Goal: Task Accomplishment & Management: Manage account settings

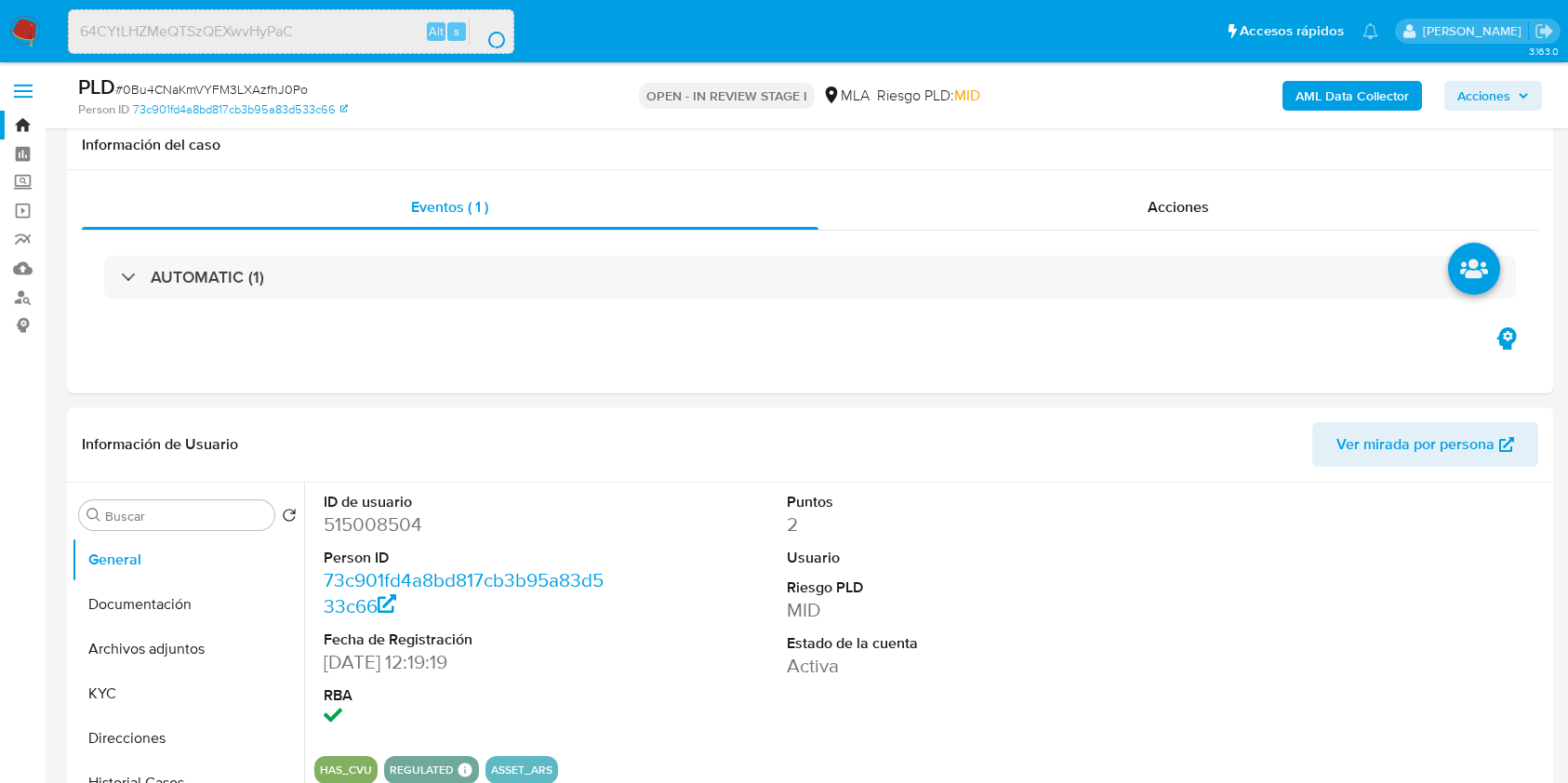
select select "10"
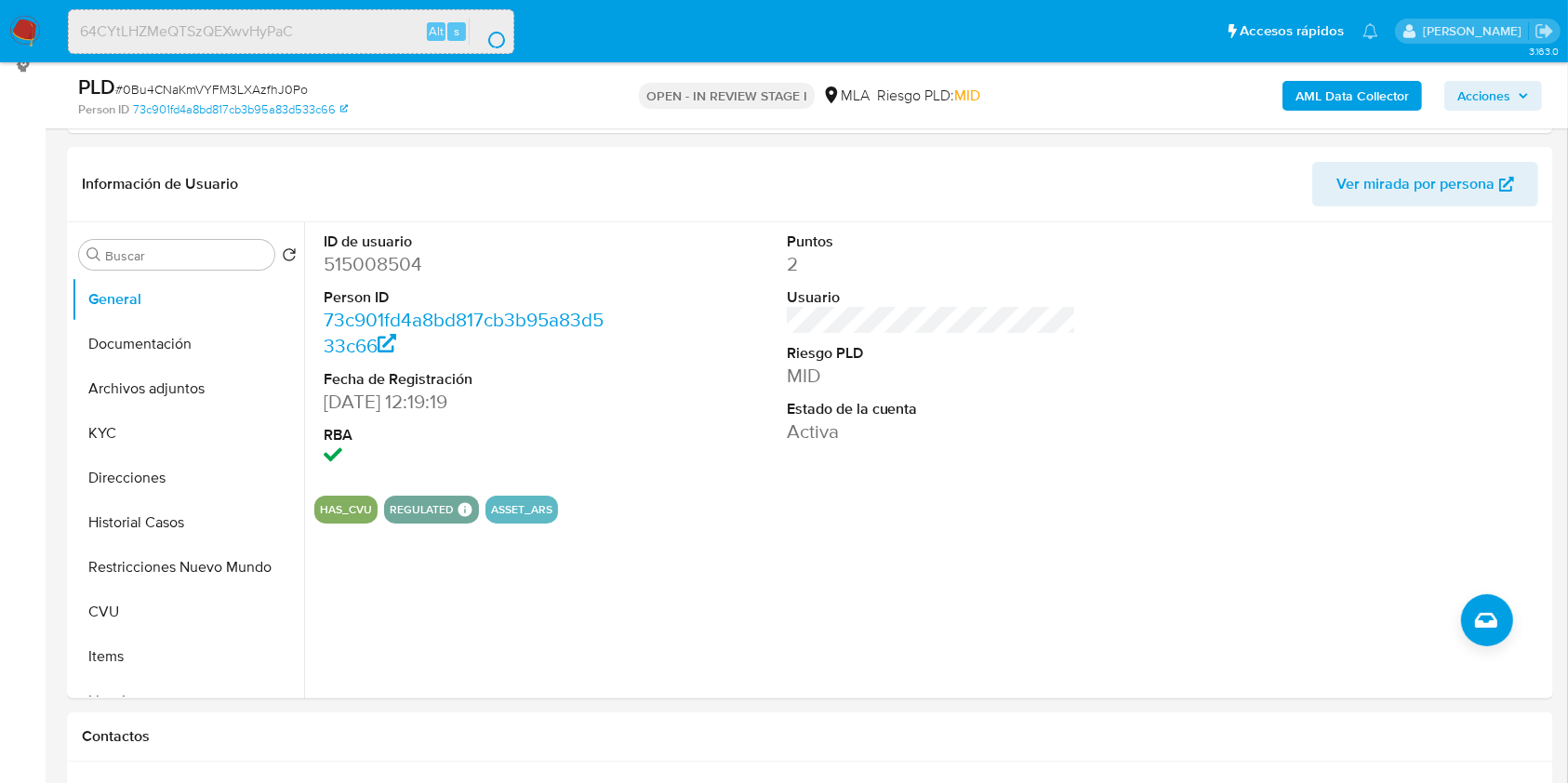
scroll to position [819, 0]
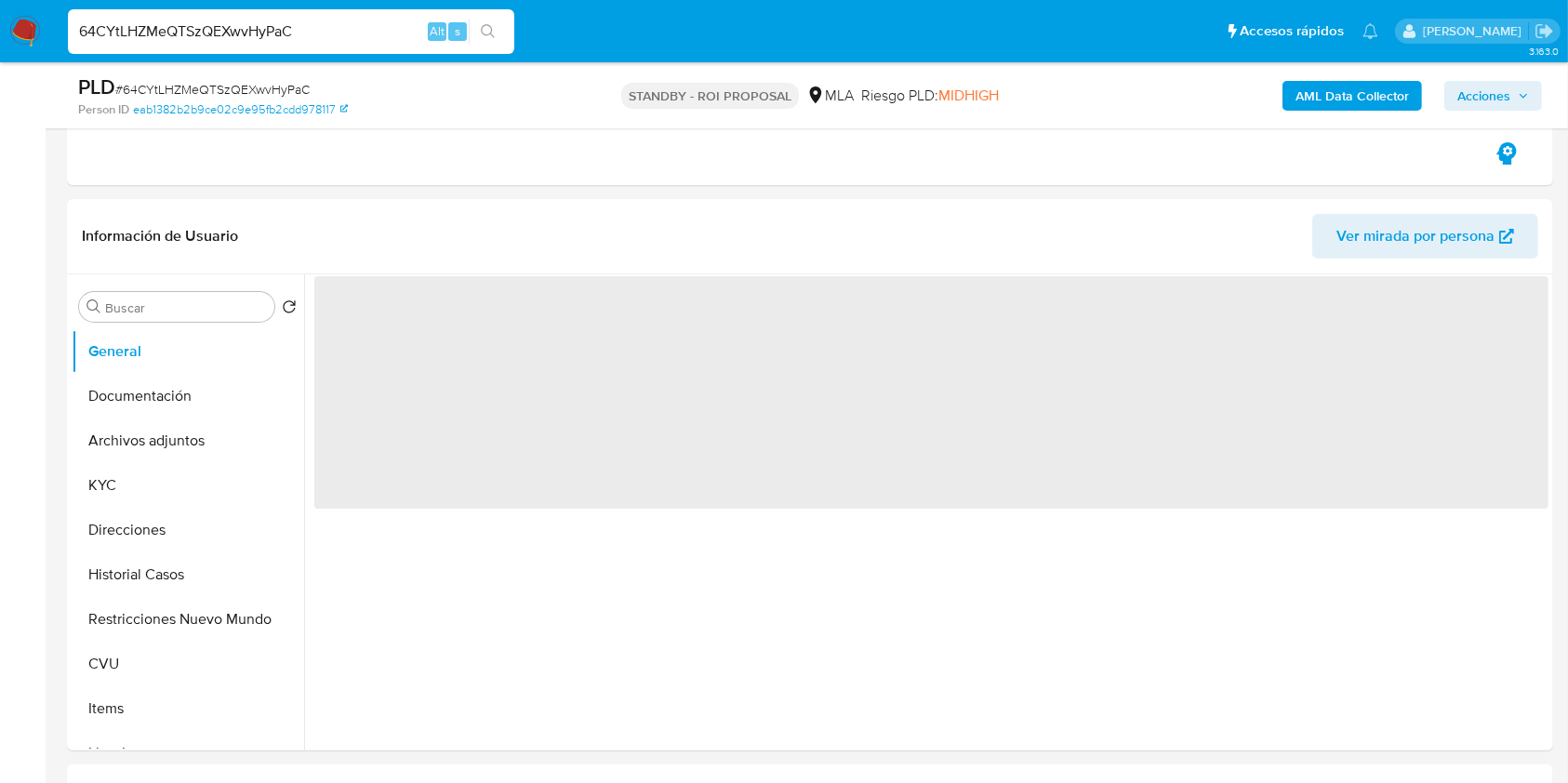
scroll to position [297, 0]
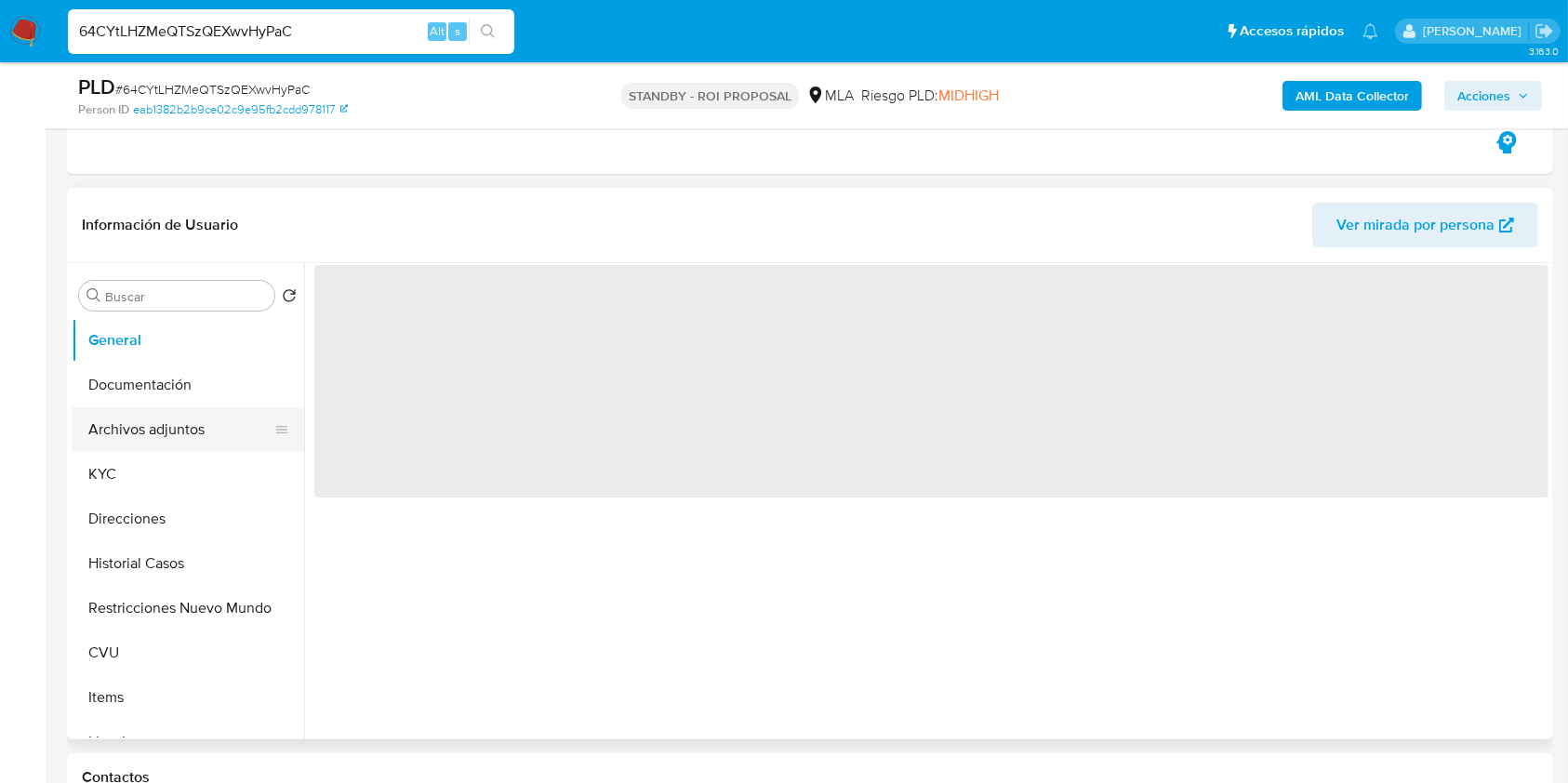
click at [190, 430] on button "Archivos adjuntos" at bounding box center [180, 430] width 217 height 44
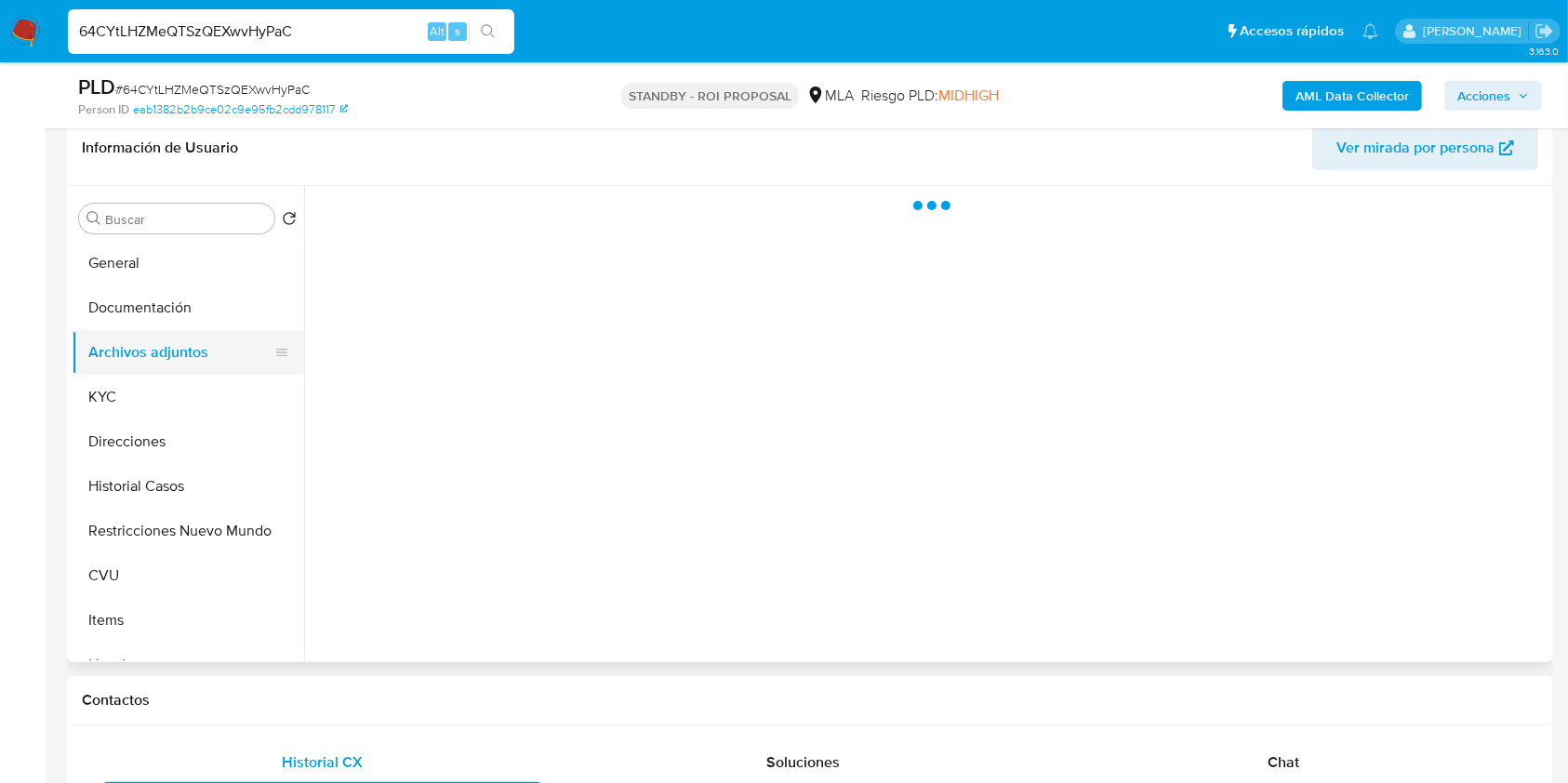
select select "10"
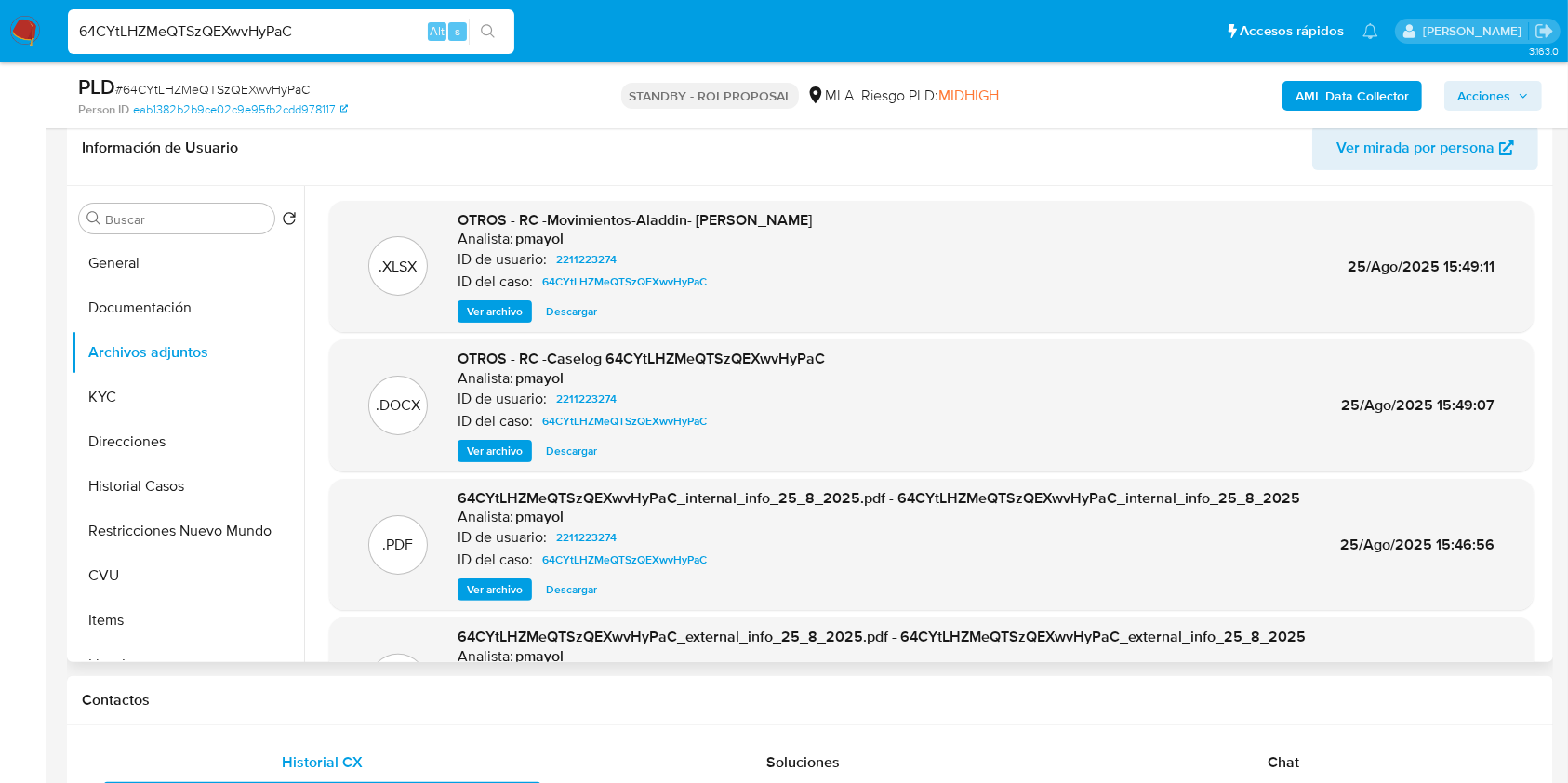
click at [548, 450] on span "Descargar" at bounding box center [571, 450] width 51 height 18
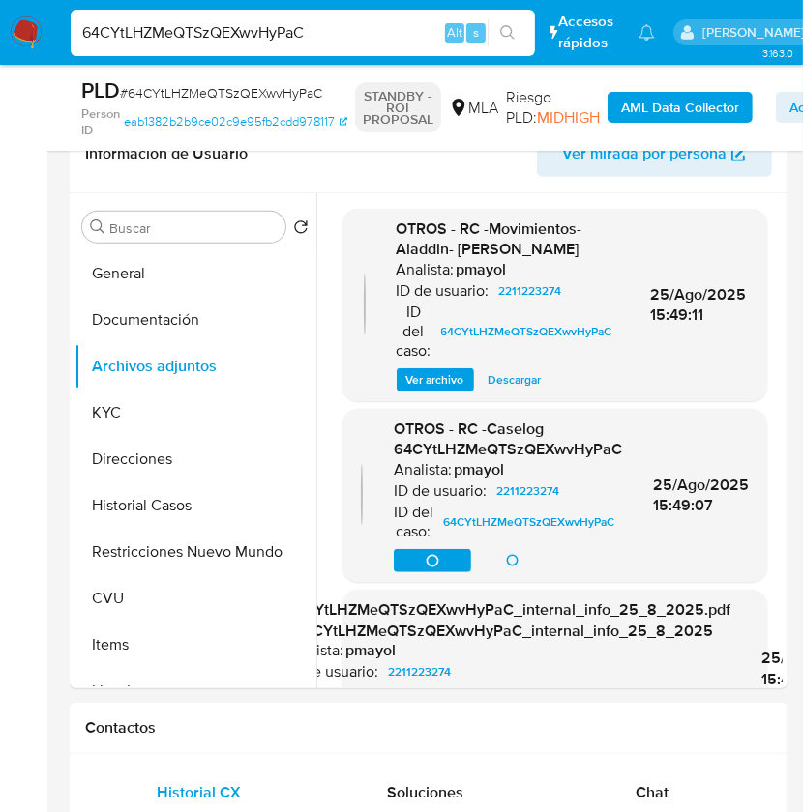
click at [326, 25] on input "64CYtLHZMeQTSzQEXwvHyPaC" at bounding box center [303, 32] width 464 height 25
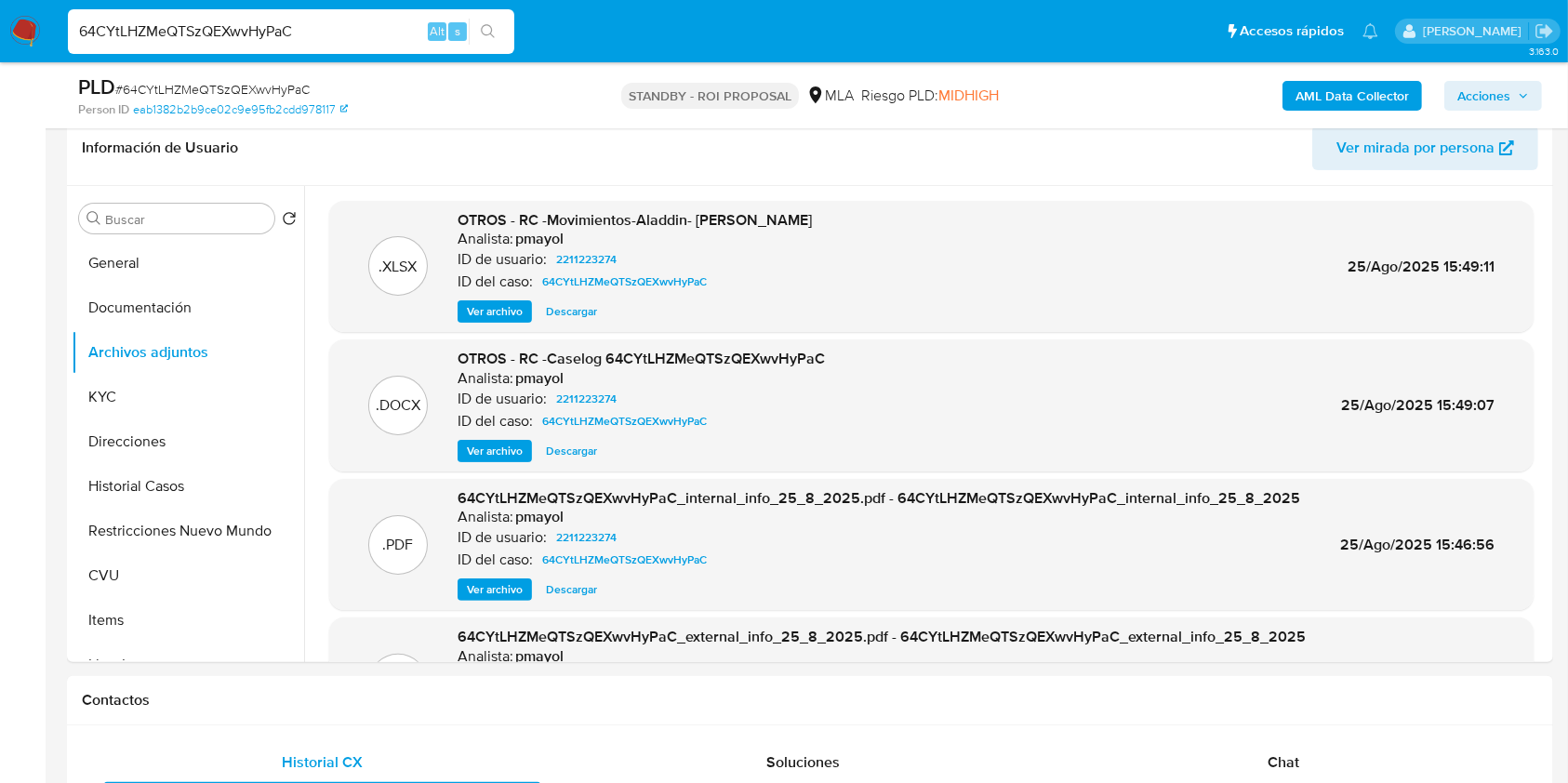
click at [259, 37] on input "64CYtLHZMeQTSzQEXwvHyPaC" at bounding box center [291, 31] width 446 height 24
paste input "ranm6zYj1V2sv6ho0F2IZNuB"
type input "ranm6zYj1V2sv6ho0F2IZNuB"
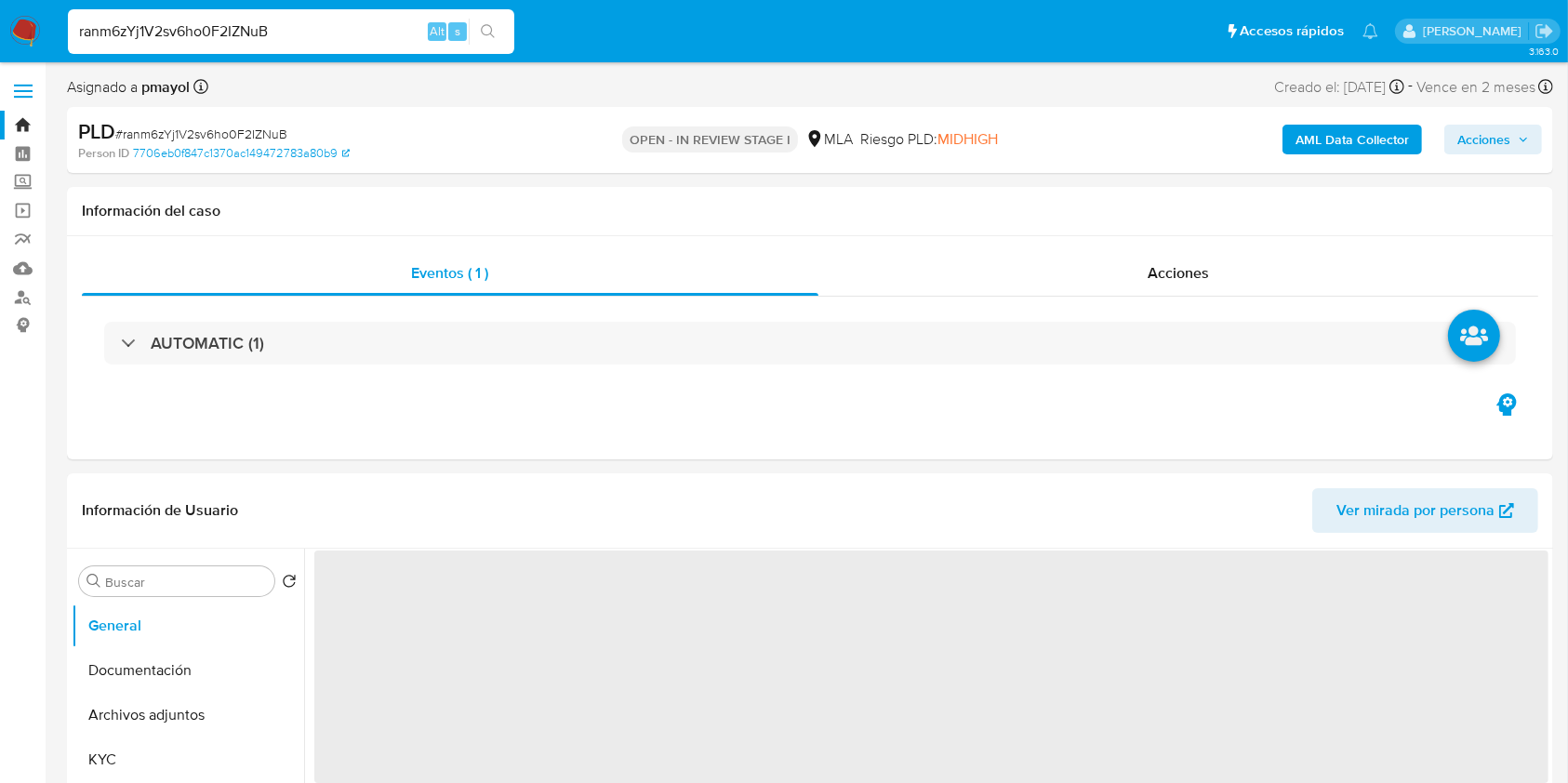
select select "10"
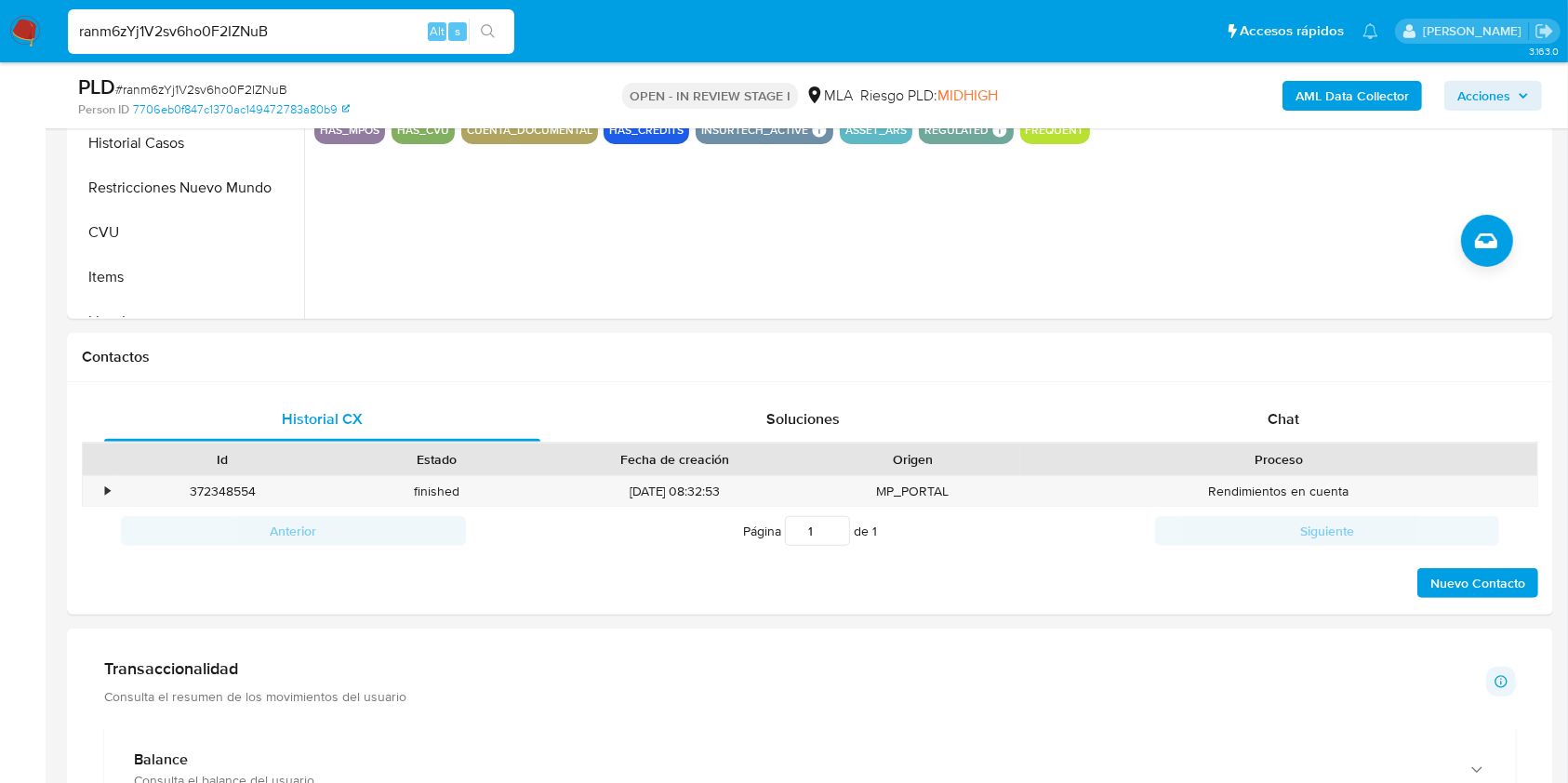
scroll to position [705, 0]
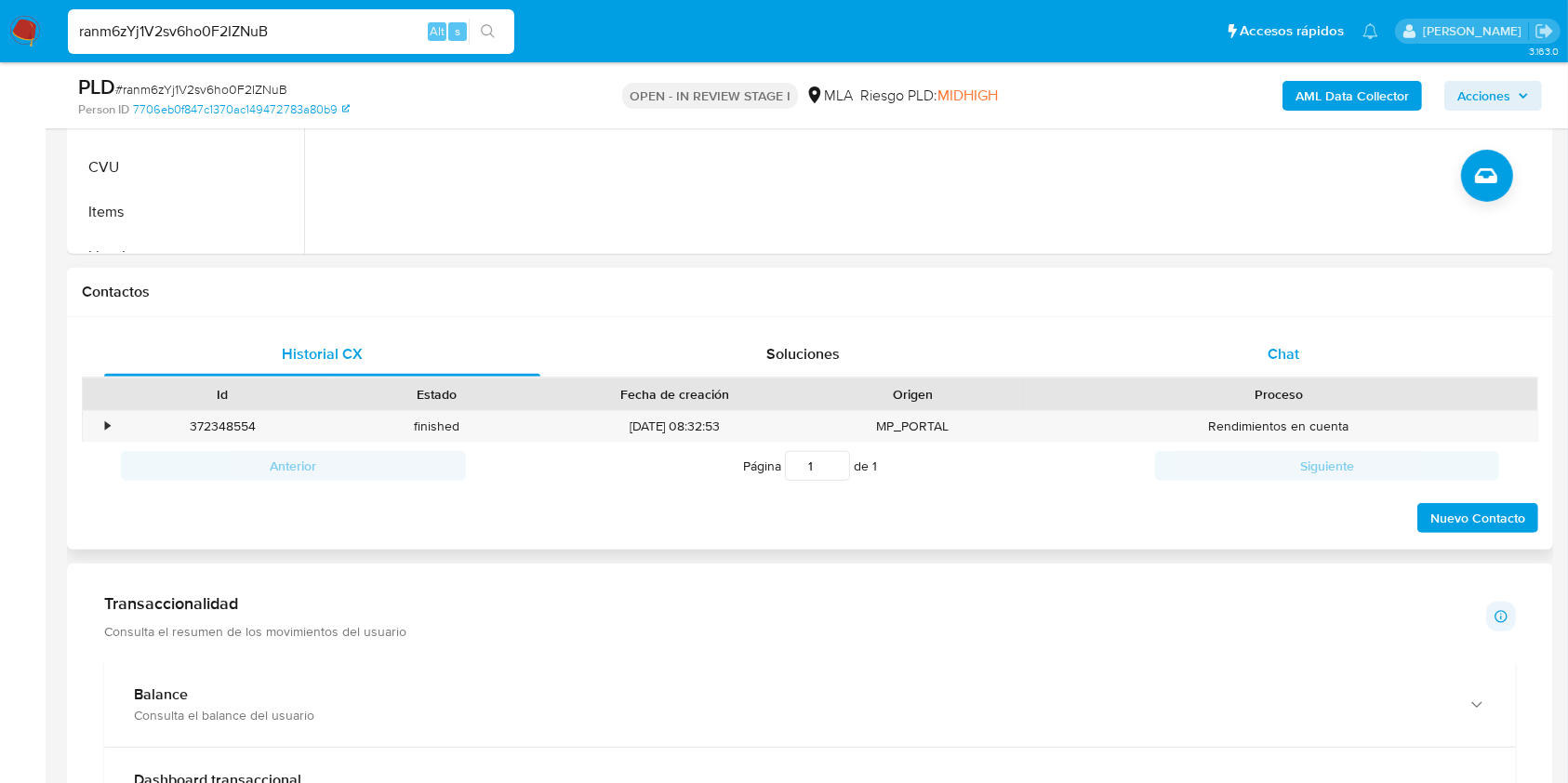
click at [1235, 355] on div "Chat" at bounding box center [1283, 354] width 436 height 44
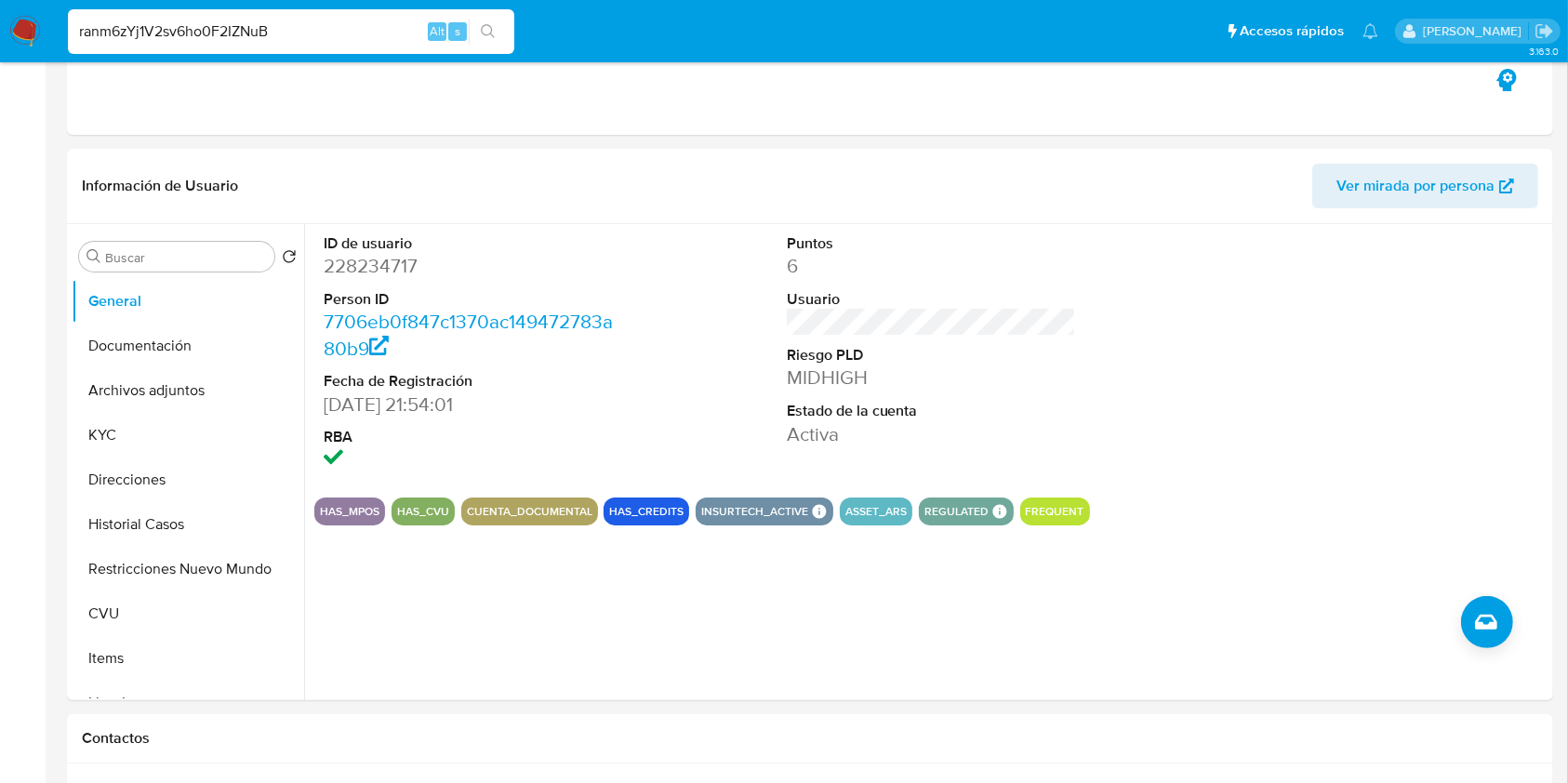
scroll to position [0, 0]
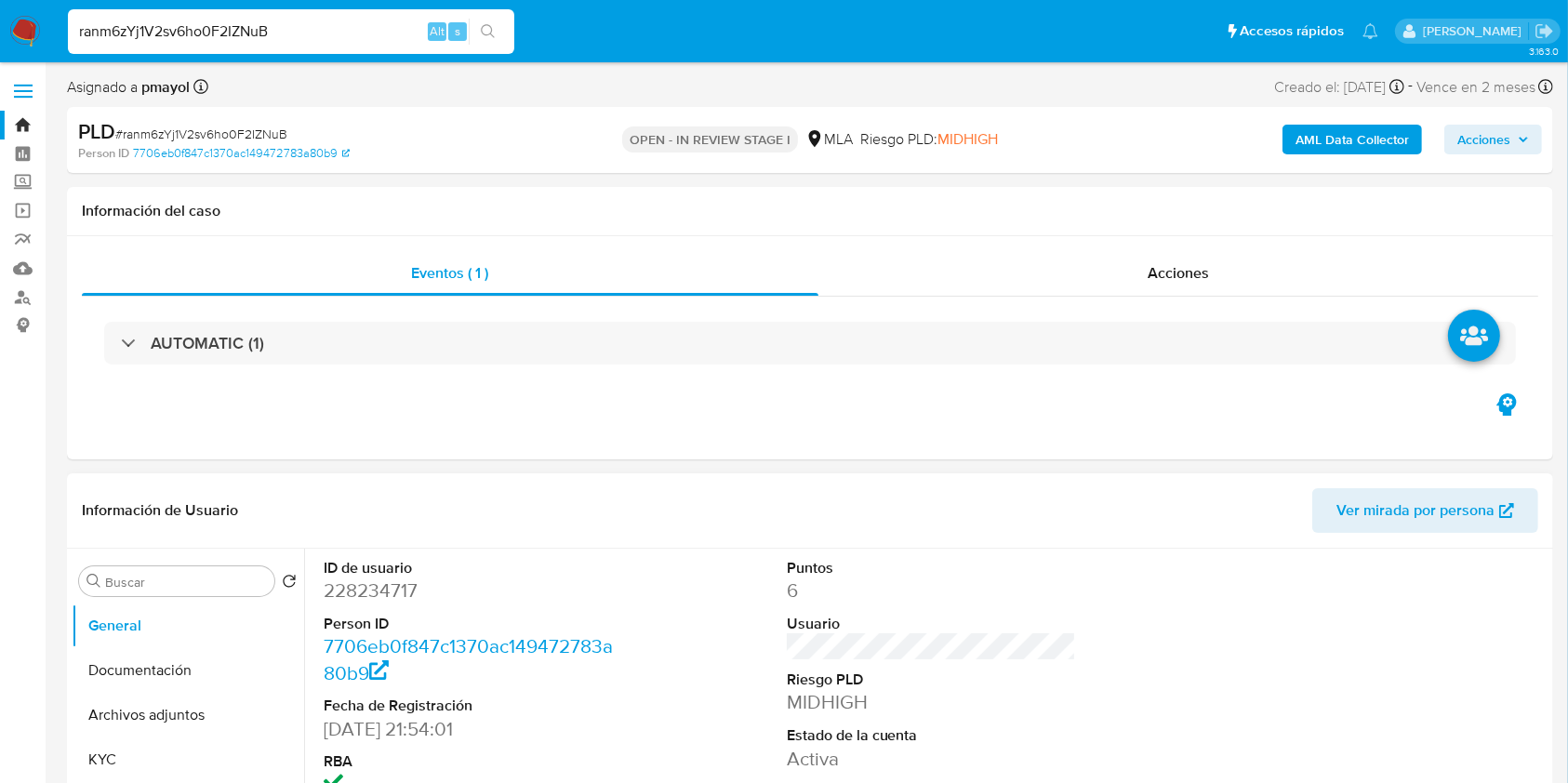
click at [374, 592] on dd "228234717" at bounding box center [469, 591] width 290 height 26
copy dd "228234717"
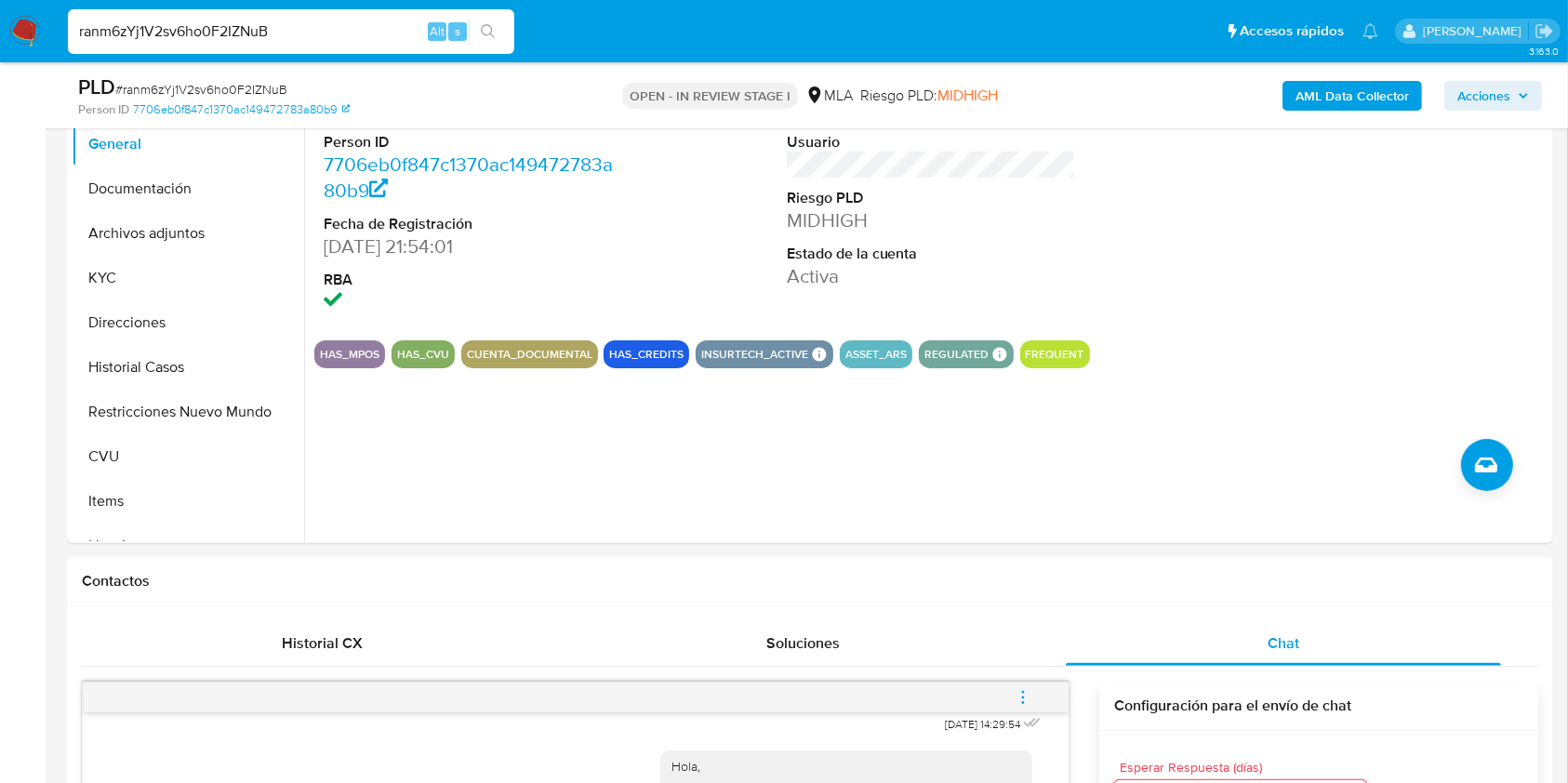
scroll to position [437, 0]
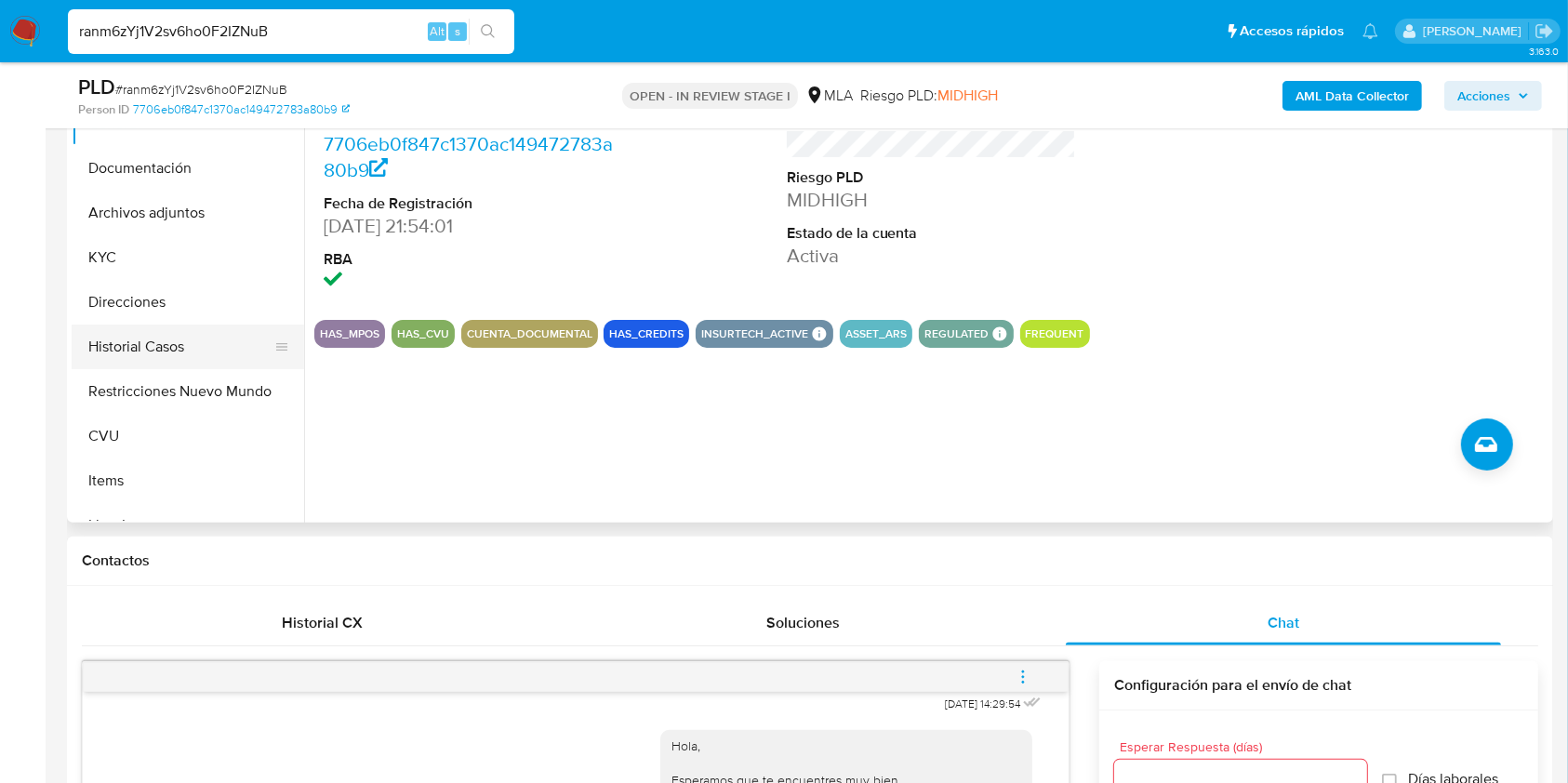
click at [201, 343] on button "Historial Casos" at bounding box center [180, 347] width 217 height 44
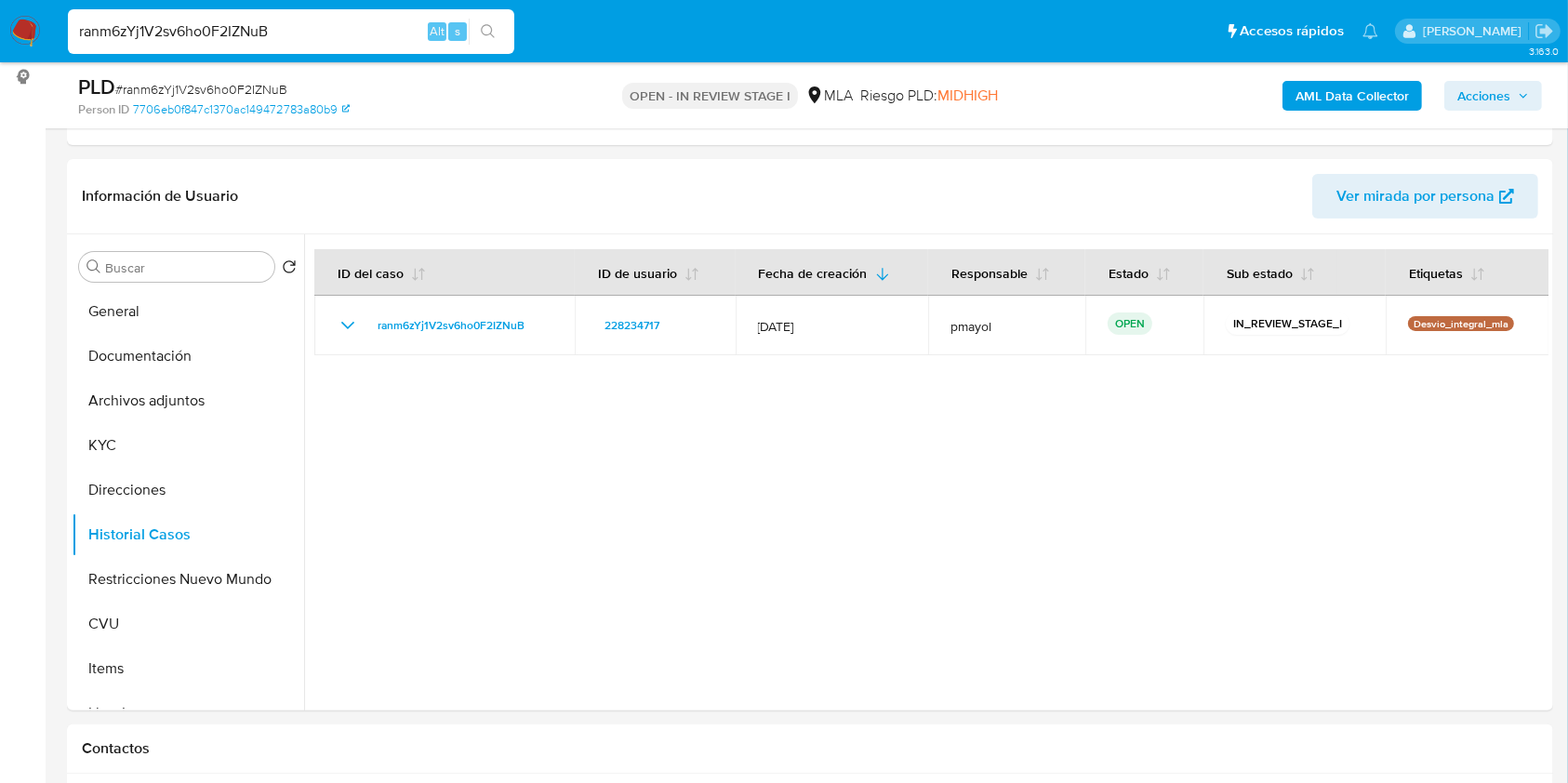
scroll to position [219, 0]
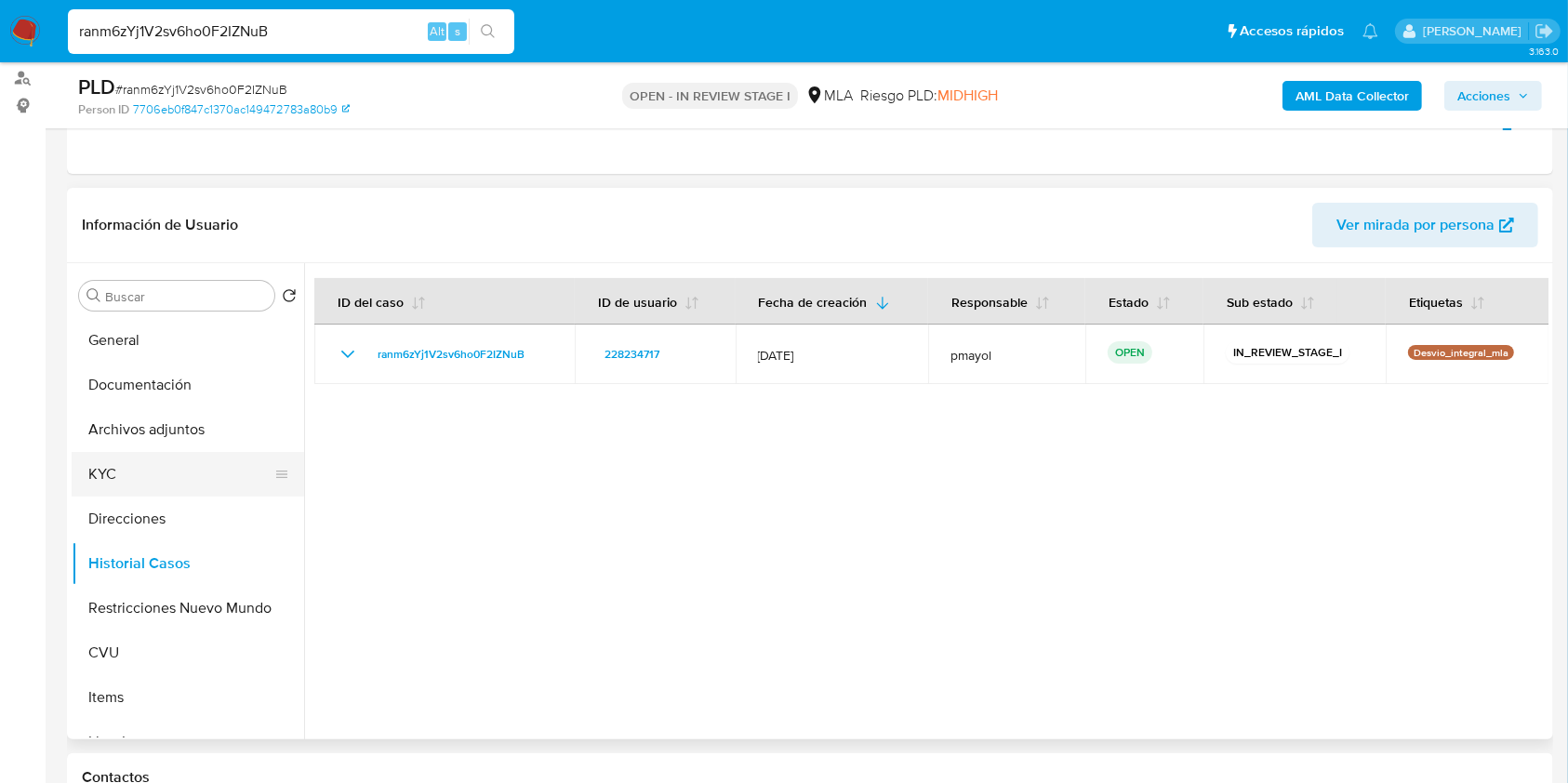
click at [171, 467] on button "KYC" at bounding box center [180, 474] width 217 height 44
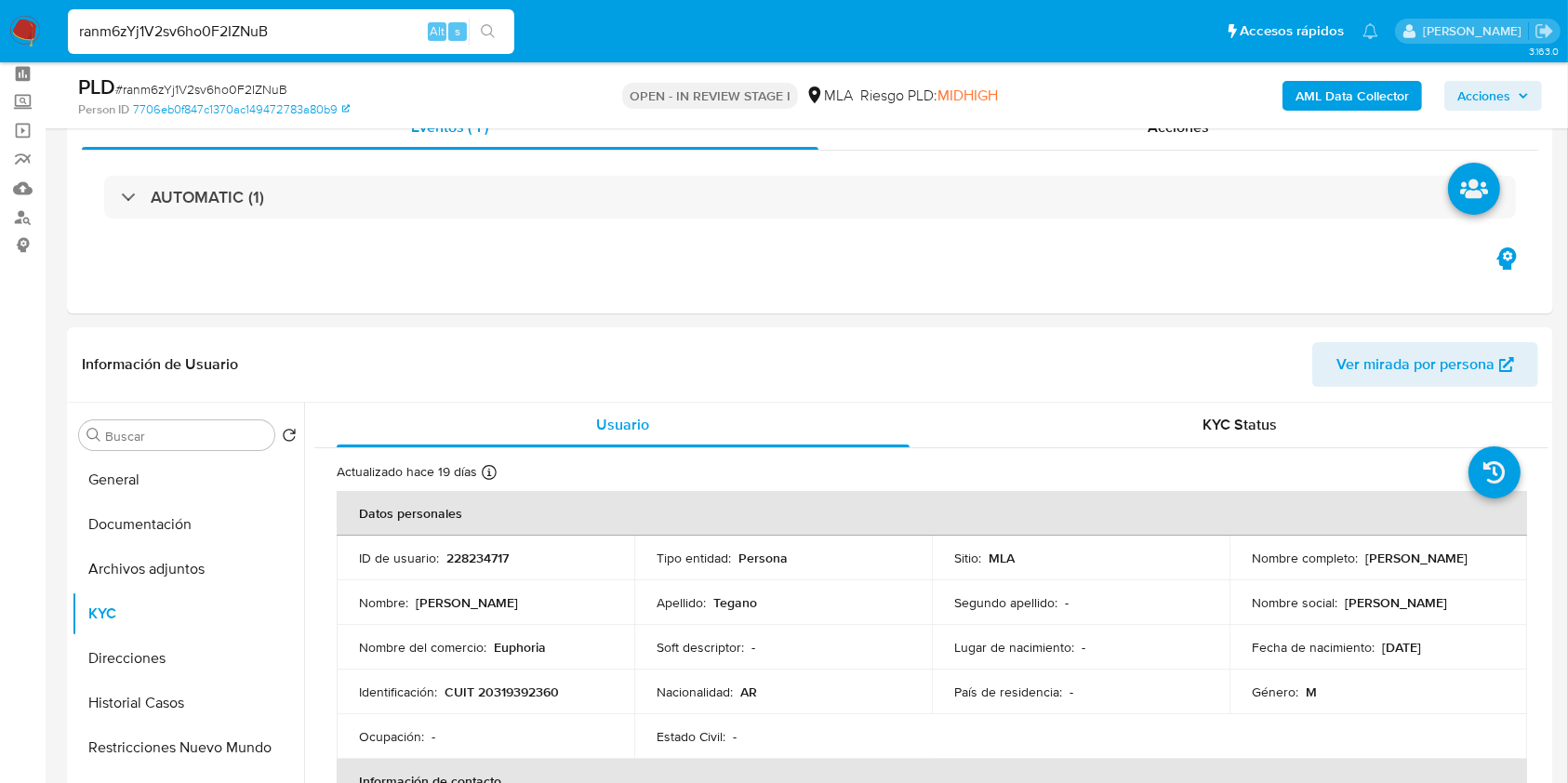
scroll to position [75, 0]
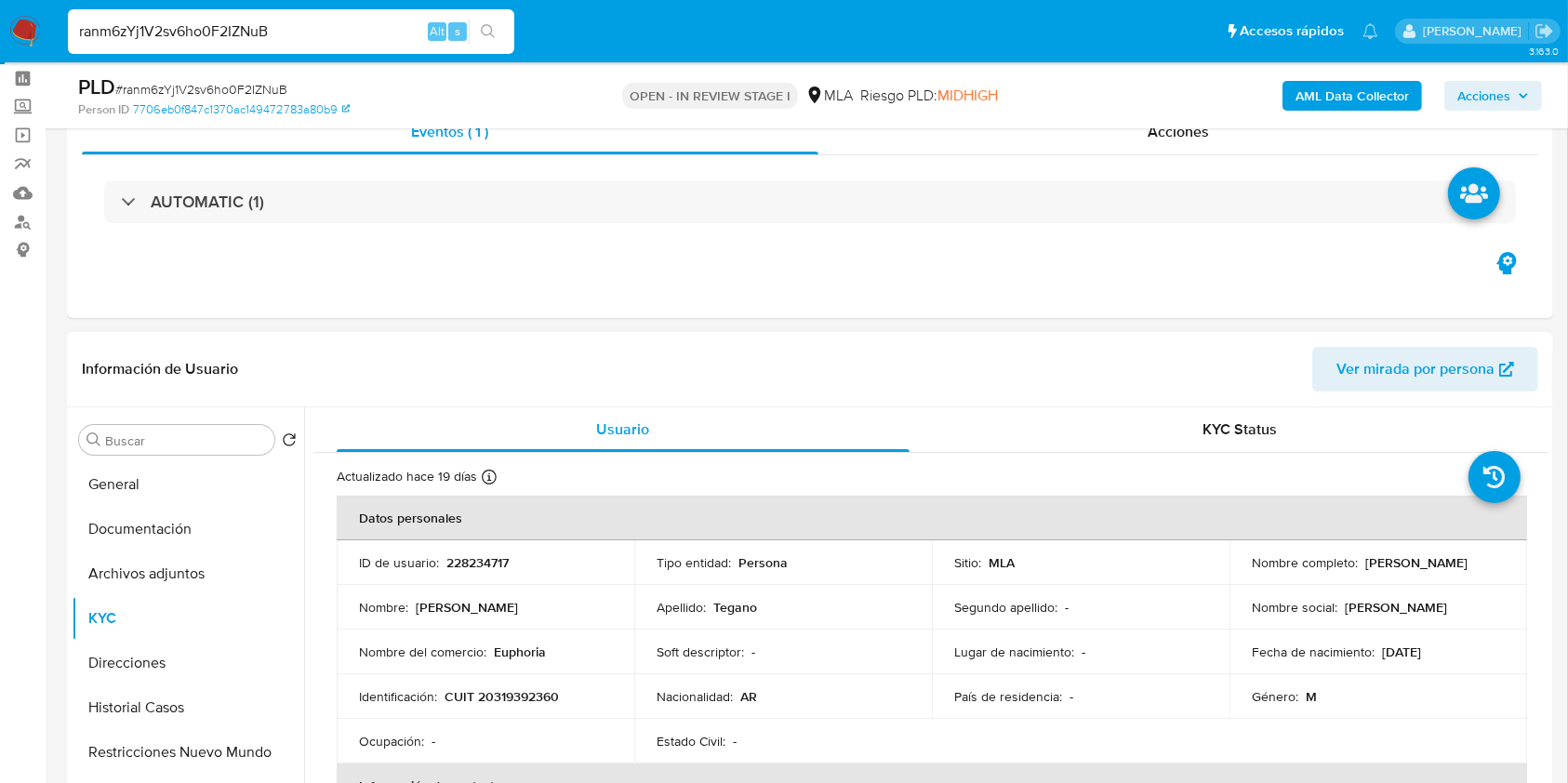
click at [1416, 381] on span "Ver mirada por persona" at bounding box center [1415, 369] width 158 height 44
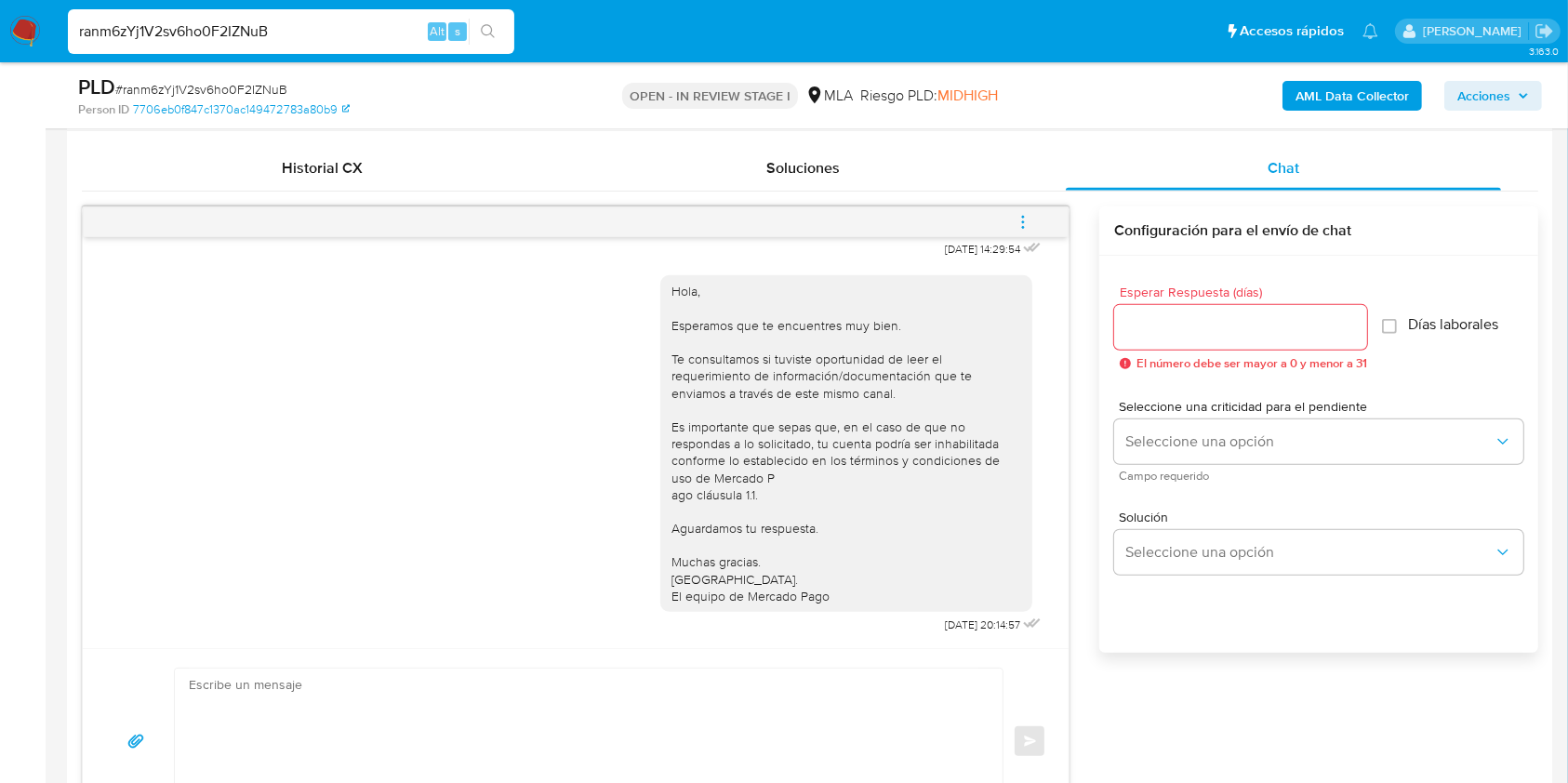
scroll to position [871, 0]
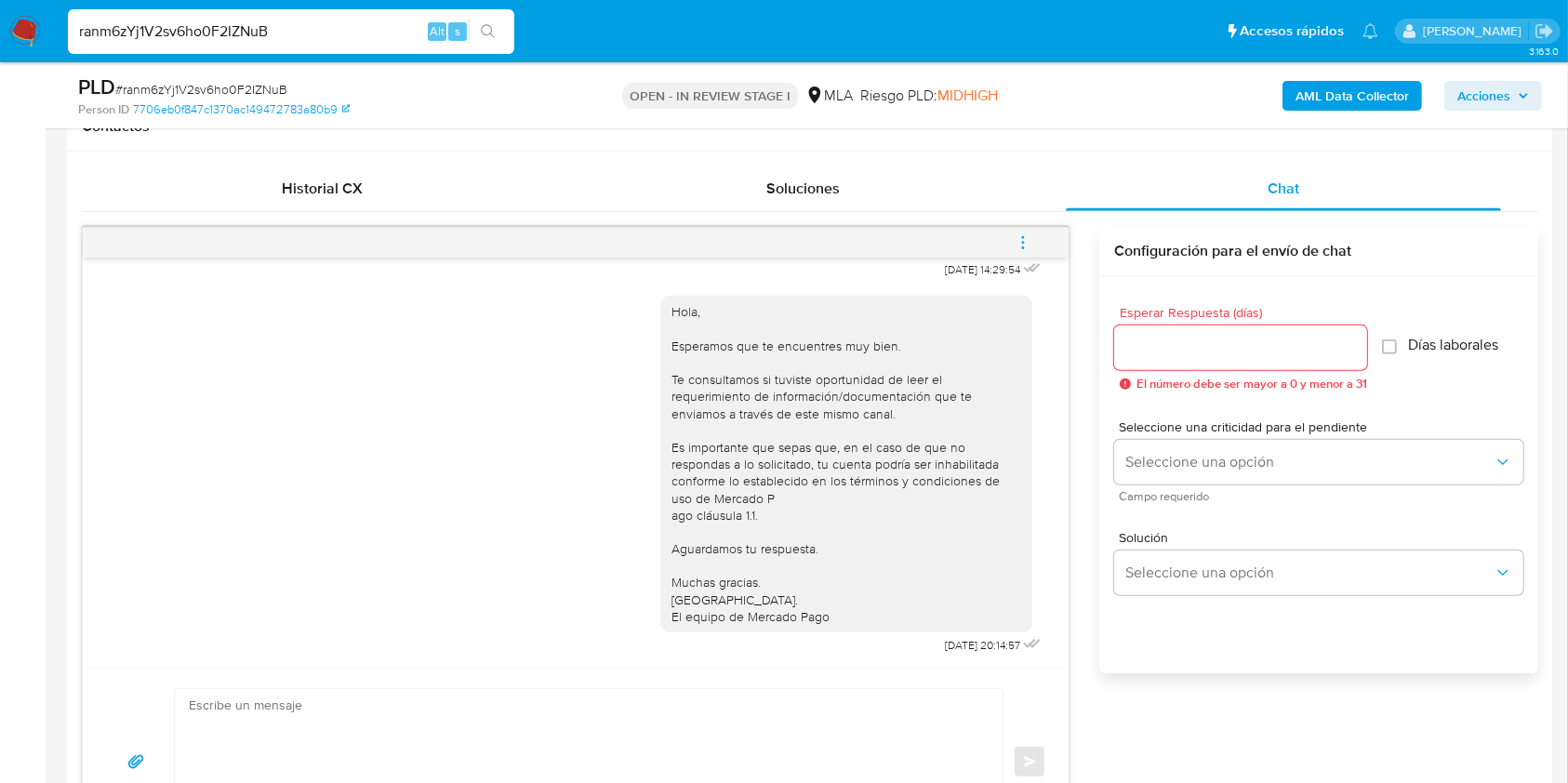
click at [1014, 235] on icon "menu-action" at bounding box center [1022, 242] width 16 height 16
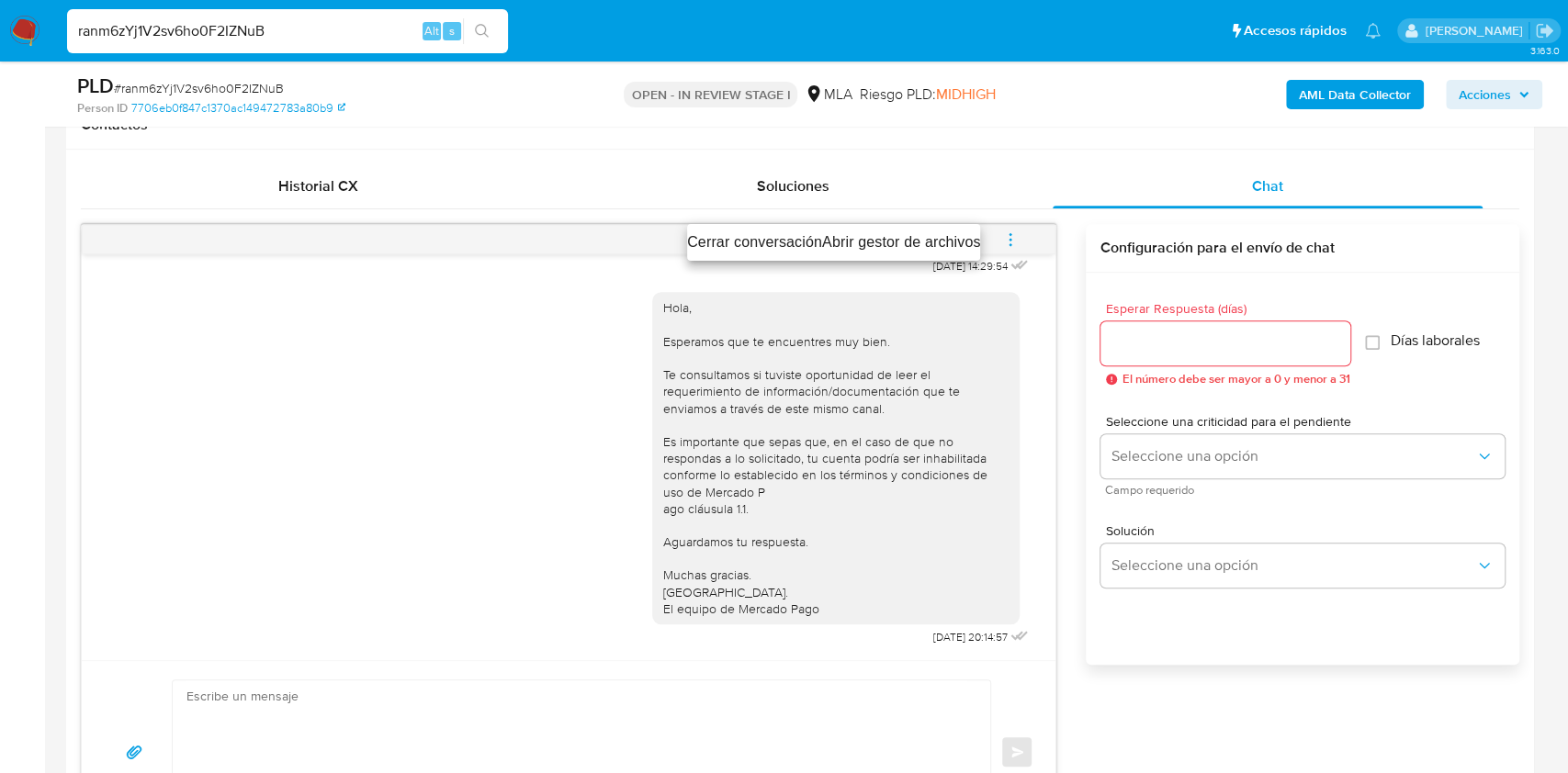
click at [781, 238] on li "Cerrar conversación" at bounding box center [754, 242] width 135 height 22
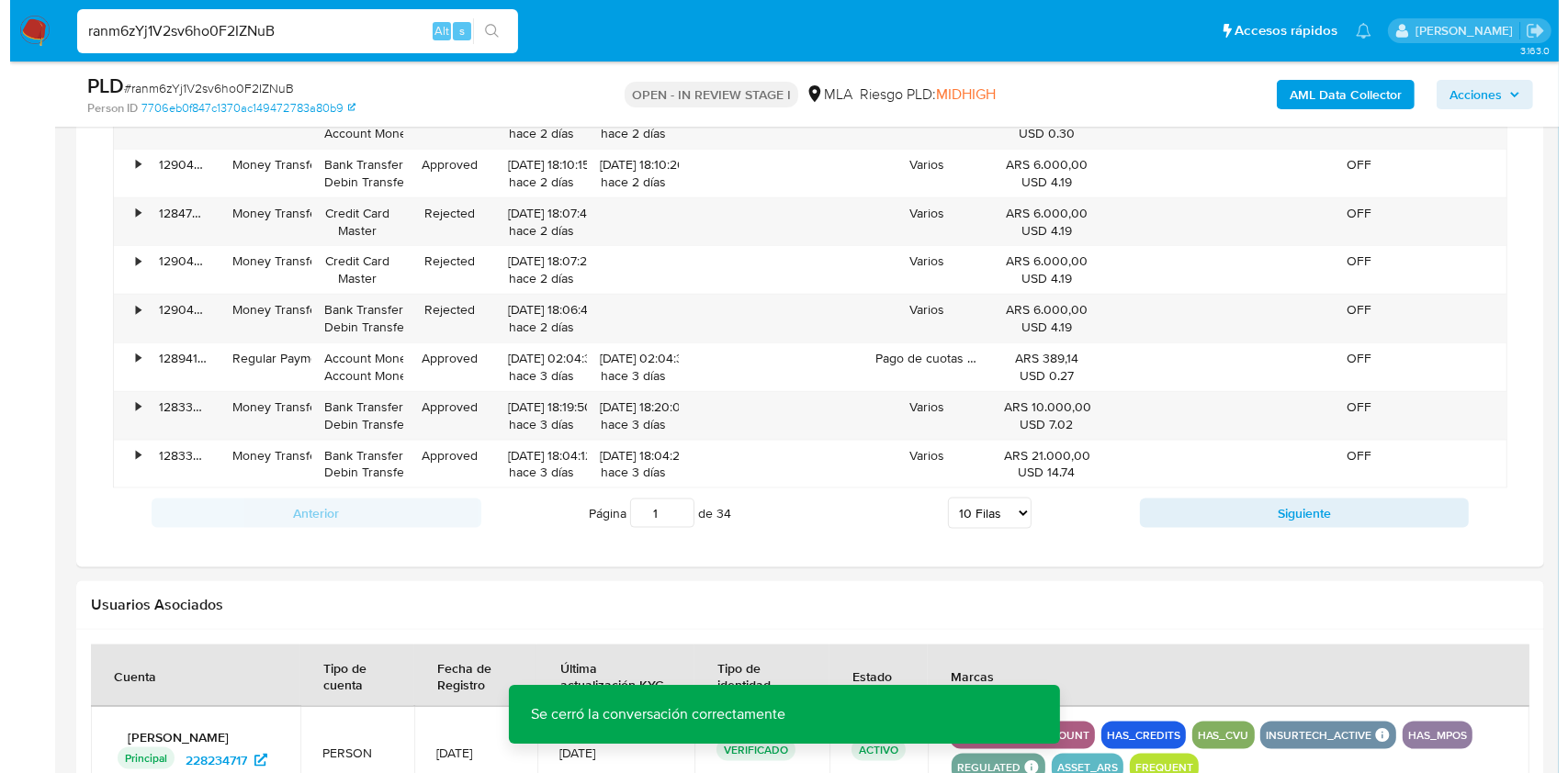
scroll to position [2748, 0]
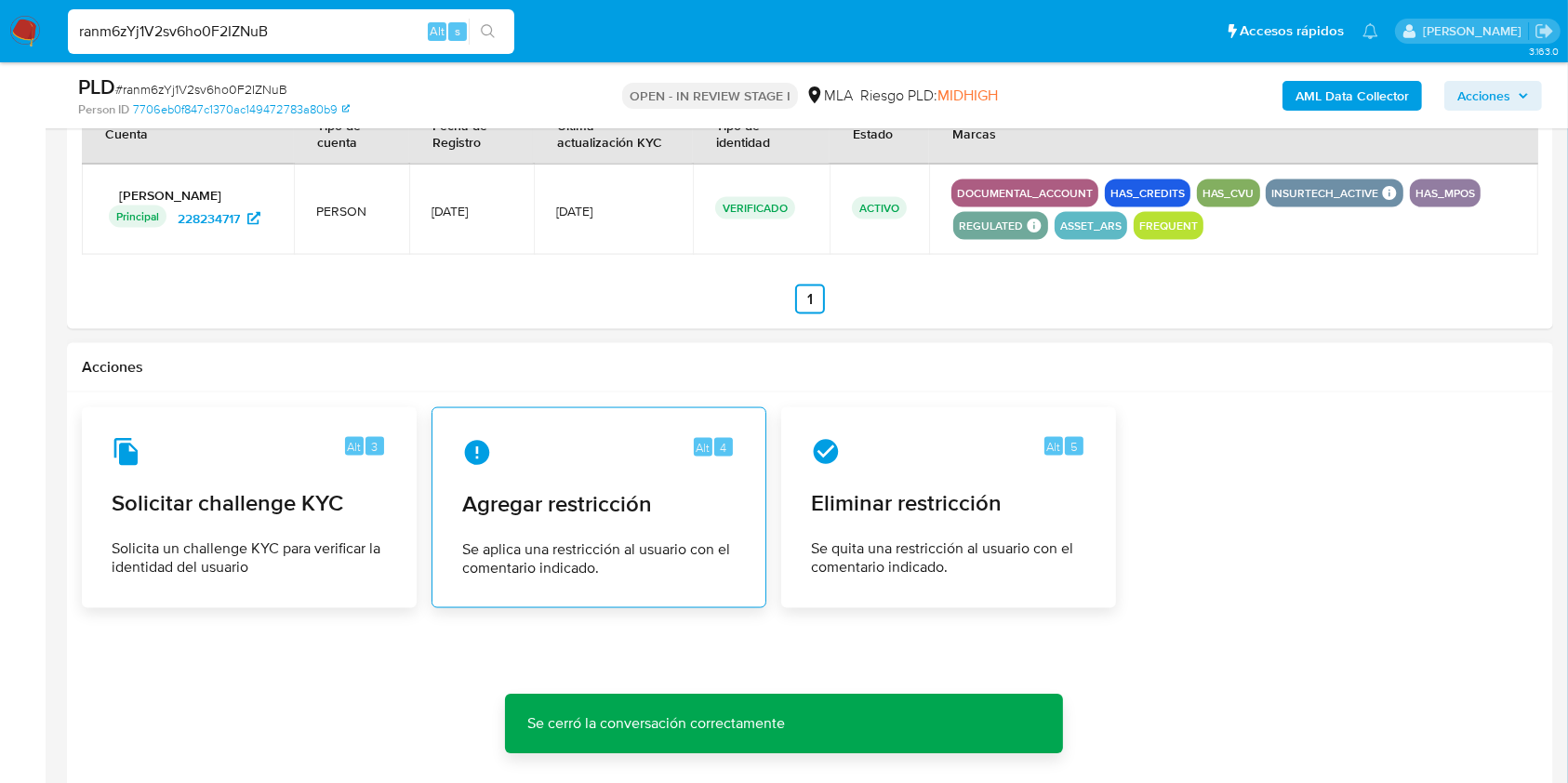
click at [588, 498] on span "Agregar restricción" at bounding box center [599, 504] width 273 height 28
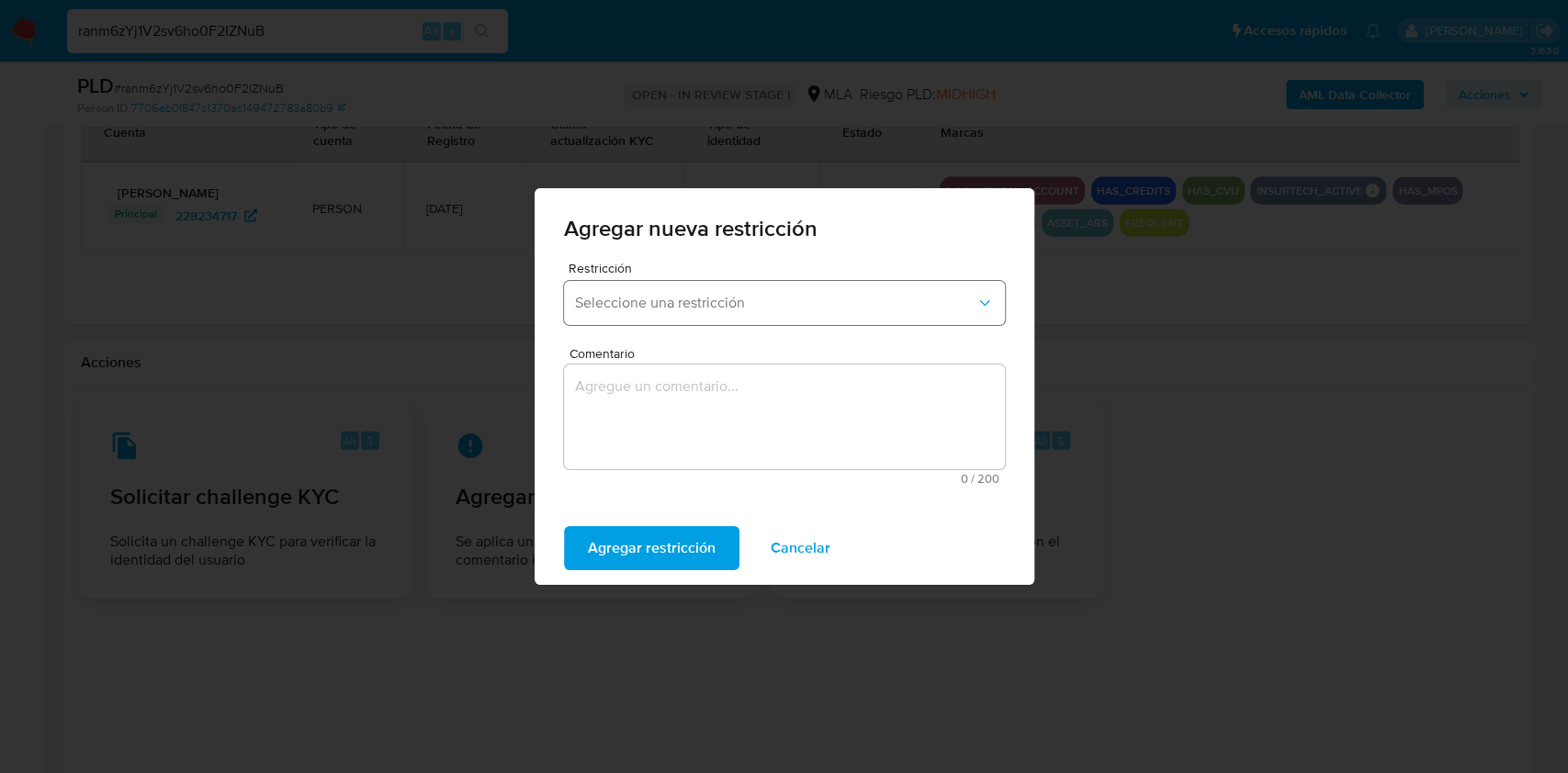
click at [827, 310] on span "Seleccione una restricción" at bounding box center [775, 303] width 401 height 18
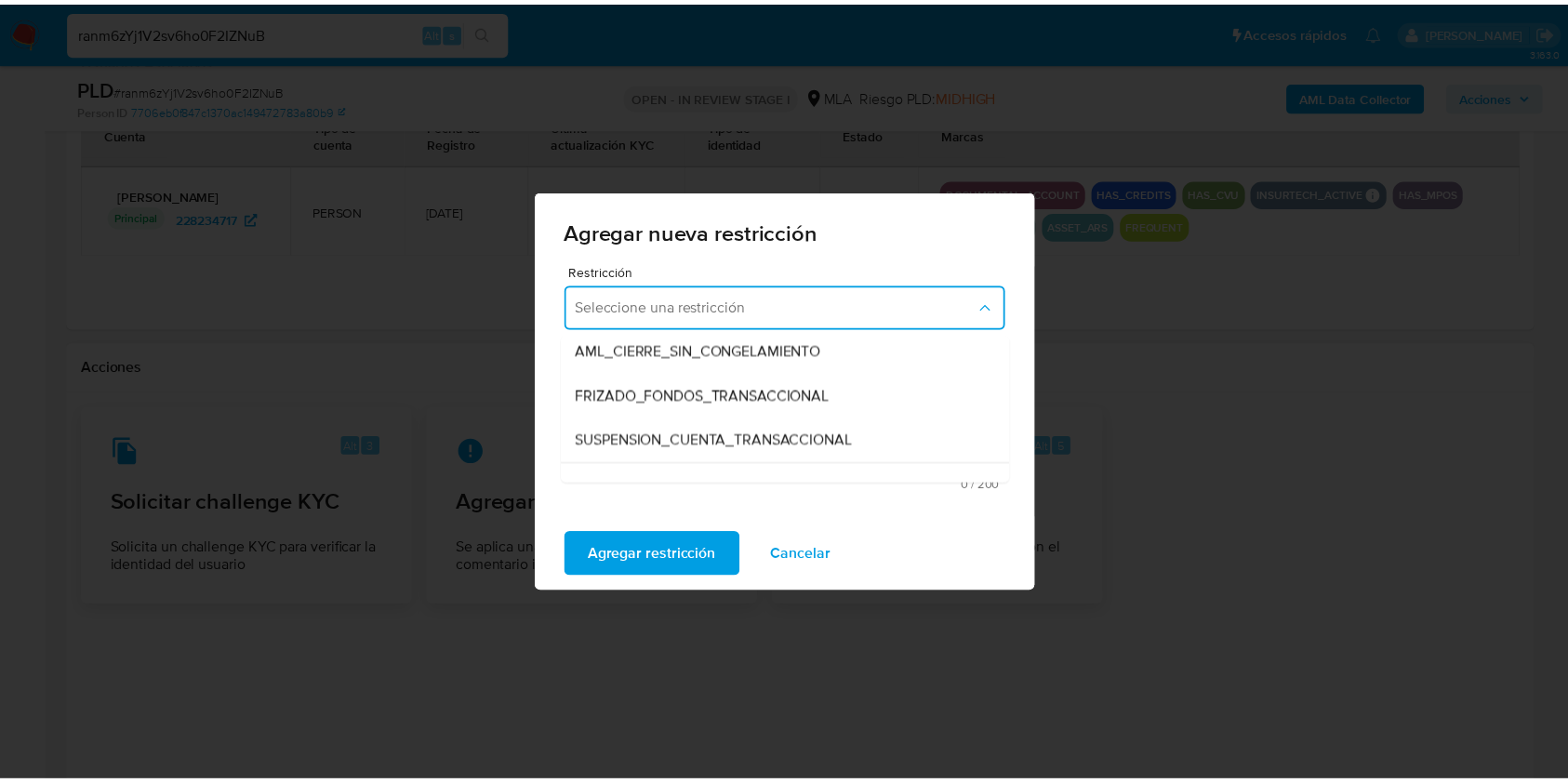
scroll to position [236, 0]
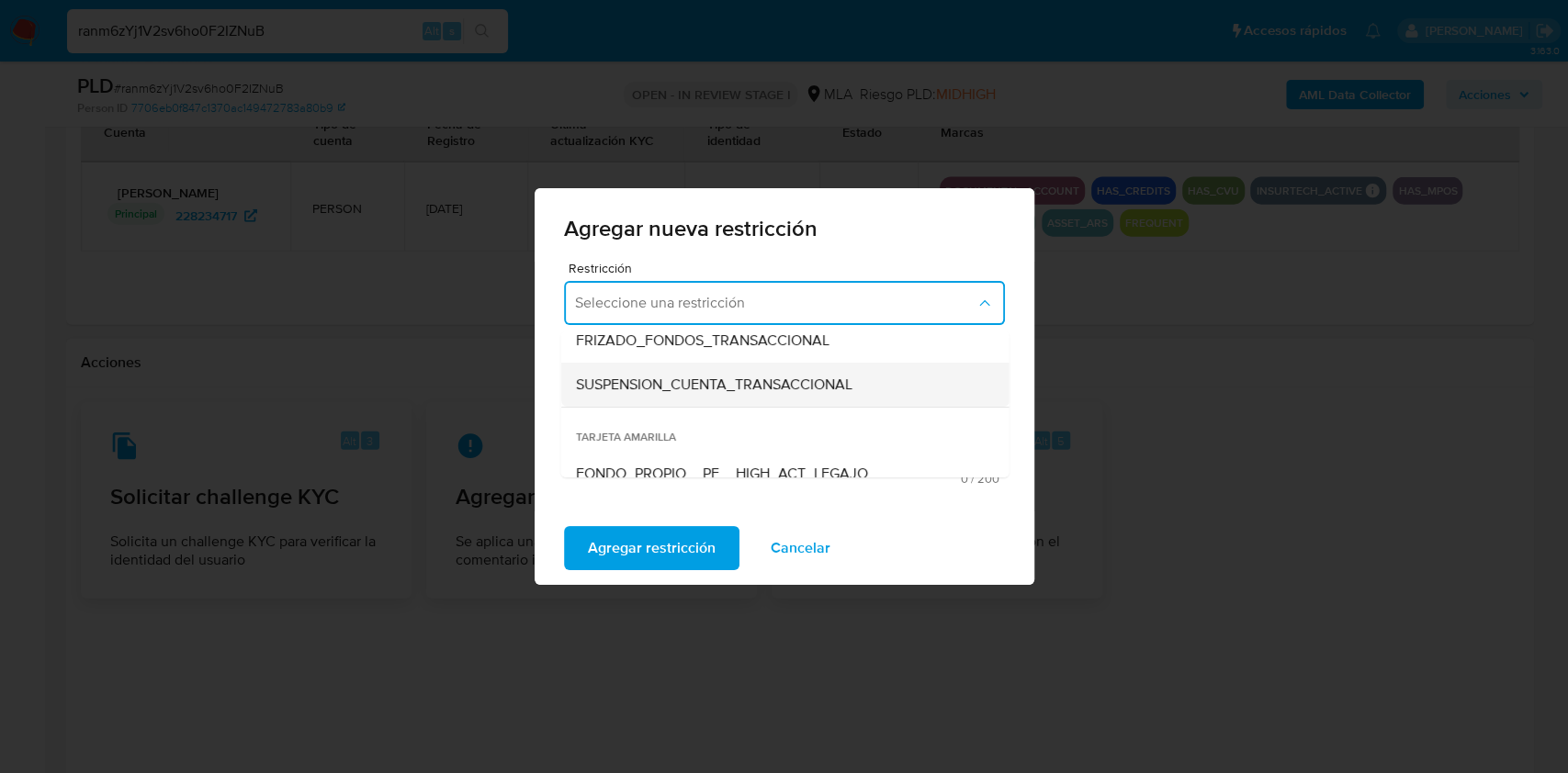
click at [788, 385] on span "SUSPENSION_CUENTA_TRANSACCIONAL" at bounding box center [712, 385] width 276 height 18
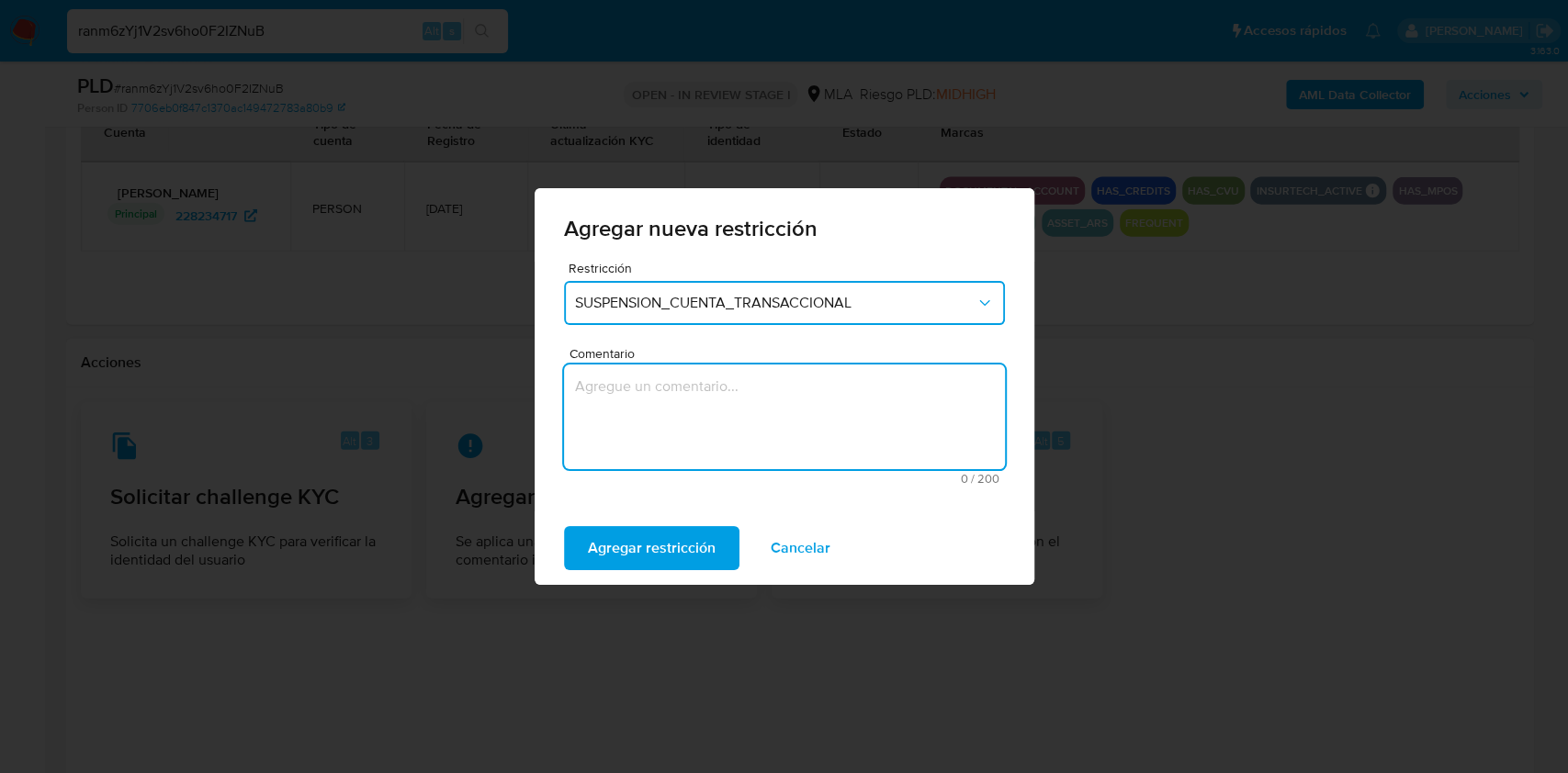
click at [726, 412] on textarea "Comentario" at bounding box center [784, 417] width 441 height 104
type textarea "AML"
click at [683, 553] on span "Agregar restricción" at bounding box center [652, 548] width 127 height 41
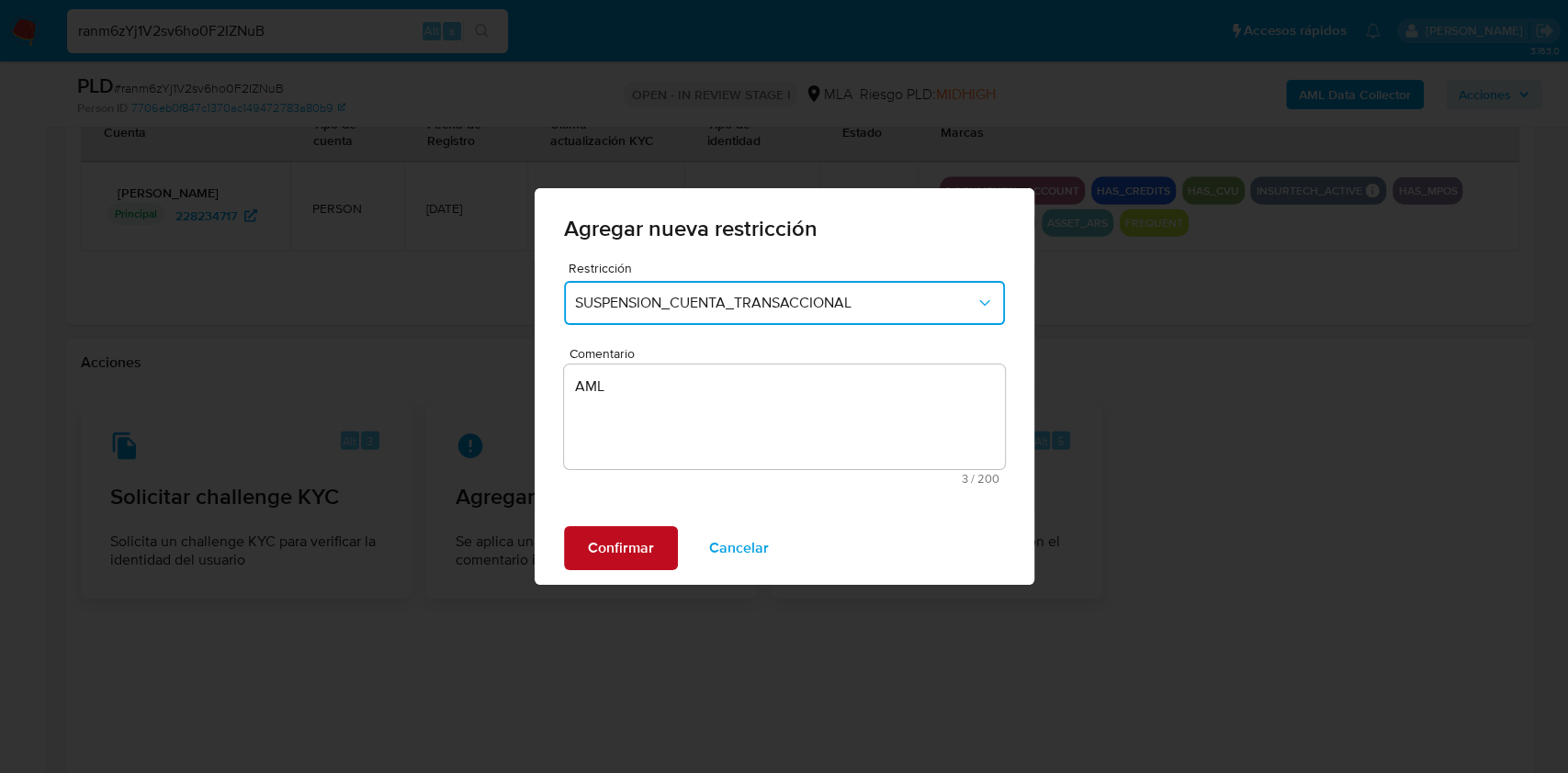
click at [624, 559] on span "Confirmar" at bounding box center [621, 548] width 66 height 41
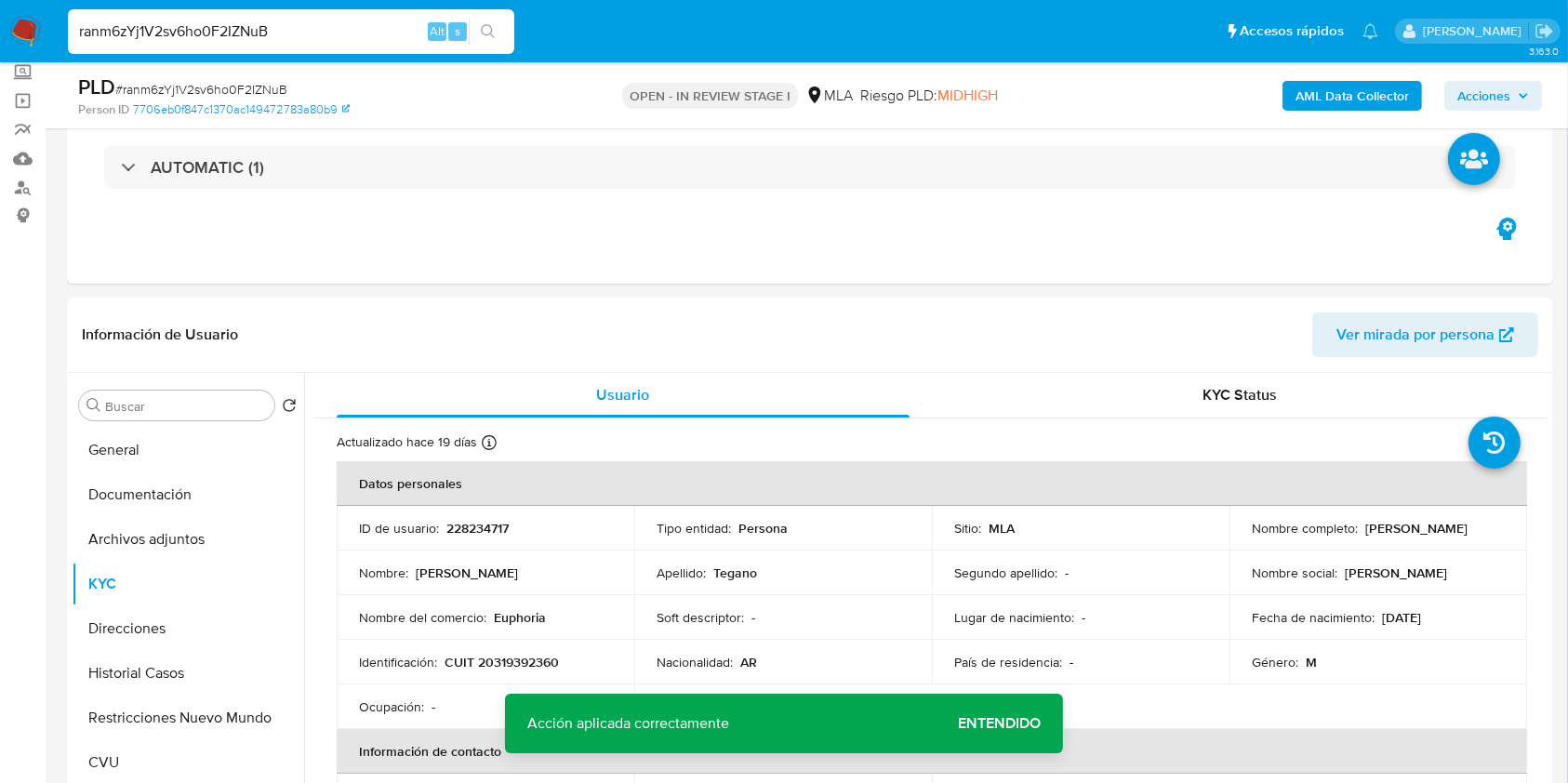
scroll to position [164, 0]
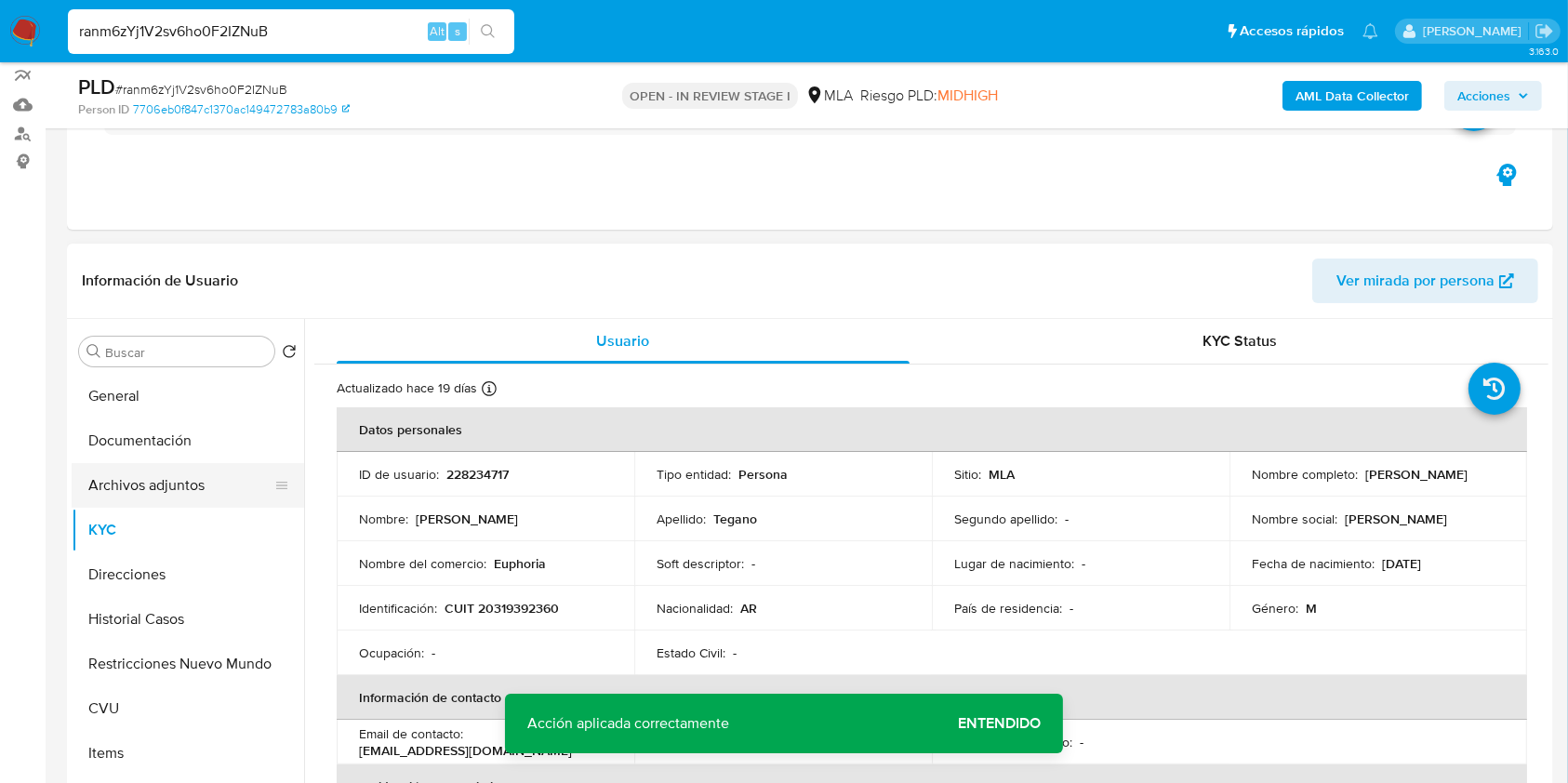
click at [170, 491] on button "Archivos adjuntos" at bounding box center [180, 486] width 217 height 44
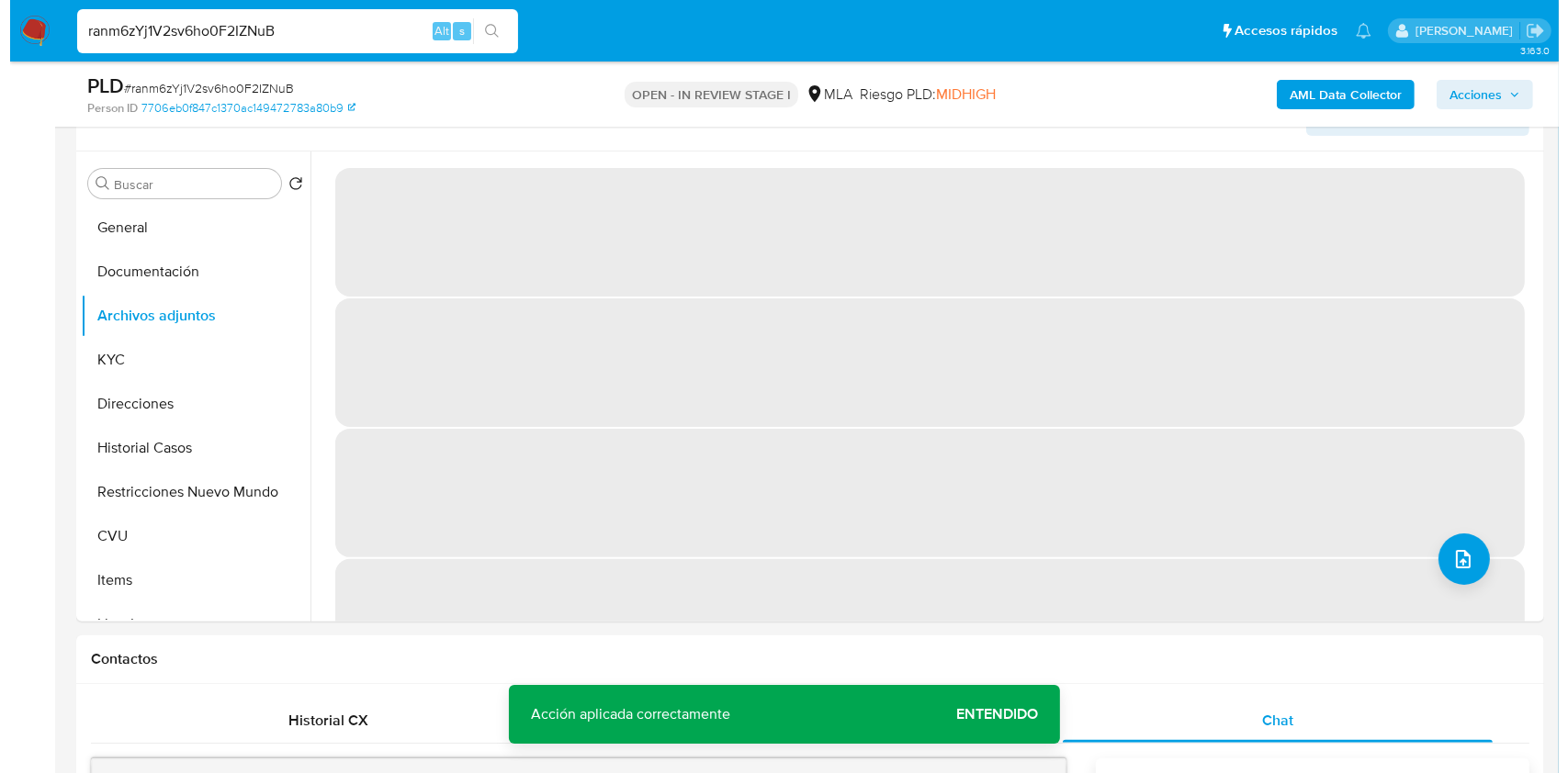
scroll to position [330, 0]
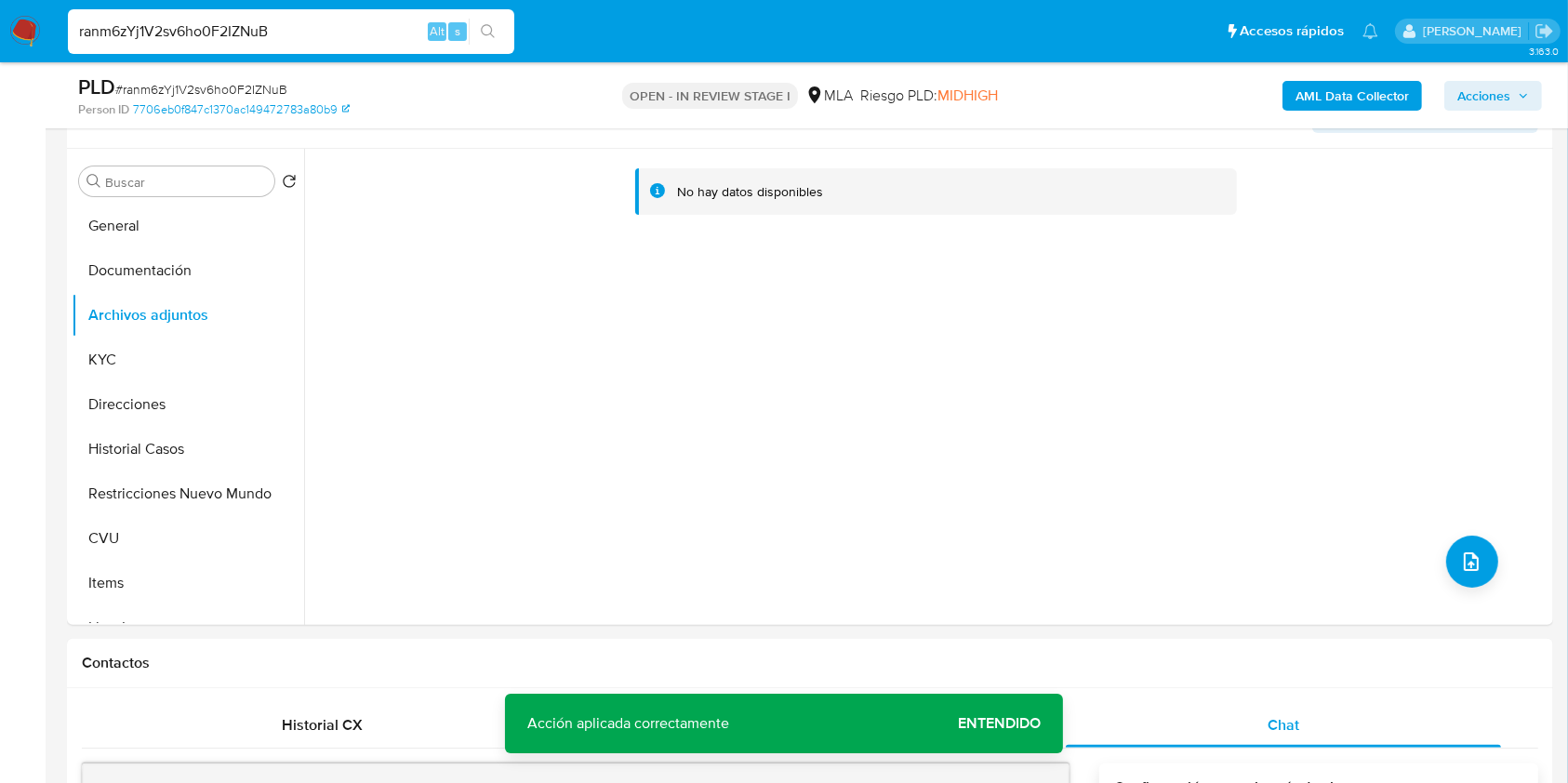
click at [1391, 109] on b "AML Data Collector" at bounding box center [1352, 95] width 113 height 30
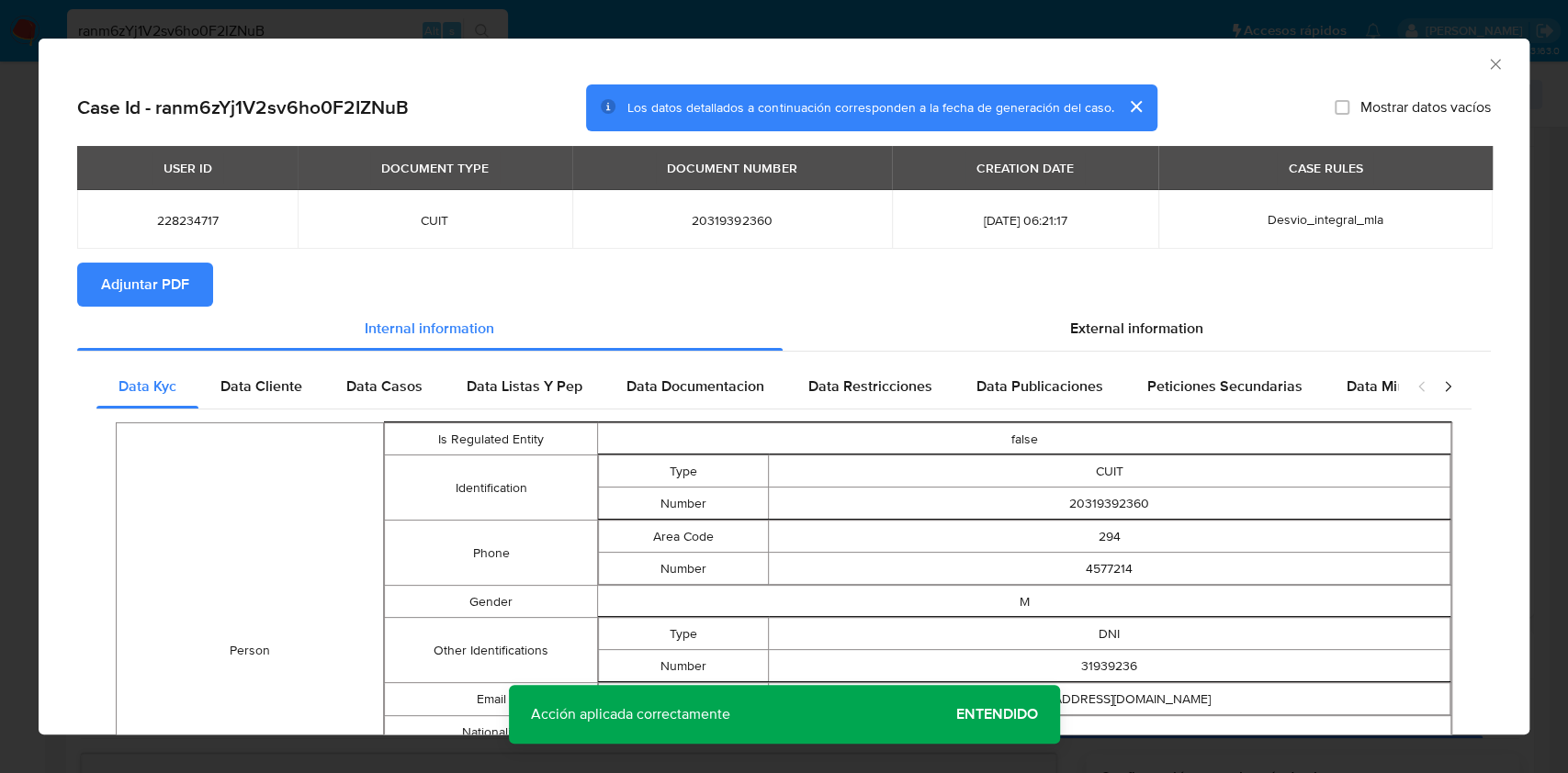
click at [151, 290] on span "Adjuntar PDF" at bounding box center [144, 285] width 88 height 41
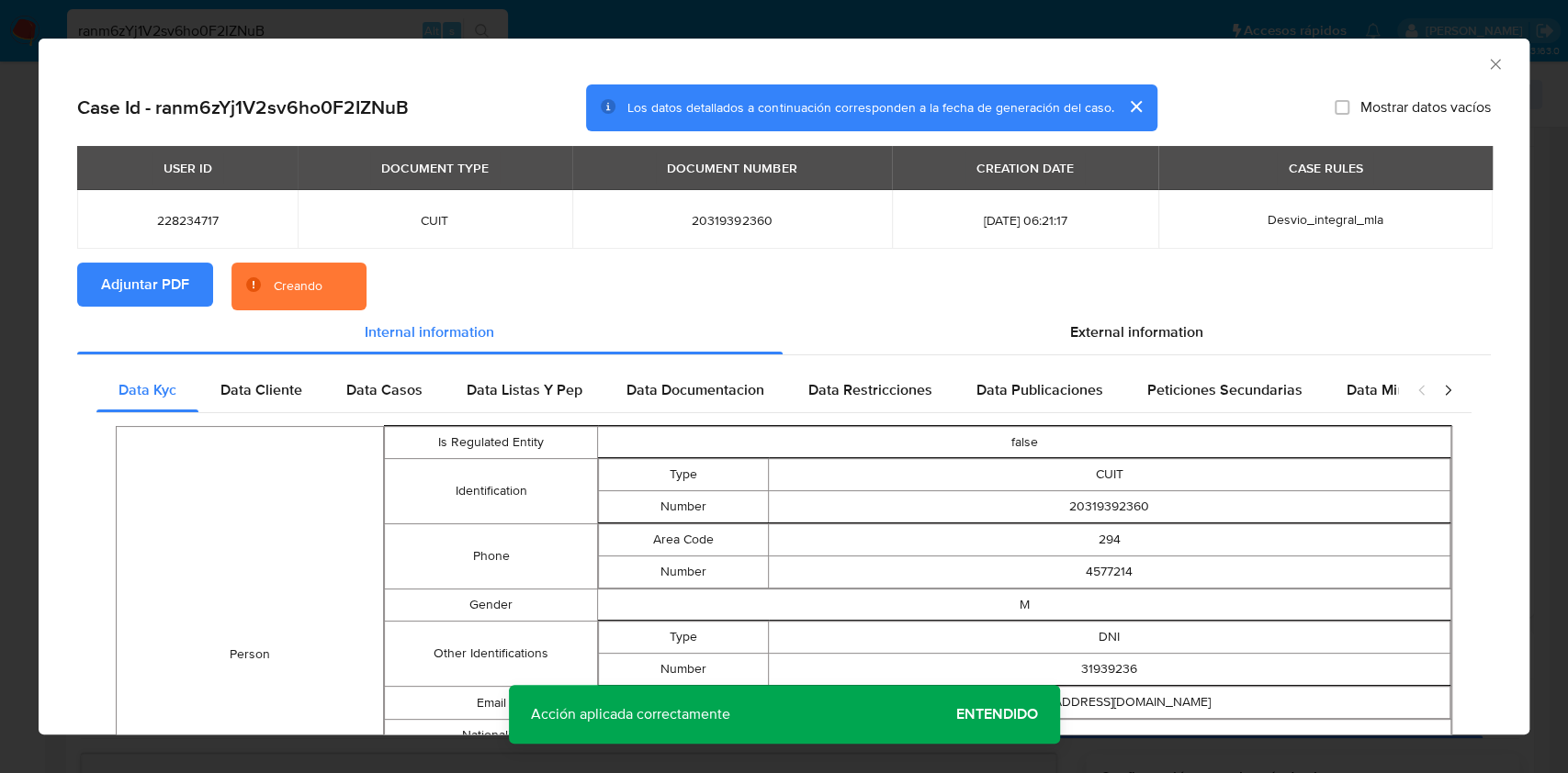
click at [1486, 63] on icon "Cerrar ventana" at bounding box center [1495, 64] width 18 height 18
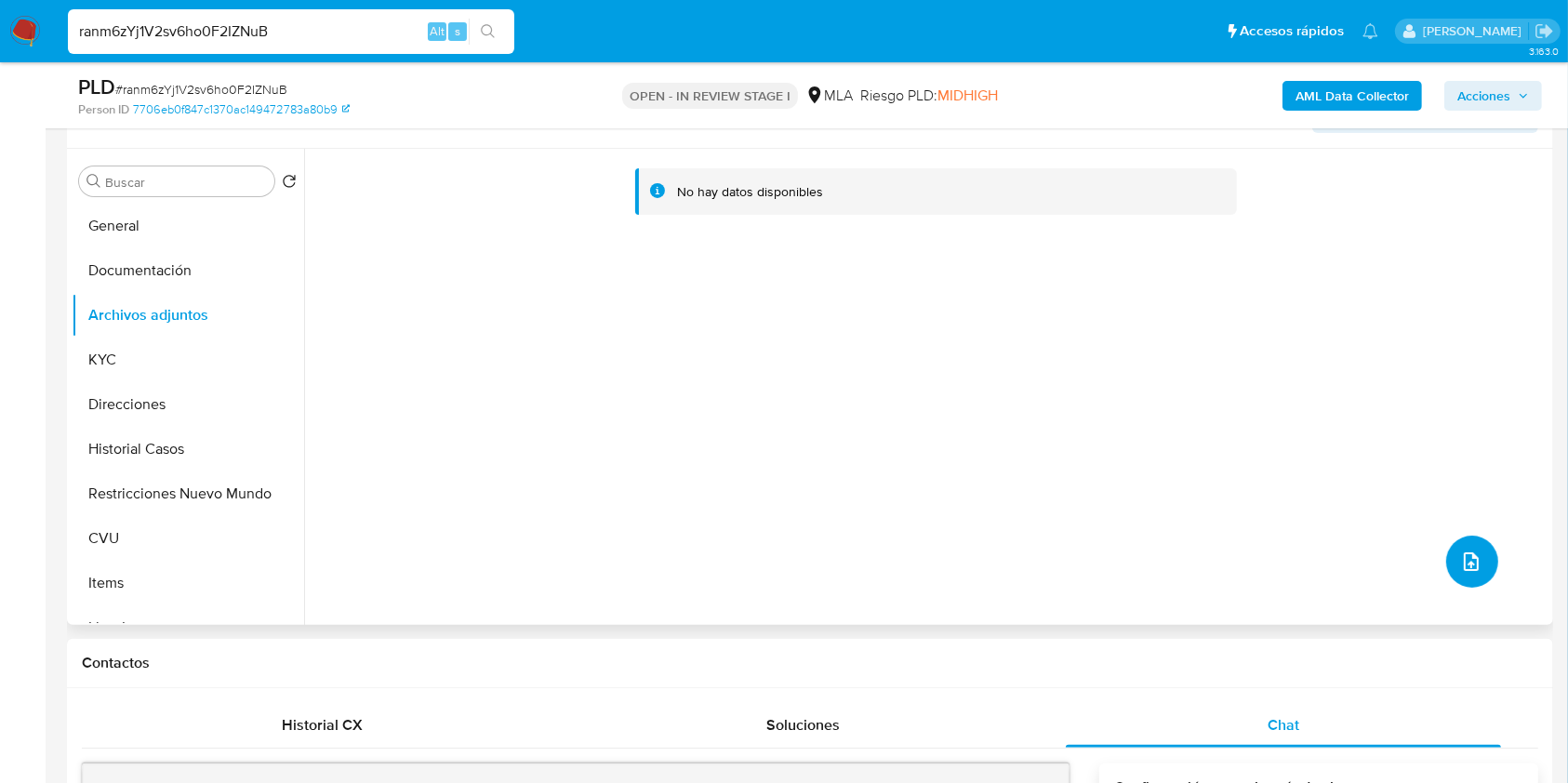
click at [1460, 565] on icon "upload-file" at bounding box center [1471, 562] width 22 height 22
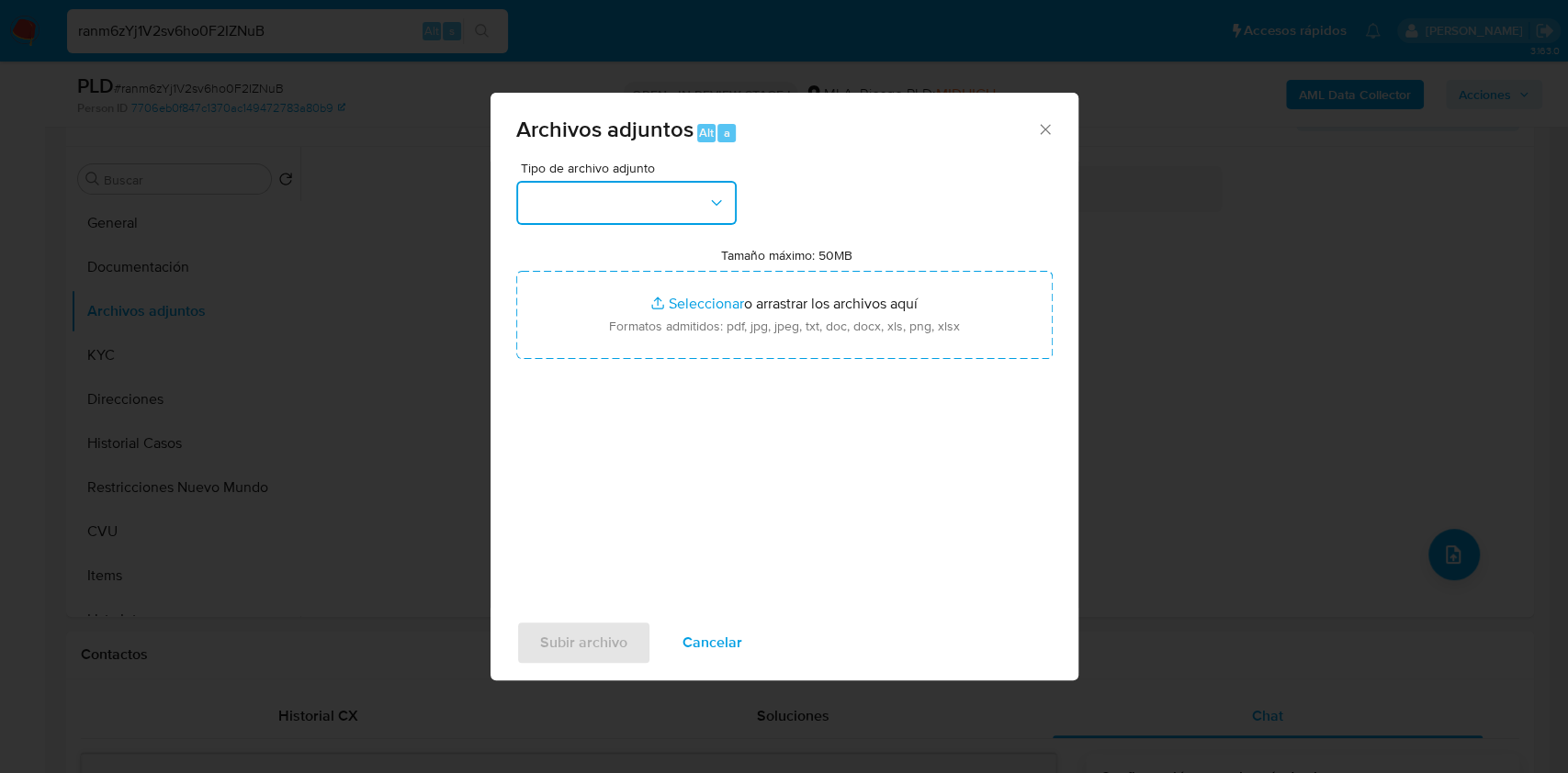
click at [662, 206] on button "button" at bounding box center [627, 203] width 220 height 44
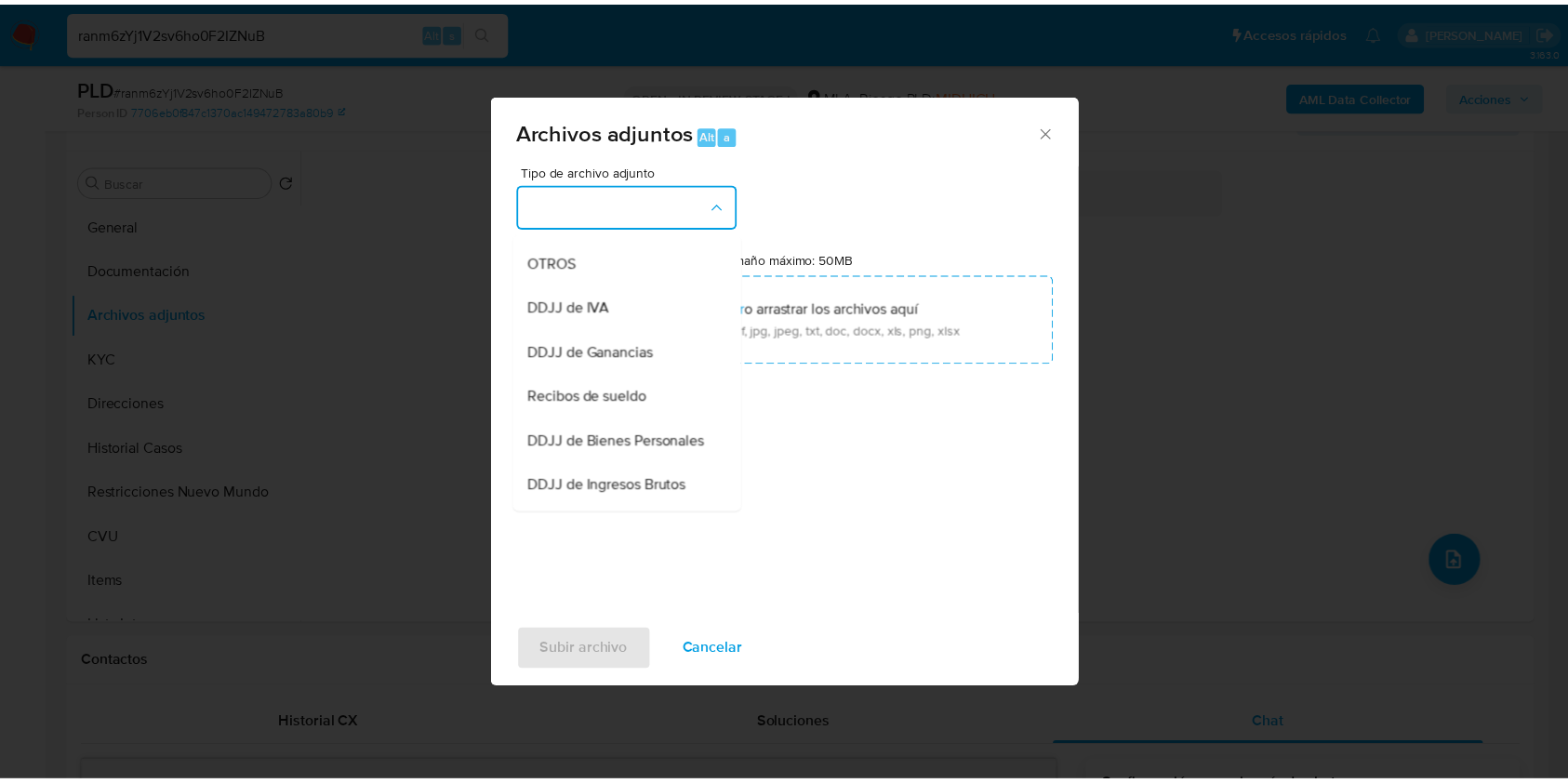
scroll to position [355, 0]
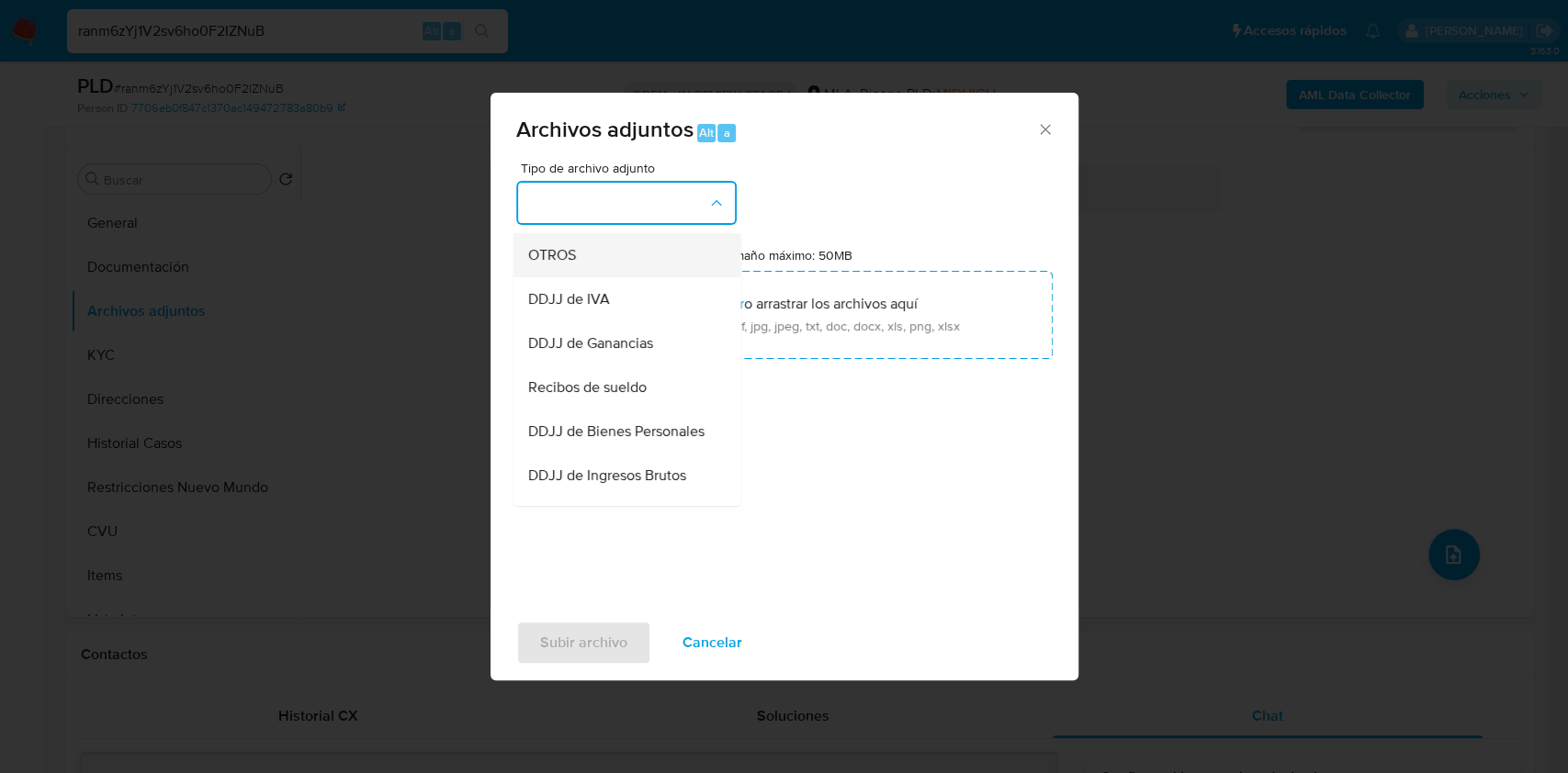
click at [594, 273] on div "OTROS" at bounding box center [620, 255] width 187 height 44
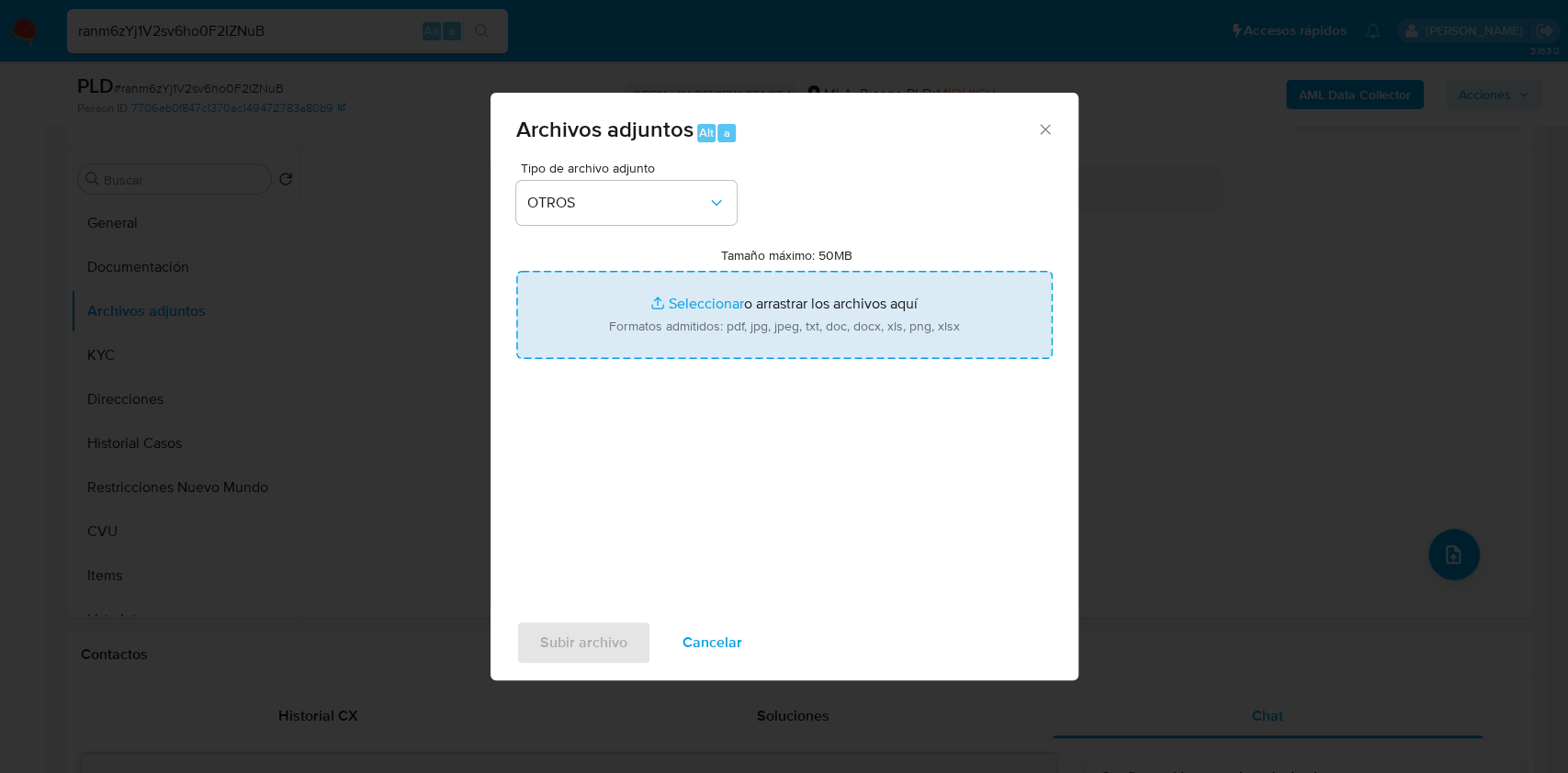
click at [790, 326] on input "Tamaño máximo: 50MB Seleccionar archivos" at bounding box center [784, 314] width 537 height 88
type input "C:\fakepath\Caselog ranm6zYj1V2sv6ho0F2IZNuB.docx"
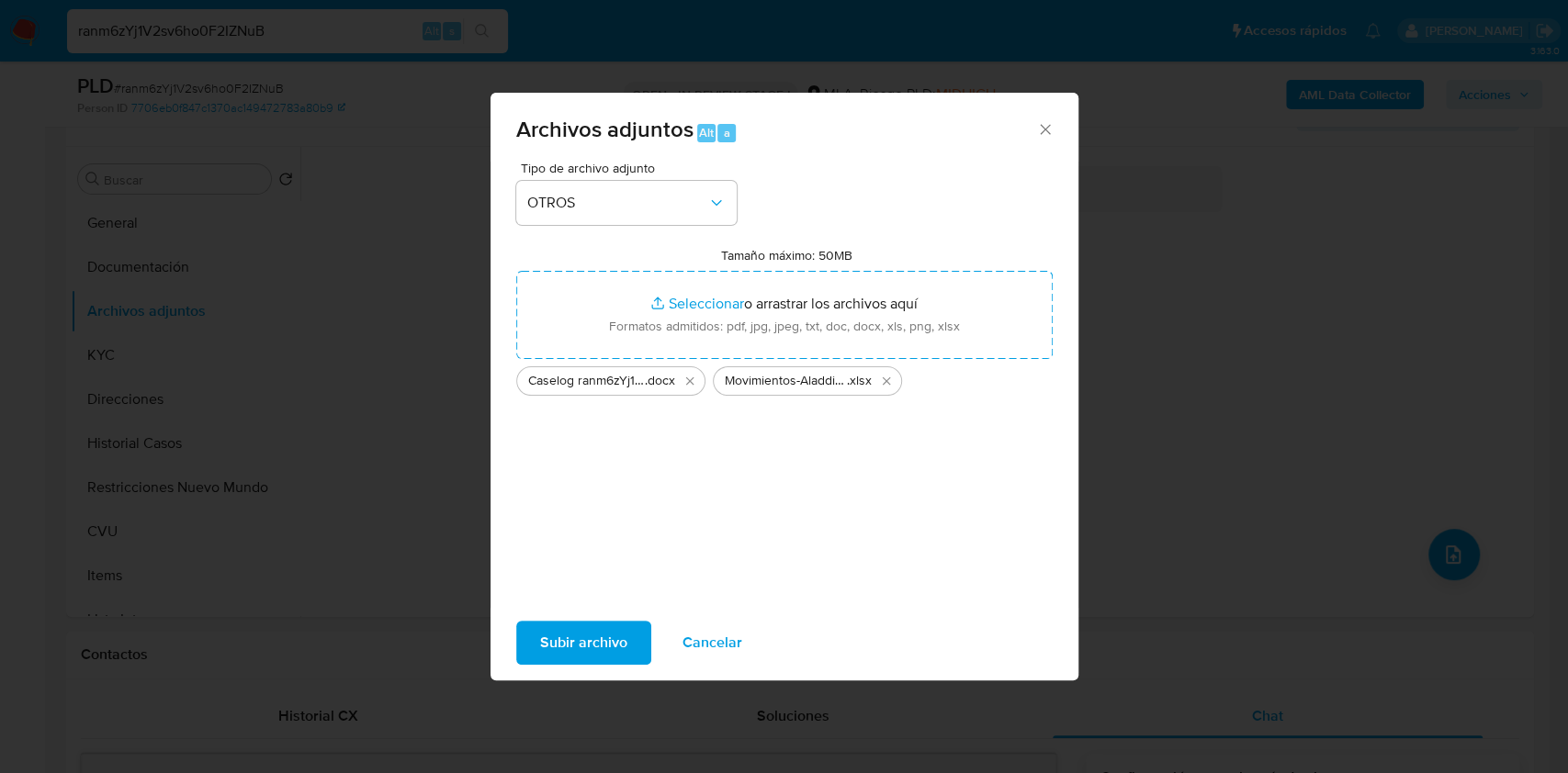
click at [615, 637] on span "Subir archivo" at bounding box center [584, 643] width 87 height 41
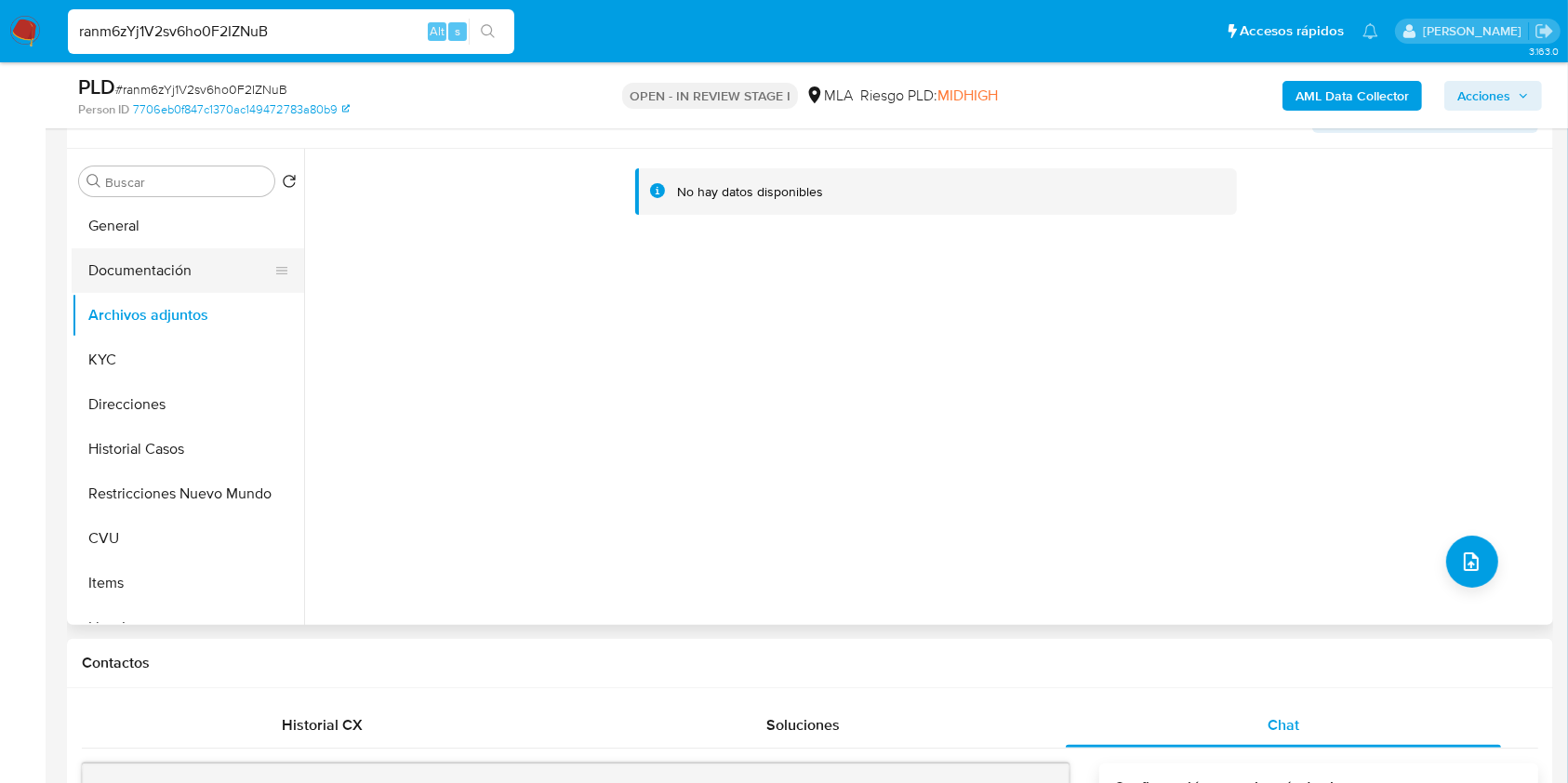
click at [164, 269] on button "Documentación" at bounding box center [180, 270] width 217 height 44
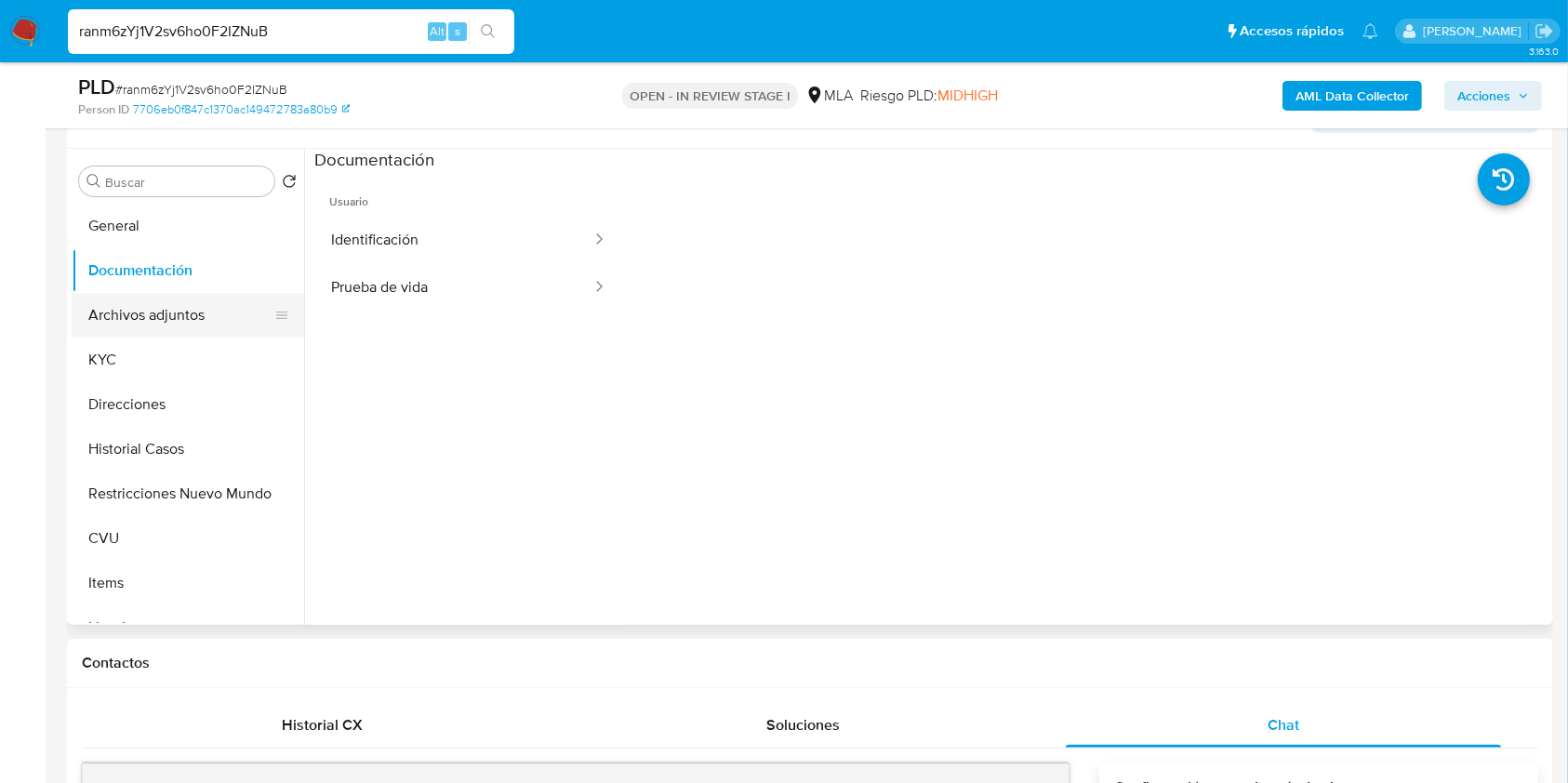
click at [165, 314] on button "Archivos adjuntos" at bounding box center [180, 316] width 217 height 44
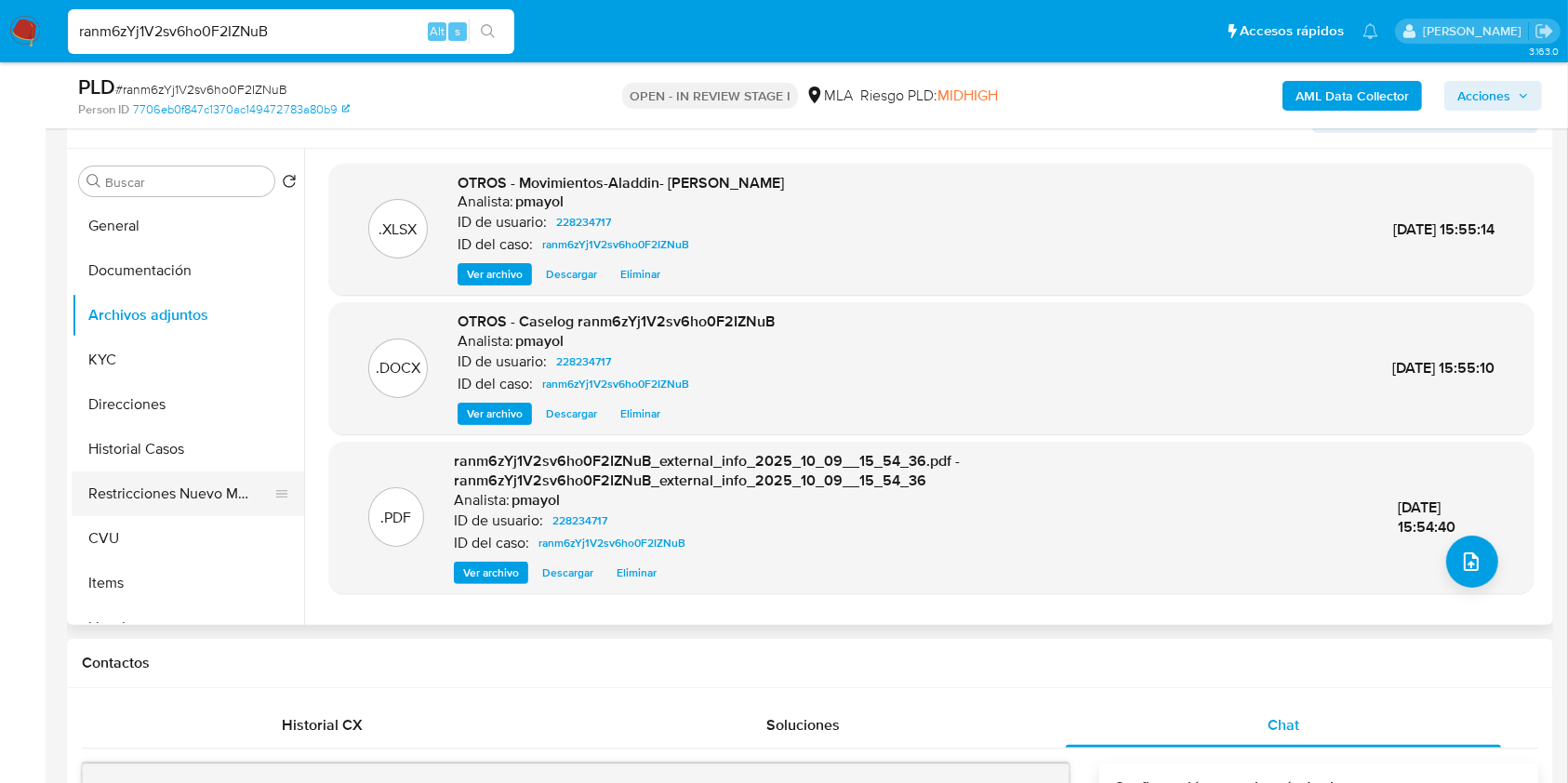
click at [186, 483] on button "Restricciones Nuevo Mundo" at bounding box center [180, 493] width 217 height 44
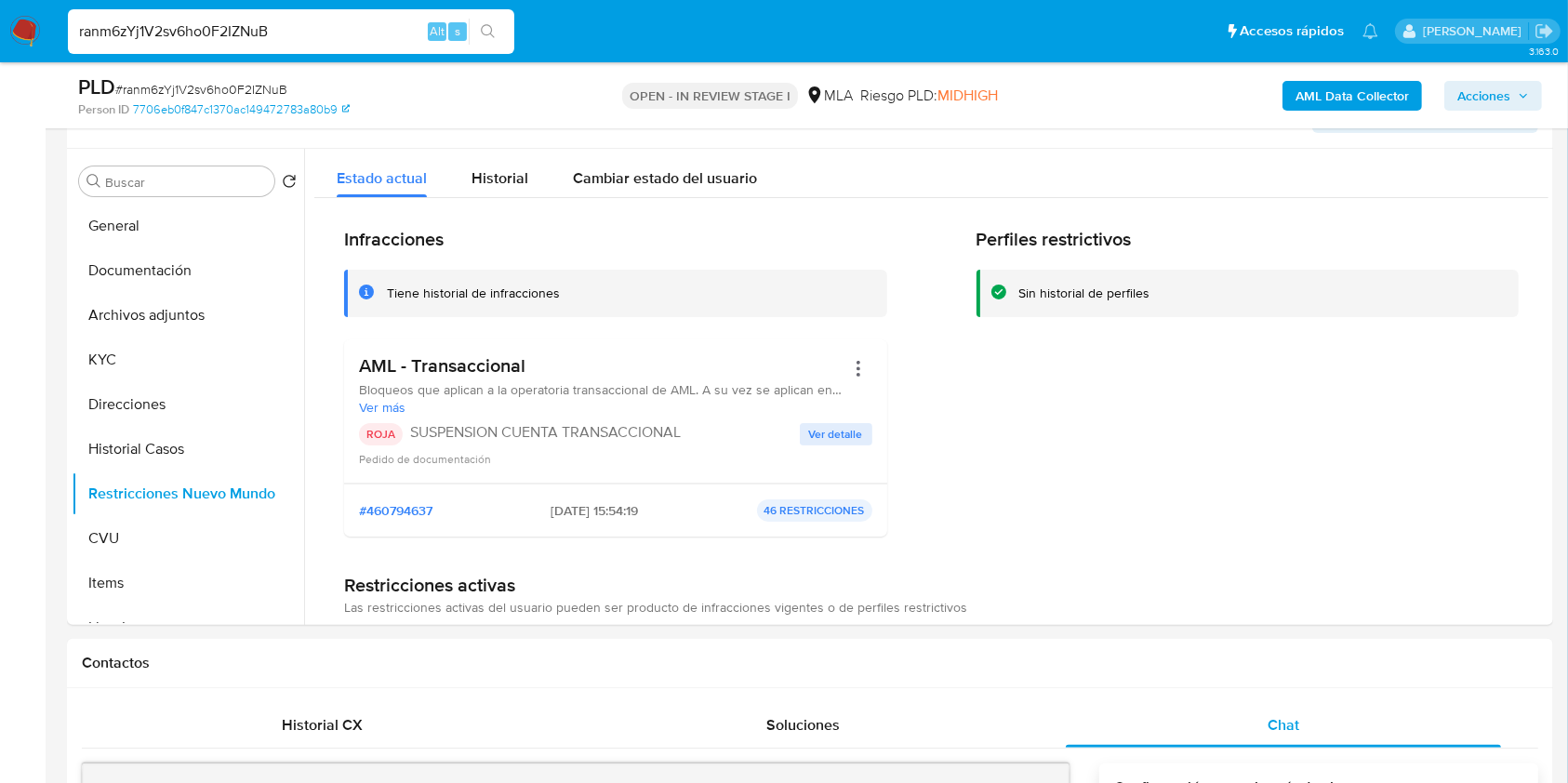
click at [1505, 92] on span "Acciones" at bounding box center [1483, 95] width 53 height 30
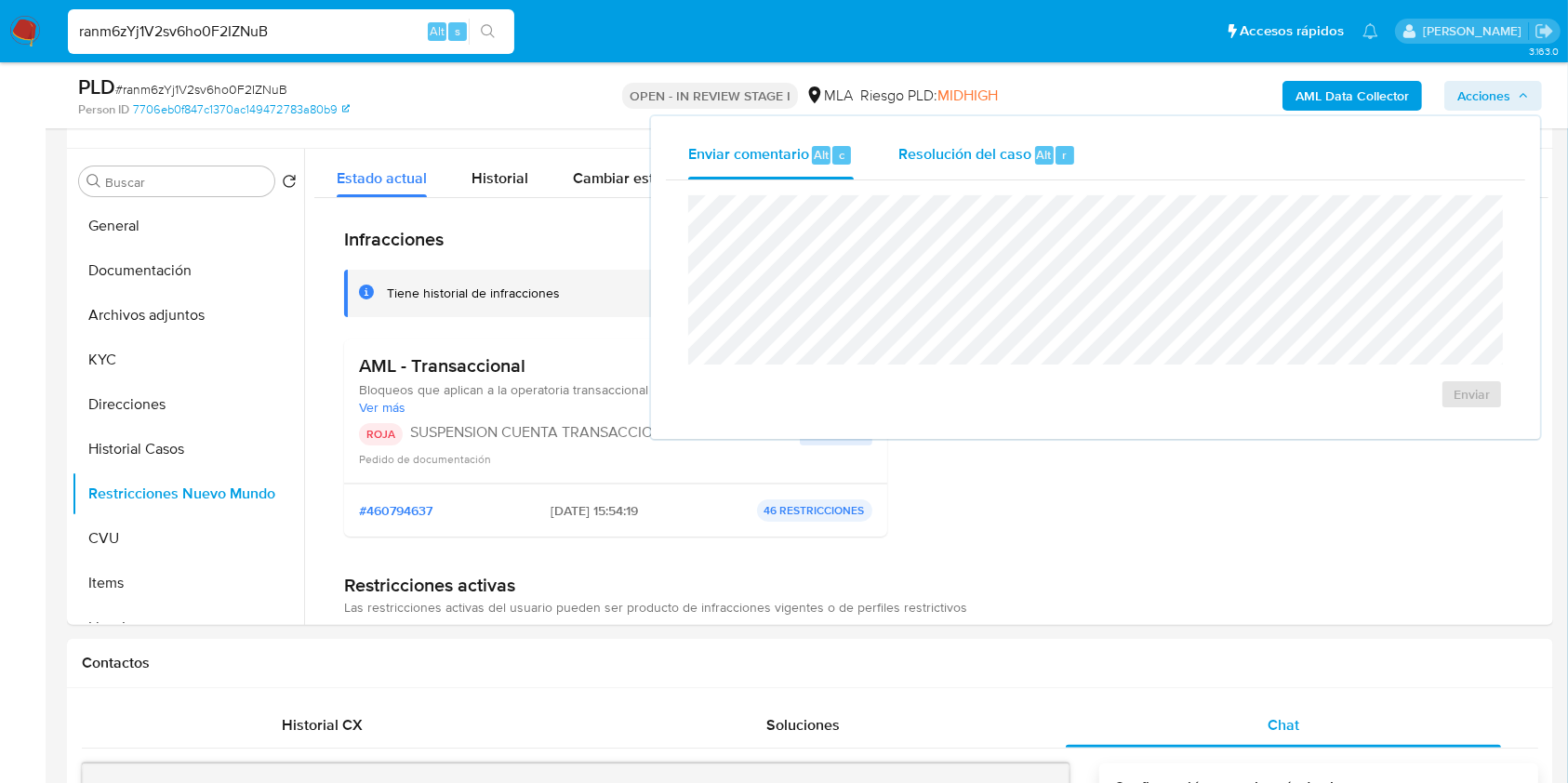
click at [1007, 156] on span "Resolución del caso" at bounding box center [964, 154] width 133 height 21
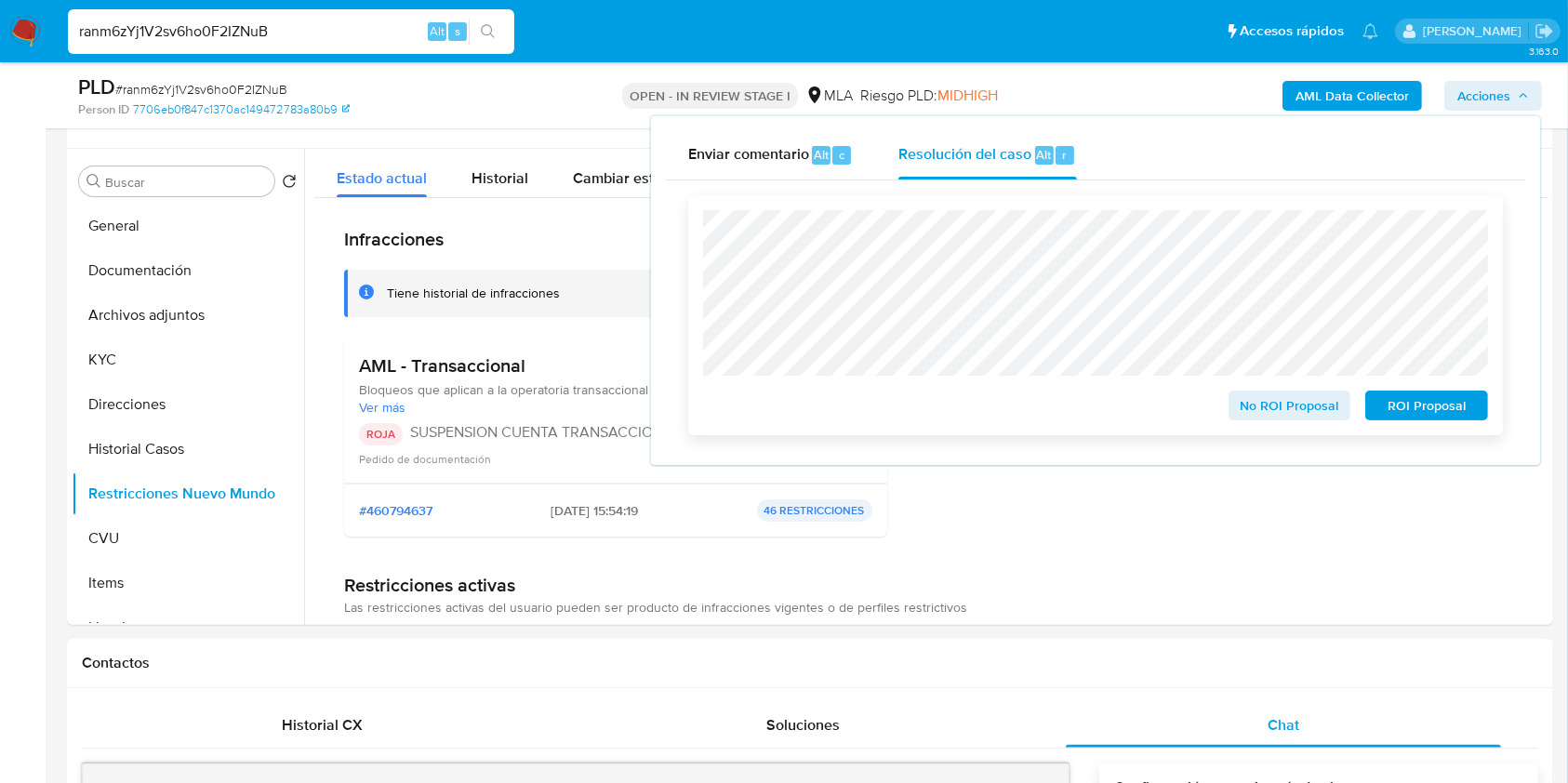
click at [1406, 397] on span "ROI Proposal" at bounding box center [1426, 405] width 97 height 26
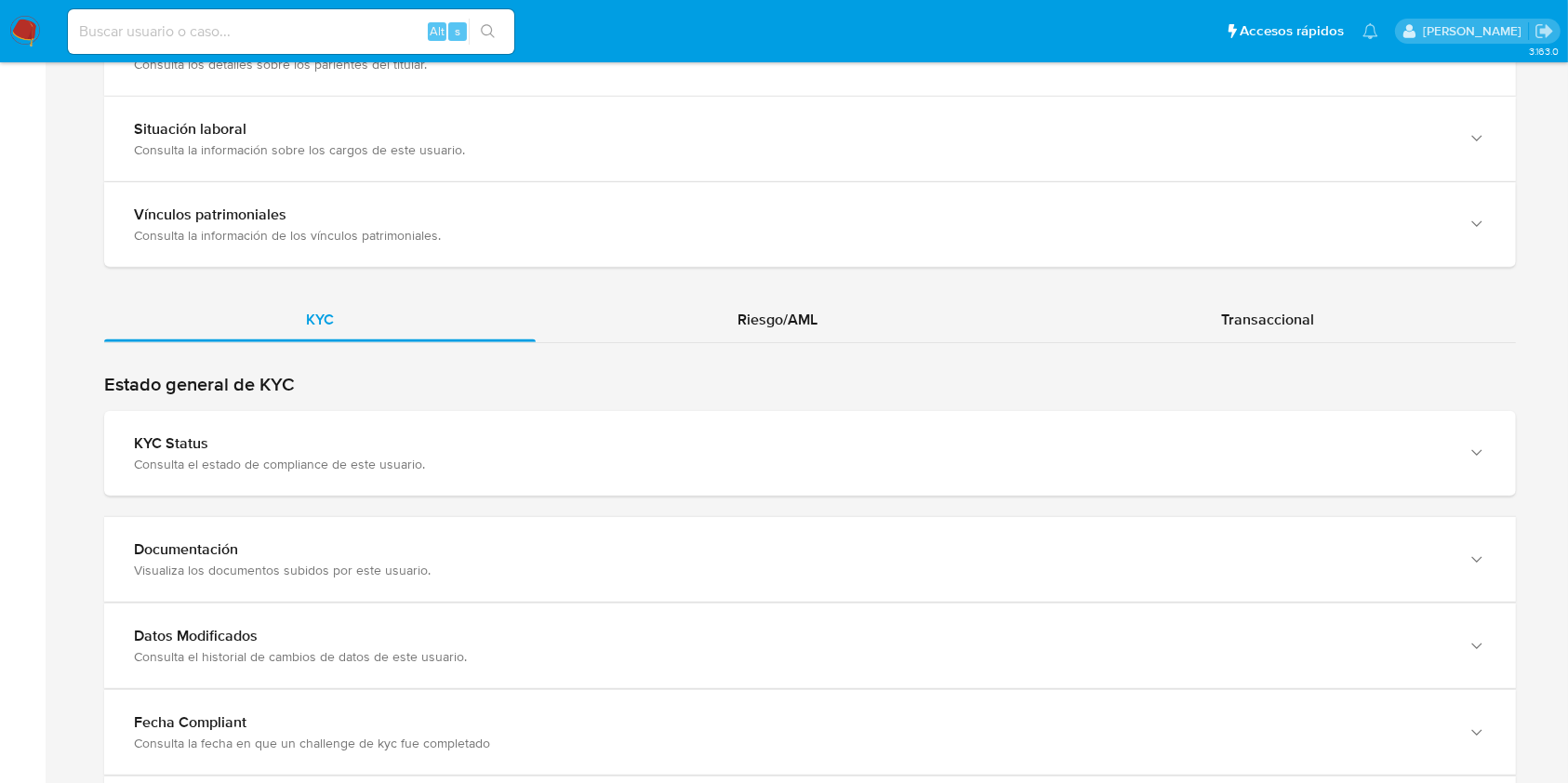
scroll to position [1867, 0]
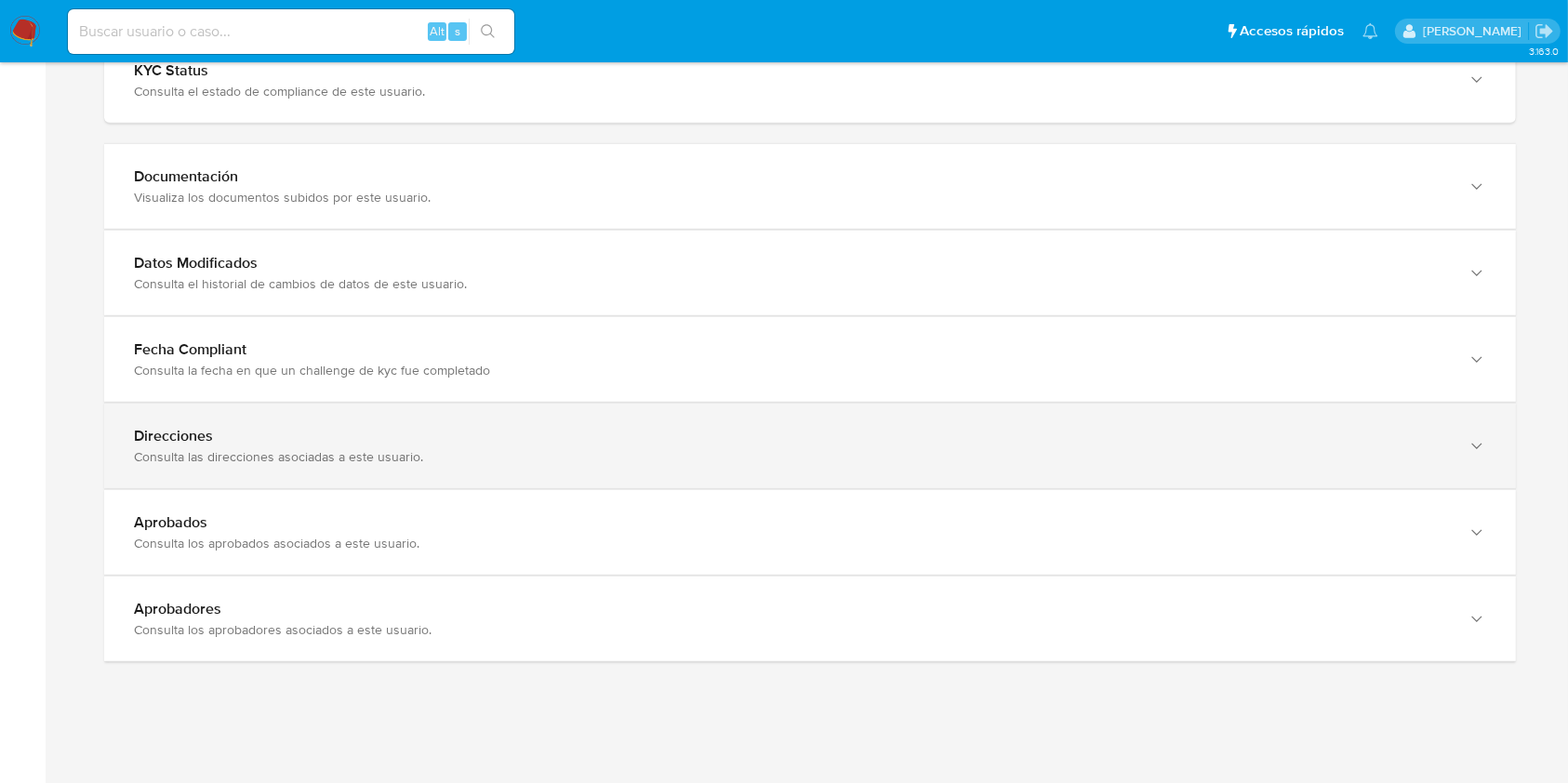
click at [1317, 428] on div "Direcciones" at bounding box center [791, 436] width 1315 height 18
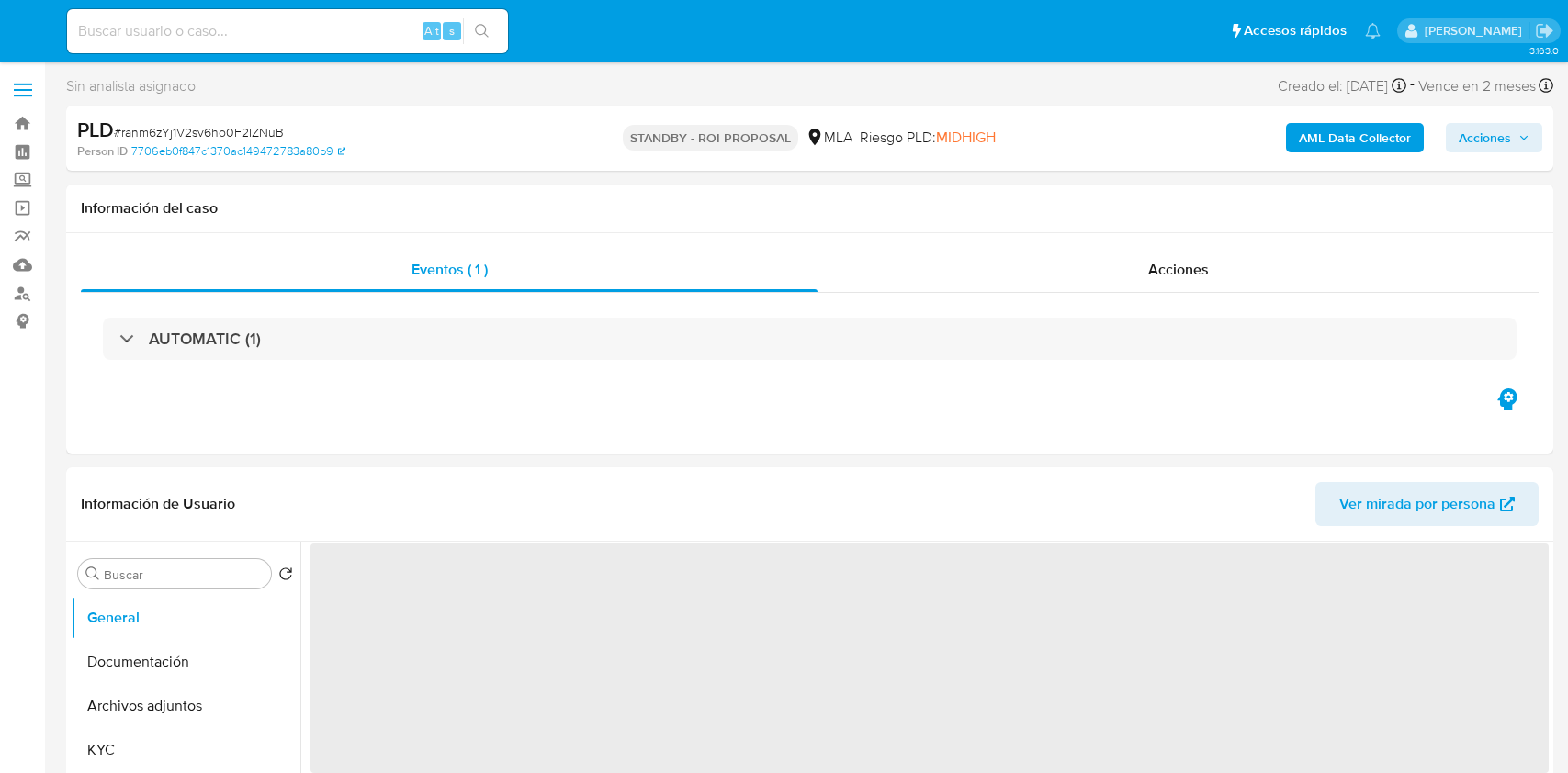
select select "10"
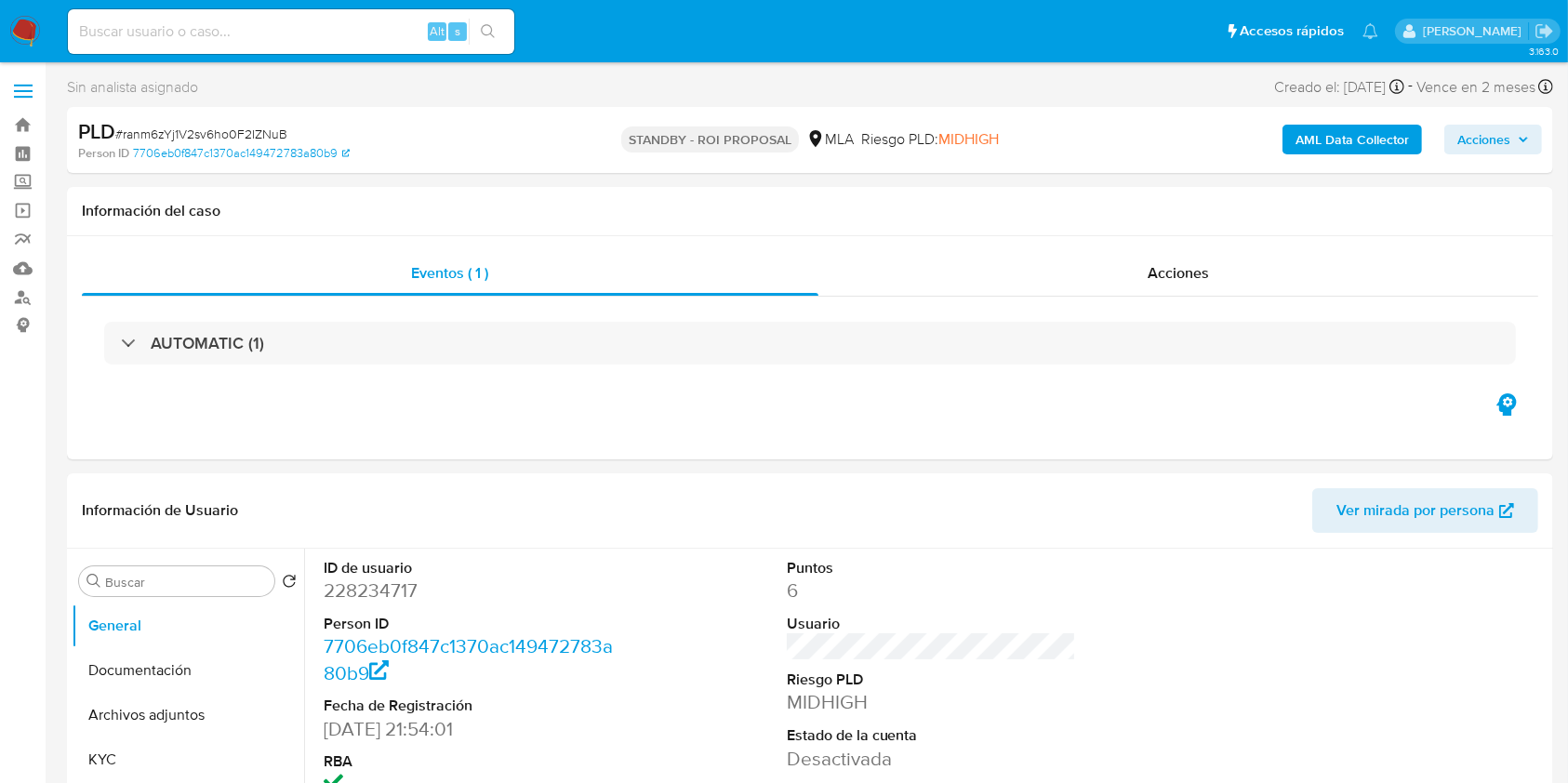
click at [283, 39] on input at bounding box center [291, 31] width 446 height 24
paste input "vjREGK2jaiAO8EOJQBvuncLW"
type input "vjREGK2jaiAO8EOJQBvuncLW"
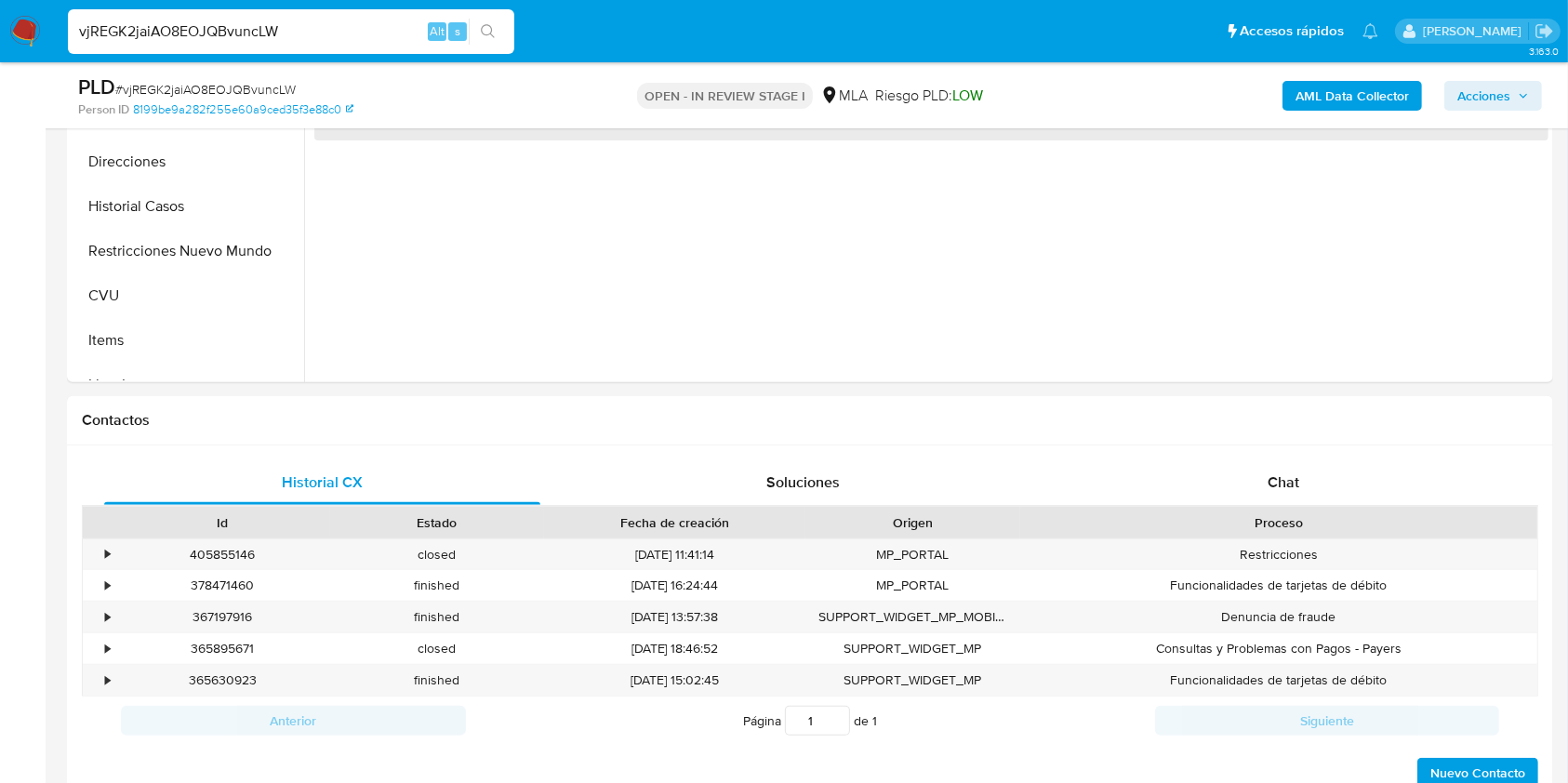
select select "10"
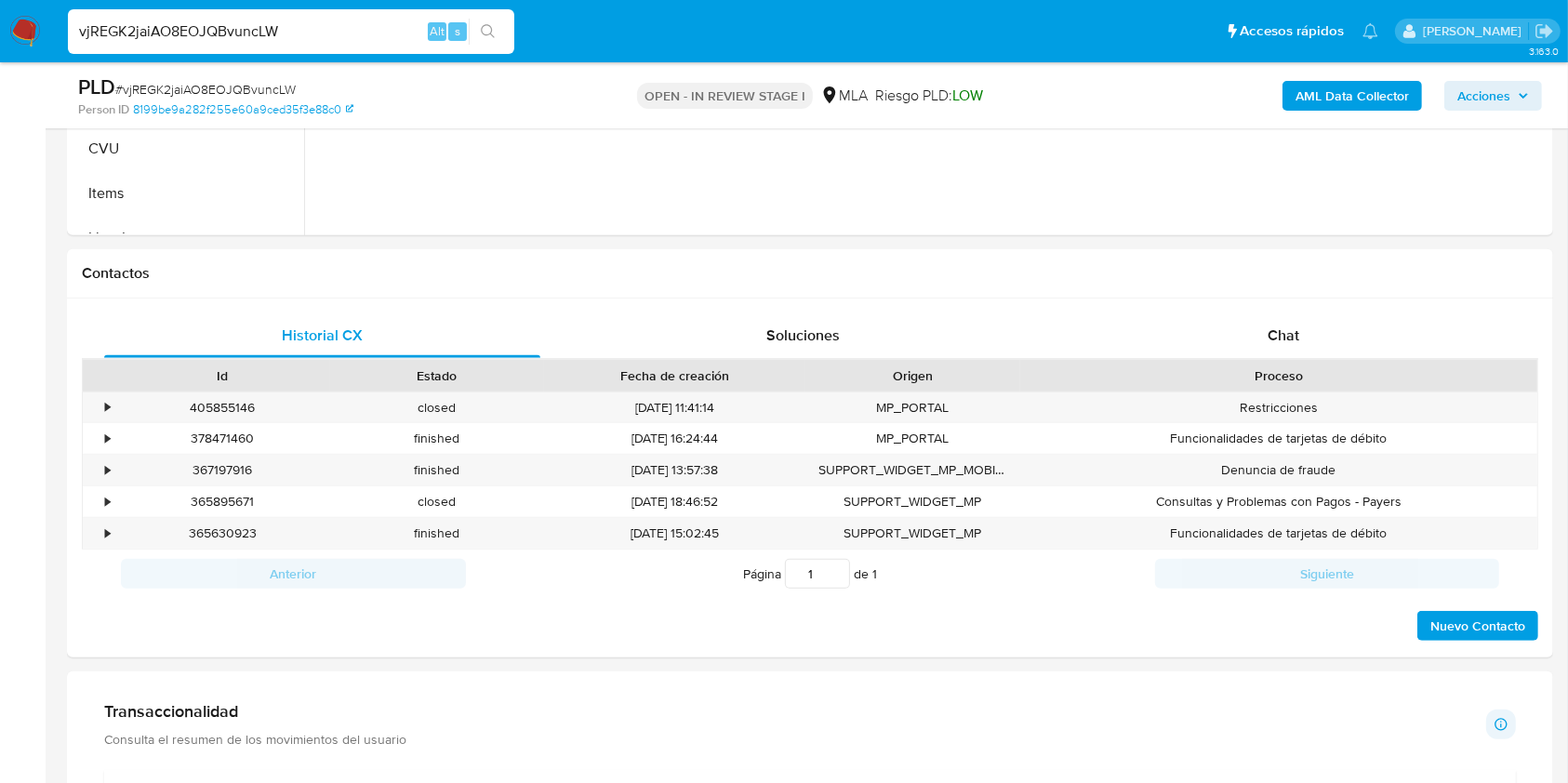
scroll to position [735, 0]
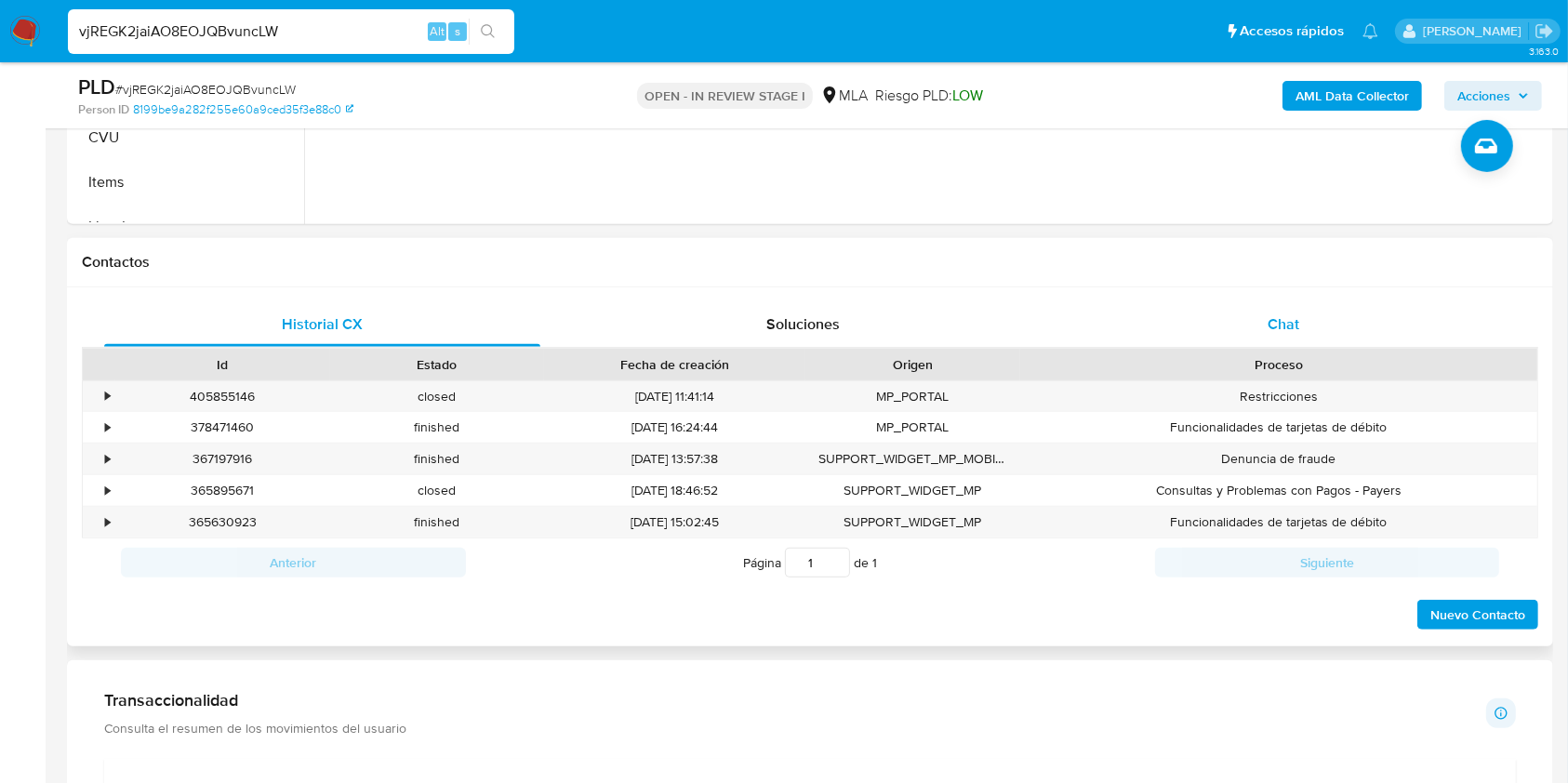
click at [1260, 336] on div "Chat" at bounding box center [1283, 324] width 436 height 44
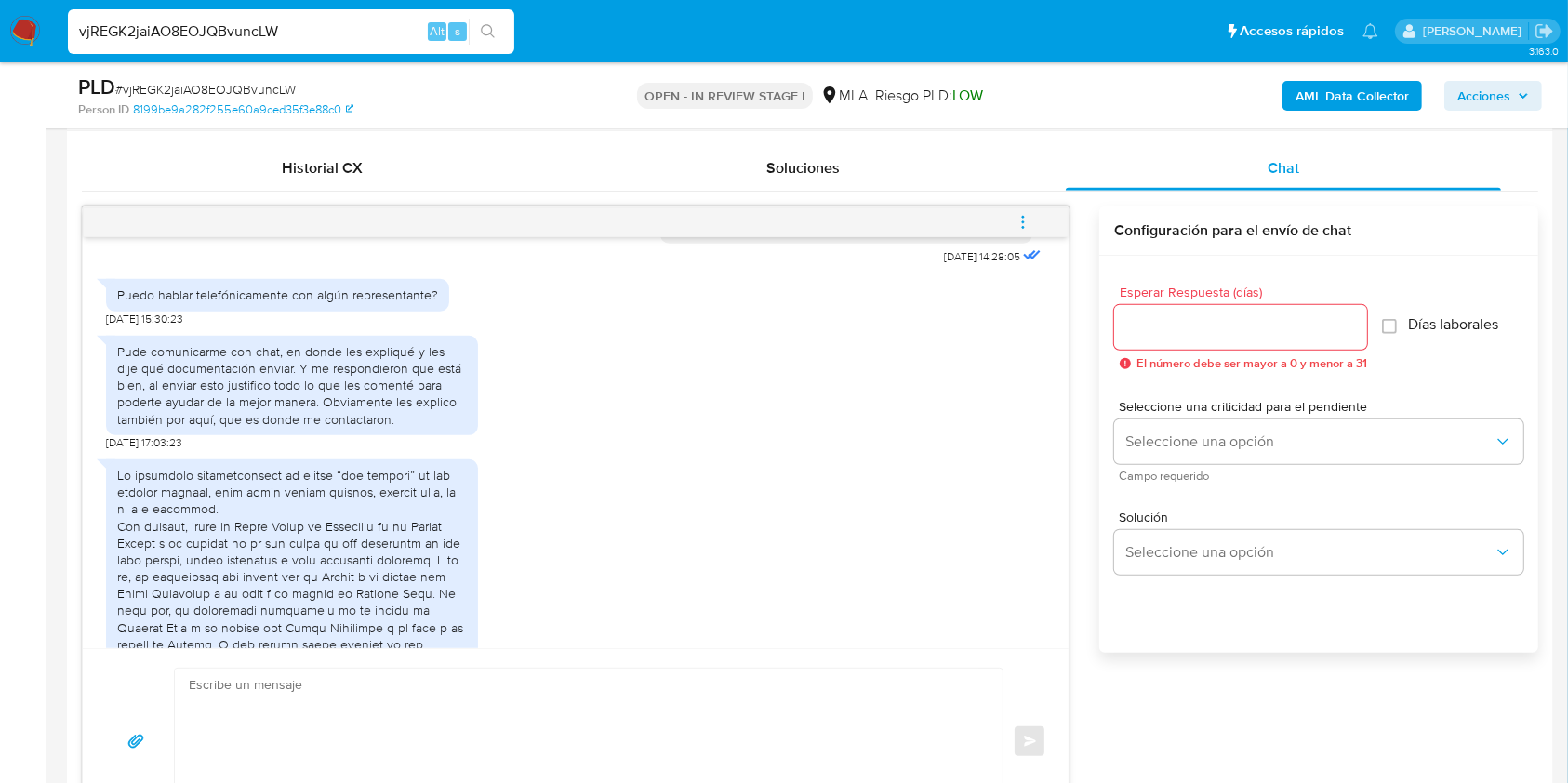
scroll to position [941, 0]
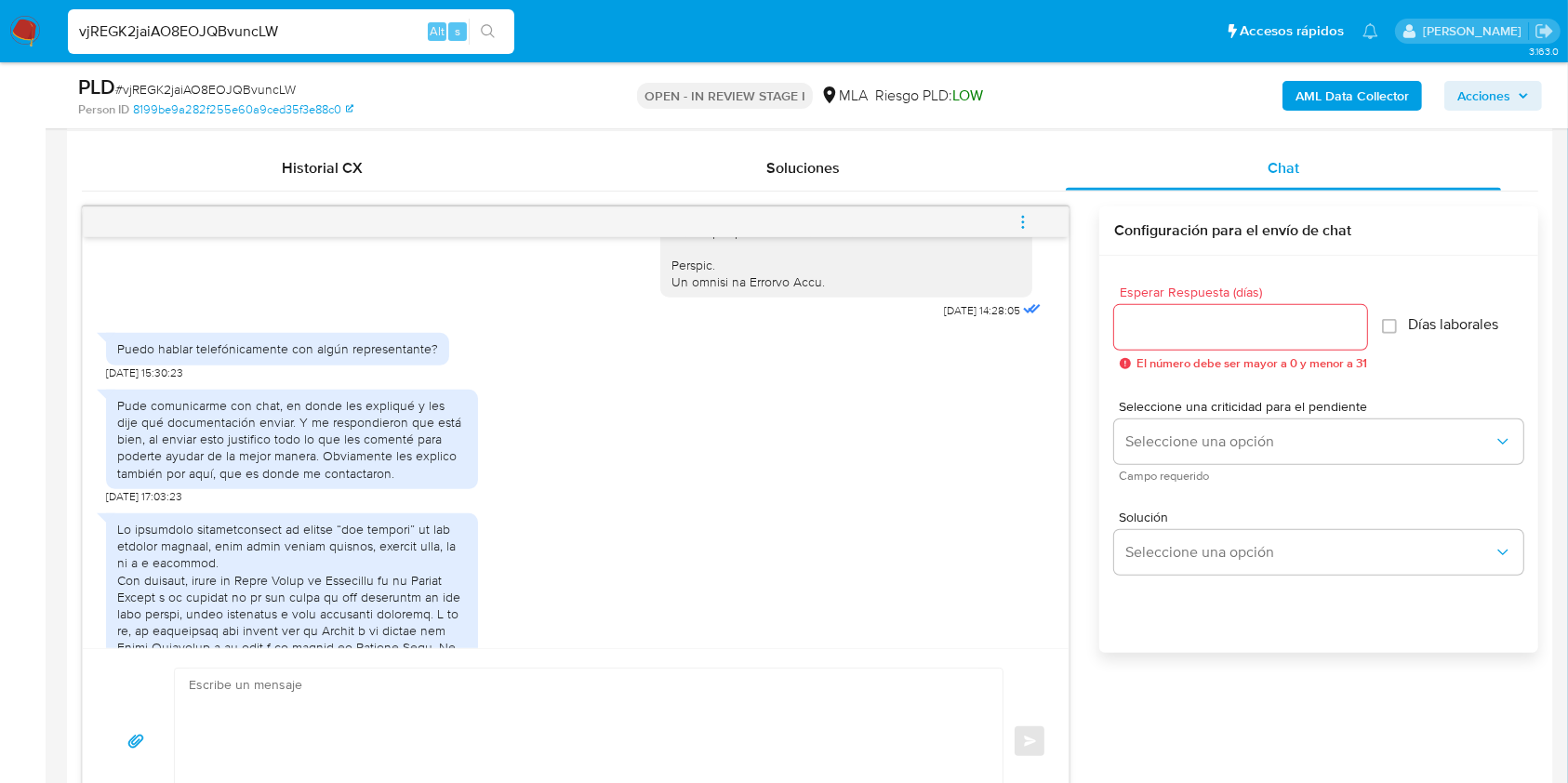
click at [1077, 458] on div "17/09/2025 14:28:05 Puedo hablar telefónicamente con algún representante? 17/09…" at bounding box center [809, 521] width 1456 height 629
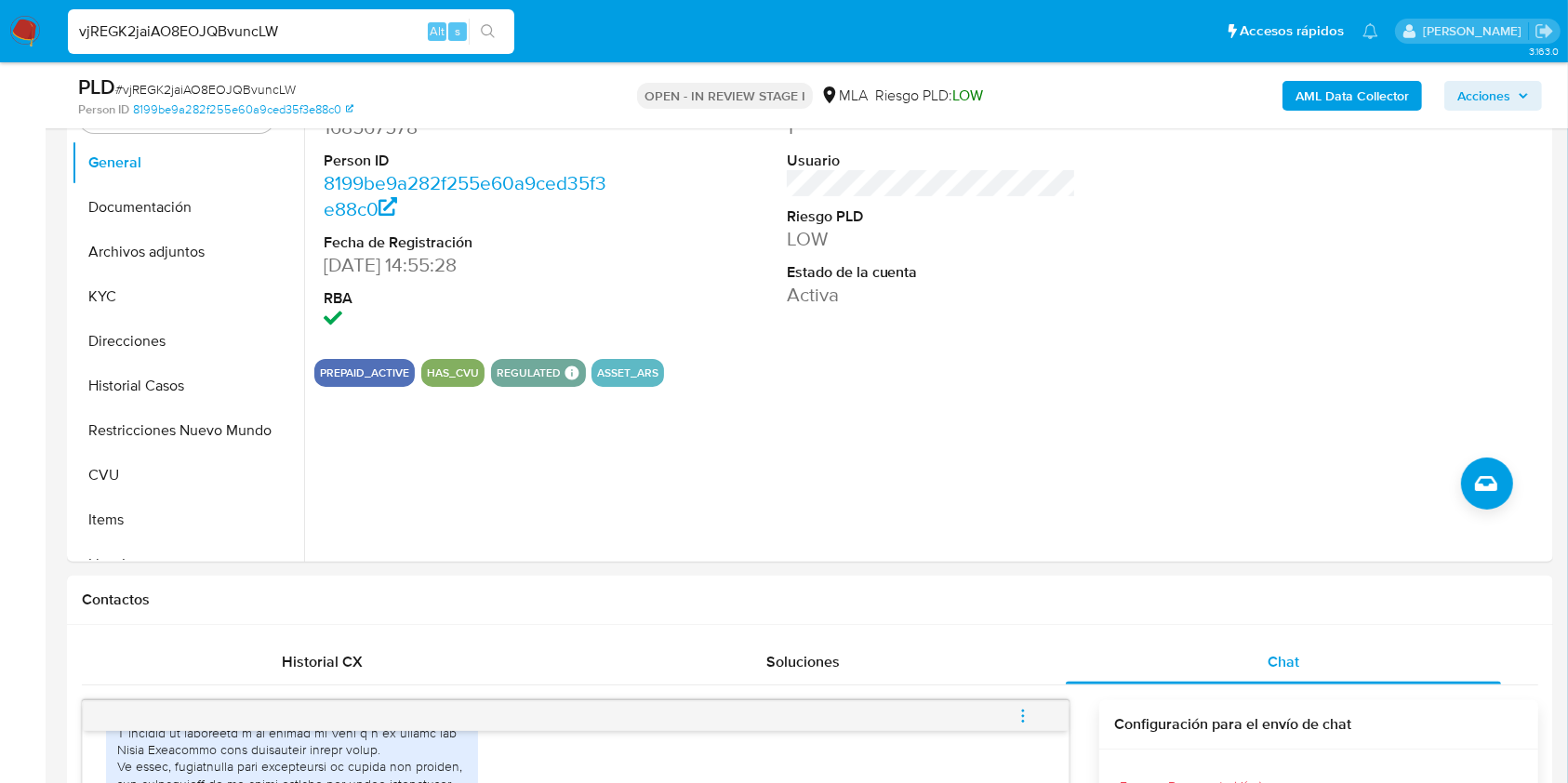
scroll to position [332, 0]
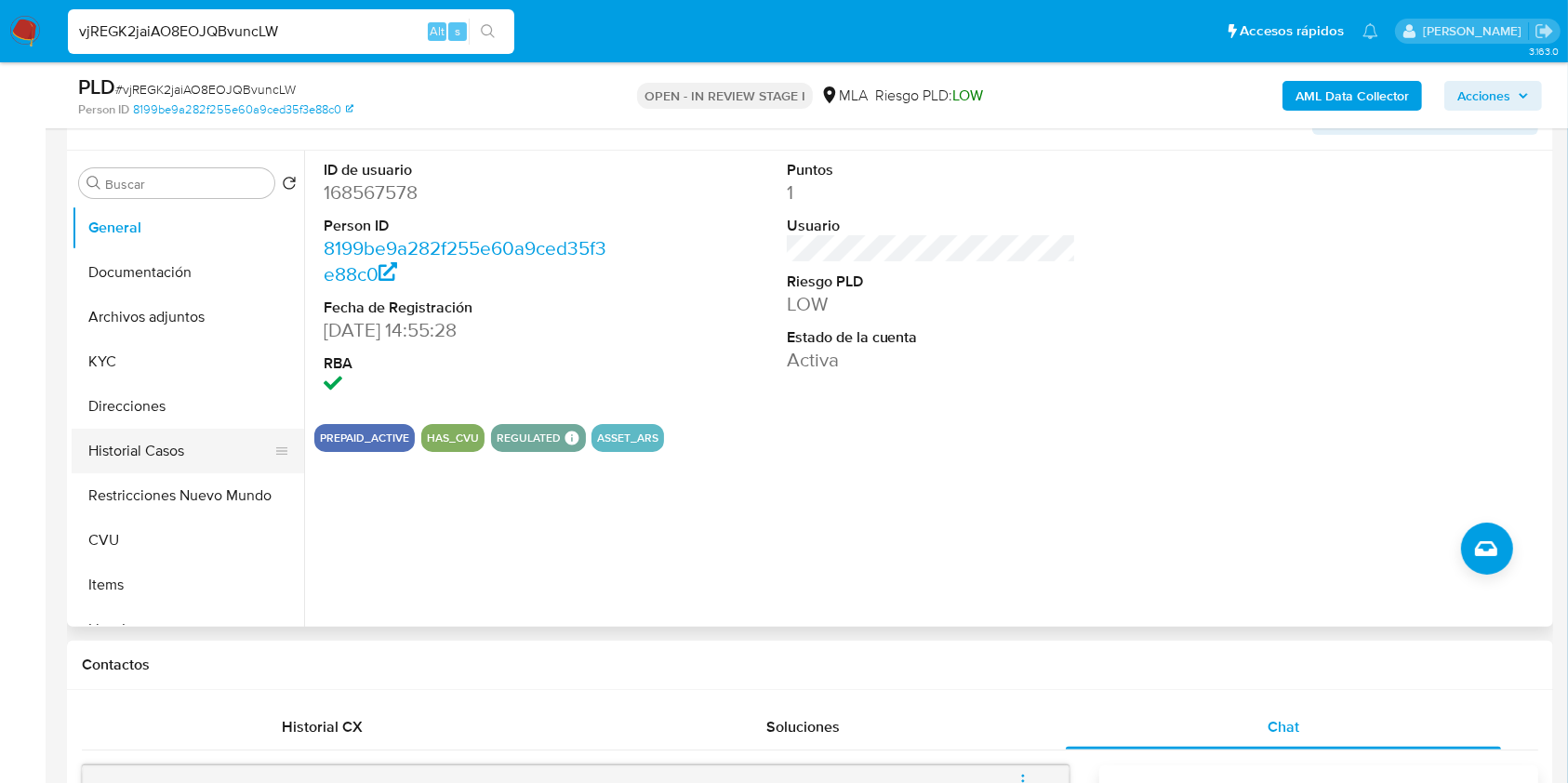
click at [201, 438] on button "Historial Casos" at bounding box center [180, 451] width 217 height 44
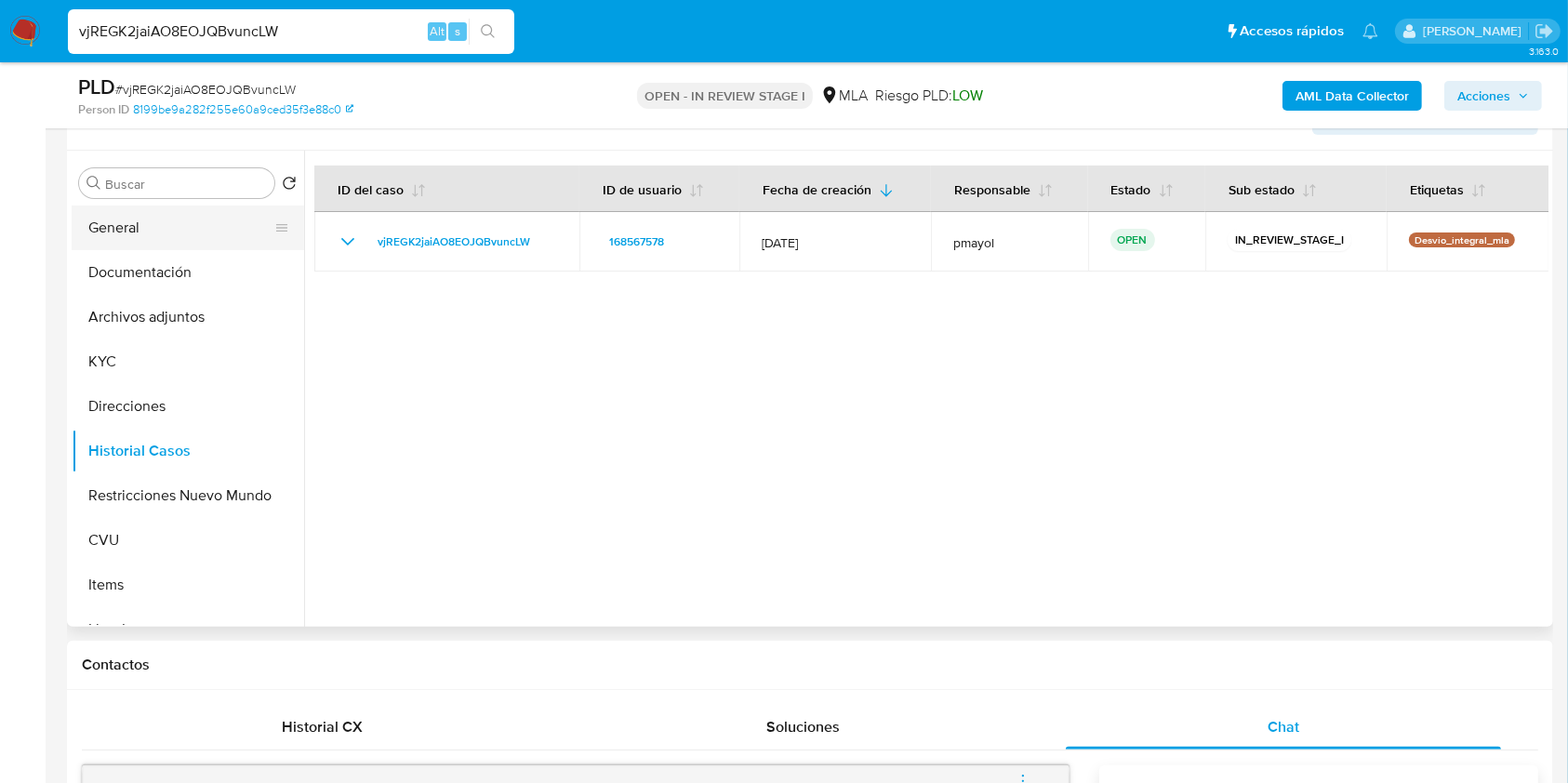
click at [149, 221] on button "General" at bounding box center [180, 228] width 217 height 44
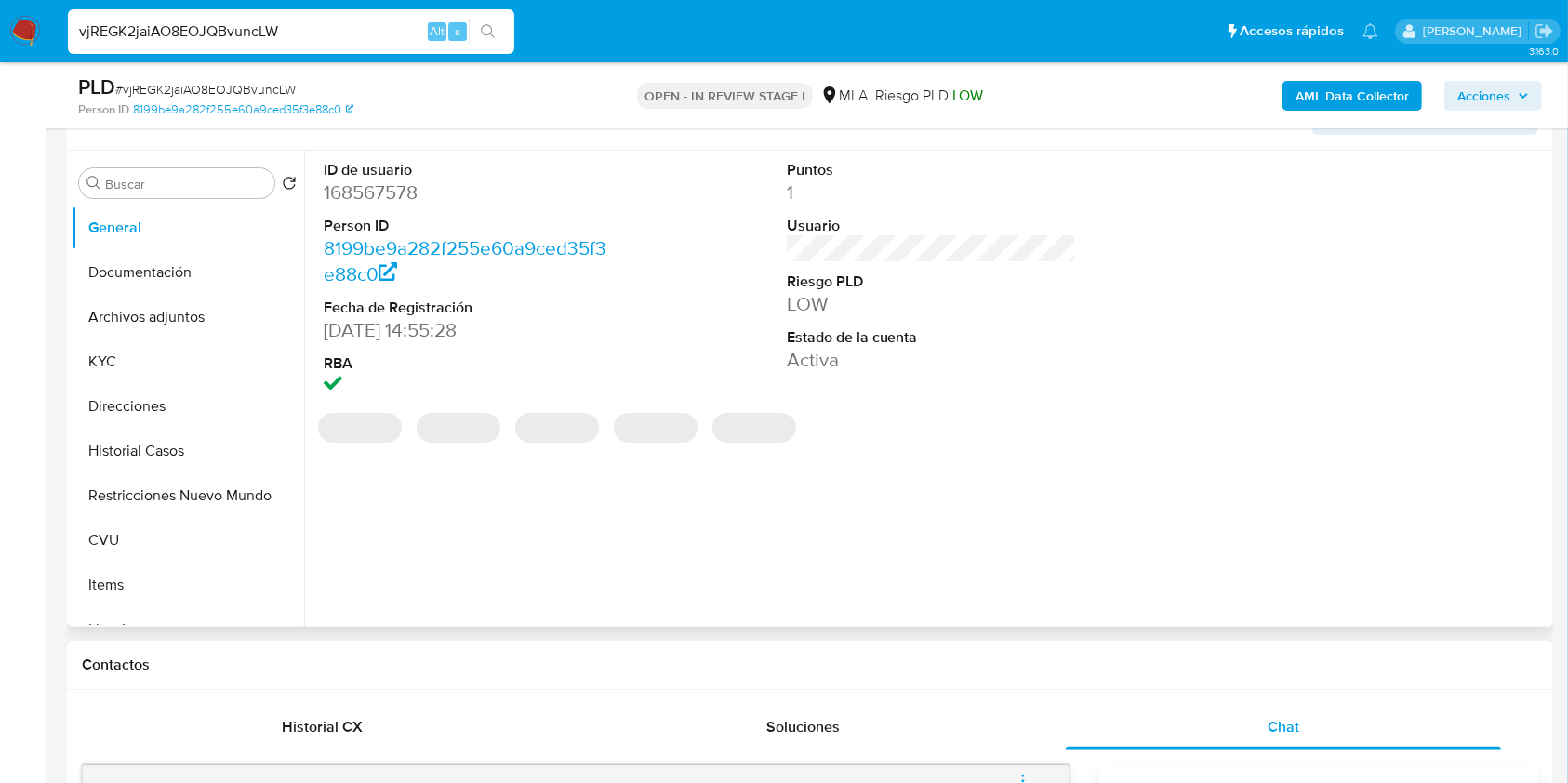
click at [383, 197] on dd "168567578" at bounding box center [469, 192] width 290 height 26
copy dd "168567578"
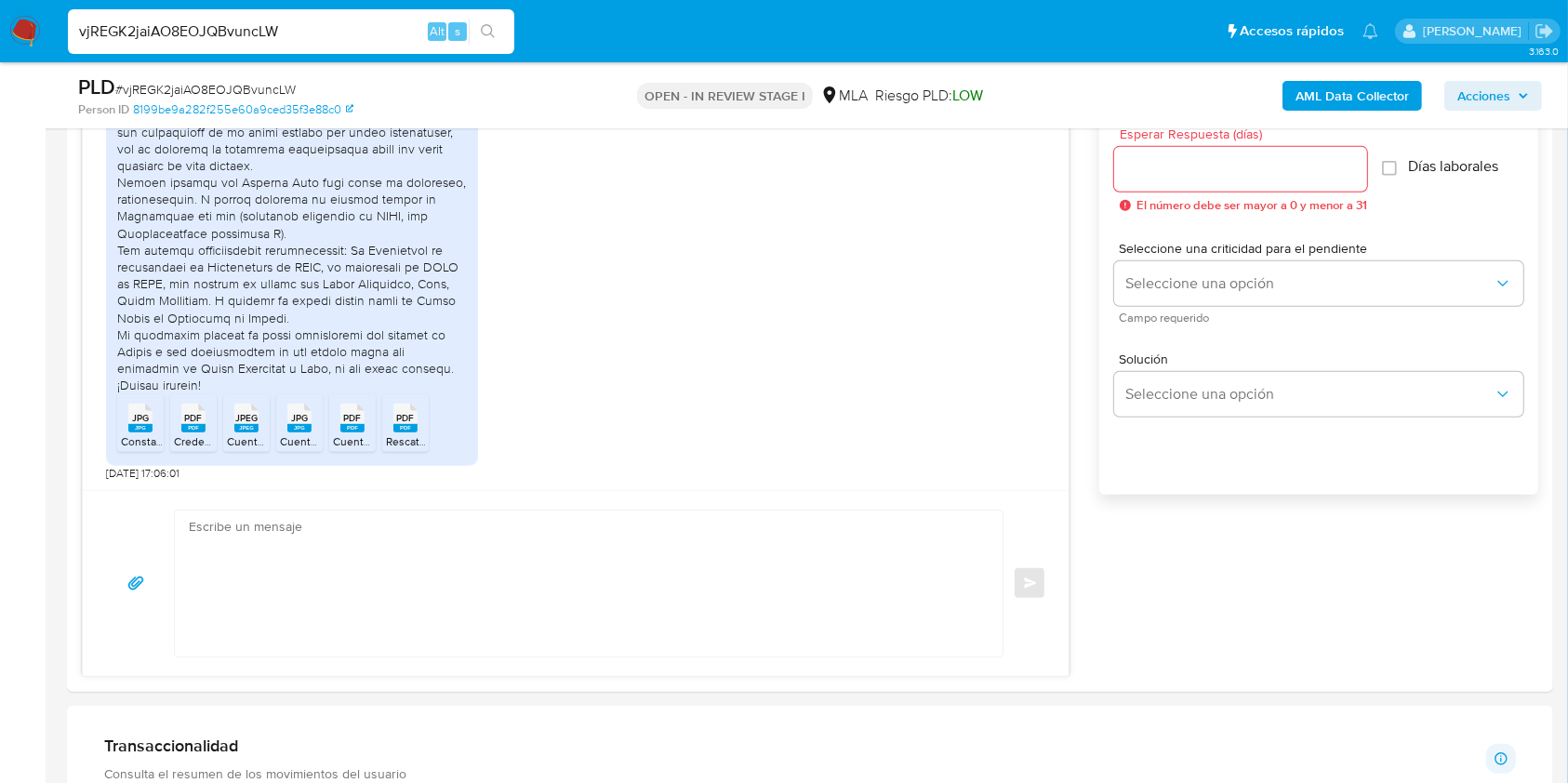
scroll to position [1054, 0]
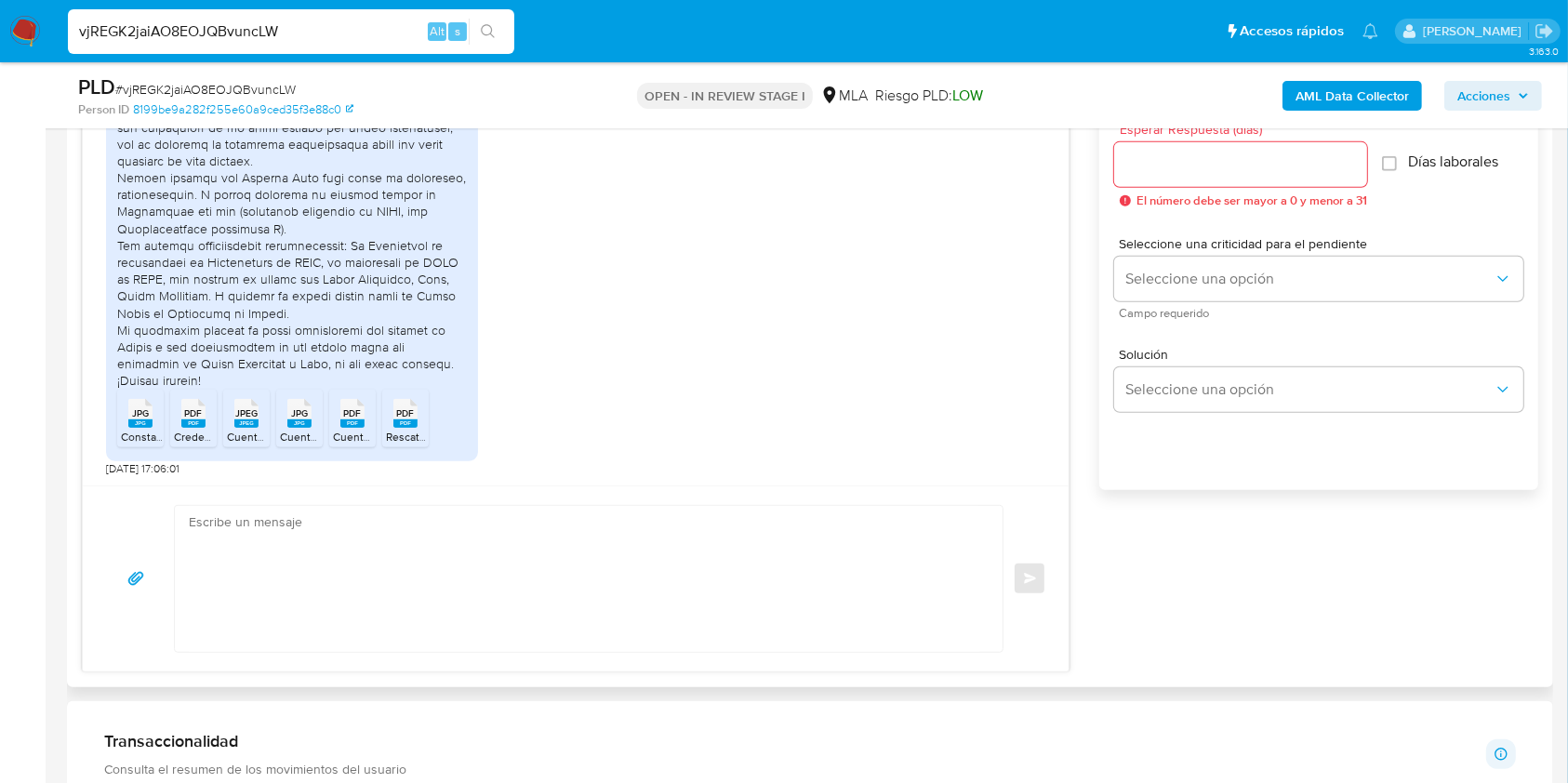
click at [149, 404] on rect at bounding box center [160, 393] width 29 height 24
click at [179, 416] on div "PDF PDF" at bounding box center [193, 412] width 39 height 37
click at [243, 420] on rect at bounding box center [246, 423] width 24 height 9
click at [291, 417] on span "JPG" at bounding box center [299, 414] width 16 height 13
click at [347, 417] on span "PDF" at bounding box center [353, 414] width 17 height 13
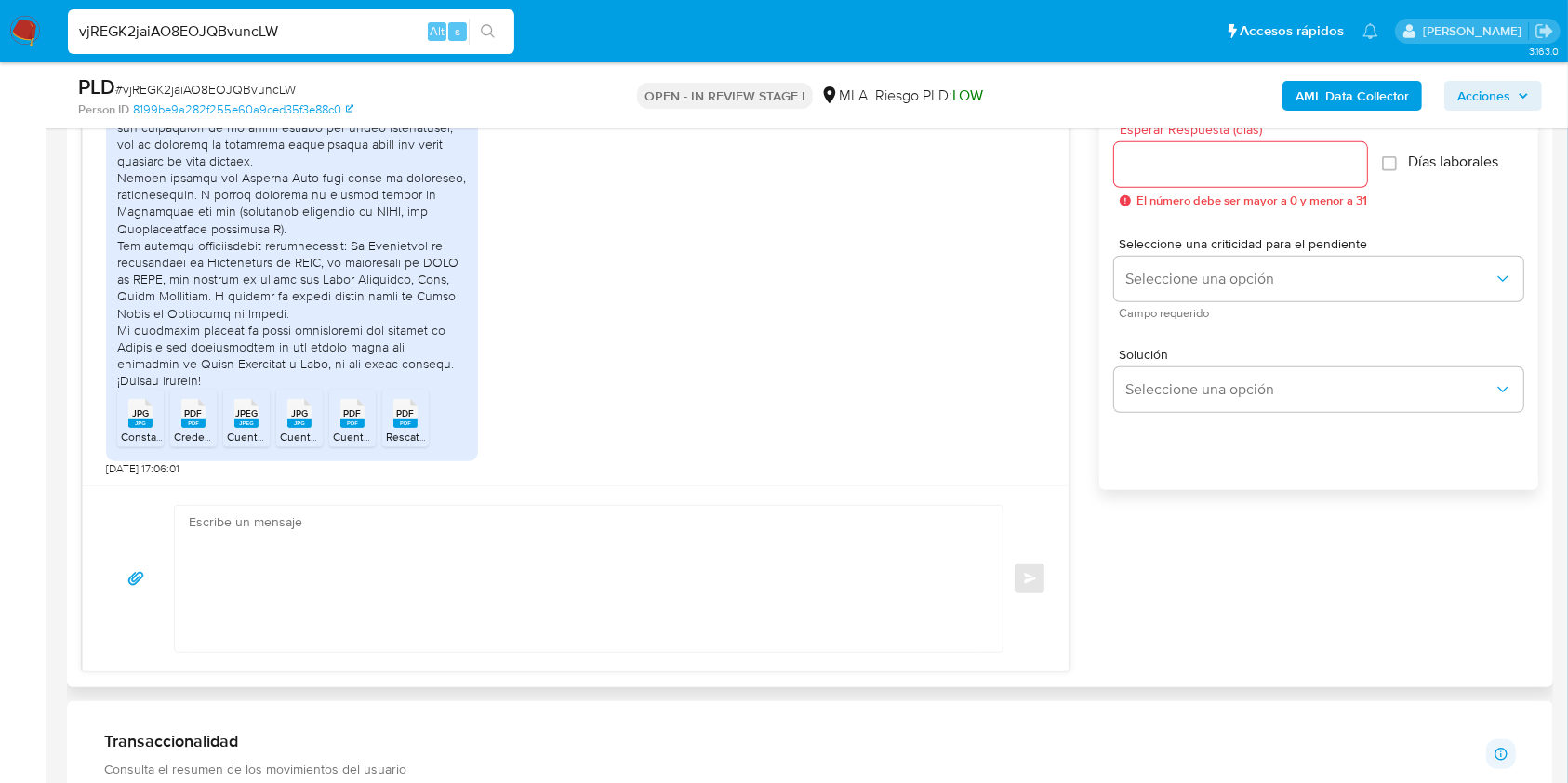
click at [432, 420] on ul "JPG JPG Constancia ARCA.jpg PDF PDF Credencial de Pago Monotributo ARCA.pdf JPE…" at bounding box center [292, 421] width 350 height 64
click at [405, 420] on rect at bounding box center [405, 423] width 24 height 9
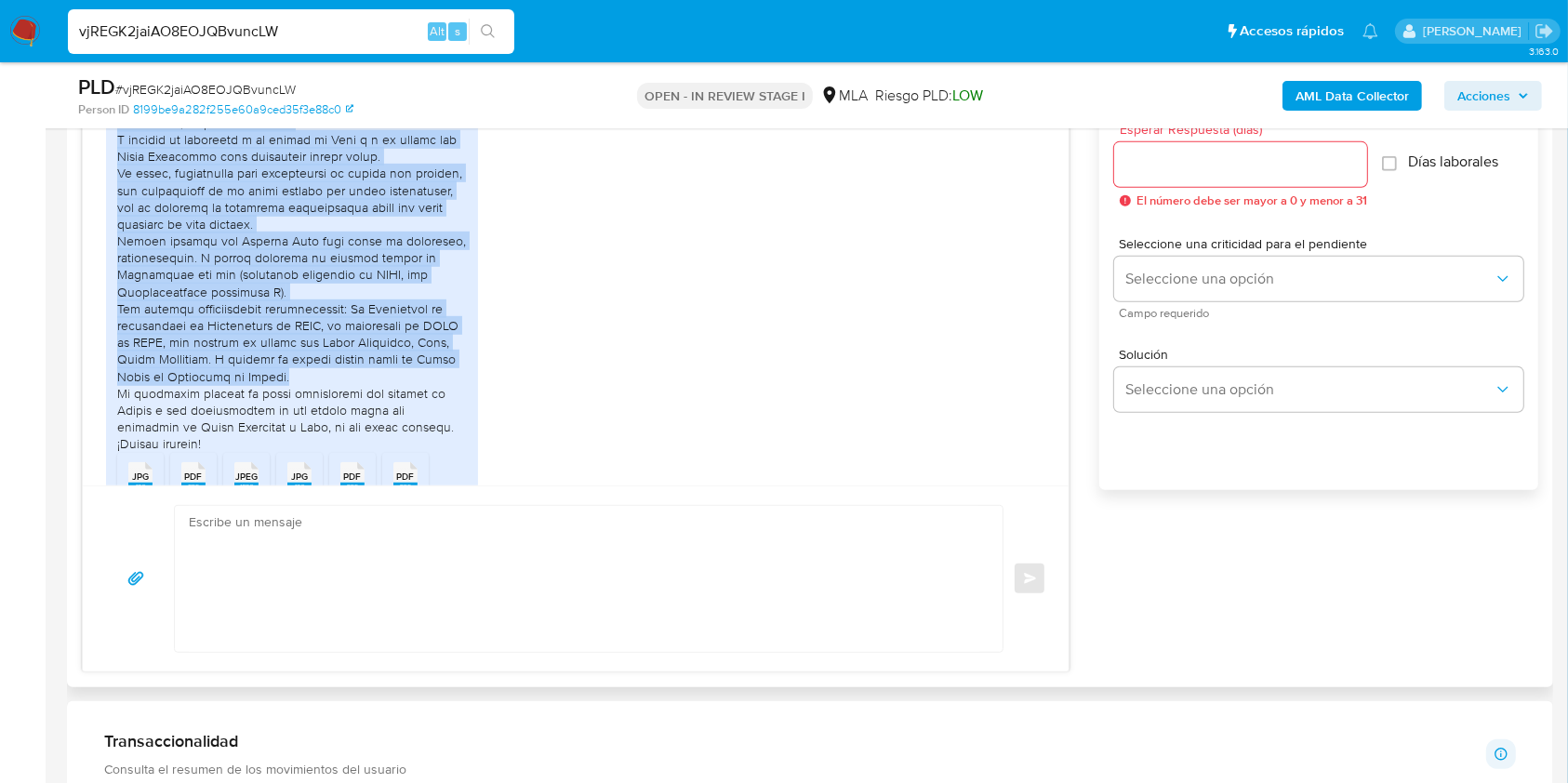
scroll to position [1440, 0]
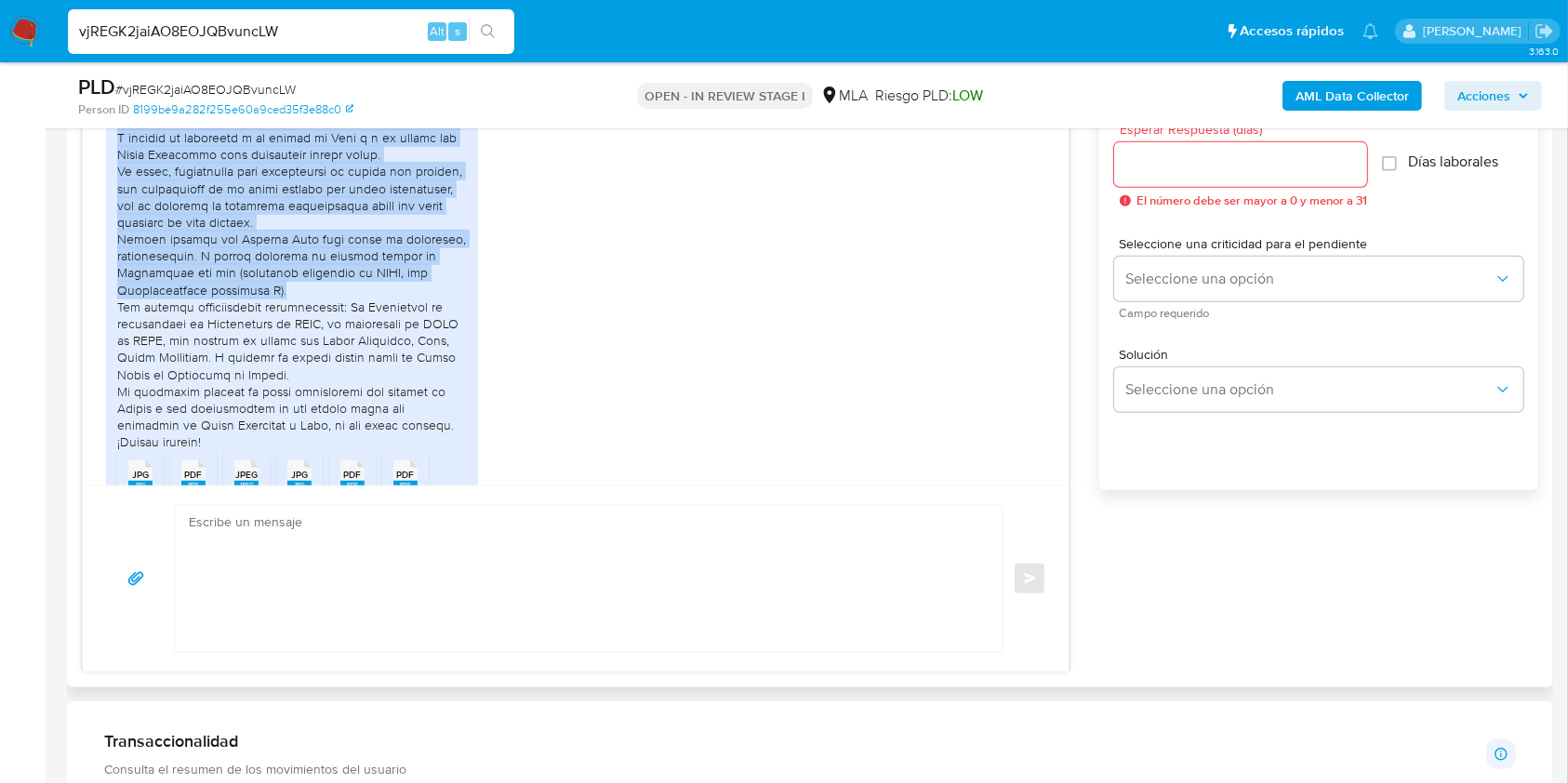
drag, startPoint x: 116, startPoint y: 205, endPoint x: 376, endPoint y: 317, distance: 283.1
click at [376, 317] on div at bounding box center [292, 155] width 350 height 593
copy div "He realizado transferencias de montos “más grandes” en las últimas semanas, per…"
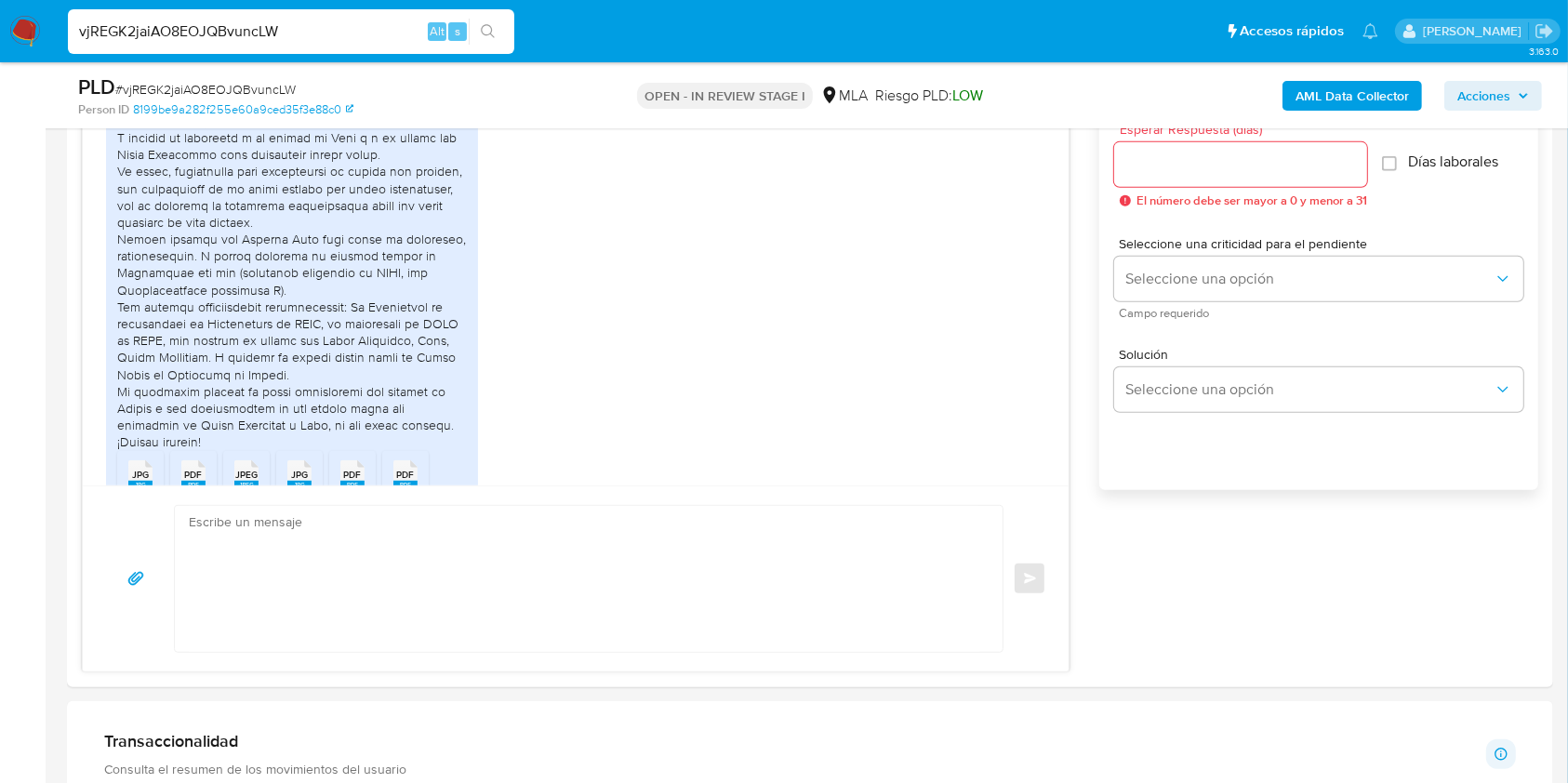
click at [244, 88] on span "# vjREGK2jaiAO8EOJQBvuncLW" at bounding box center [206, 88] width 181 height 18
copy span "vjREGK2jaiAO8EOJQBvuncLW"
click at [200, 88] on span "# vjREGK2jaiAO8EOJQBvuncLW" at bounding box center [206, 88] width 181 height 18
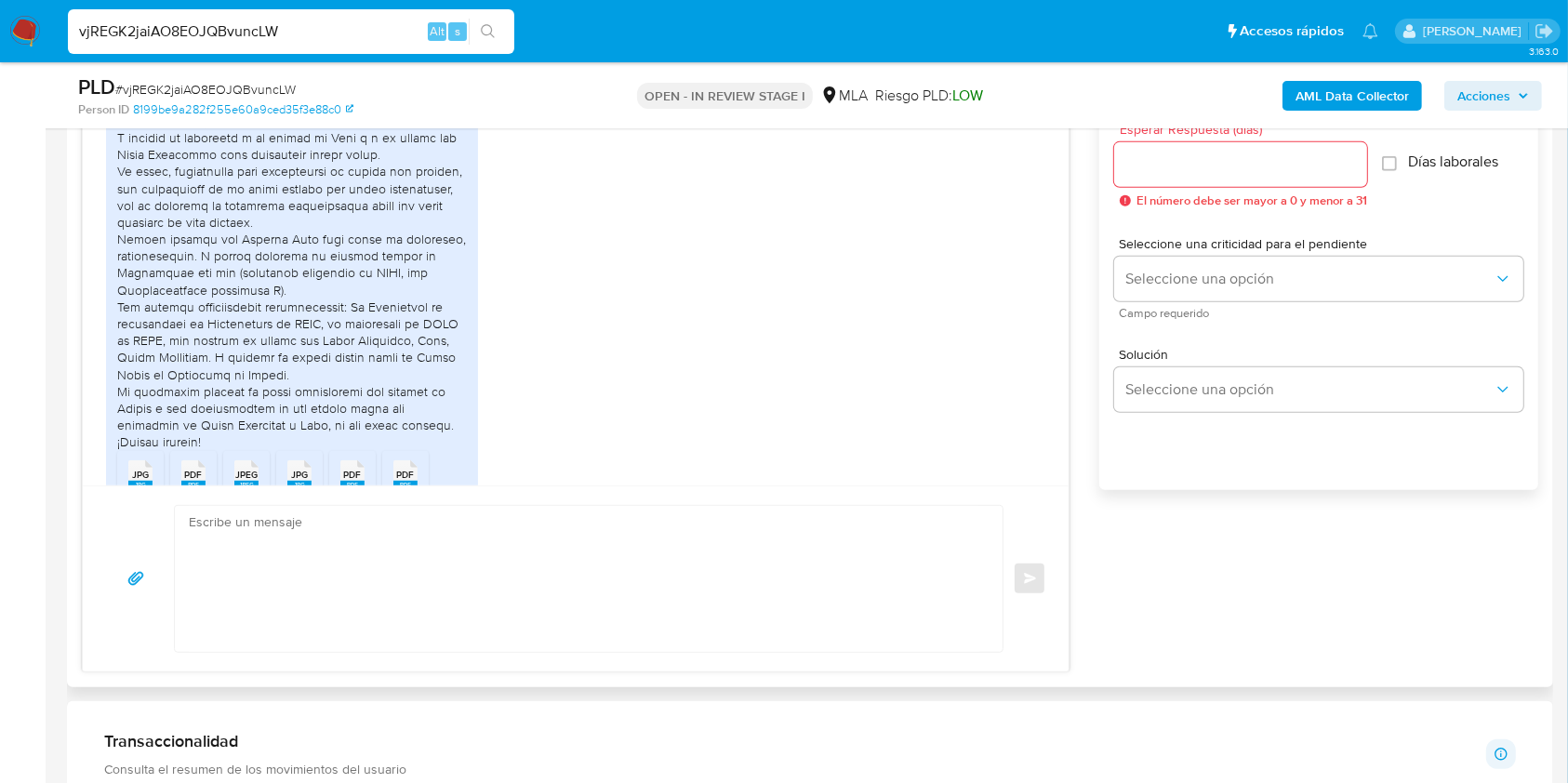
click at [513, 525] on textarea at bounding box center [584, 579] width 790 height 146
paste textarea "Hola, ¡Muchas gracias por tu respuesta! Confirmamos la recepción de la document…"
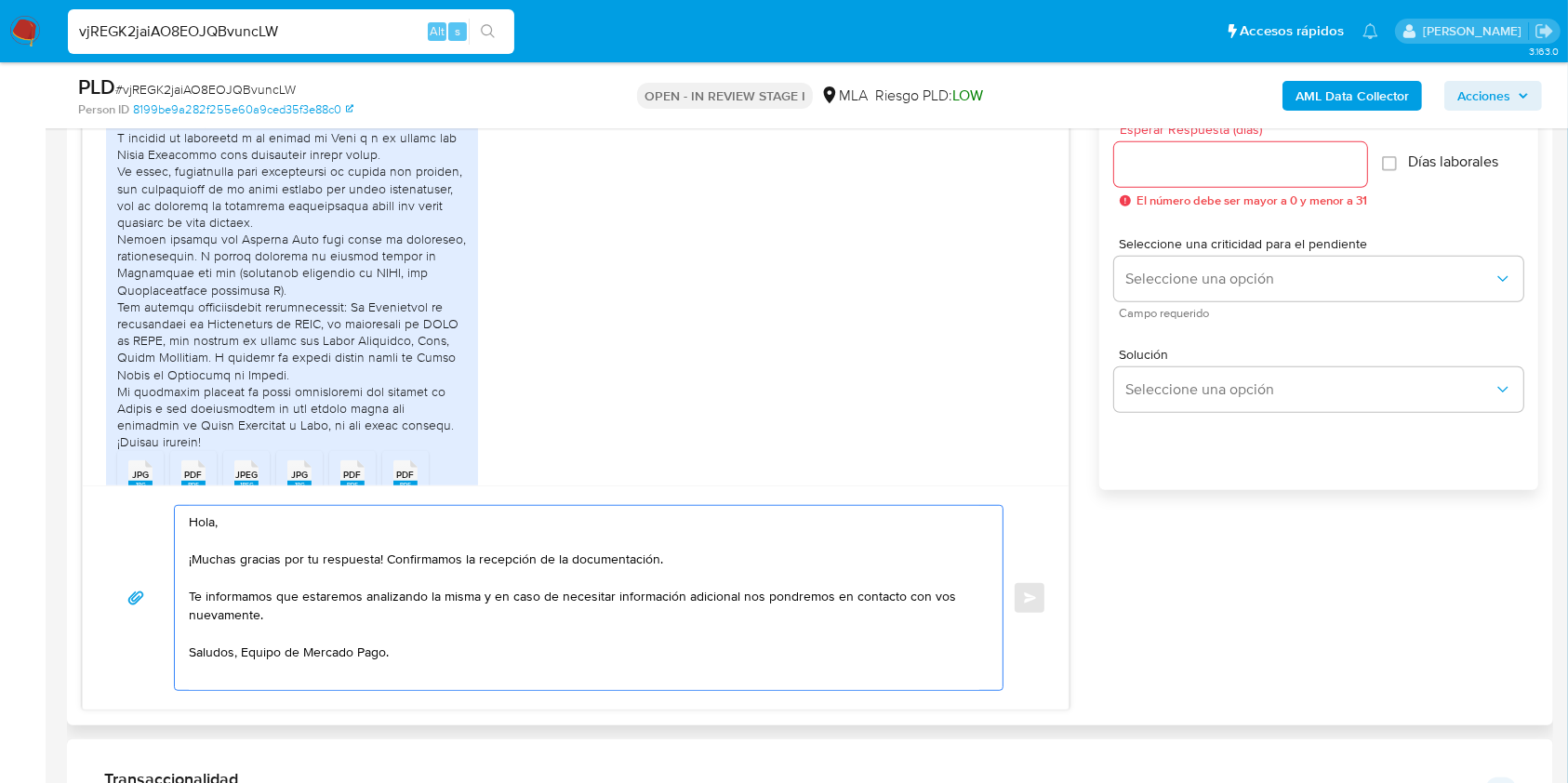
click at [244, 652] on textarea "Hola, ¡Muchas gracias por tu respuesta! Confirmamos la recepción de la document…" at bounding box center [584, 598] width 790 height 185
type textarea "Hola, ¡Muchas gracias por tu respuesta! Confirmamos la recepción de la document…"
click at [1140, 163] on input "Esperar Respuesta (días)" at bounding box center [1240, 164] width 253 height 24
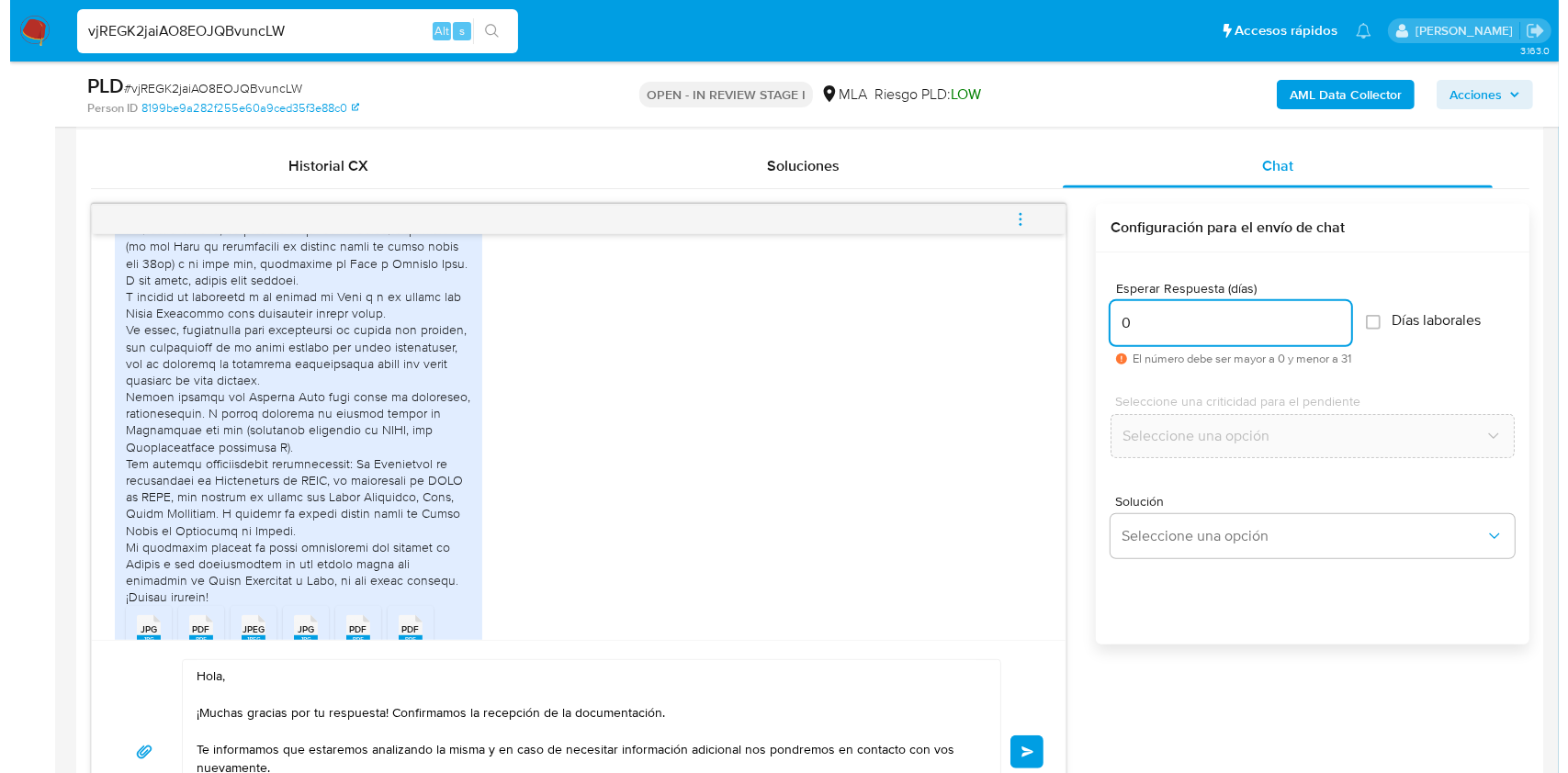
scroll to position [864, 0]
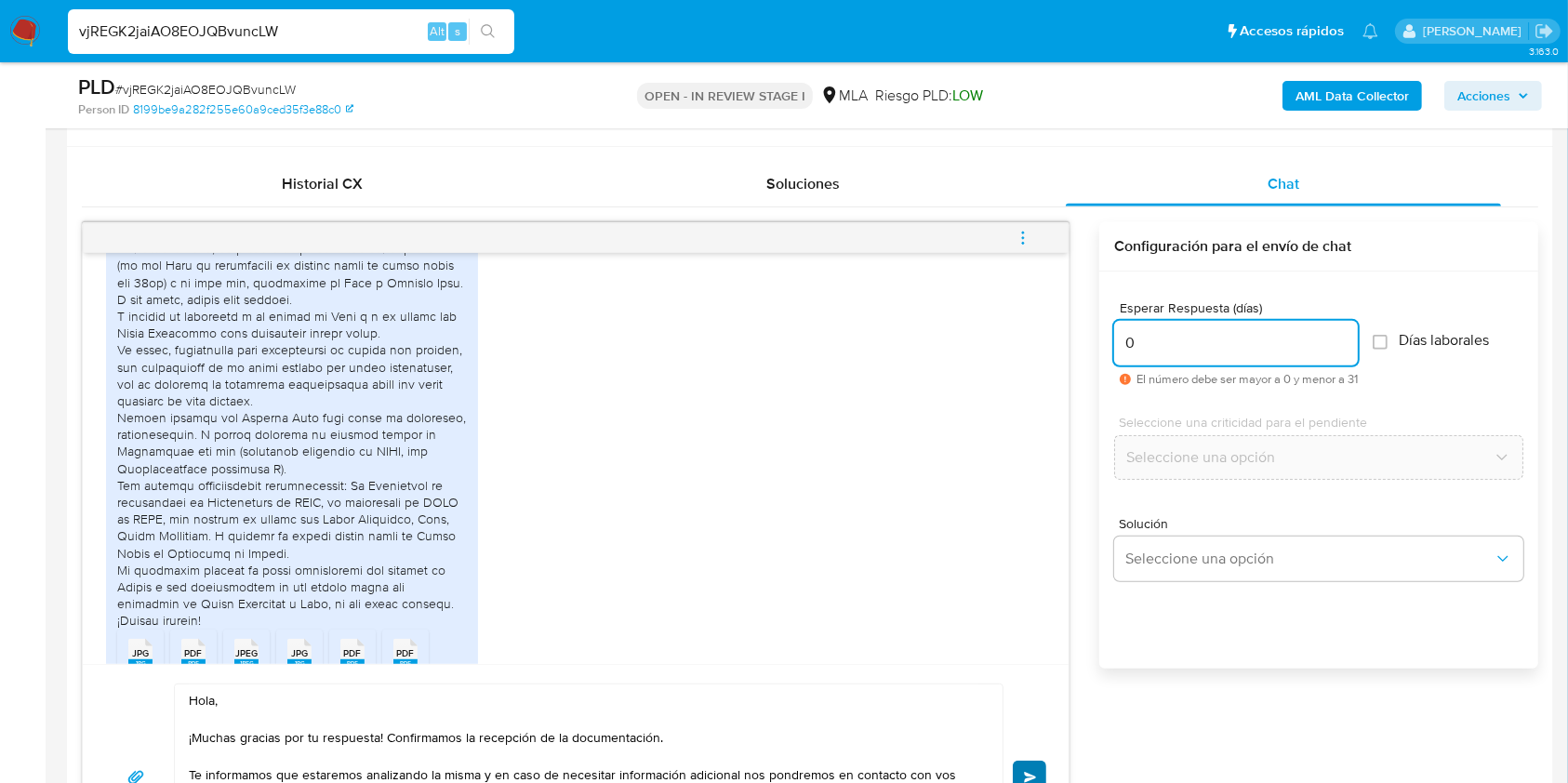
type input "0"
click at [1027, 765] on button "Enviar" at bounding box center [1029, 777] width 34 height 34
click at [1023, 235] on icon "menu-action" at bounding box center [1022, 238] width 16 height 16
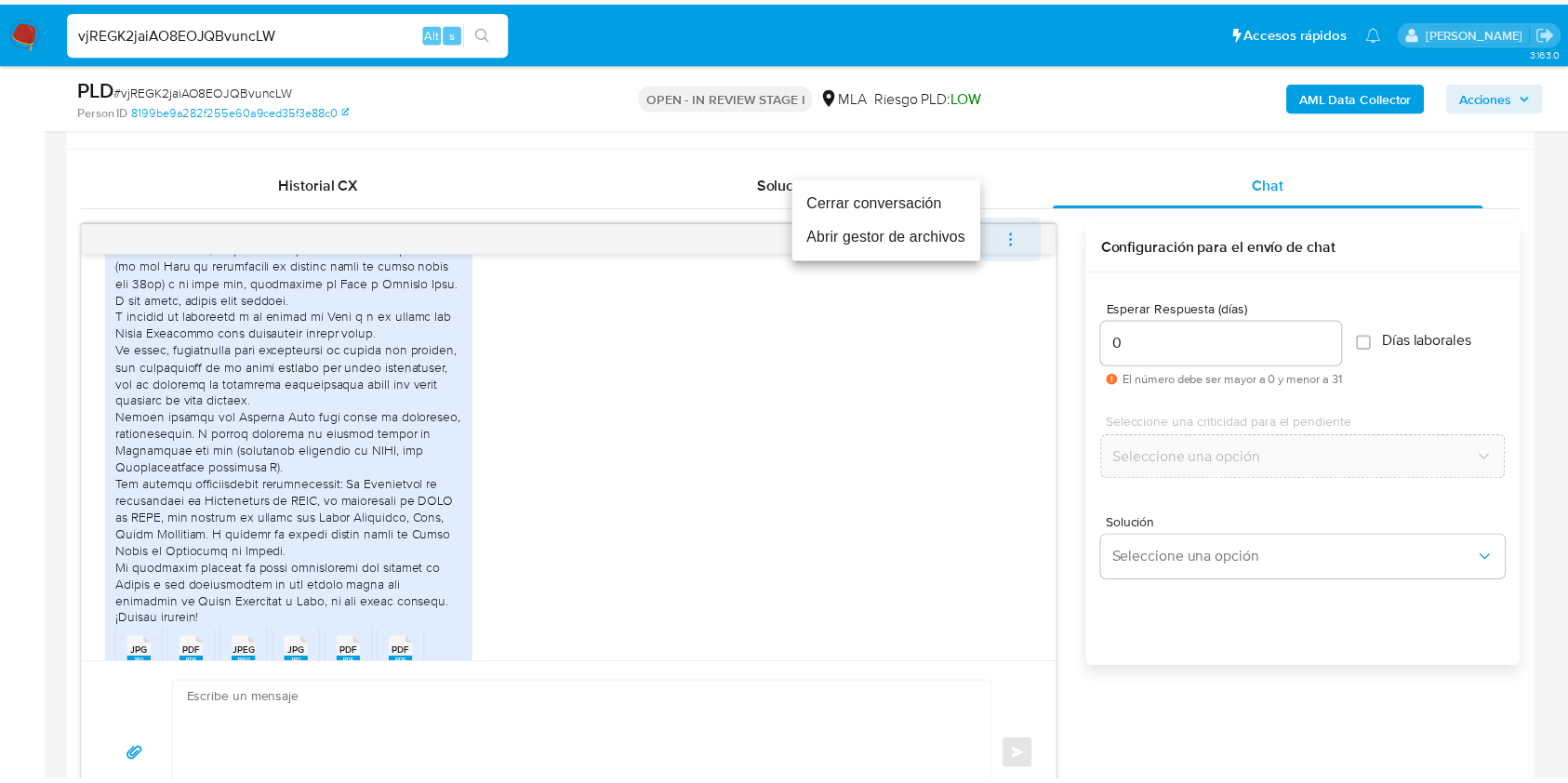
scroll to position [1776, 0]
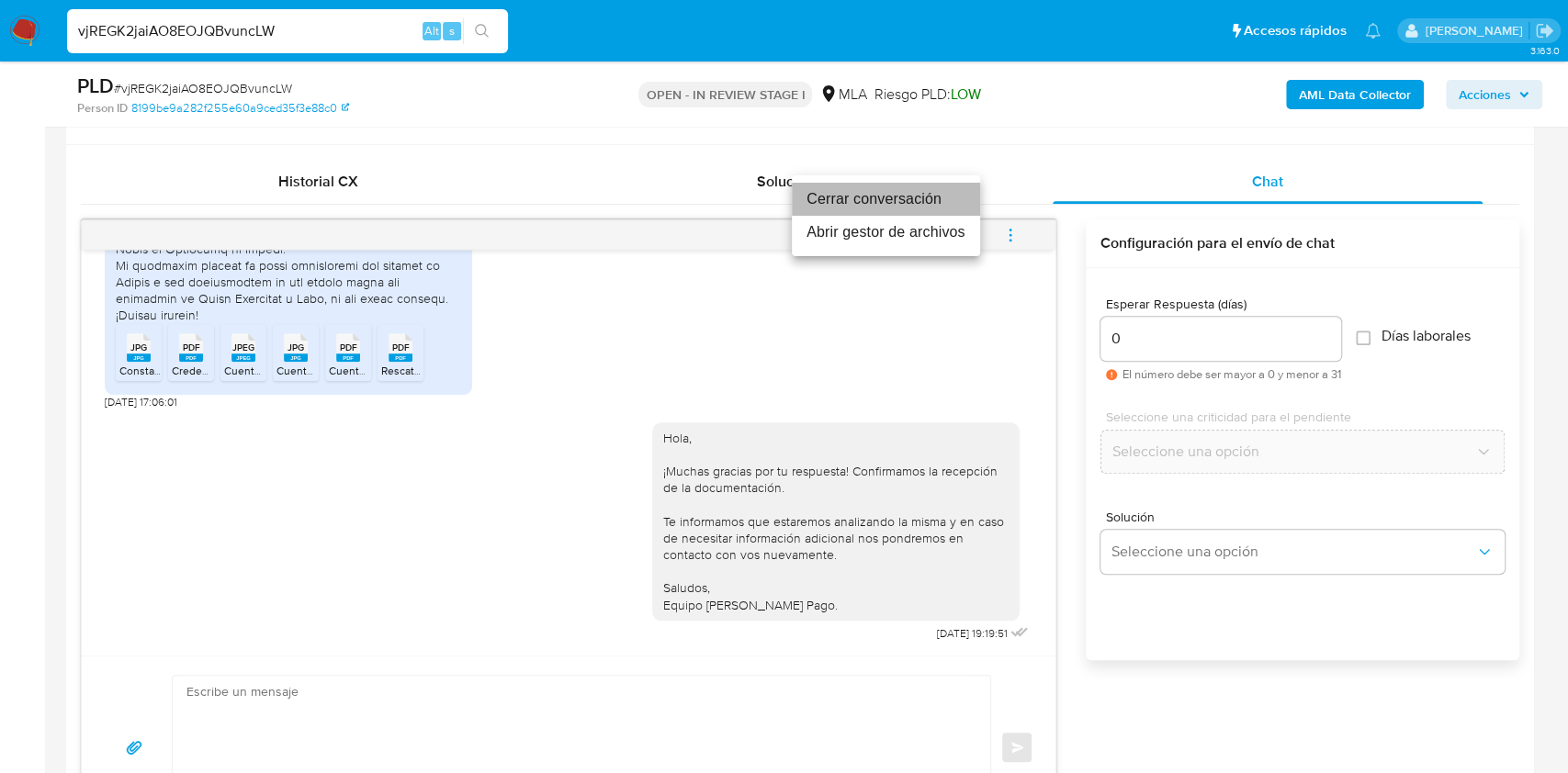
click at [897, 200] on li "Cerrar conversación" at bounding box center [886, 198] width 188 height 33
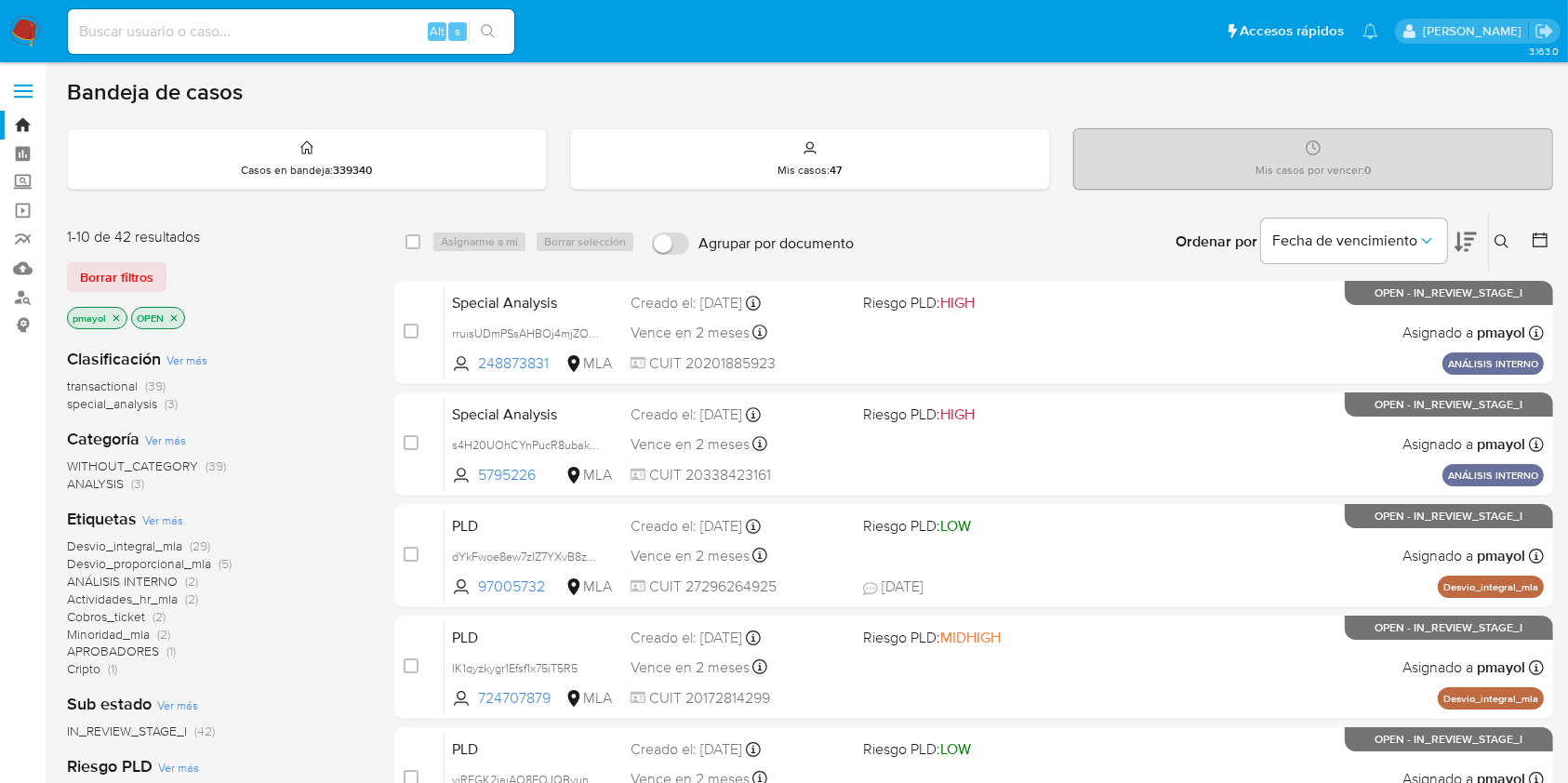
click at [1081, 236] on icon at bounding box center [1501, 241] width 14 height 14
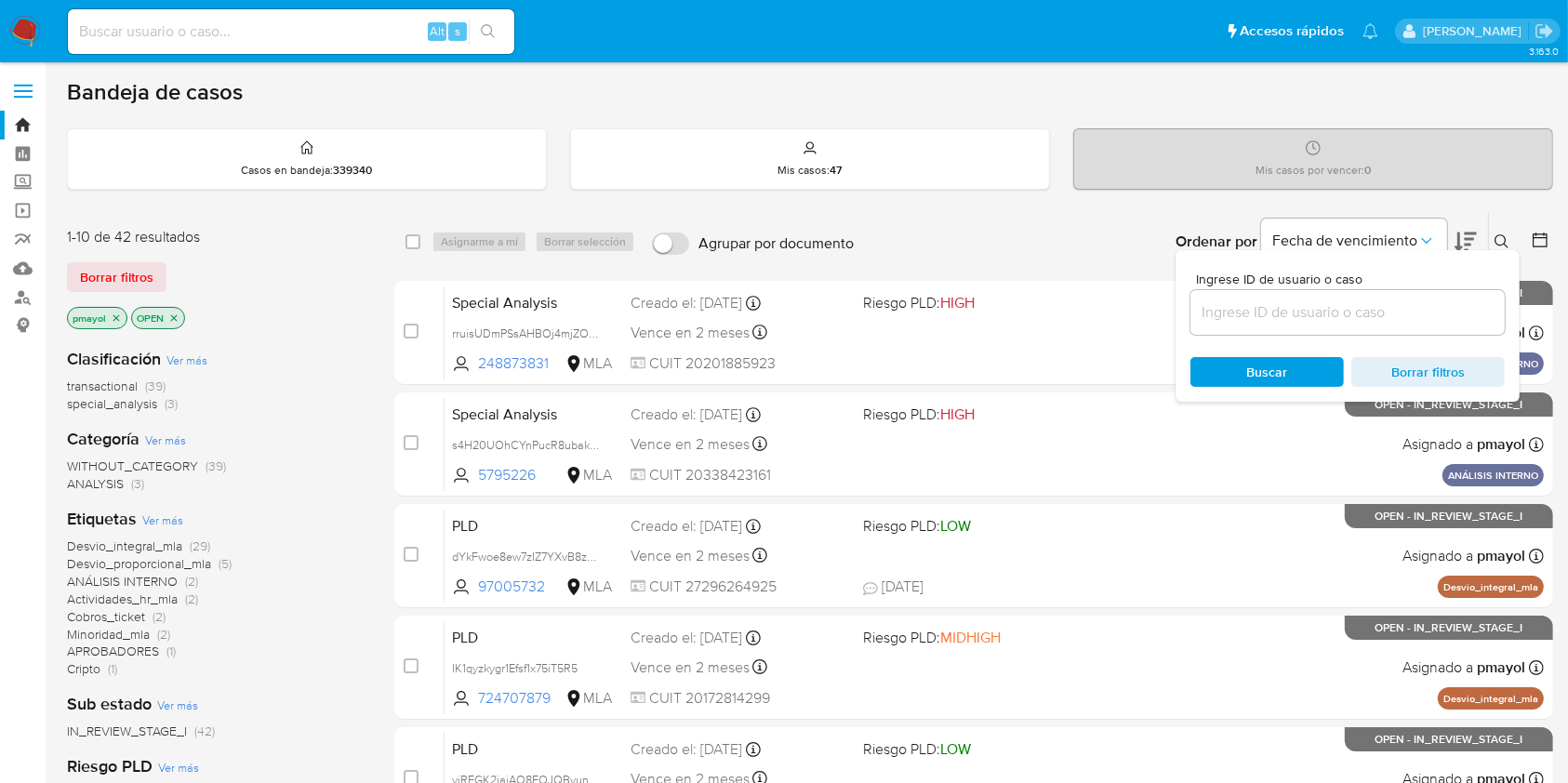
click at [1081, 304] on input at bounding box center [1347, 312] width 314 height 24
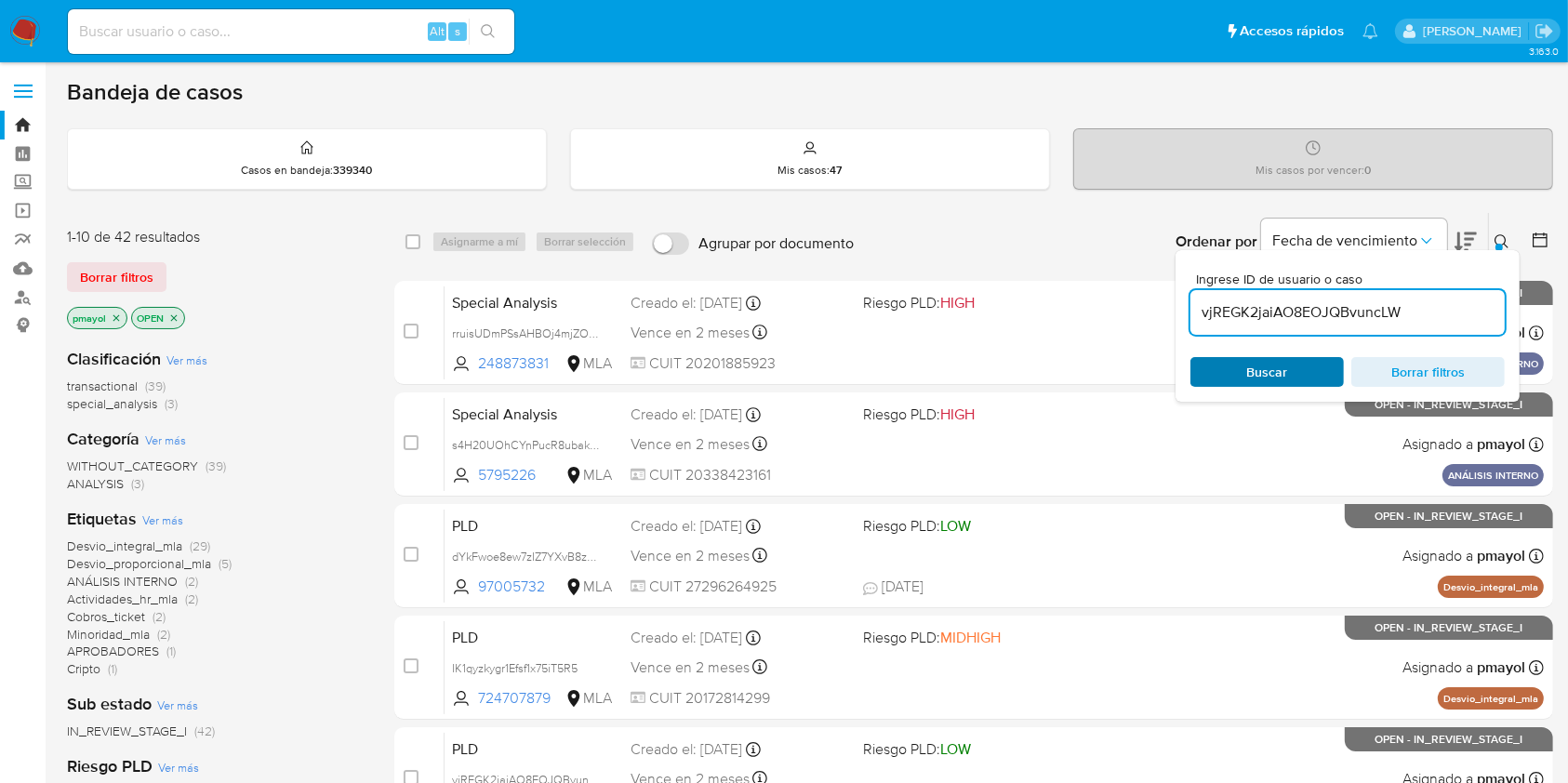
type input "vjREGK2jaiAO8EOJQBvuncLW"
click at [1081, 361] on span "Buscar" at bounding box center [1267, 371] width 128 height 26
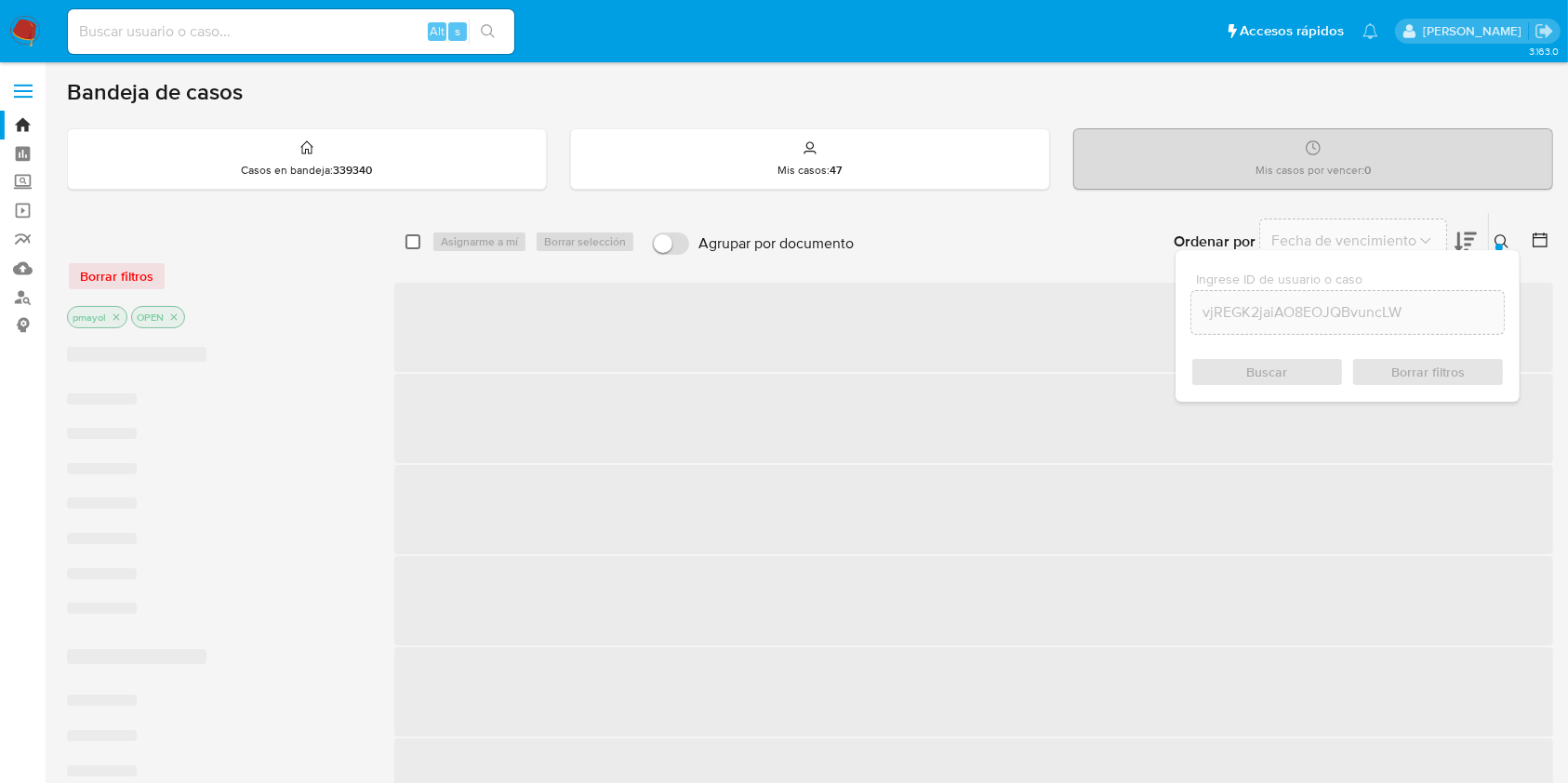
click at [410, 237] on input "checkbox" at bounding box center [412, 241] width 14 height 14
checkbox input "true"
click at [461, 240] on div "Asignarme a mí Borrar selección" at bounding box center [537, 241] width 212 height 22
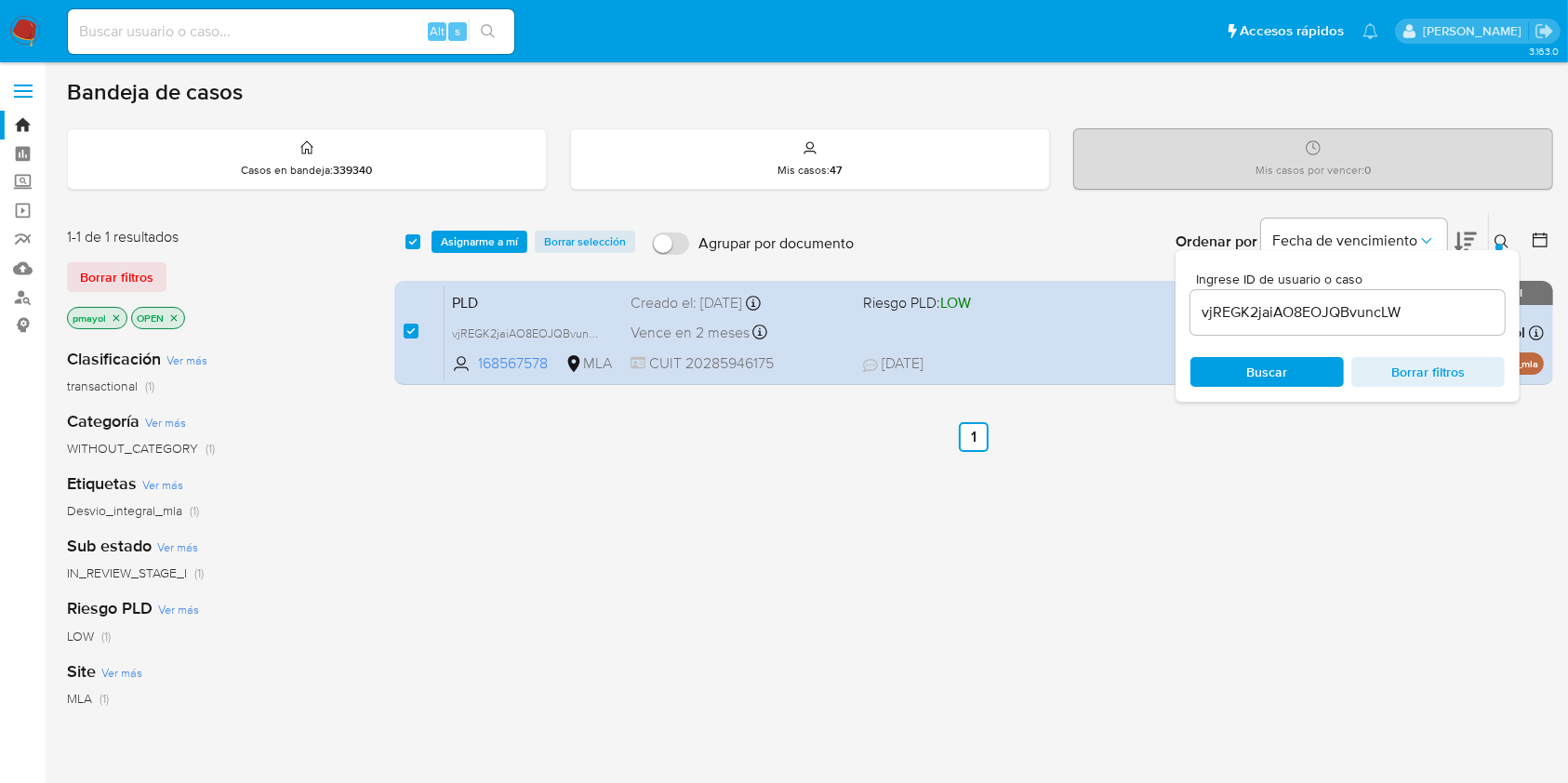
click at [500, 233] on span "Asignarme a mí" at bounding box center [479, 241] width 77 height 18
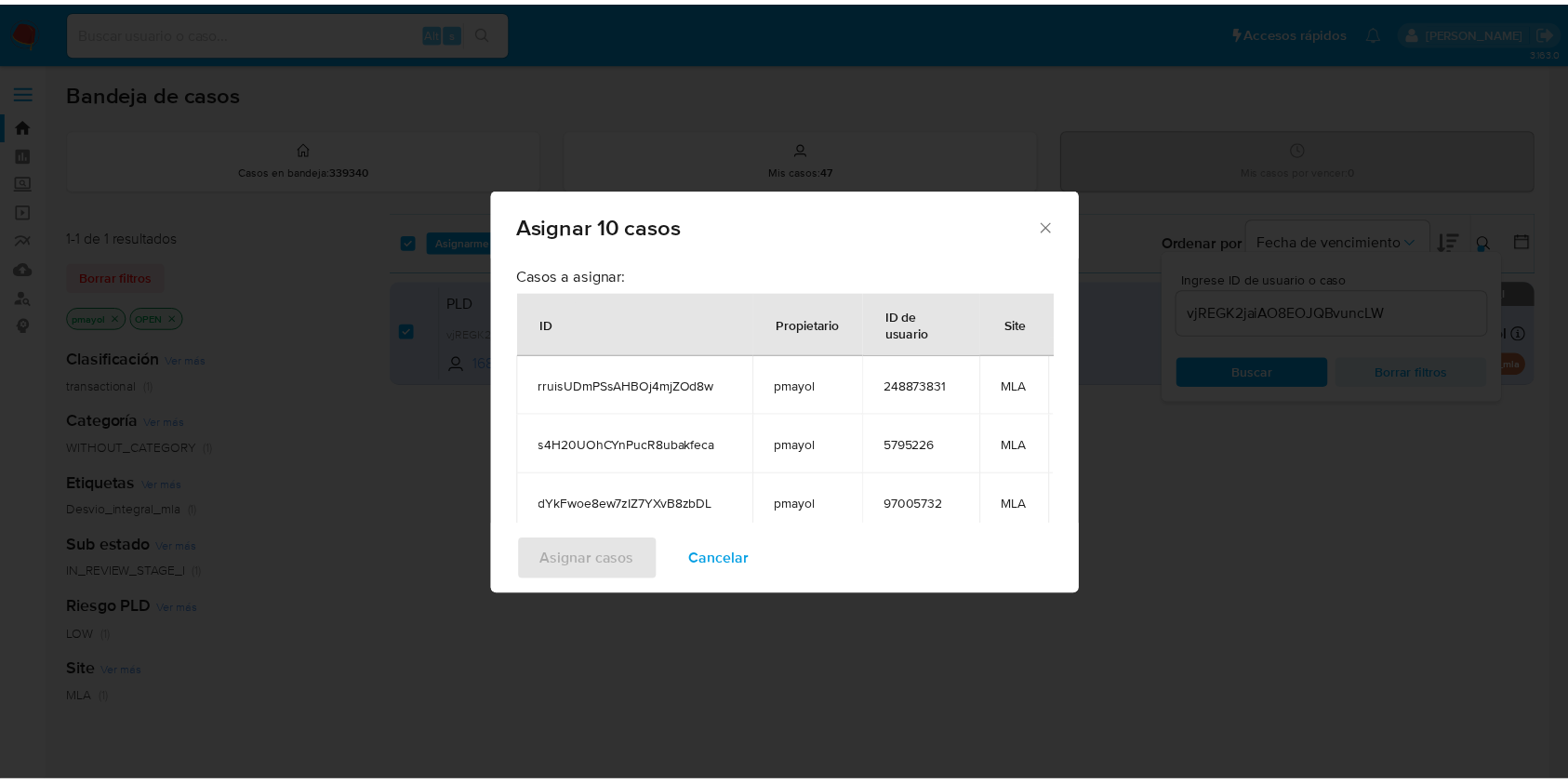
scroll to position [133, 0]
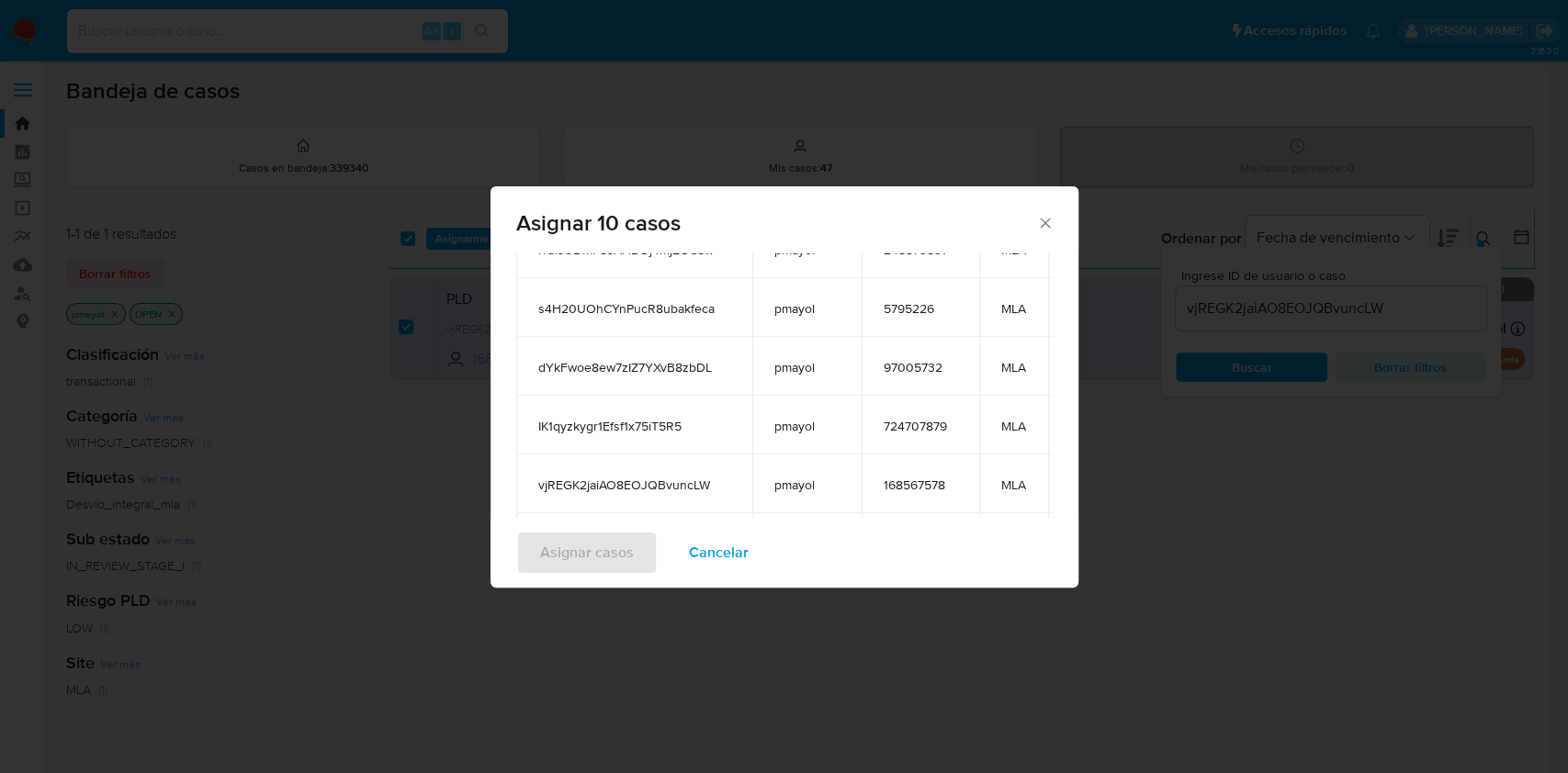
click at [1041, 226] on icon "Cerrar ventana" at bounding box center [1045, 222] width 10 height 10
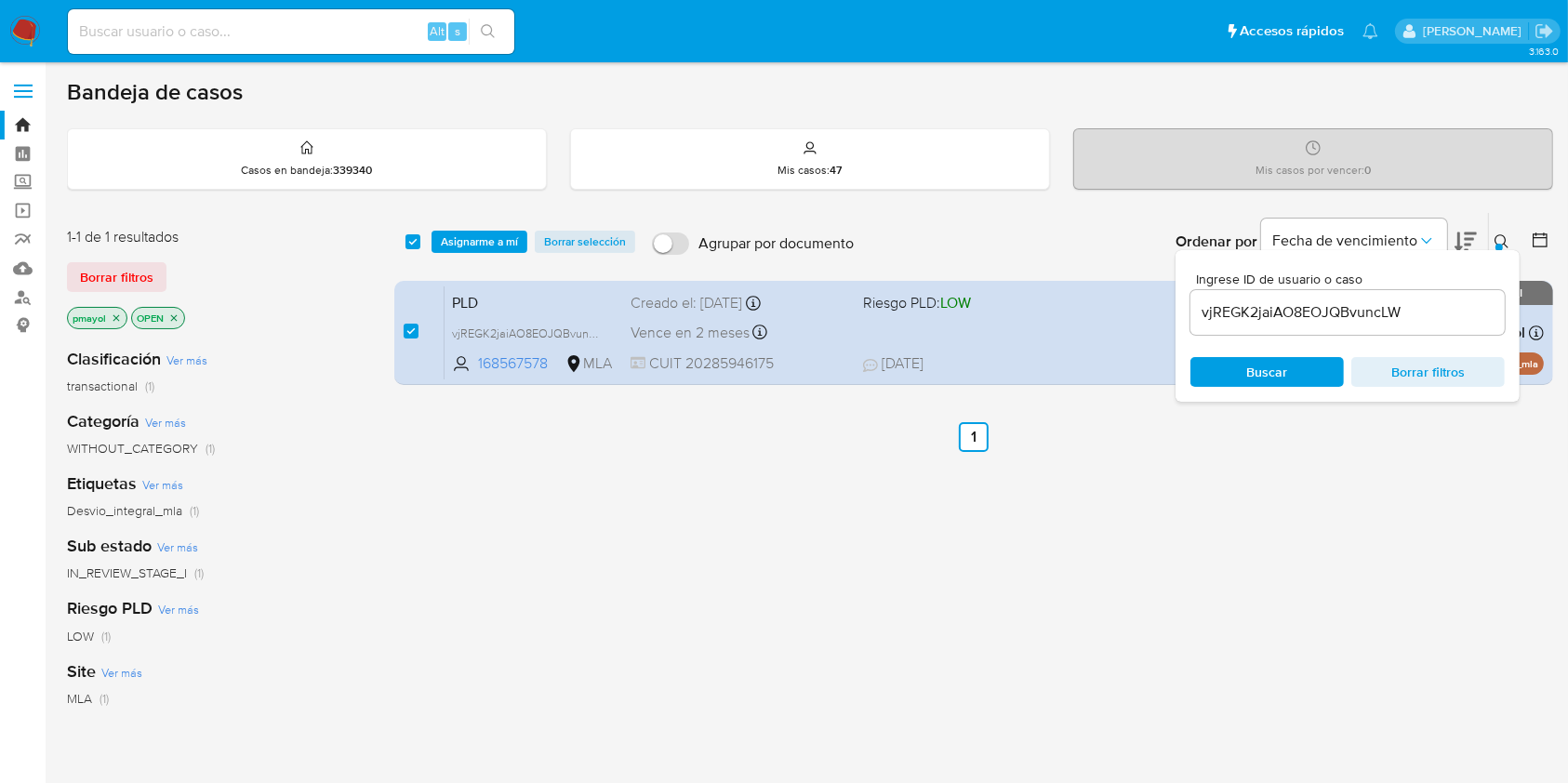
click at [839, 491] on div "select-all-cases-checkbox Asignarme a mí Borrar selección Agrupar por documento…" at bounding box center [973, 634] width 1158 height 843
click at [470, 233] on span "Asignarme a mí" at bounding box center [479, 241] width 77 height 18
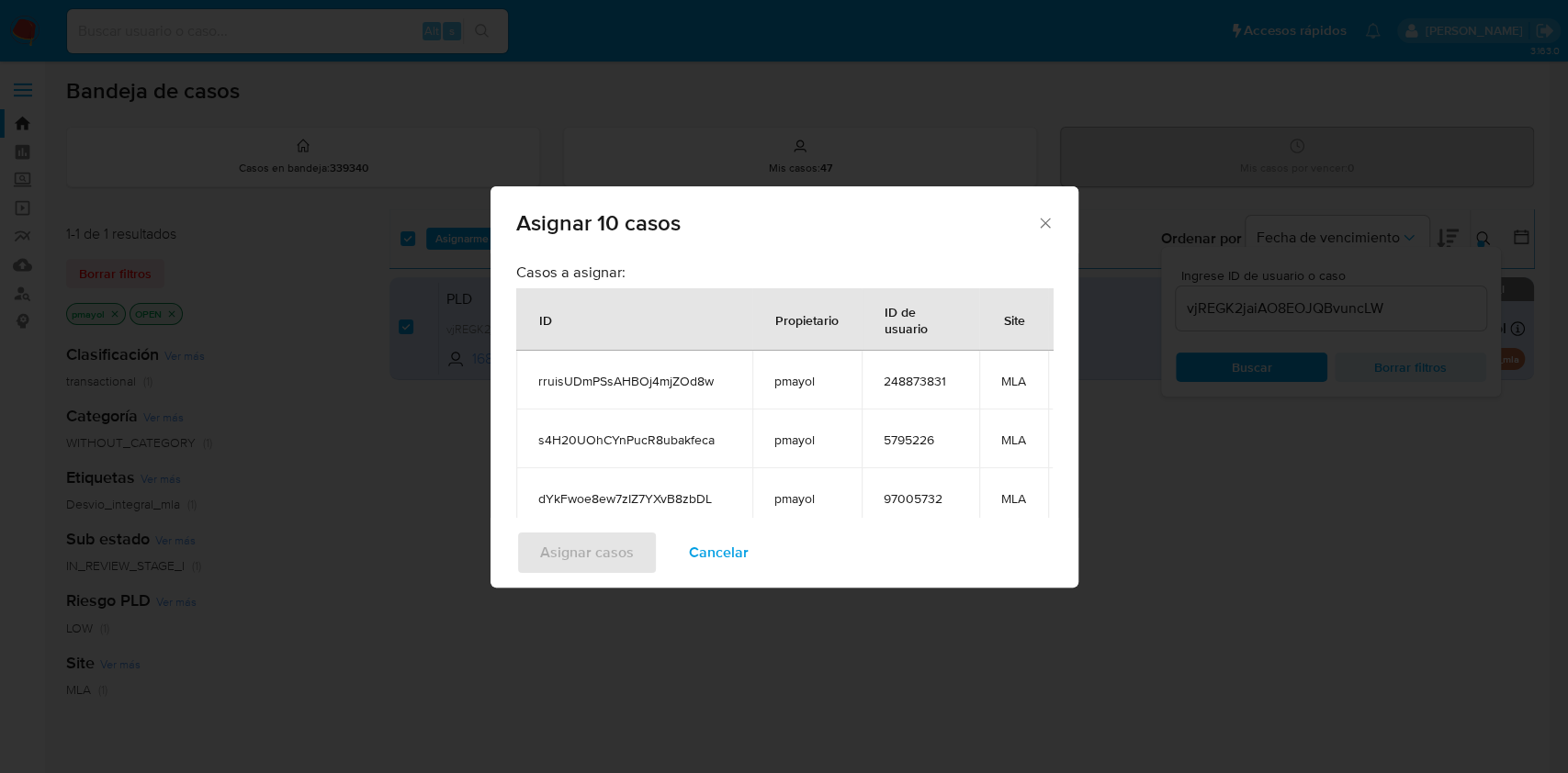
click at [1038, 218] on icon "Cerrar ventana" at bounding box center [1045, 222] width 18 height 18
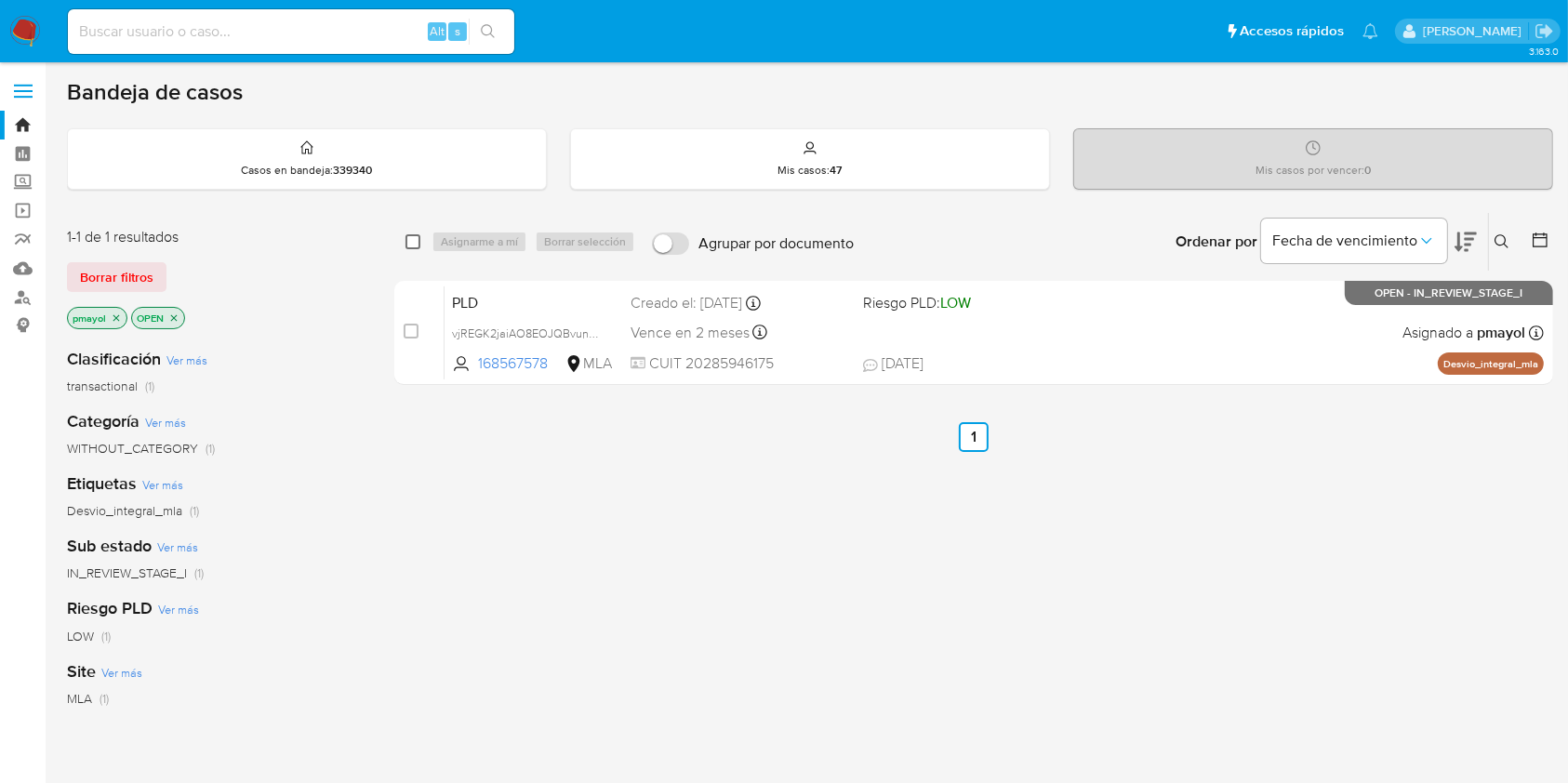
click at [411, 241] on input "checkbox" at bounding box center [412, 241] width 14 height 14
checkbox input "true"
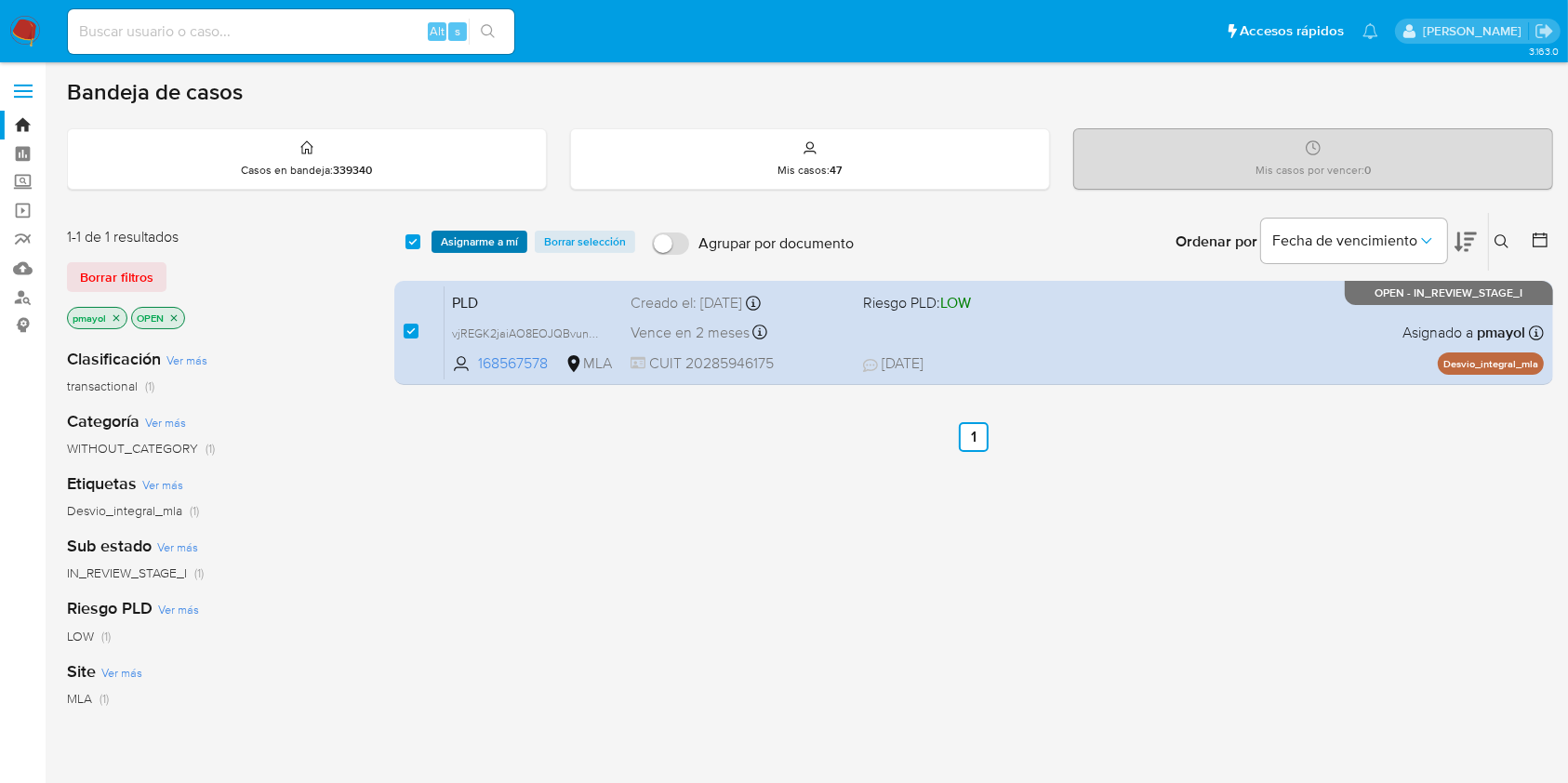
click at [477, 240] on span "Asignarme a mí" at bounding box center [479, 241] width 77 height 18
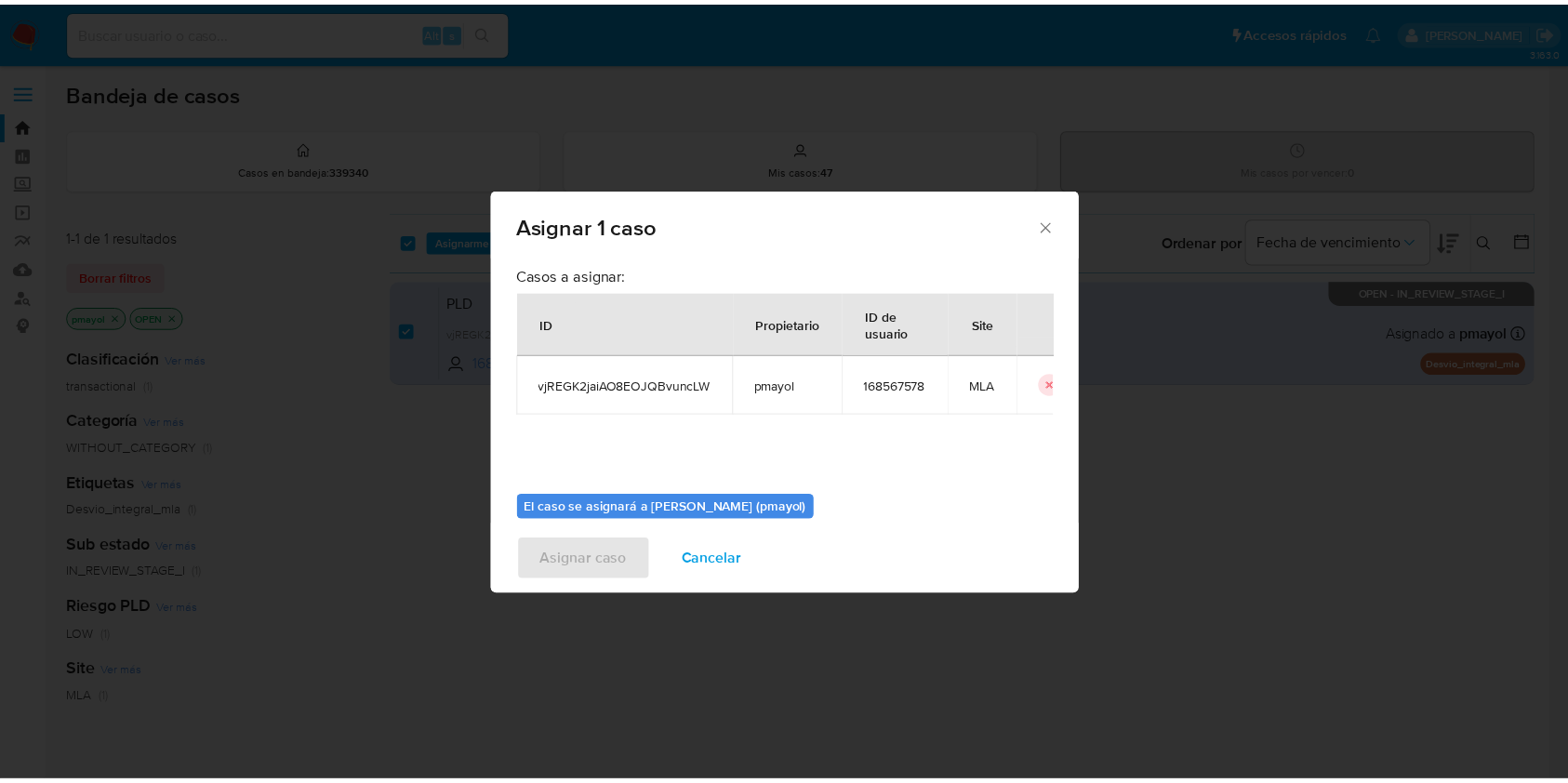
scroll to position [95, 0]
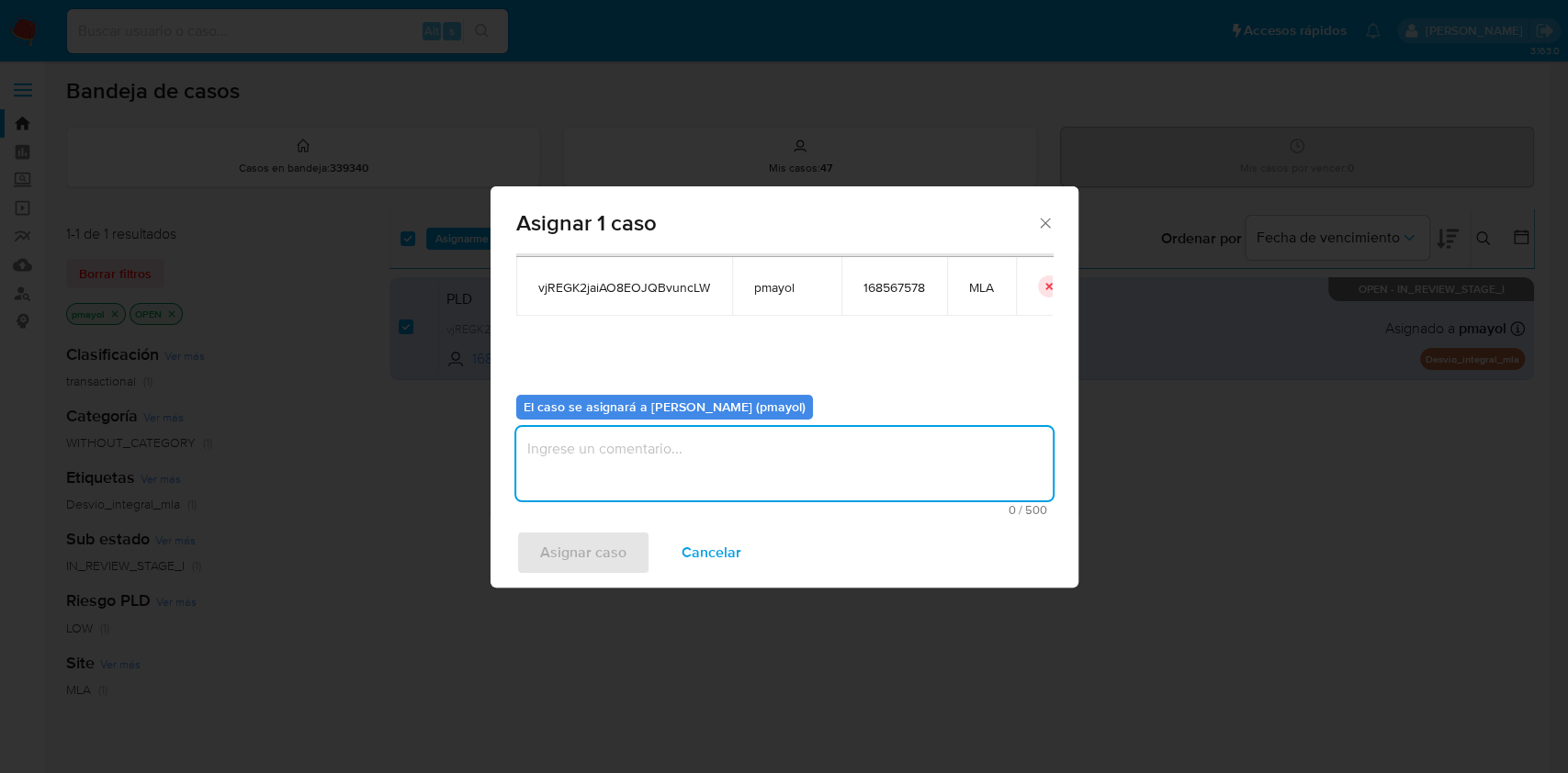
click at [850, 437] on textarea "assign-modal" at bounding box center [784, 463] width 537 height 73
type textarea "Asignación"
click at [590, 562] on span "Asignar caso" at bounding box center [583, 553] width 86 height 41
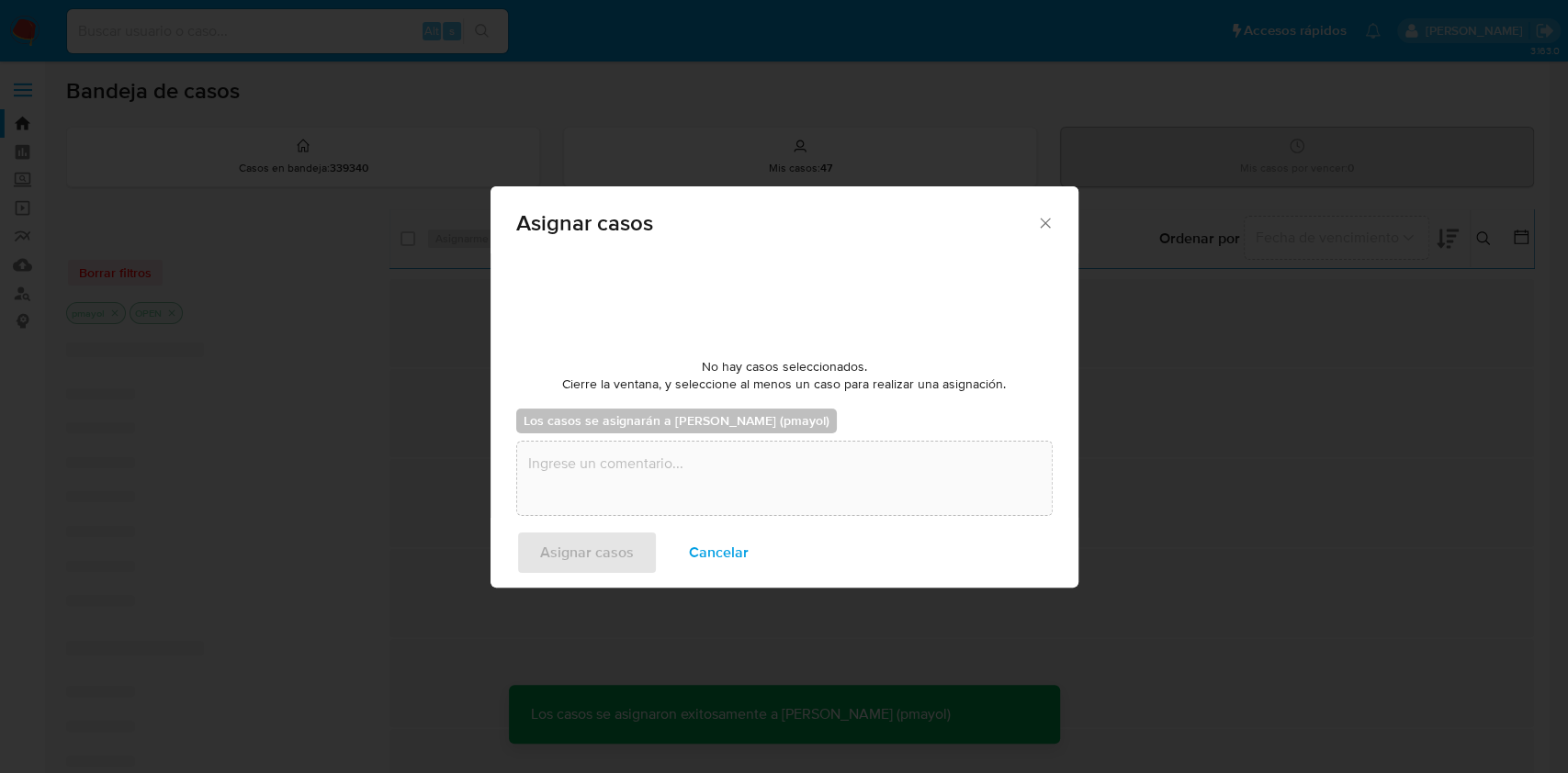
checkbox input "false"
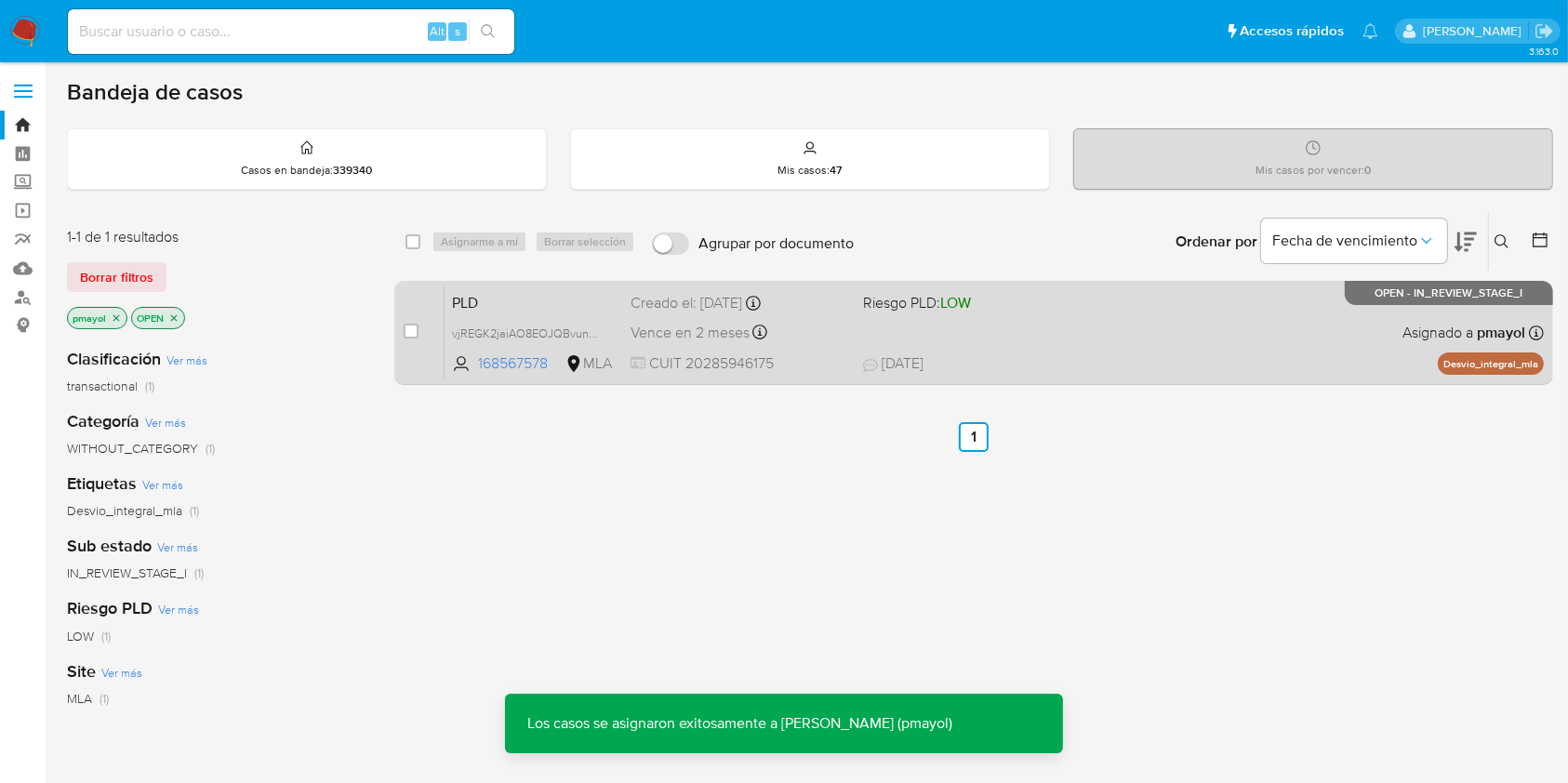
click at [1053, 339] on div "PLD vjREGK2jaiAO8EOJQBvuncLW 168567578 MLA Riesgo PLD: LOW Creado el: [DATE] Cr…" at bounding box center [993, 333] width 1099 height 94
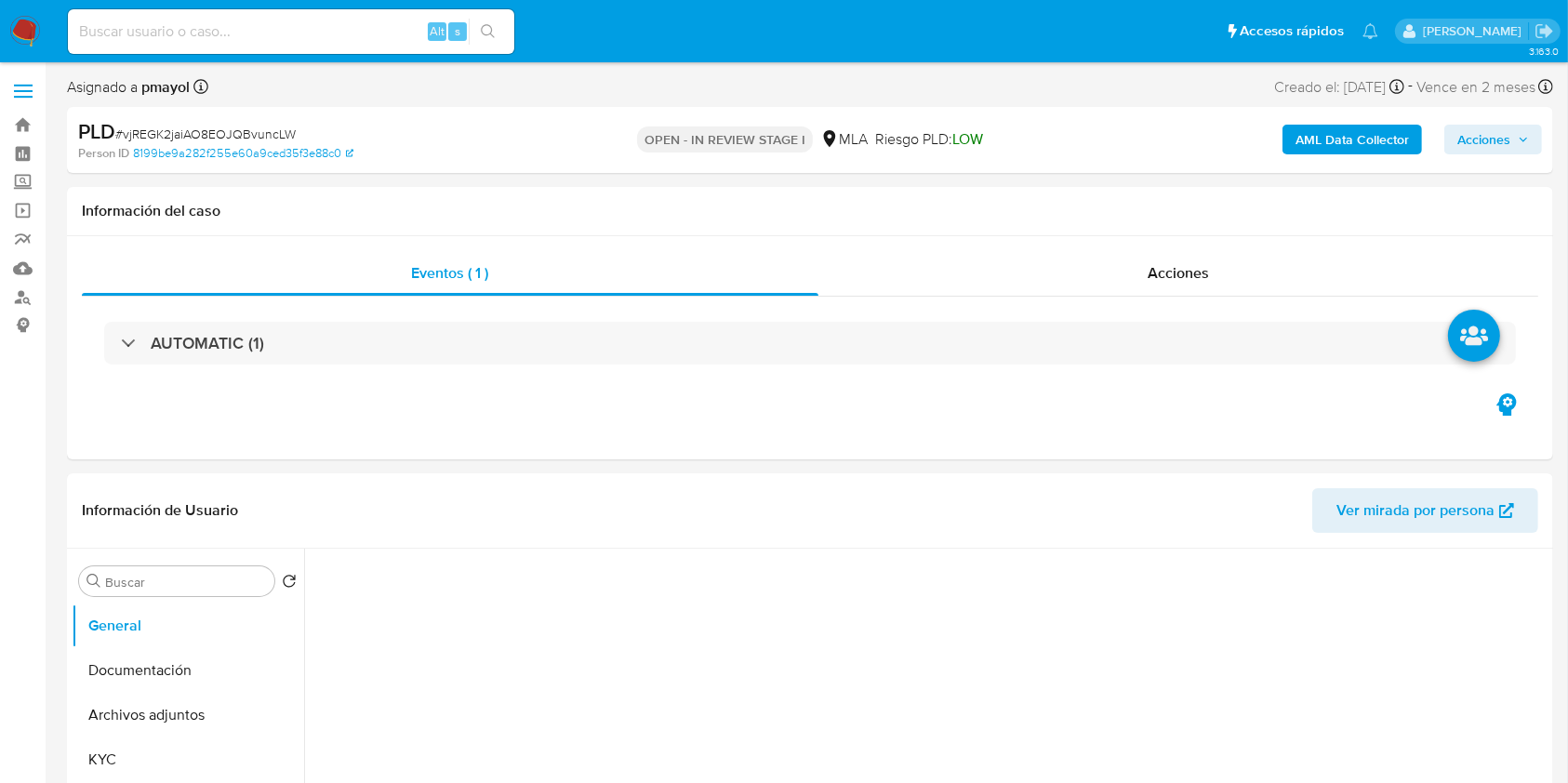
select select "10"
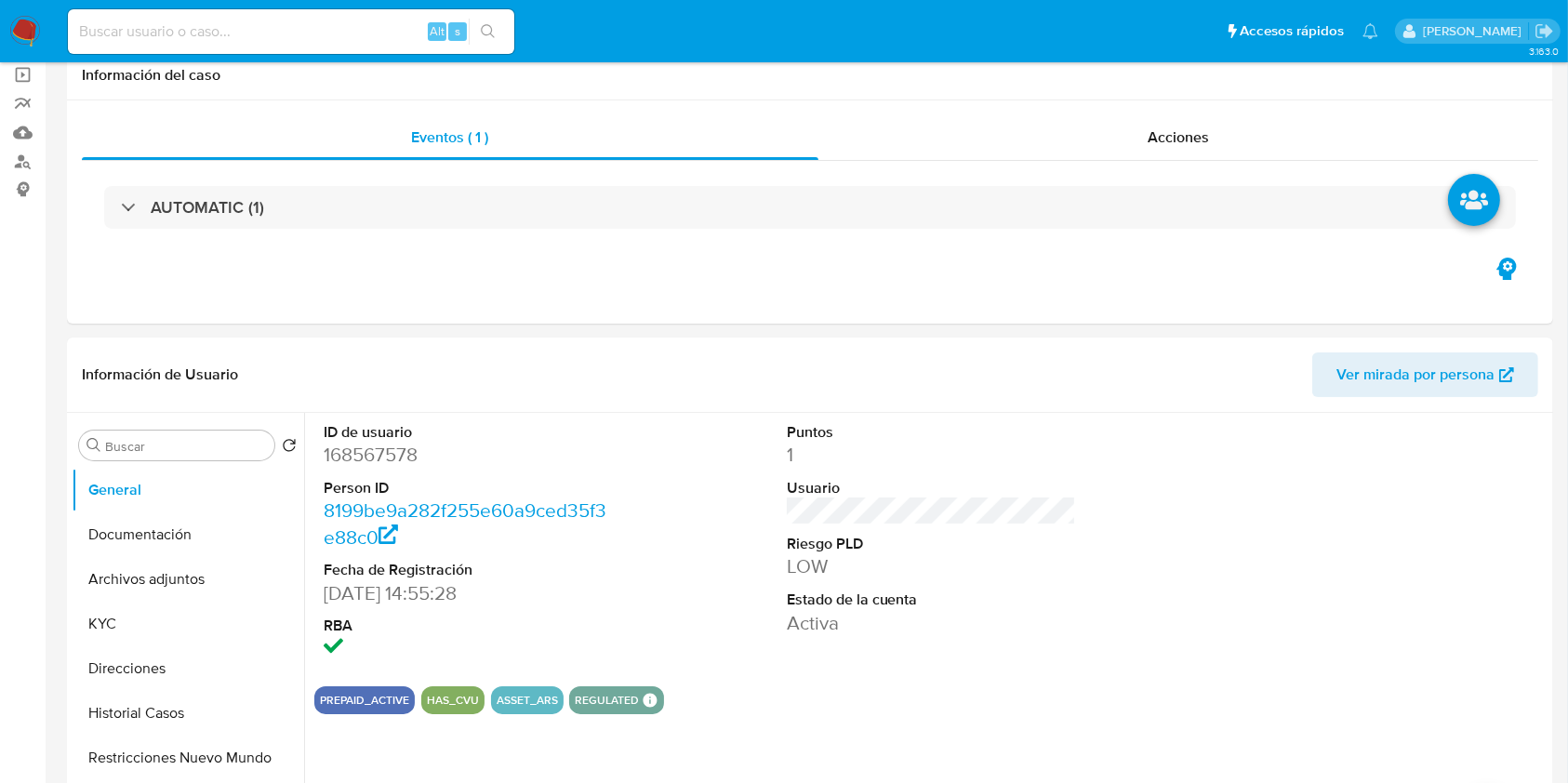
scroll to position [172, 0]
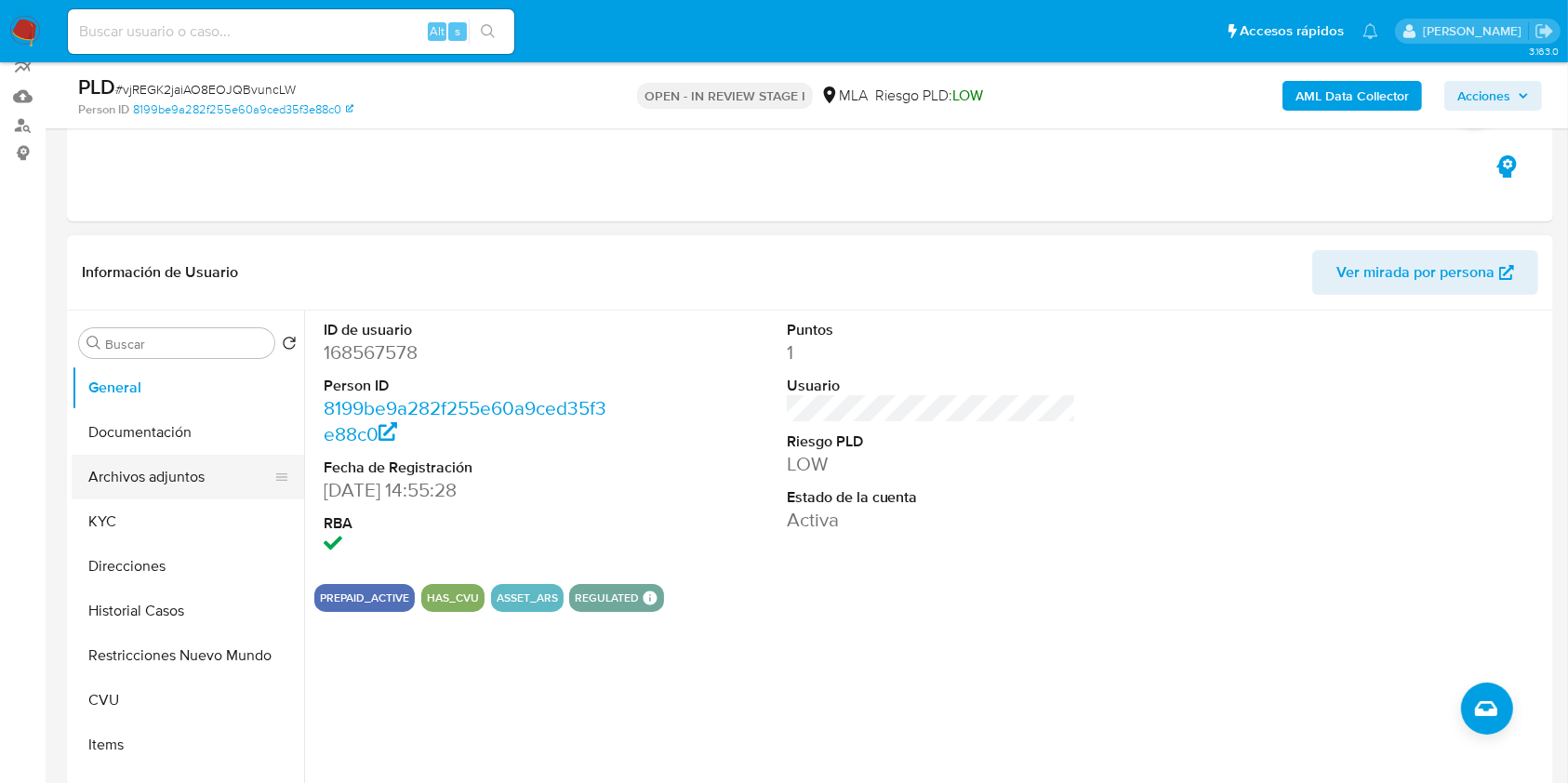
click at [125, 473] on button "Archivos adjuntos" at bounding box center [180, 477] width 217 height 44
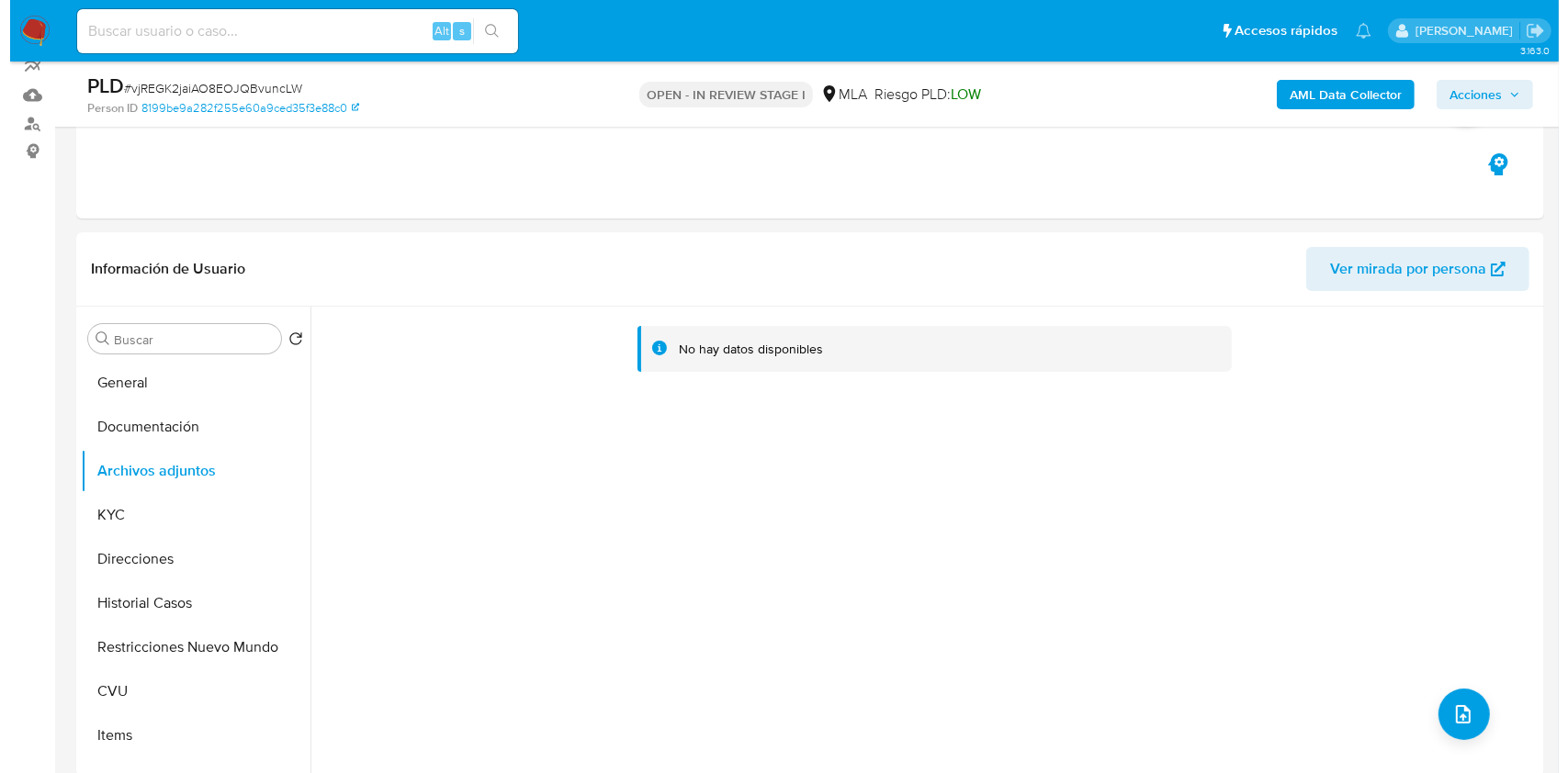
scroll to position [49, 0]
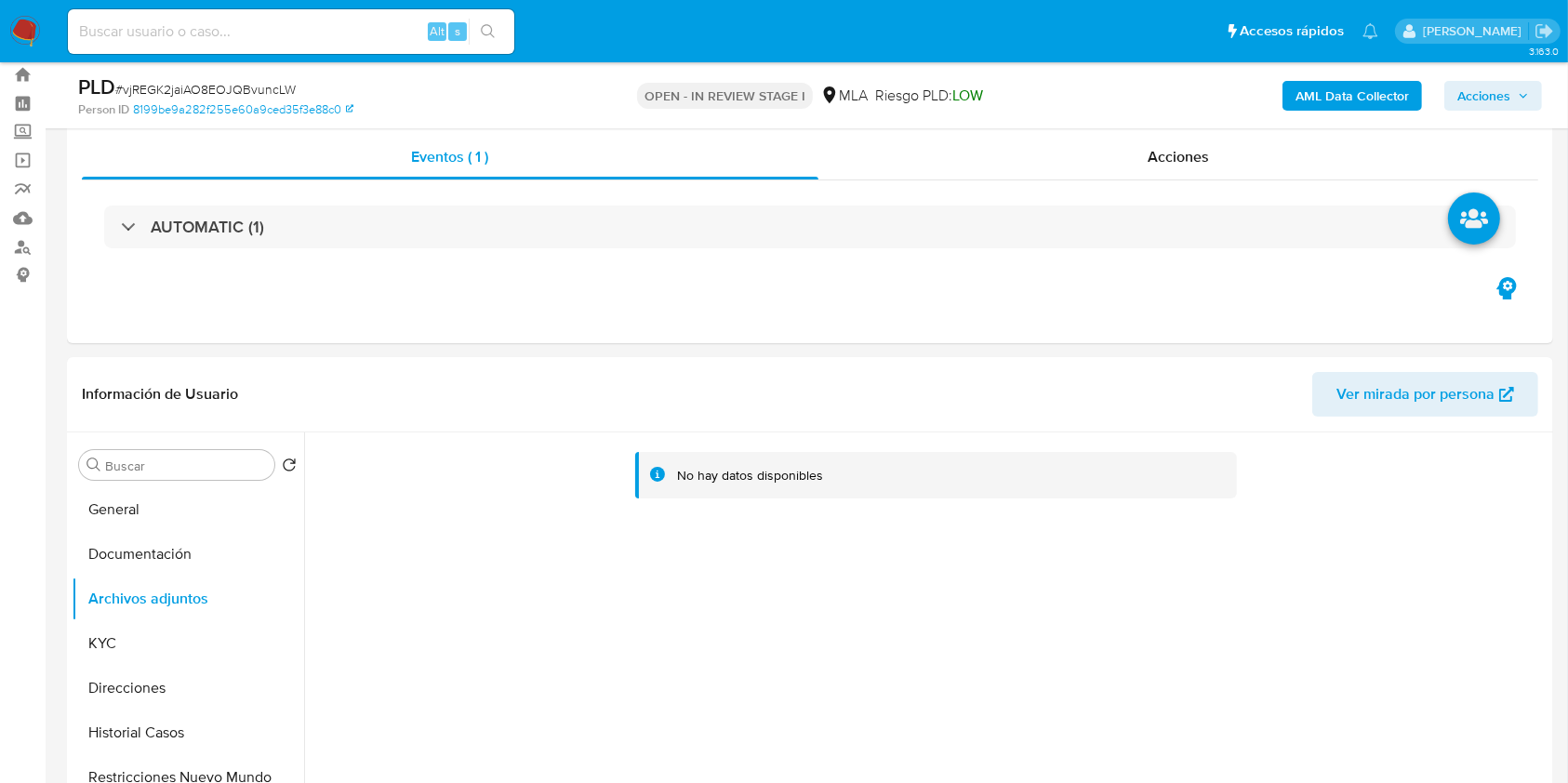
click at [1347, 103] on b "AML Data Collector" at bounding box center [1352, 95] width 113 height 30
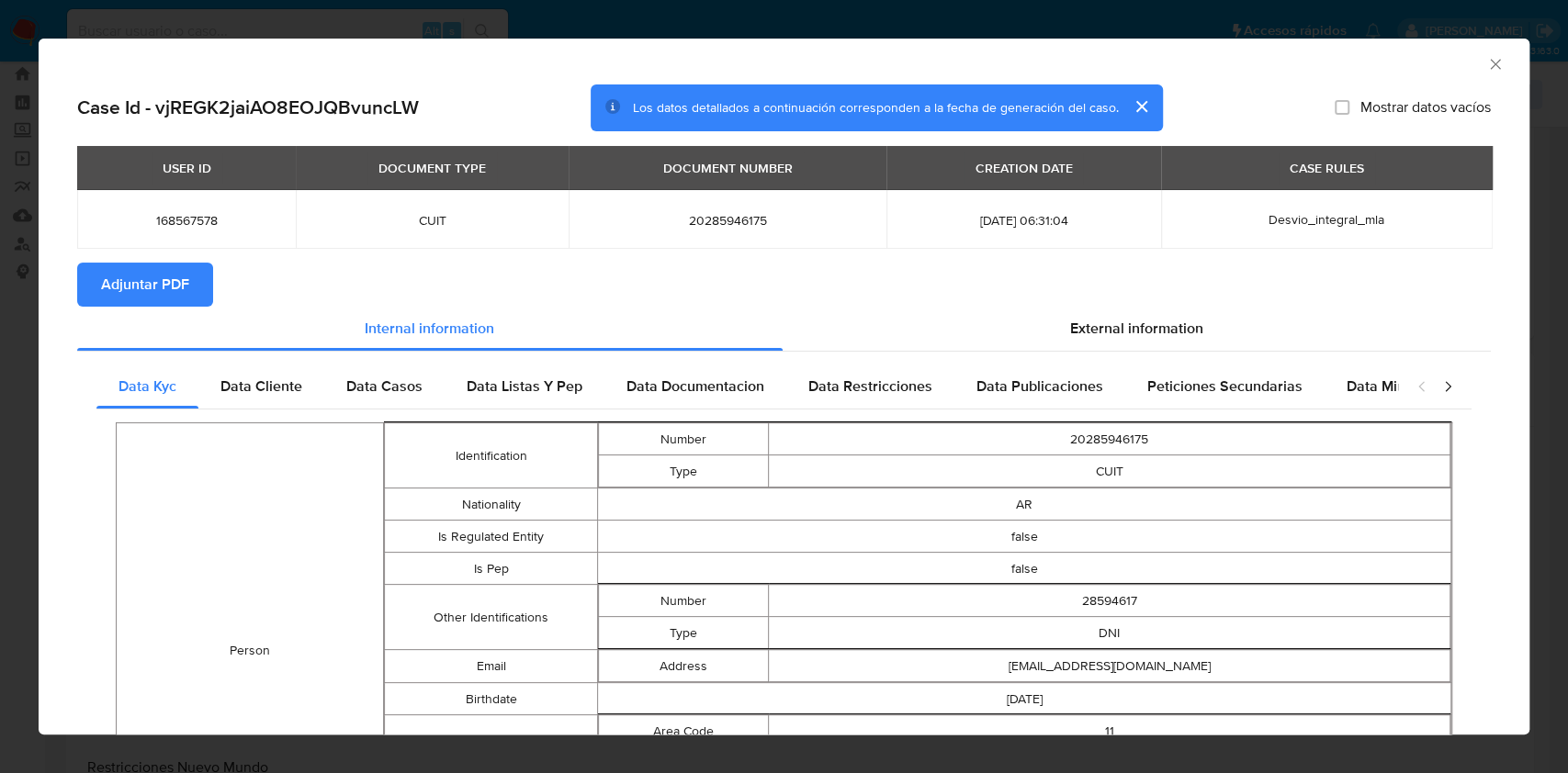
click at [1490, 66] on icon "Cerrar ventana" at bounding box center [1495, 64] width 10 height 10
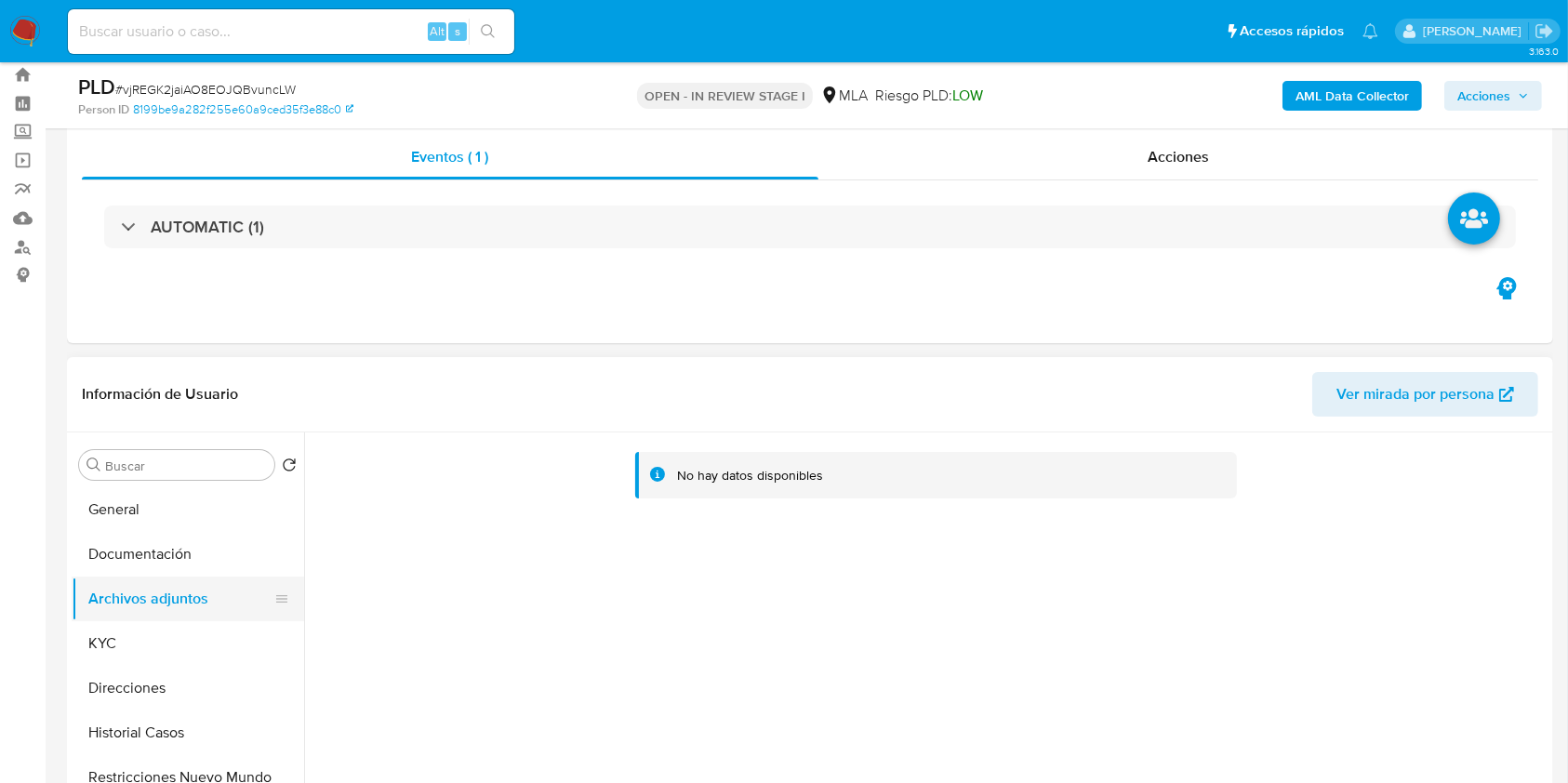
click at [125, 584] on button "Archivos adjuntos" at bounding box center [180, 599] width 217 height 44
click at [119, 575] on button "Documentación" at bounding box center [180, 554] width 217 height 44
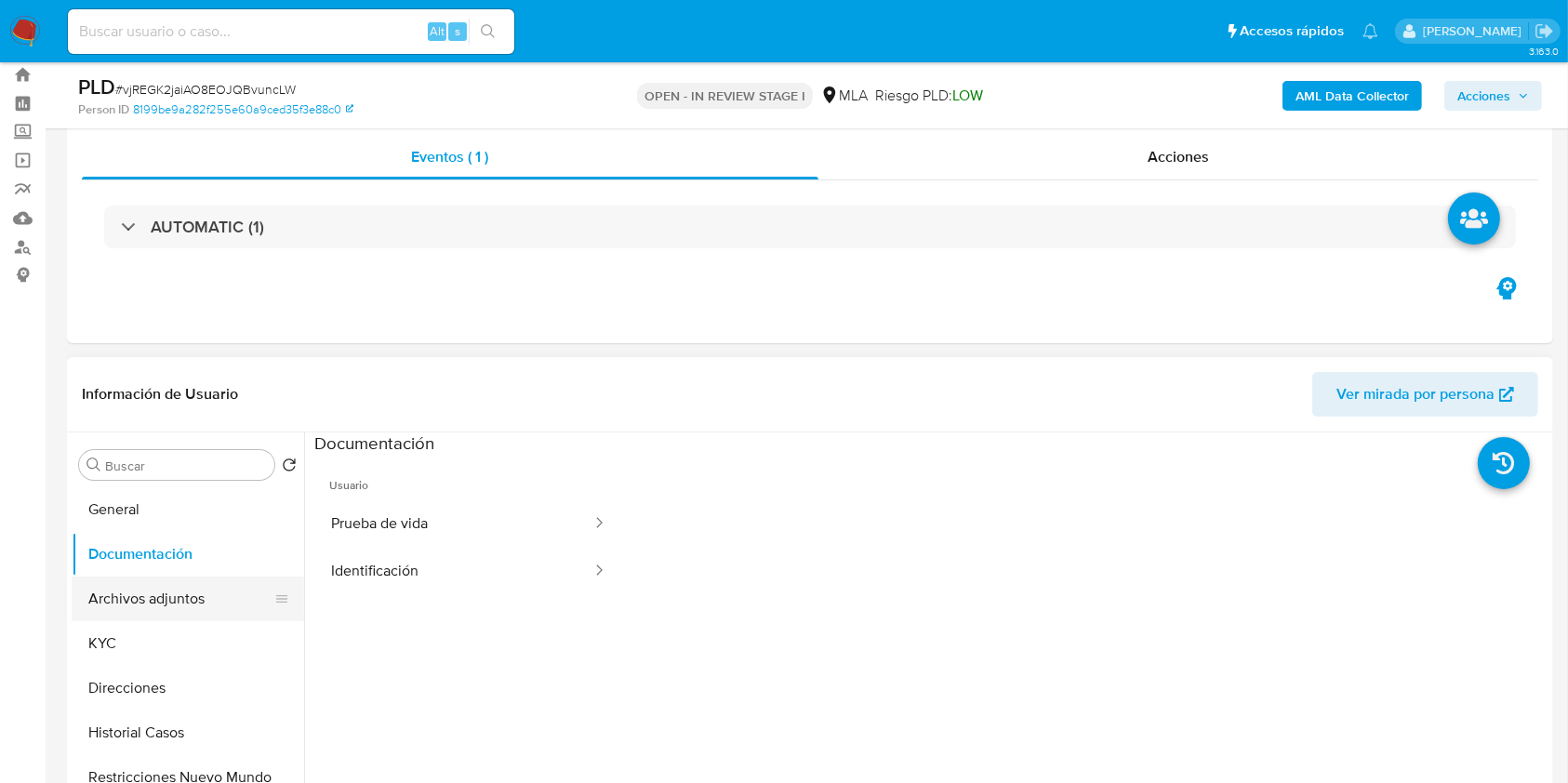
click at [139, 617] on button "Archivos adjuntos" at bounding box center [180, 599] width 217 height 44
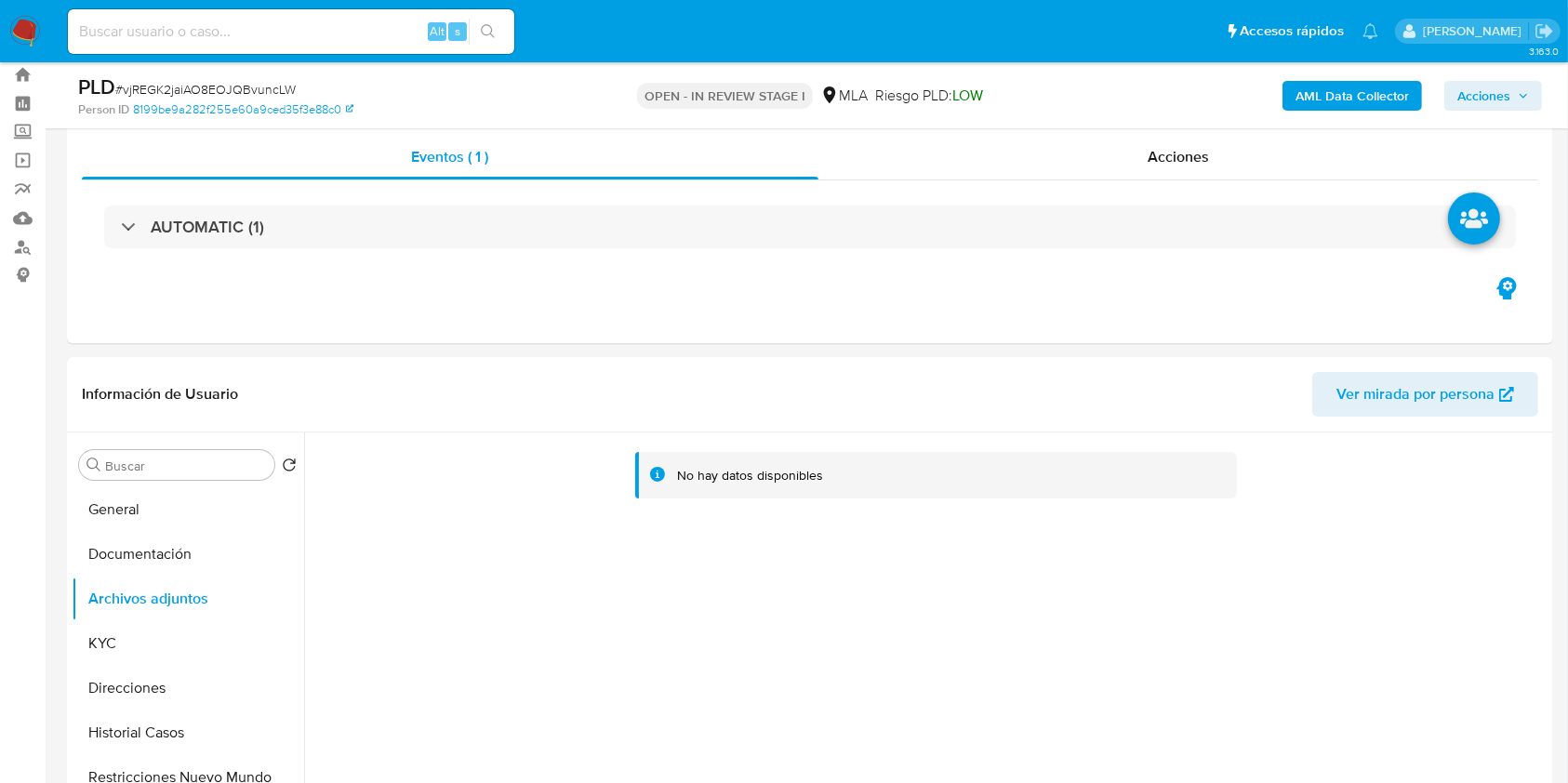
click at [1332, 85] on b "AML Data Collector" at bounding box center [1352, 95] width 113 height 30
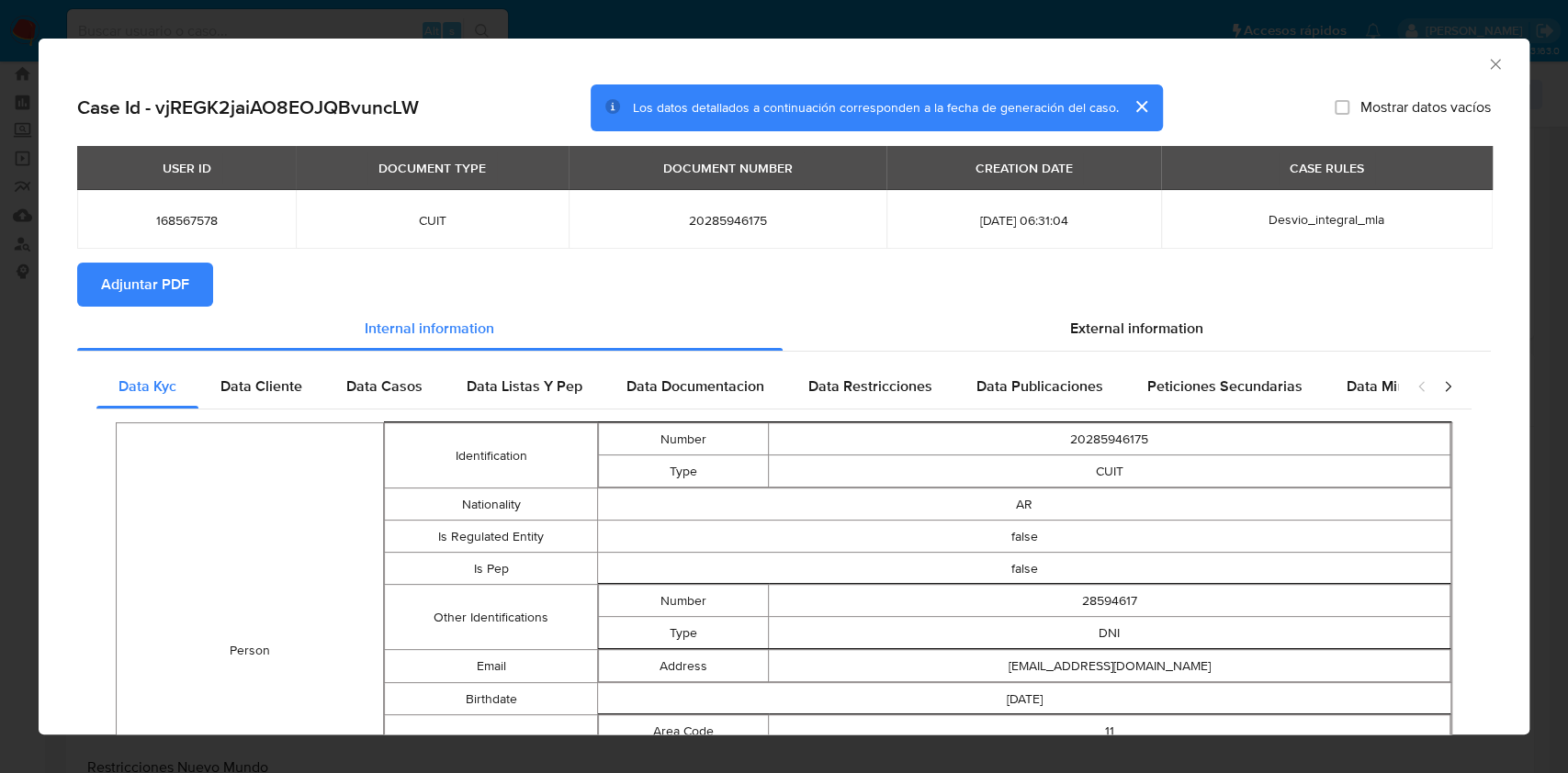
click at [177, 279] on span "Adjuntar PDF" at bounding box center [144, 285] width 88 height 41
click at [1485, 59] on div "AML Data Collector" at bounding box center [784, 62] width 1491 height 46
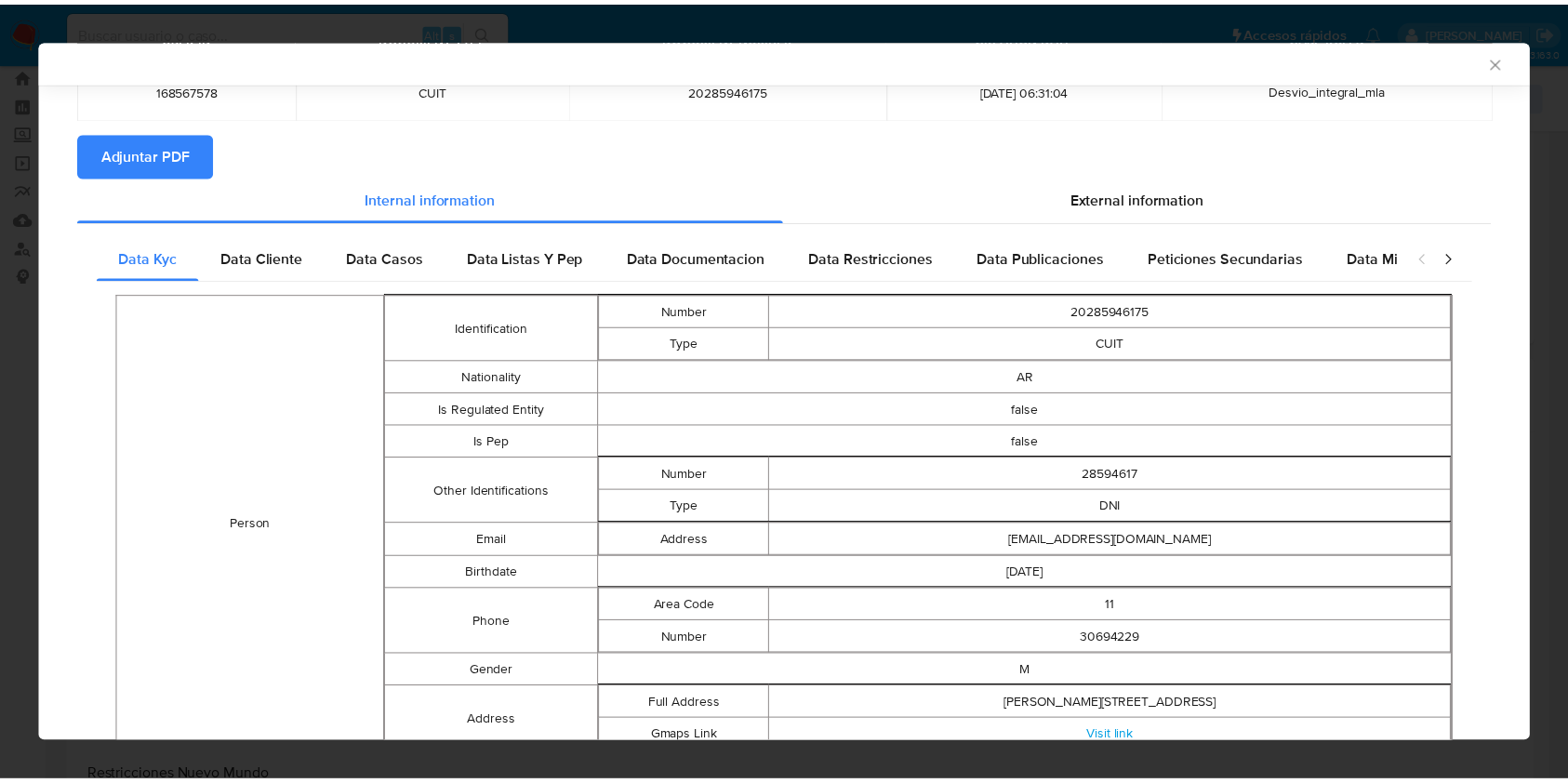
scroll to position [46, 0]
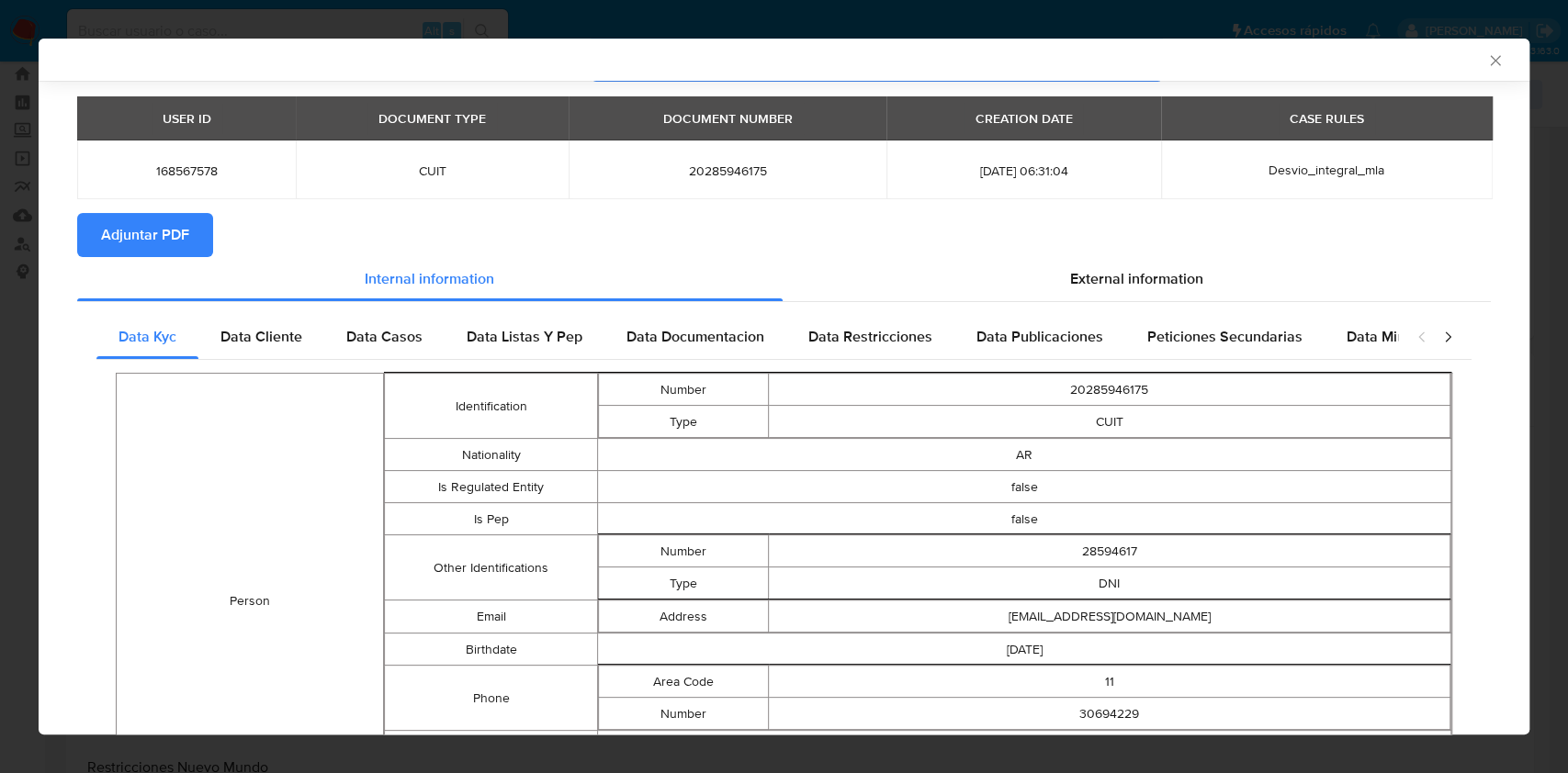
click at [1486, 51] on icon "Cerrar ventana" at bounding box center [1495, 60] width 18 height 18
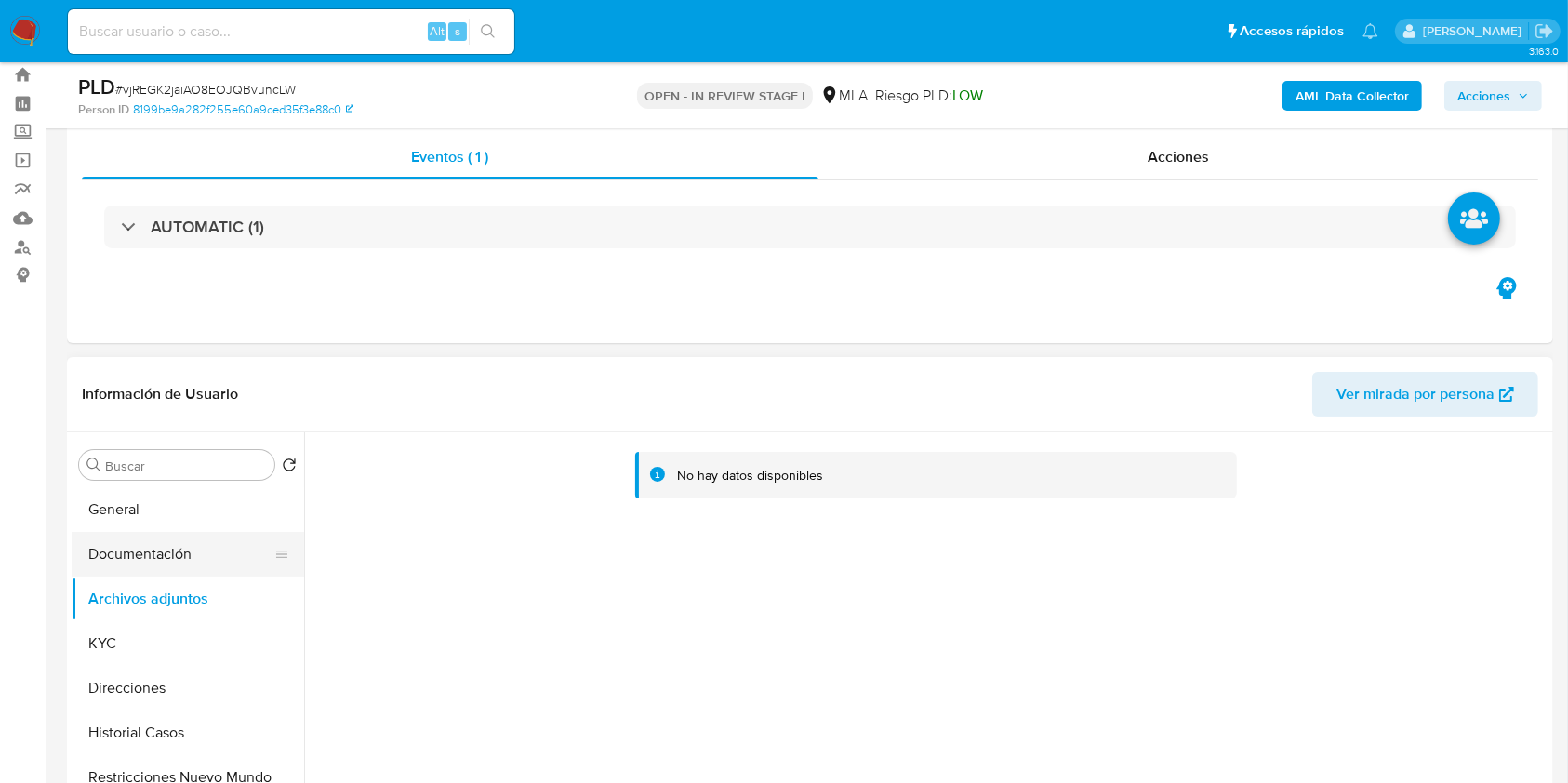
click at [129, 549] on button "Documentación" at bounding box center [180, 554] width 217 height 44
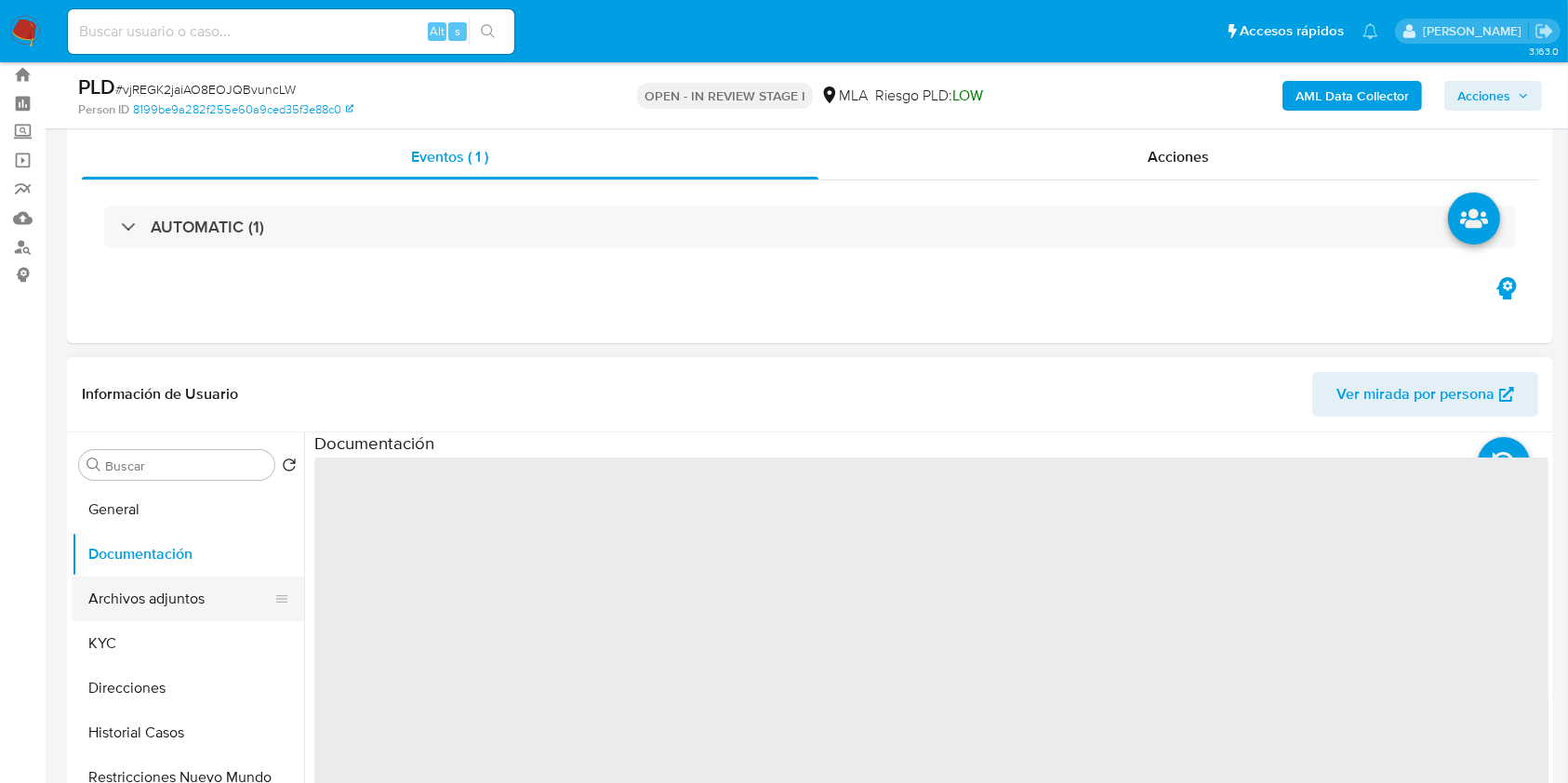
click at [172, 593] on button "Archivos adjuntos" at bounding box center [180, 599] width 217 height 44
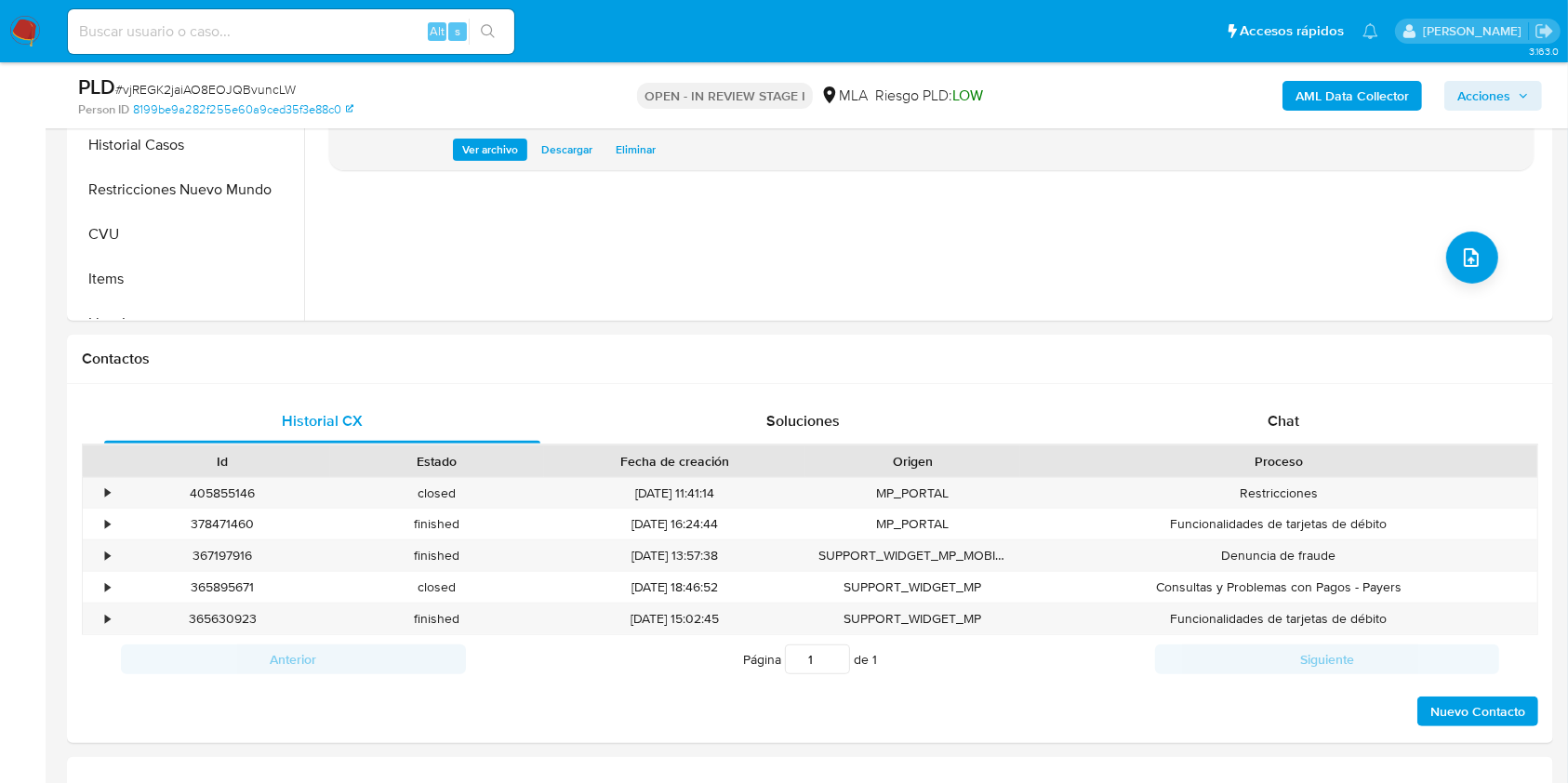
scroll to position [774, 0]
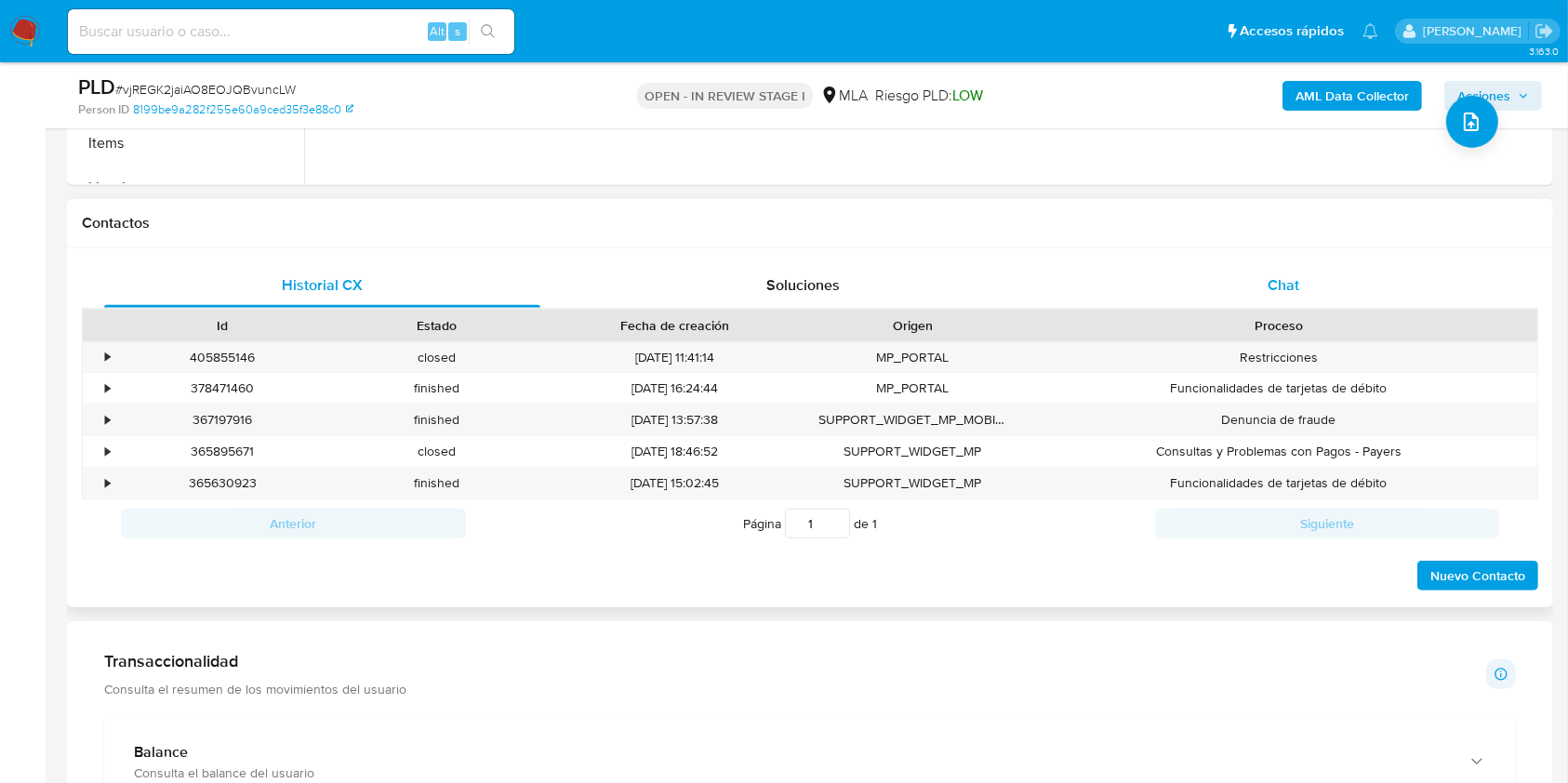
click at [1261, 282] on div "Chat" at bounding box center [1283, 286] width 436 height 44
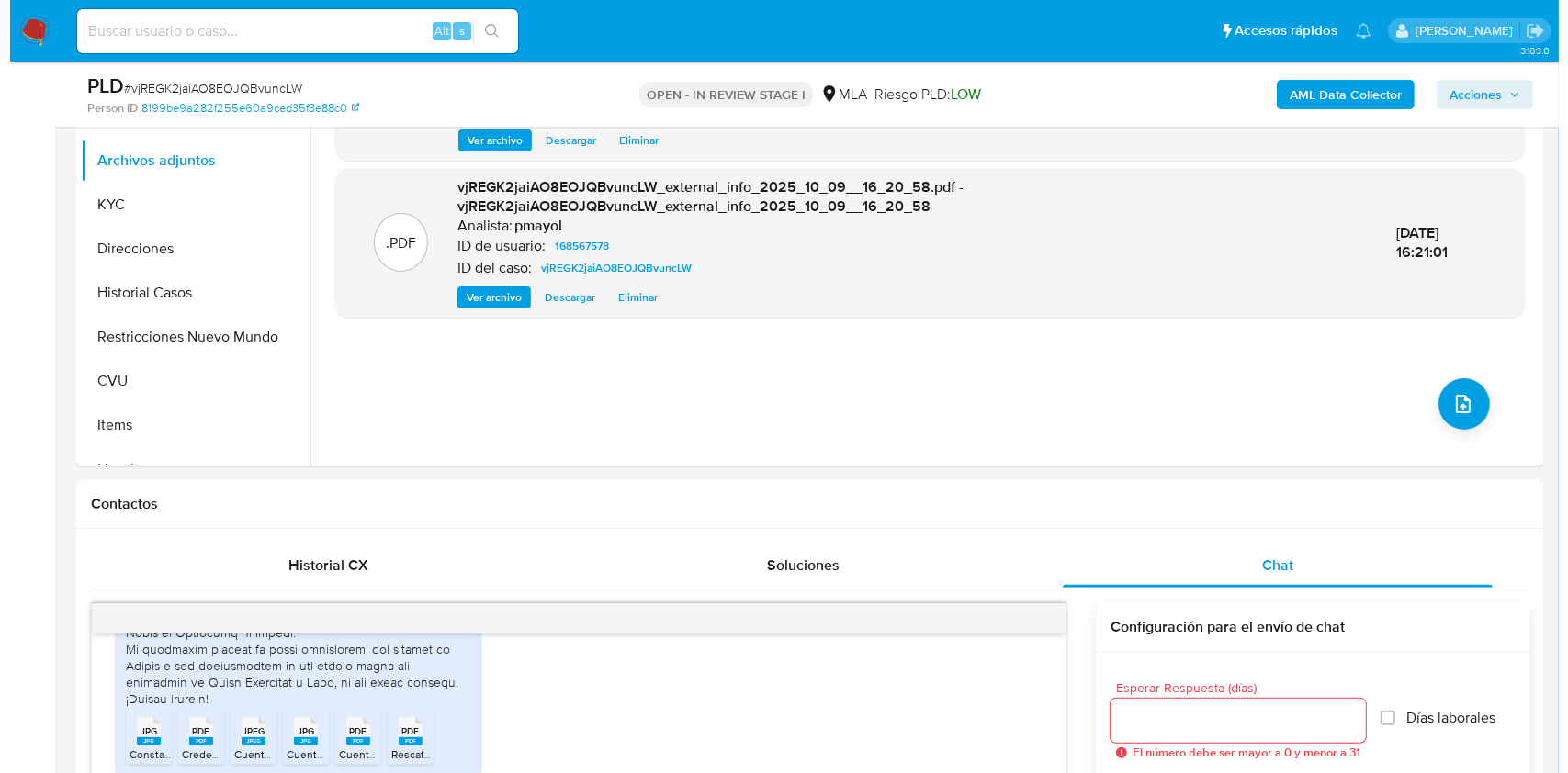
scroll to position [384, 0]
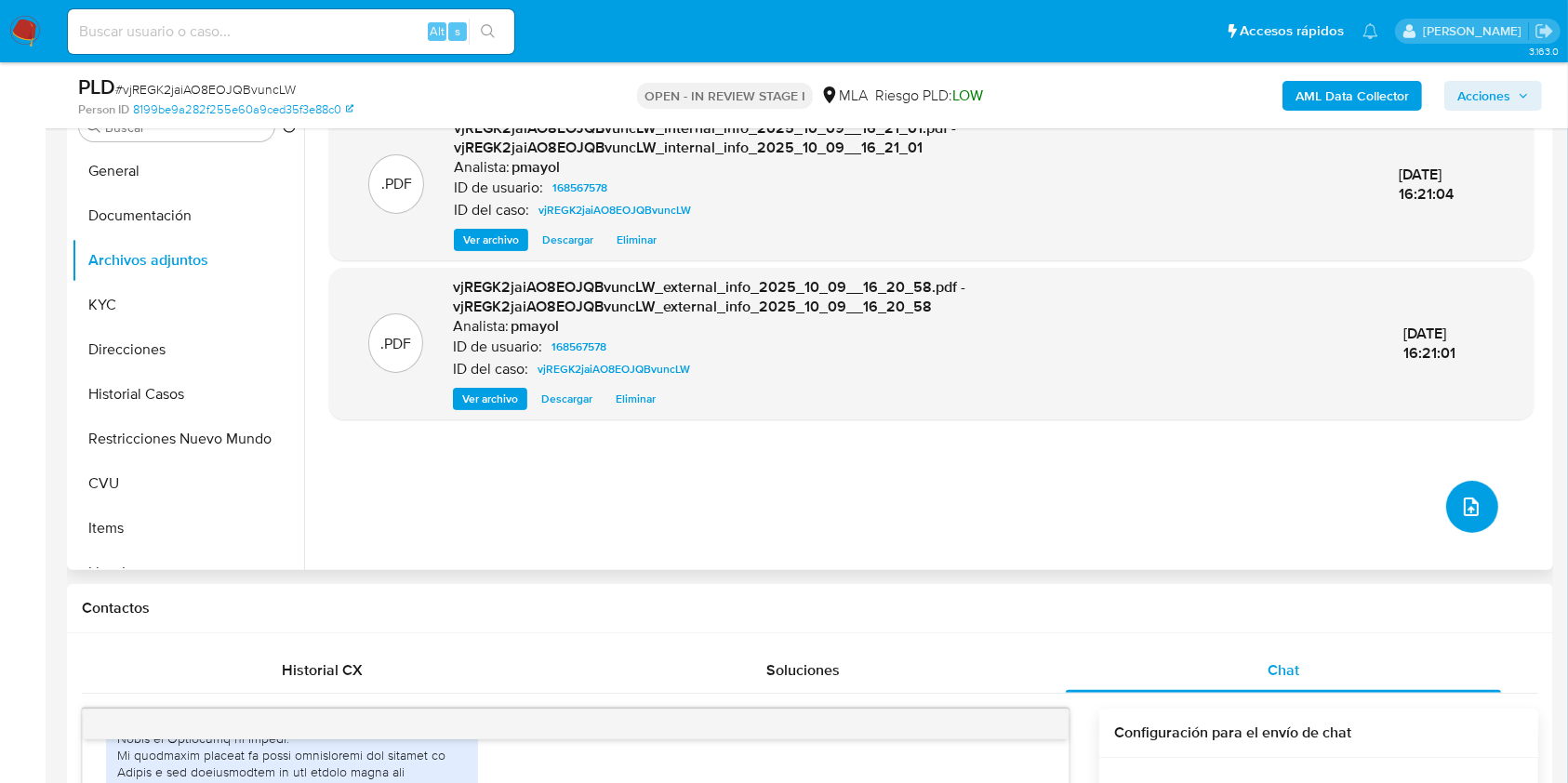
click at [1470, 511] on icon "upload-file" at bounding box center [1471, 507] width 22 height 22
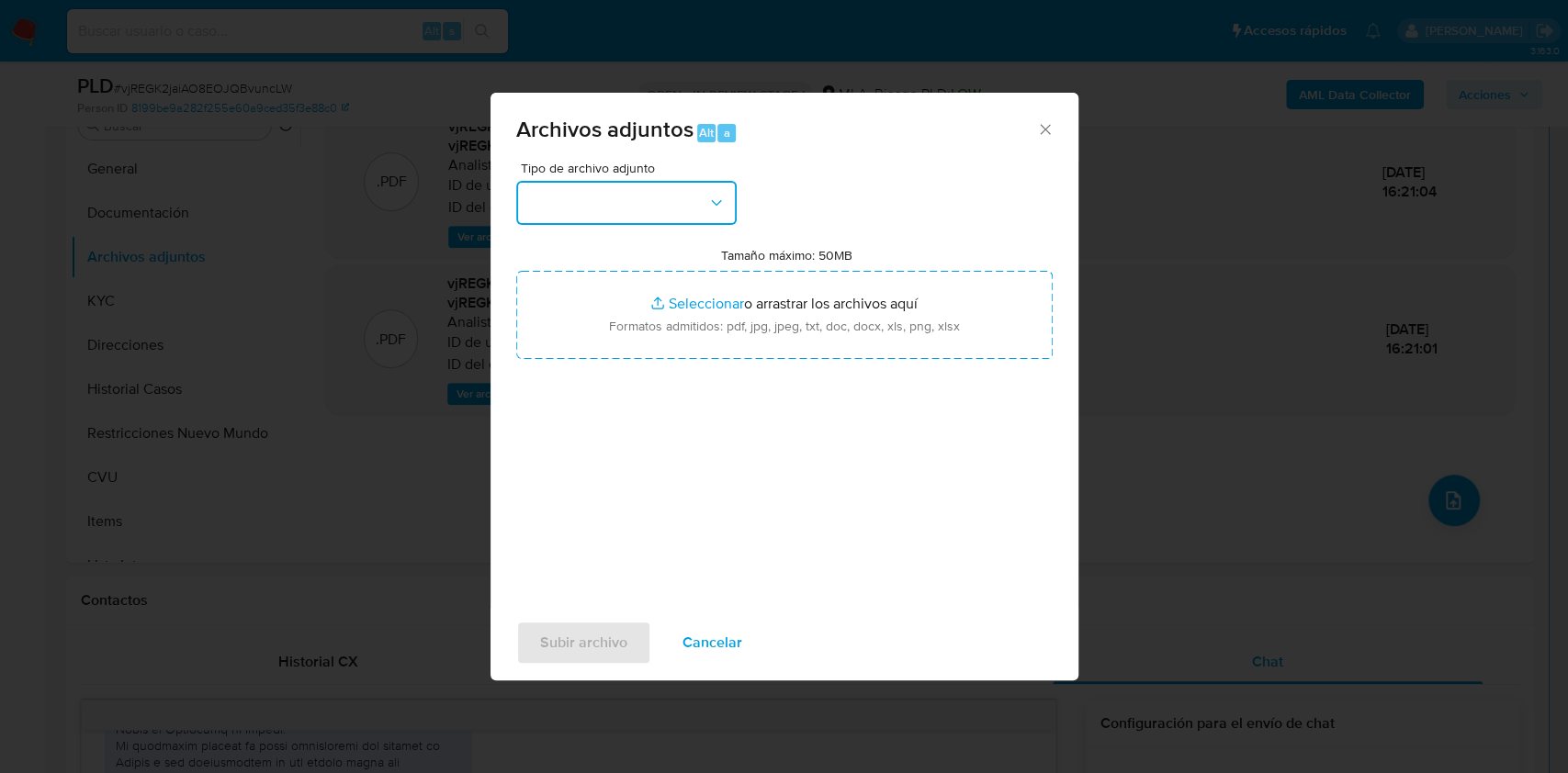
click at [640, 198] on button "button" at bounding box center [627, 203] width 220 height 44
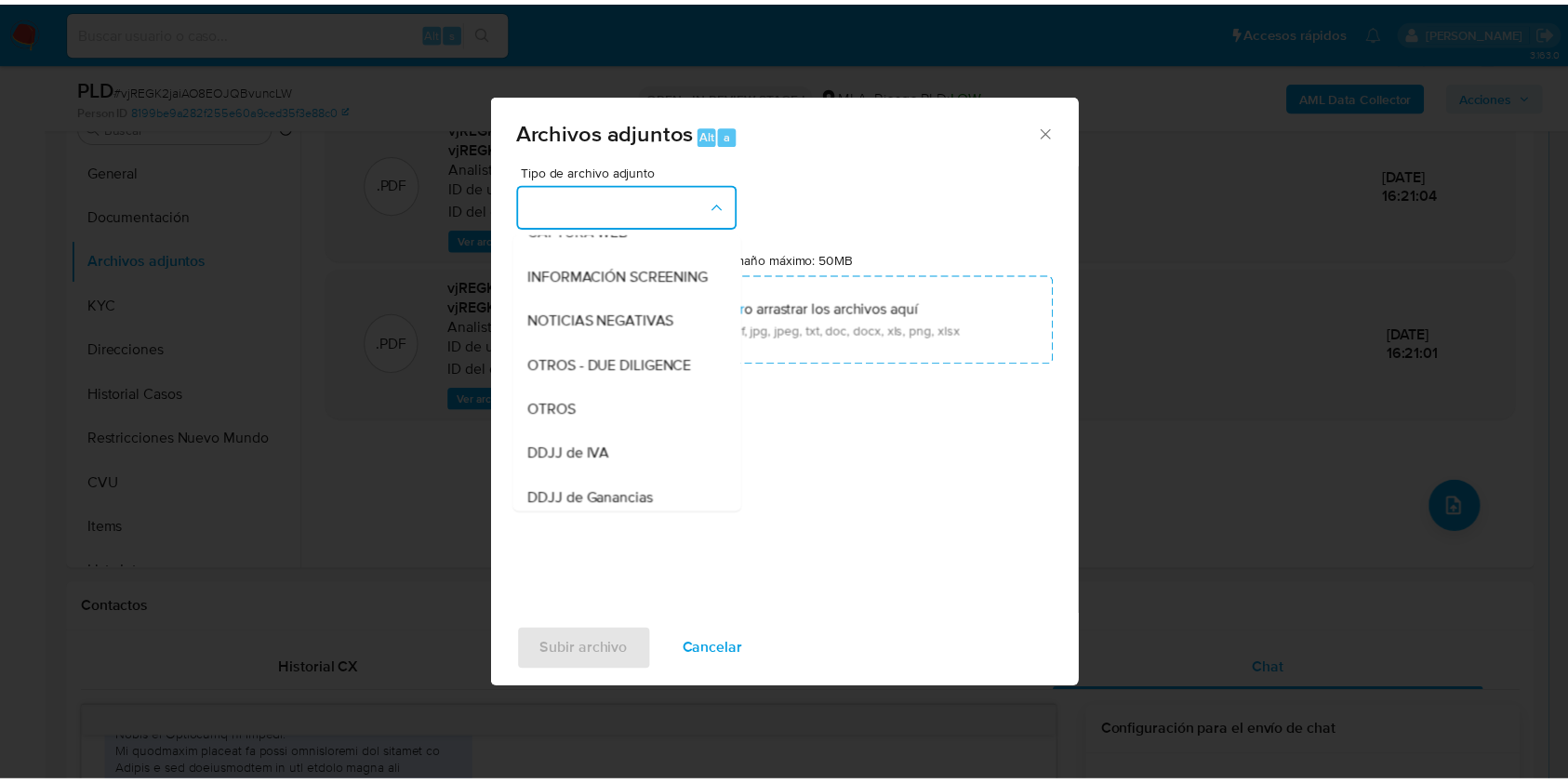
scroll to position [219, 0]
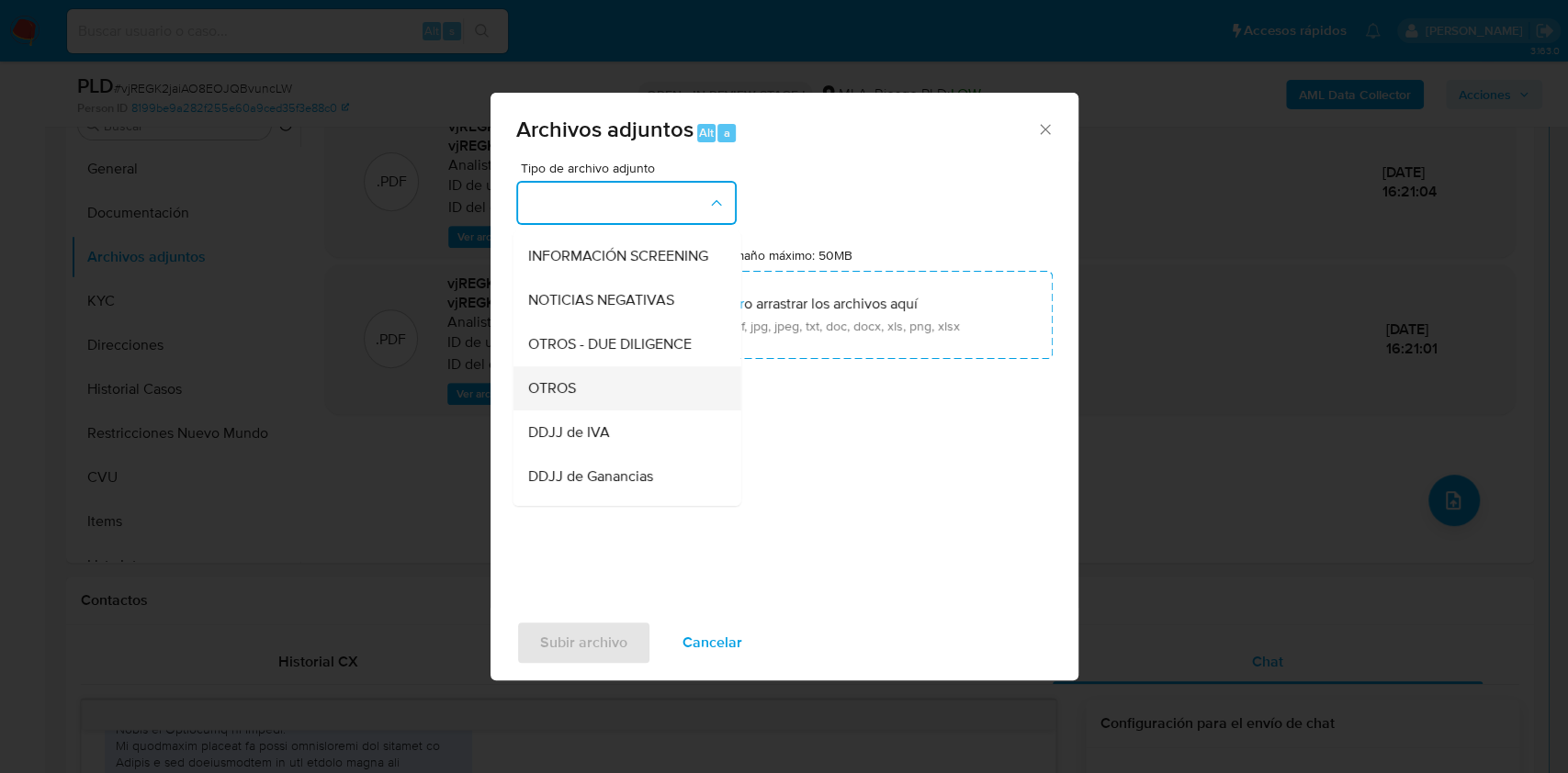
click at [586, 410] on div "OTROS" at bounding box center [620, 388] width 187 height 44
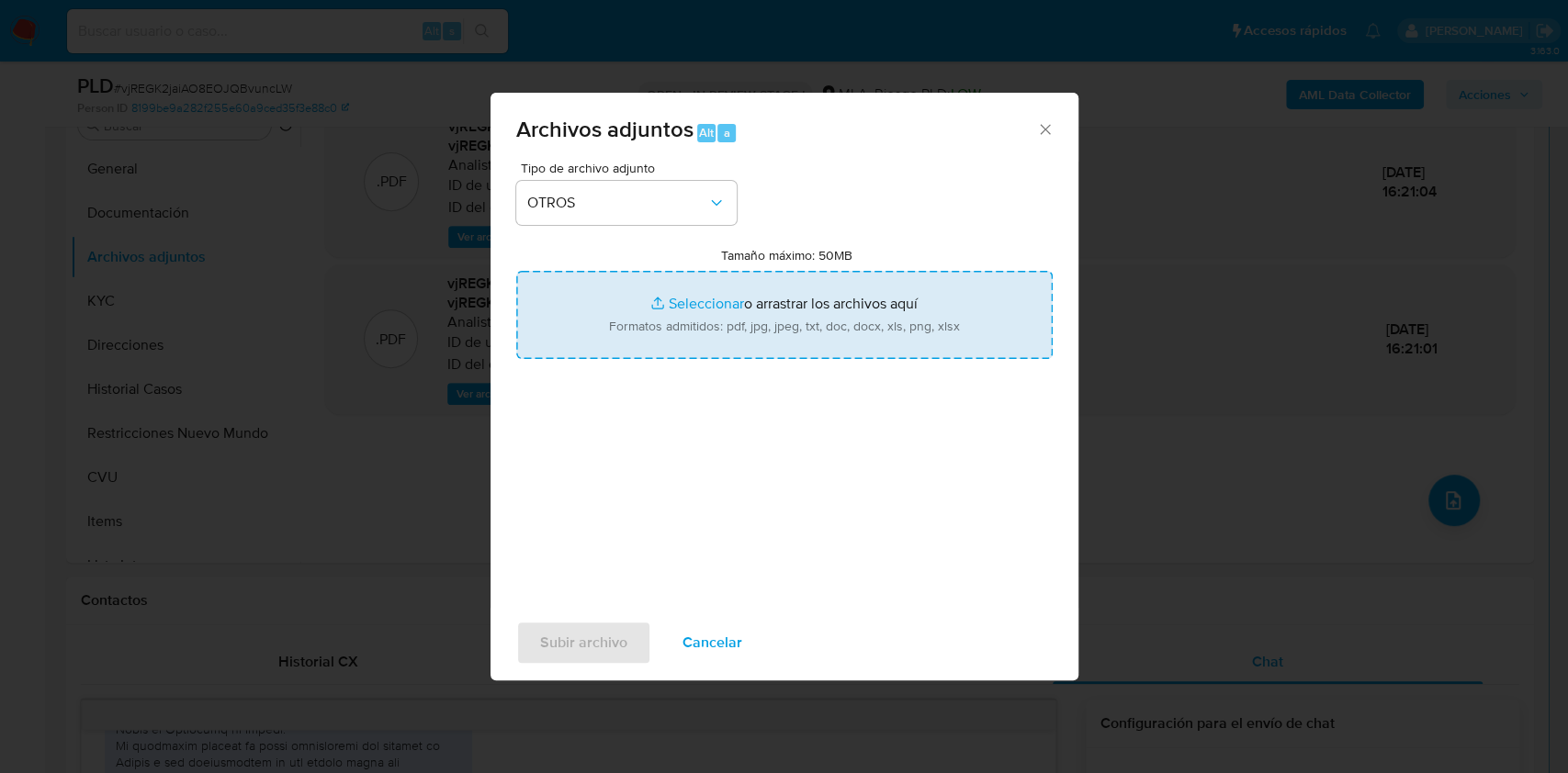
click at [706, 335] on input "Tamaño máximo: 50MB Seleccionar archivos" at bounding box center [784, 314] width 537 height 88
type input "C:\fakepath\Caselog vjREGK2jaiAO8EOJQBvuncLW.docx"
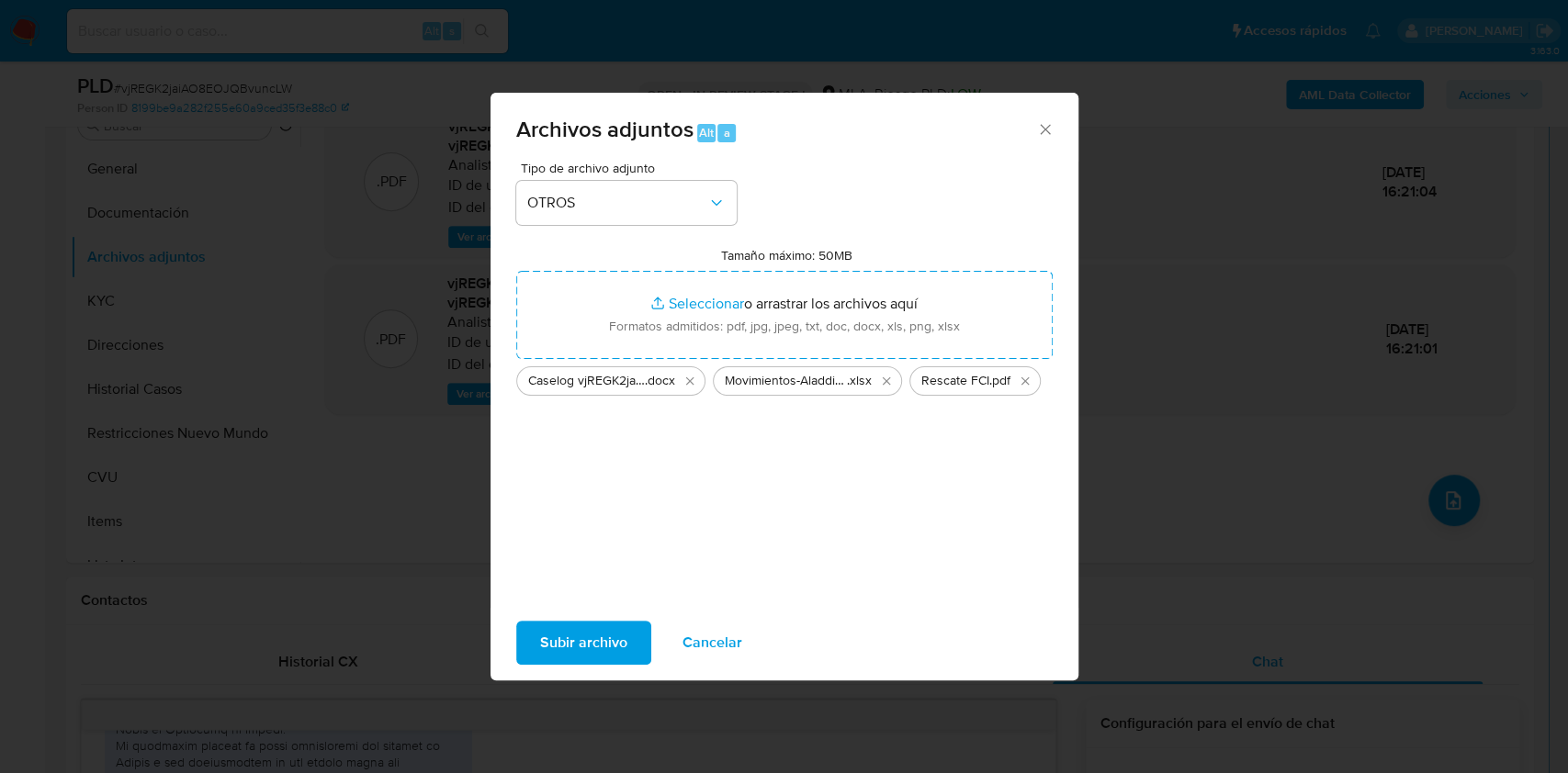
click at [593, 629] on span "Subir archivo" at bounding box center [584, 643] width 87 height 41
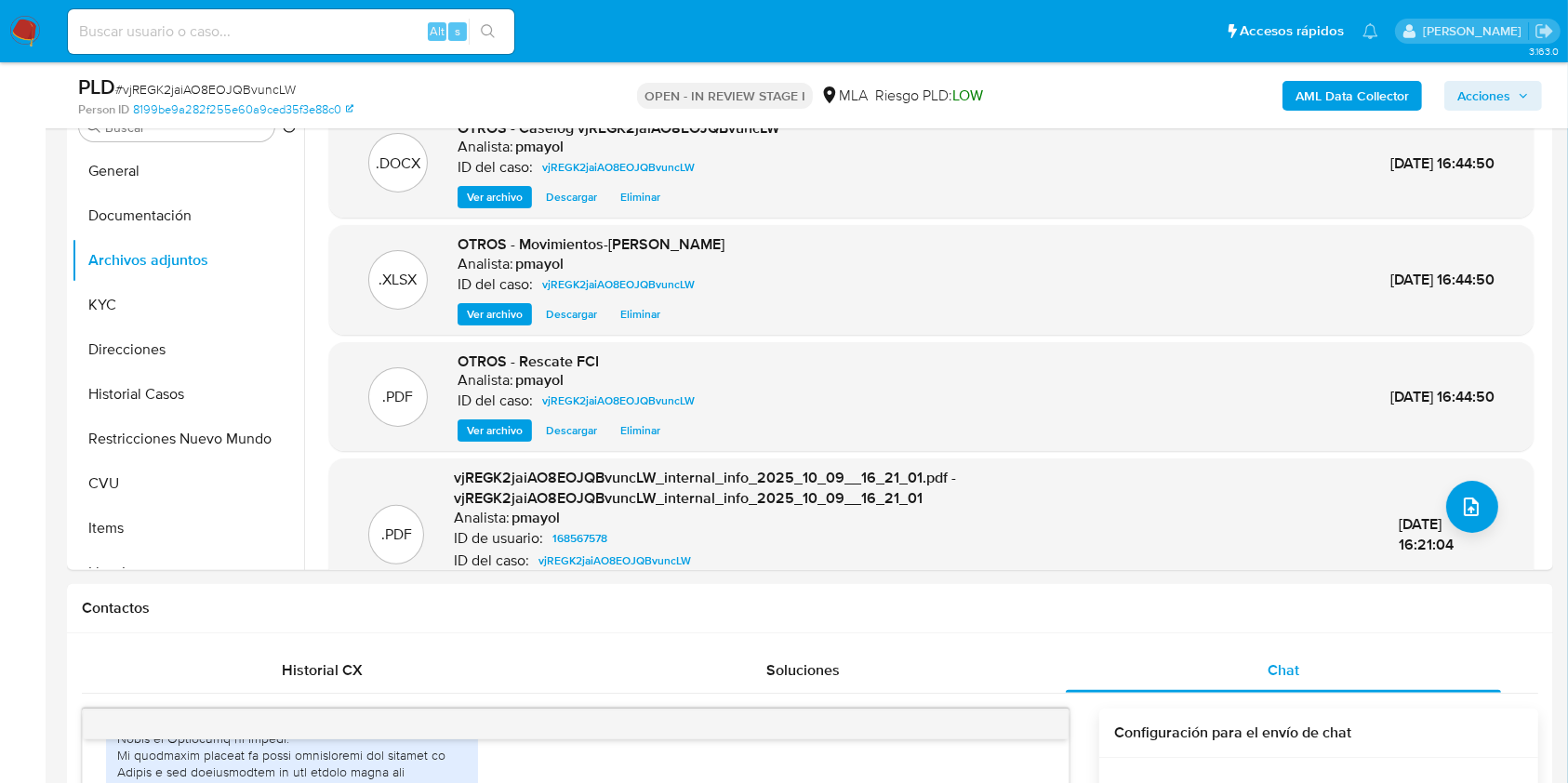
click at [1503, 95] on span "Acciones" at bounding box center [1483, 95] width 53 height 30
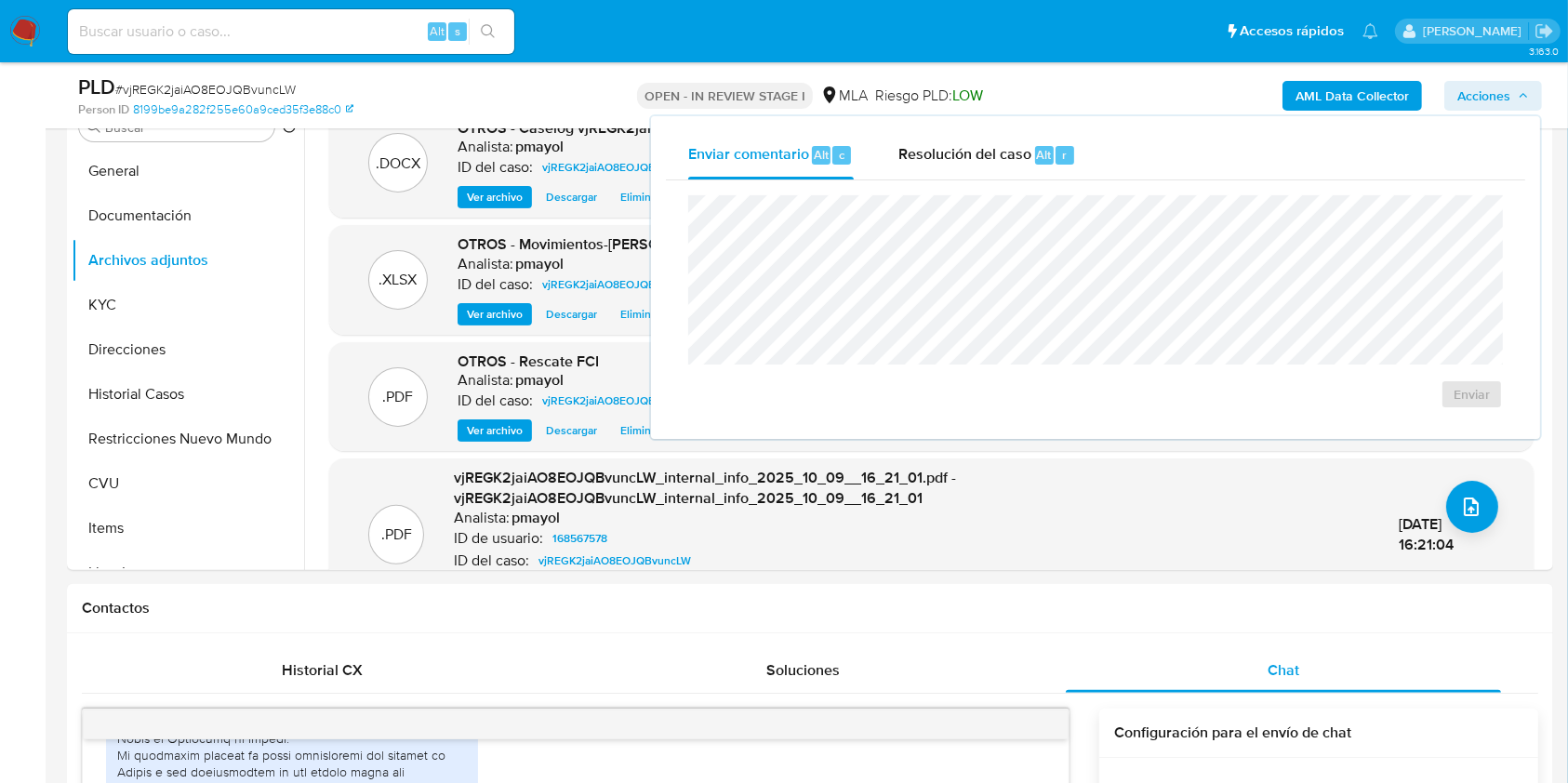
click at [967, 127] on div "Enviar comentario Alt c Resolución del caso Alt r Enviar" at bounding box center [1095, 278] width 889 height 323
click at [953, 168] on div "Resolución del caso Alt r" at bounding box center [986, 155] width 178 height 48
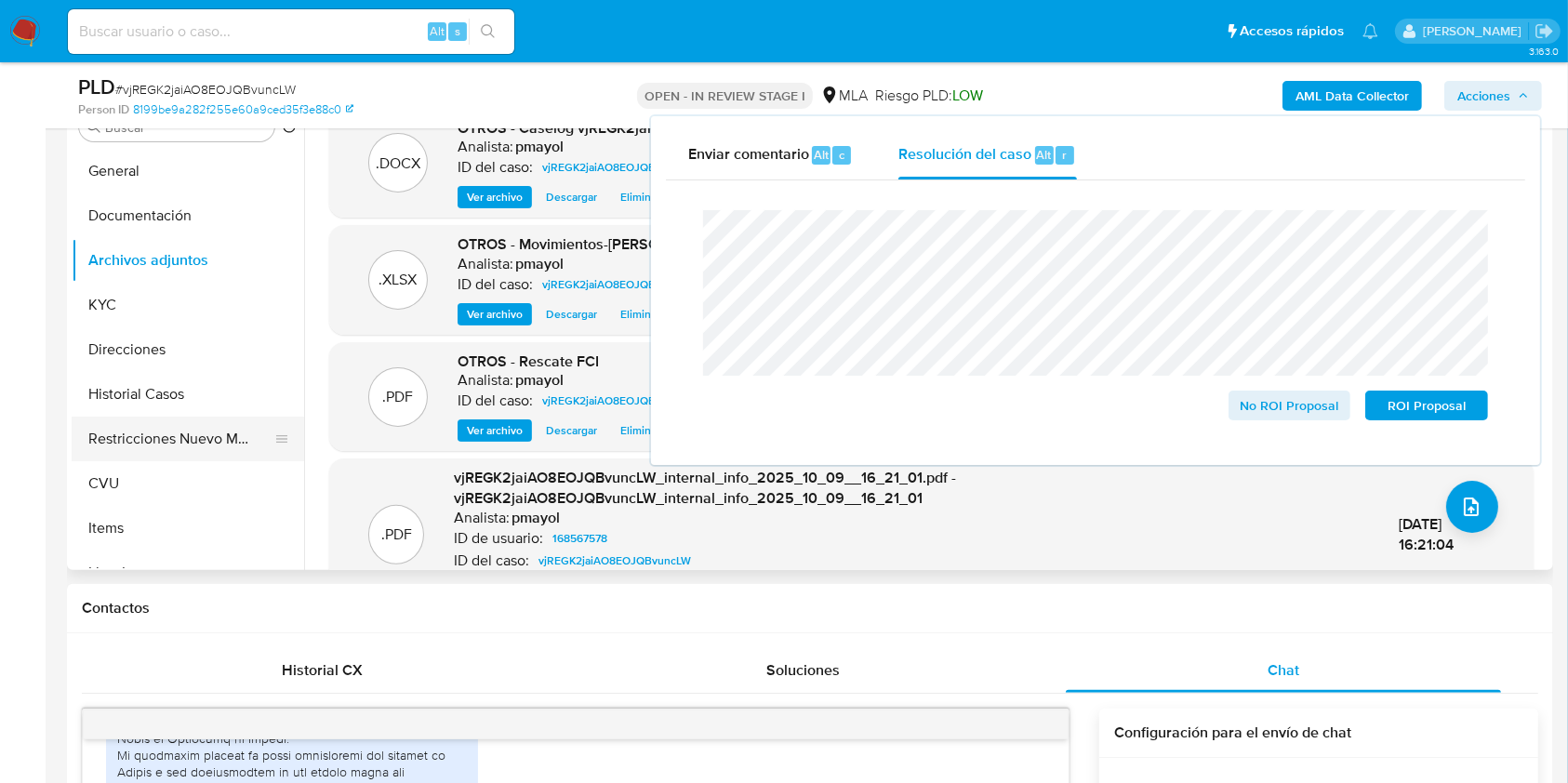
click at [173, 435] on button "Restricciones Nuevo Mundo" at bounding box center [180, 439] width 217 height 44
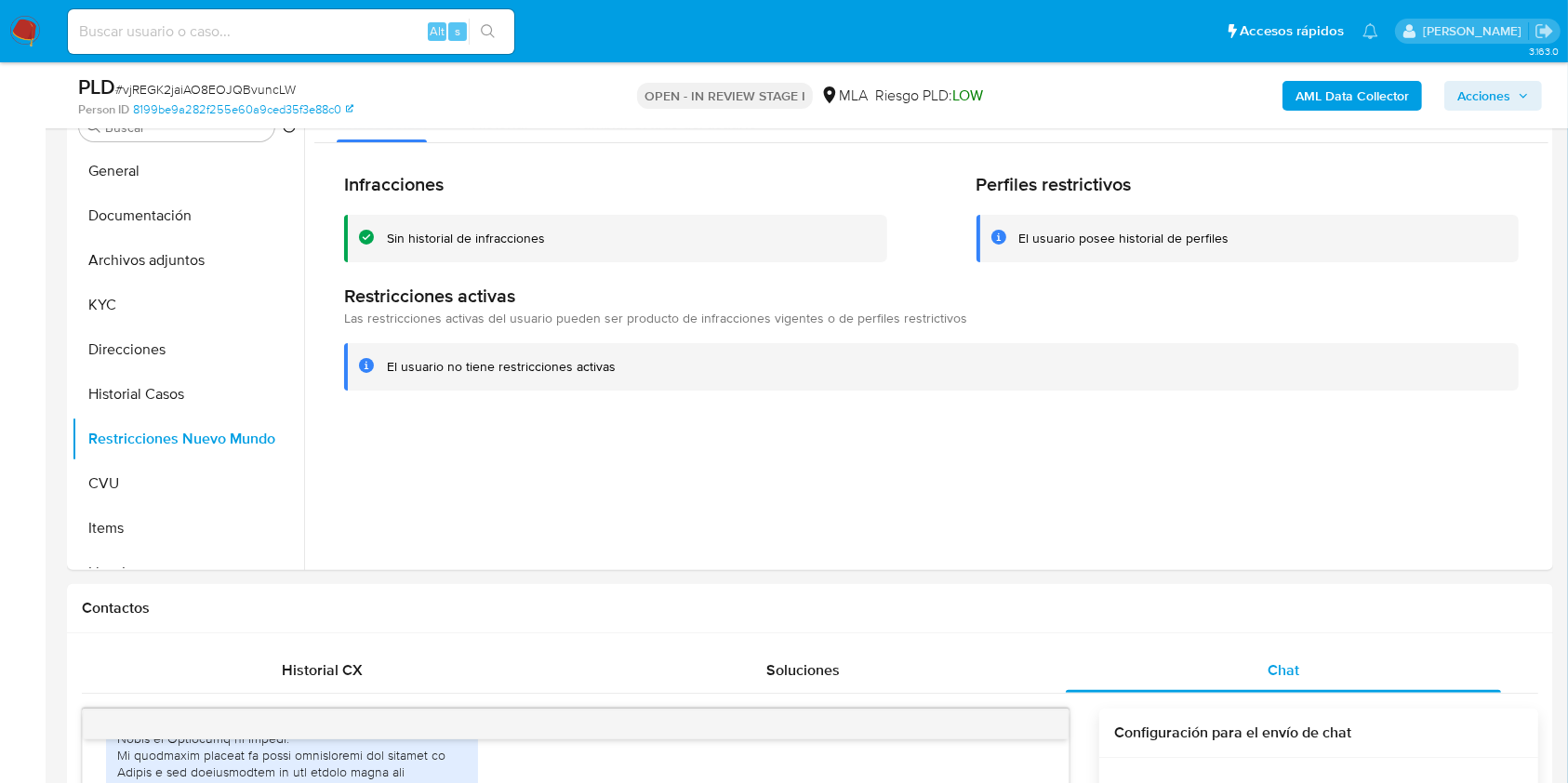
click at [1334, 88] on b "AML Data Collector" at bounding box center [1352, 95] width 113 height 30
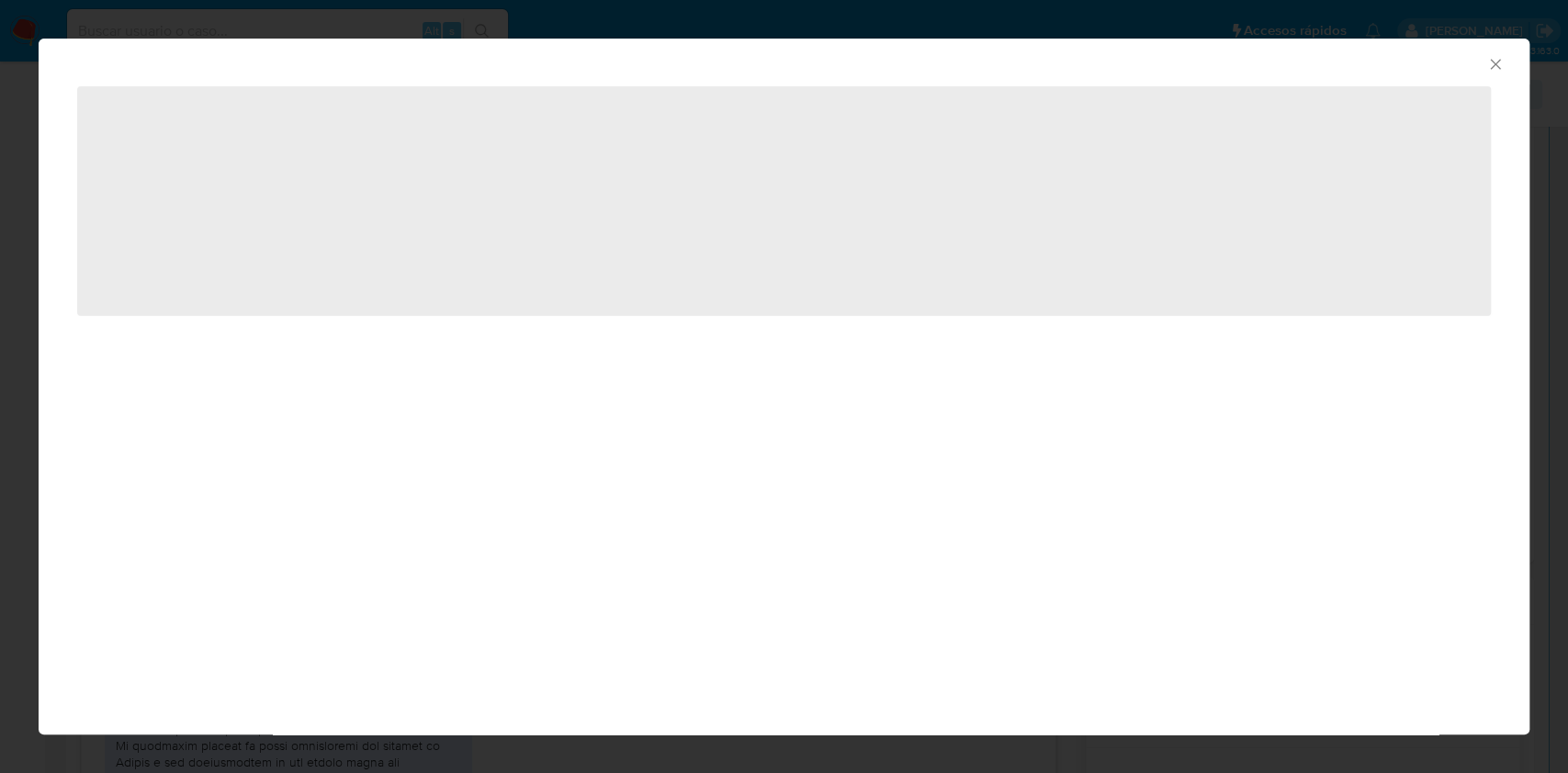
click at [1490, 60] on icon "Cerrar ventana" at bounding box center [1495, 64] width 10 height 10
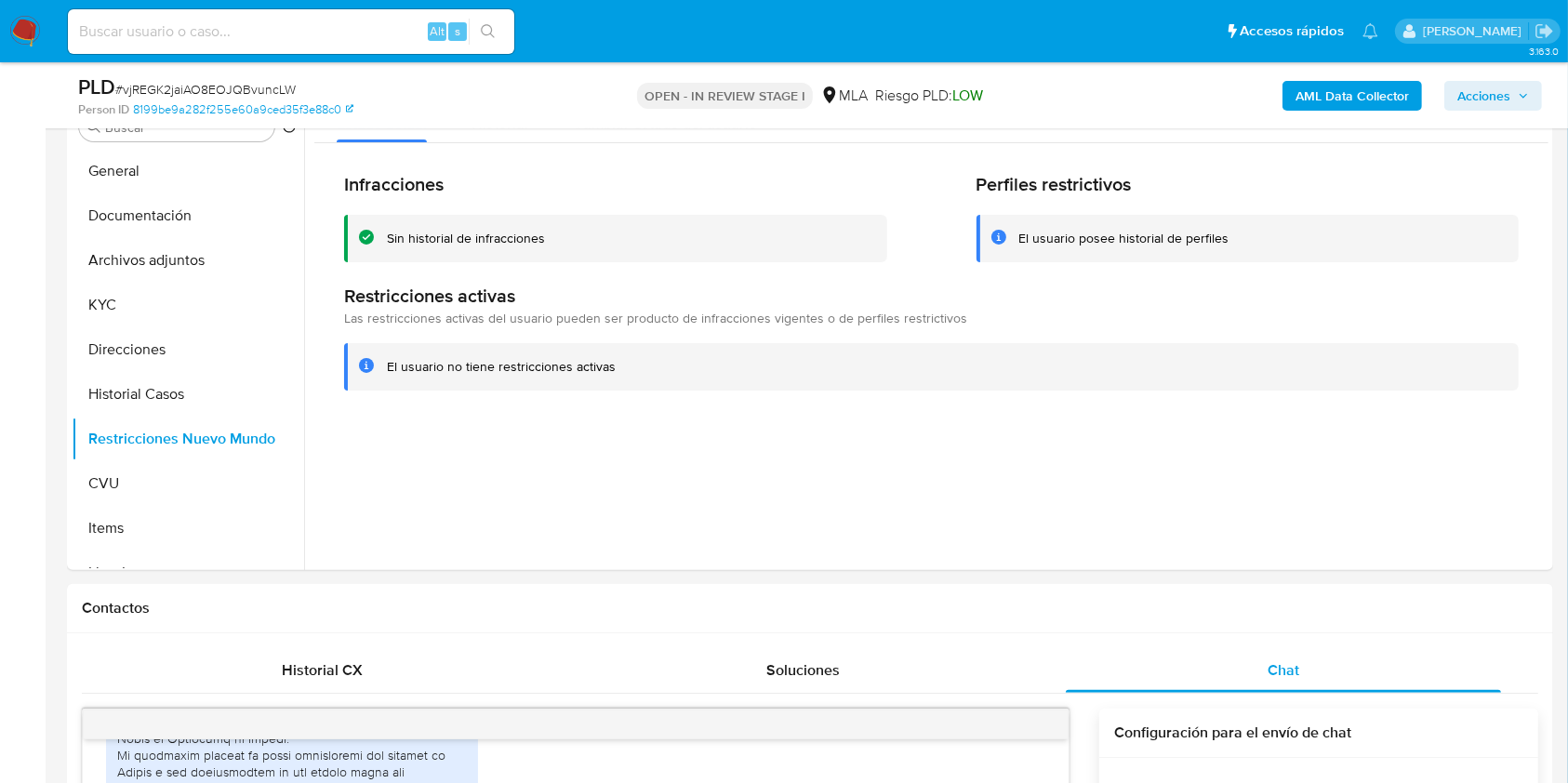
click at [1478, 99] on span "Acciones" at bounding box center [1483, 95] width 53 height 30
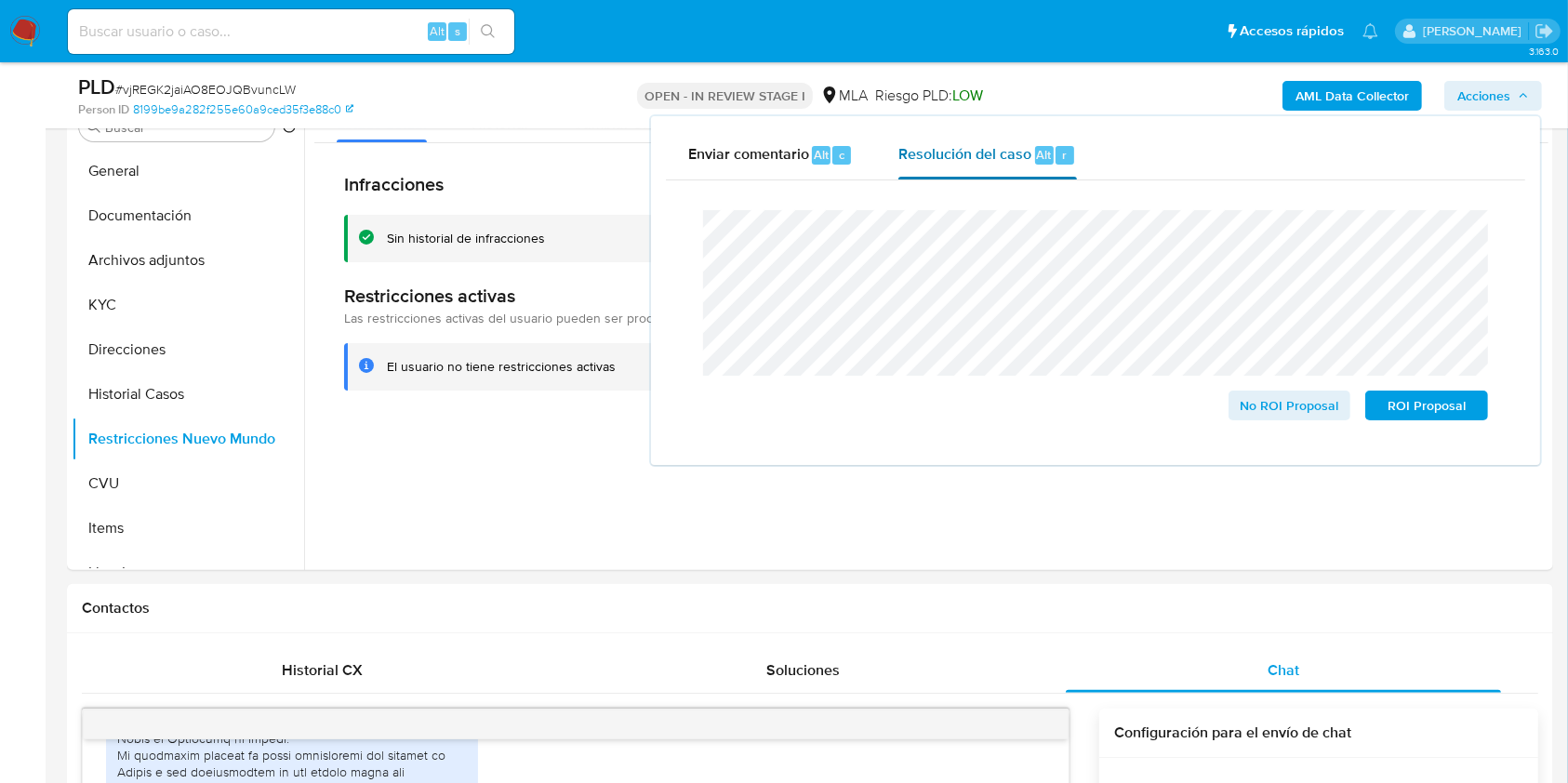
click at [954, 154] on span "Resolución del caso" at bounding box center [964, 154] width 133 height 21
click at [1257, 411] on span "No ROI Proposal" at bounding box center [1289, 405] width 97 height 26
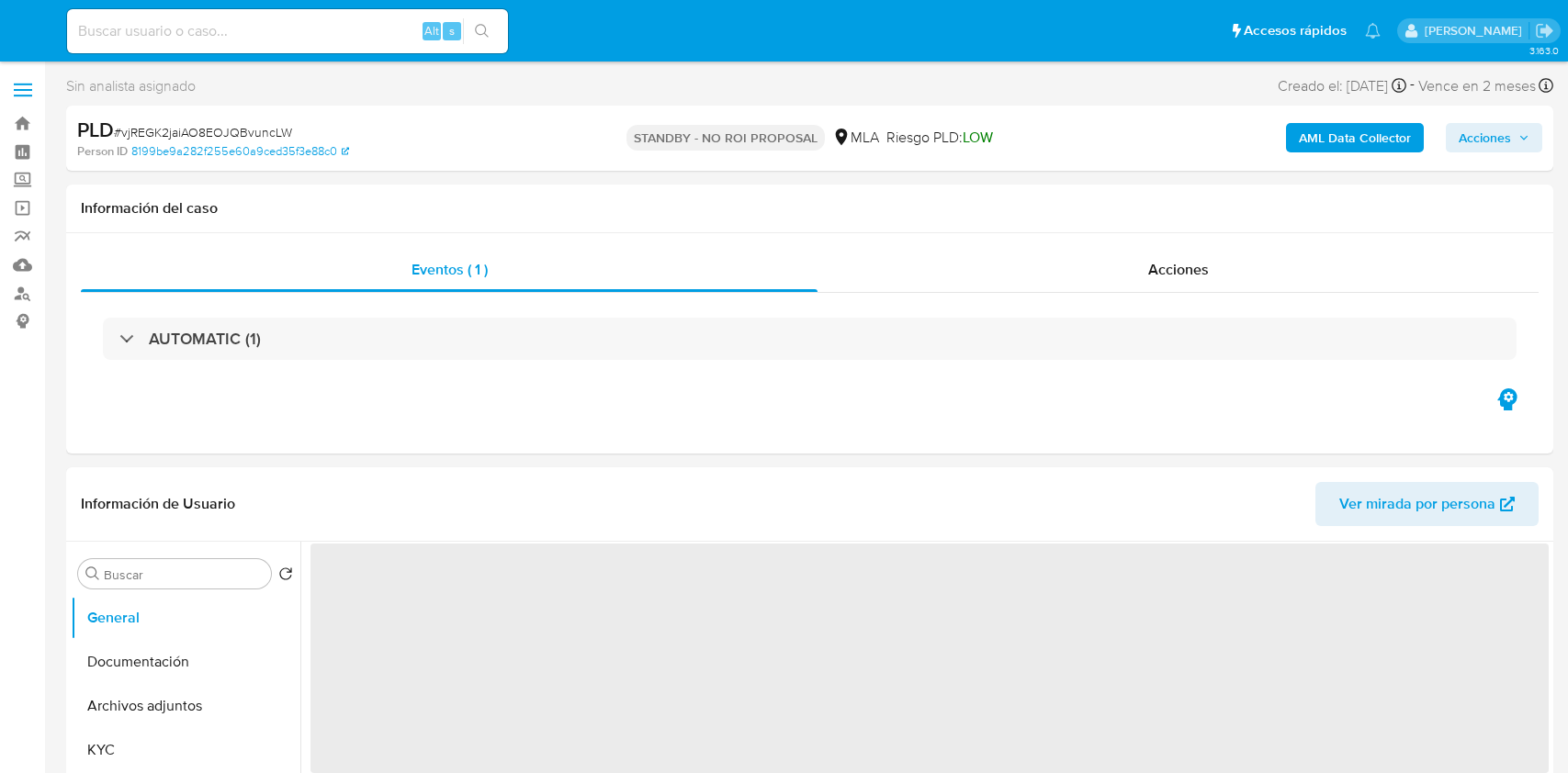
select select "10"
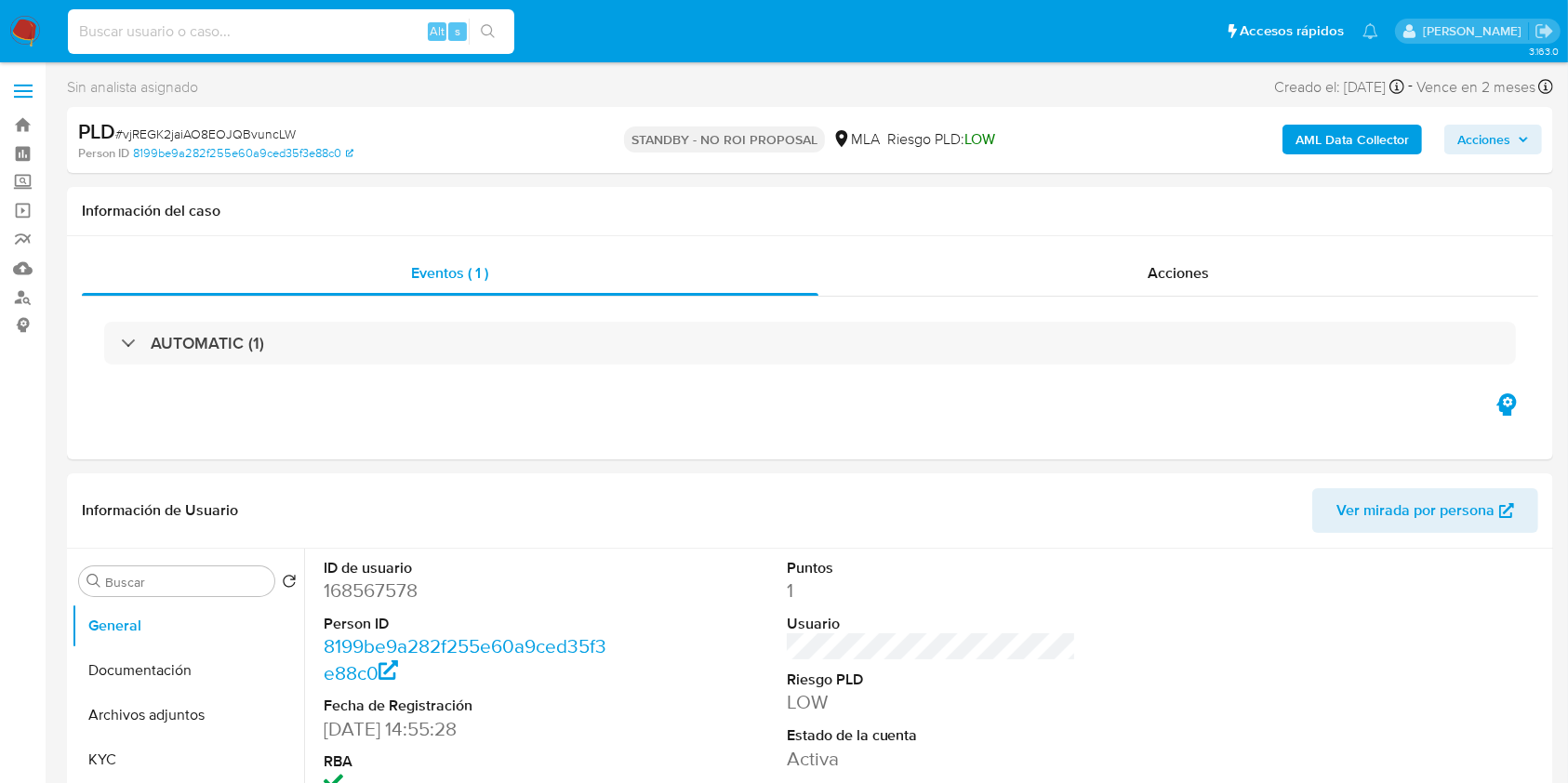
click at [223, 31] on input at bounding box center [291, 31] width 446 height 24
paste input "8GyiEAAl5eHpMvZvajQblX3s"
type input "8GyiEAAl5eHpMvZvajQblX3s"
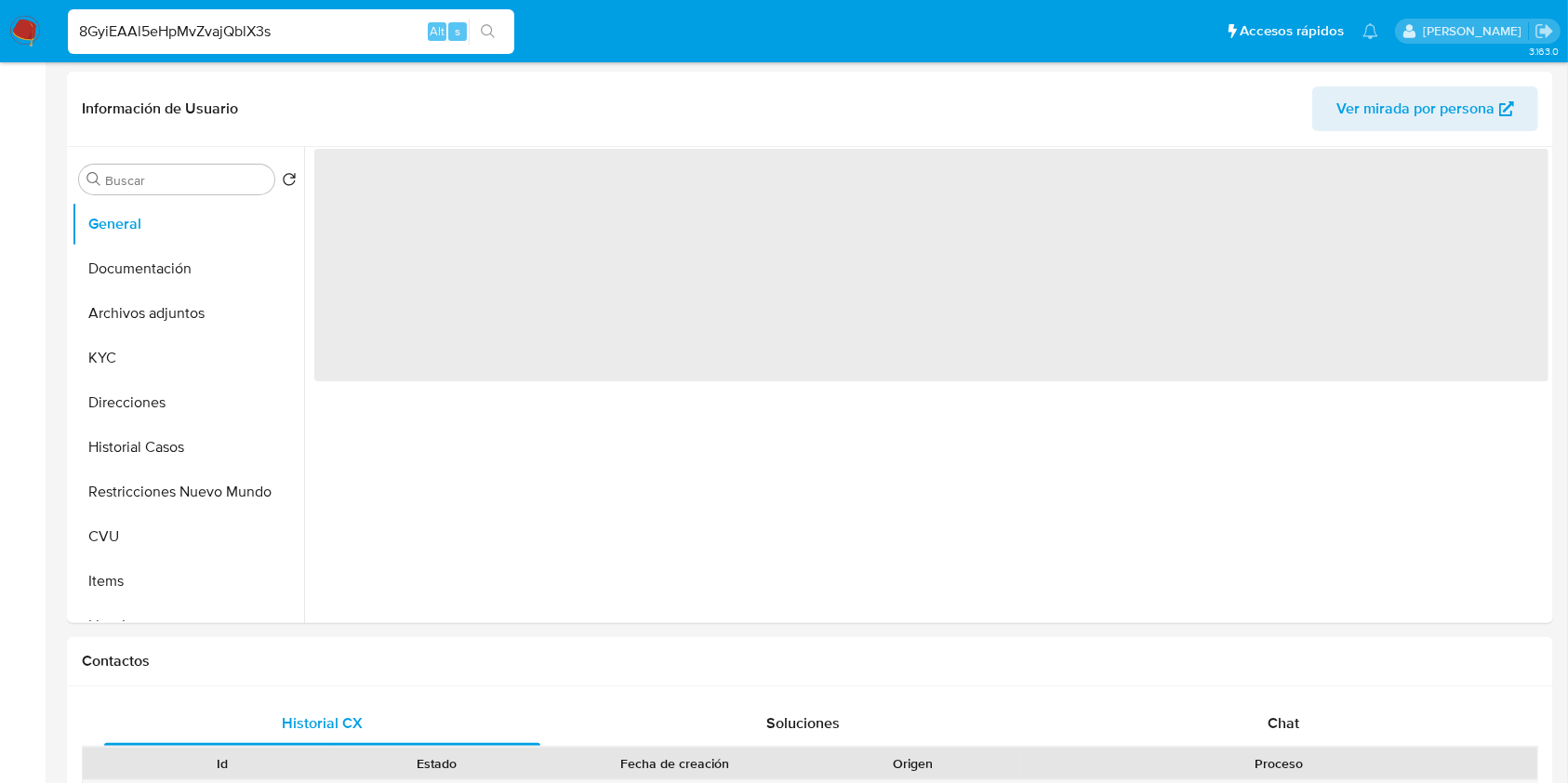
select select "10"
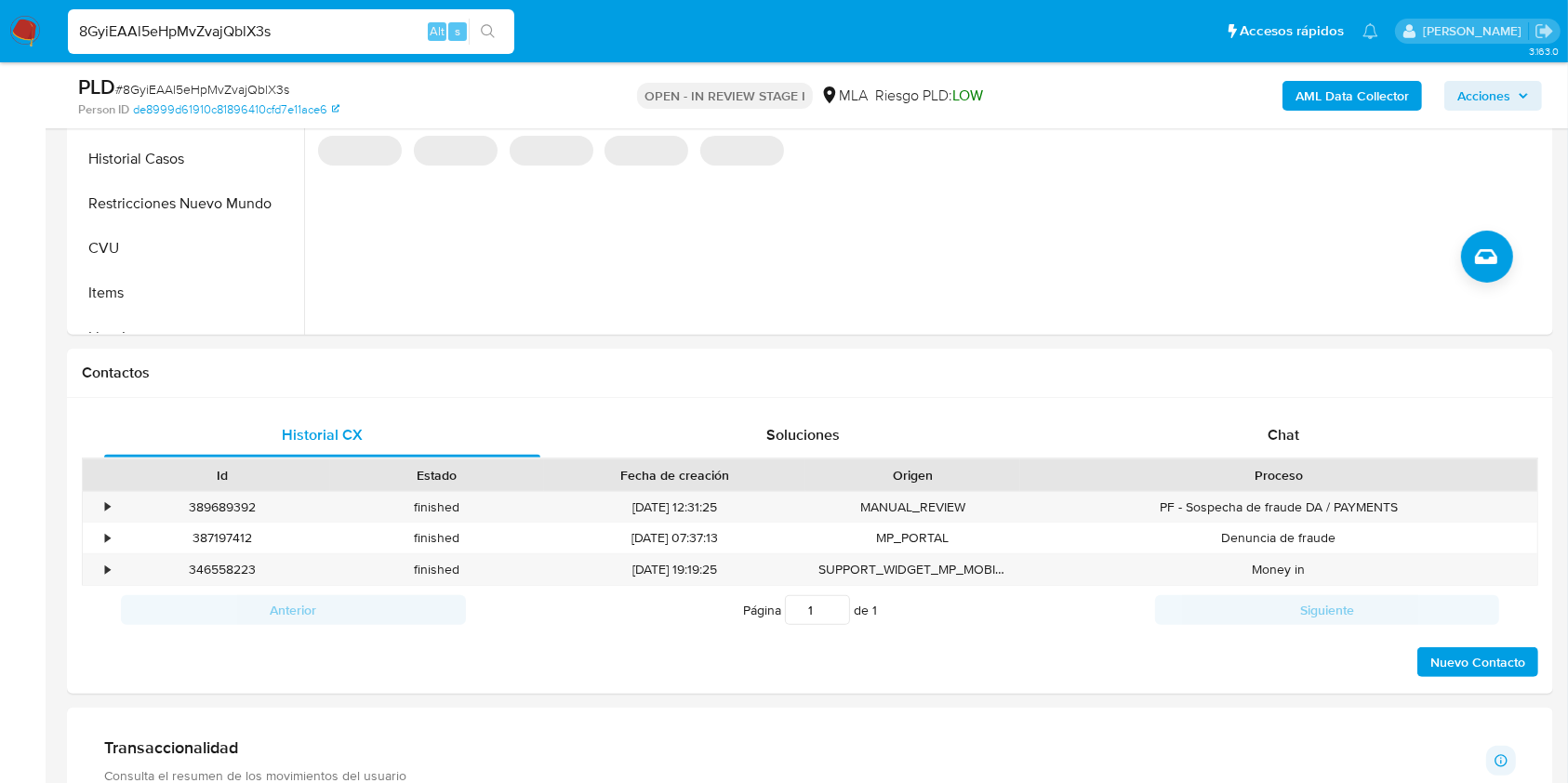
scroll to position [667, 0]
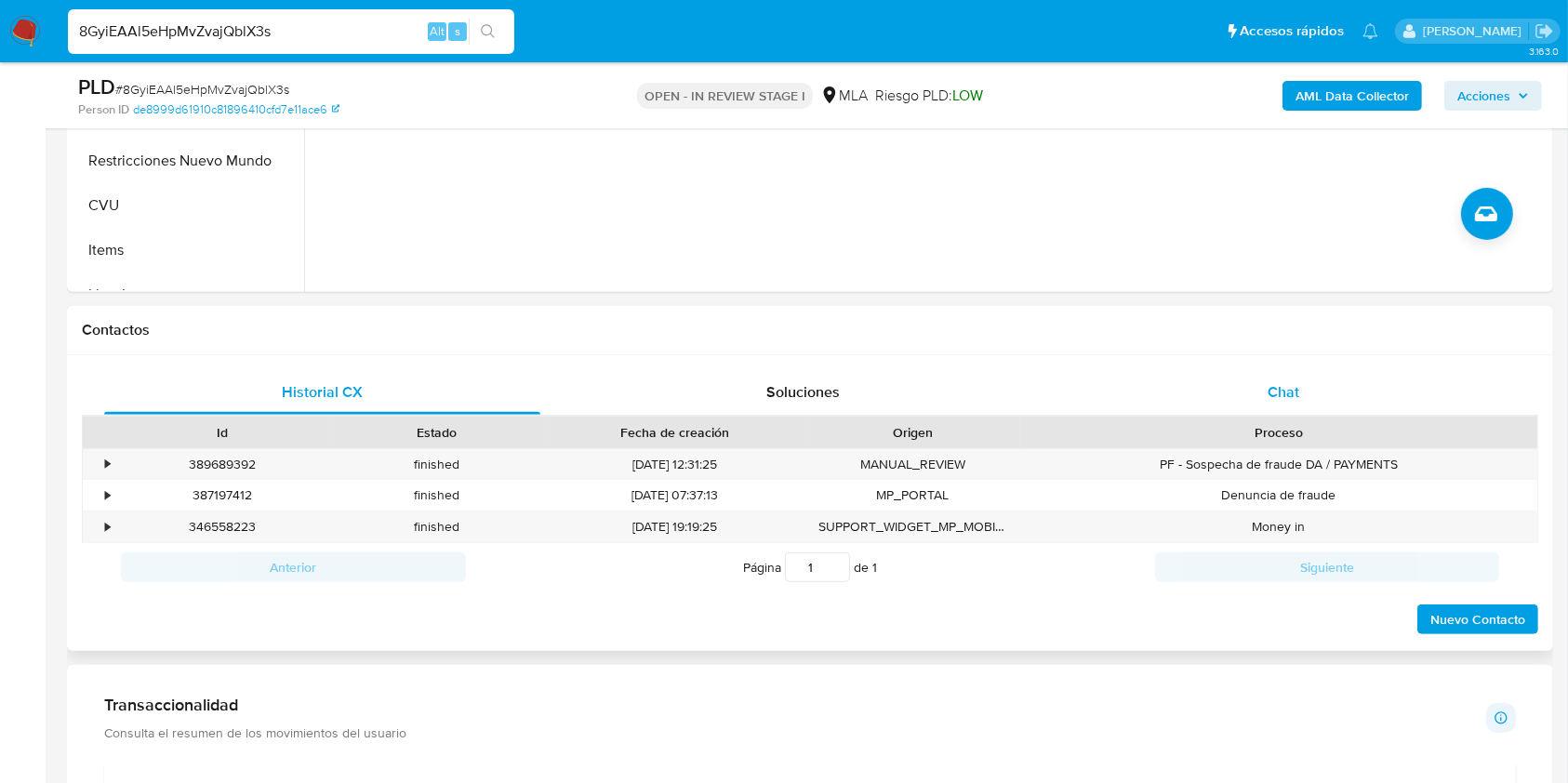
click at [1317, 410] on div "Chat" at bounding box center [1283, 392] width 436 height 44
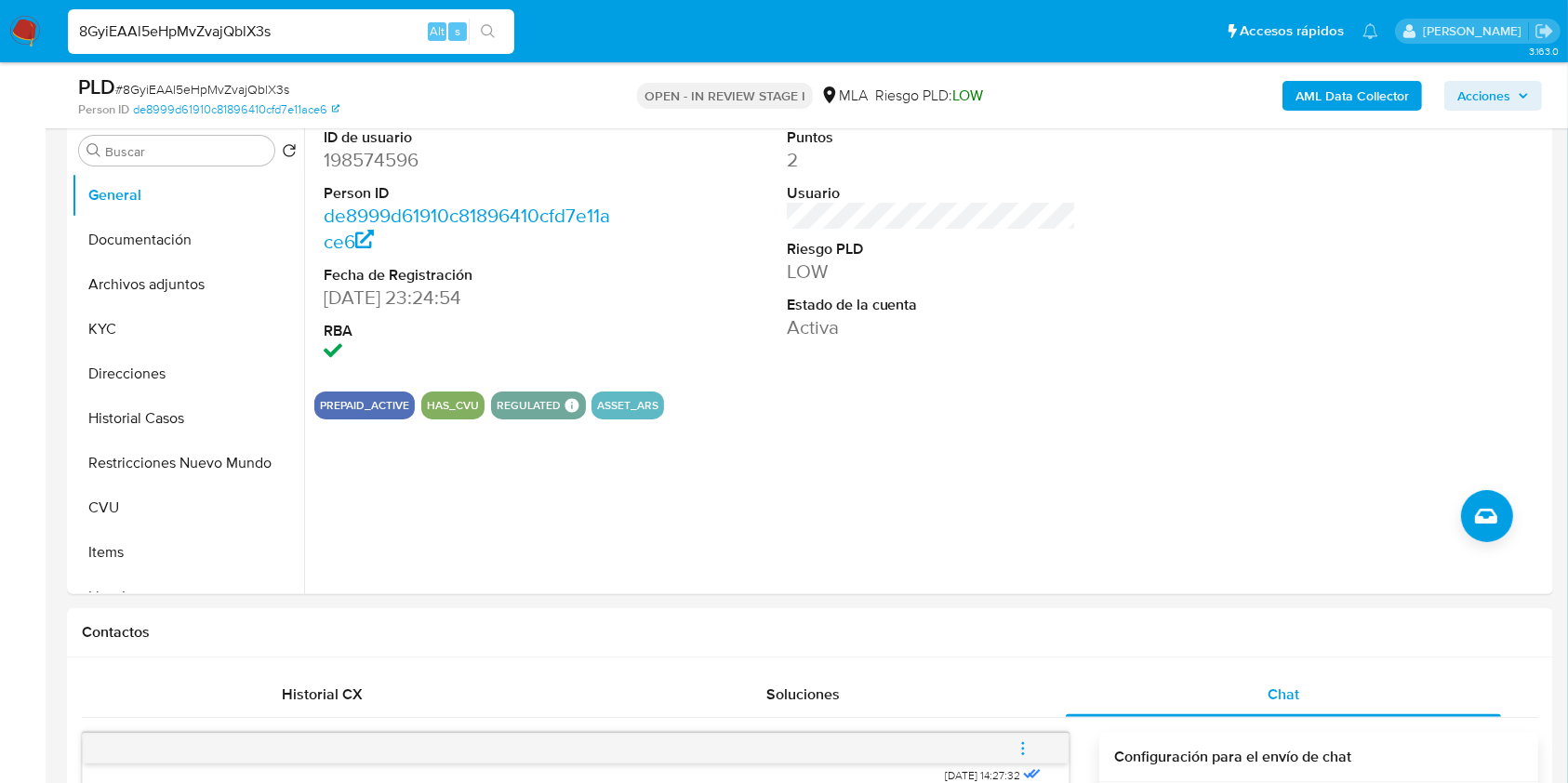
scroll to position [360, 0]
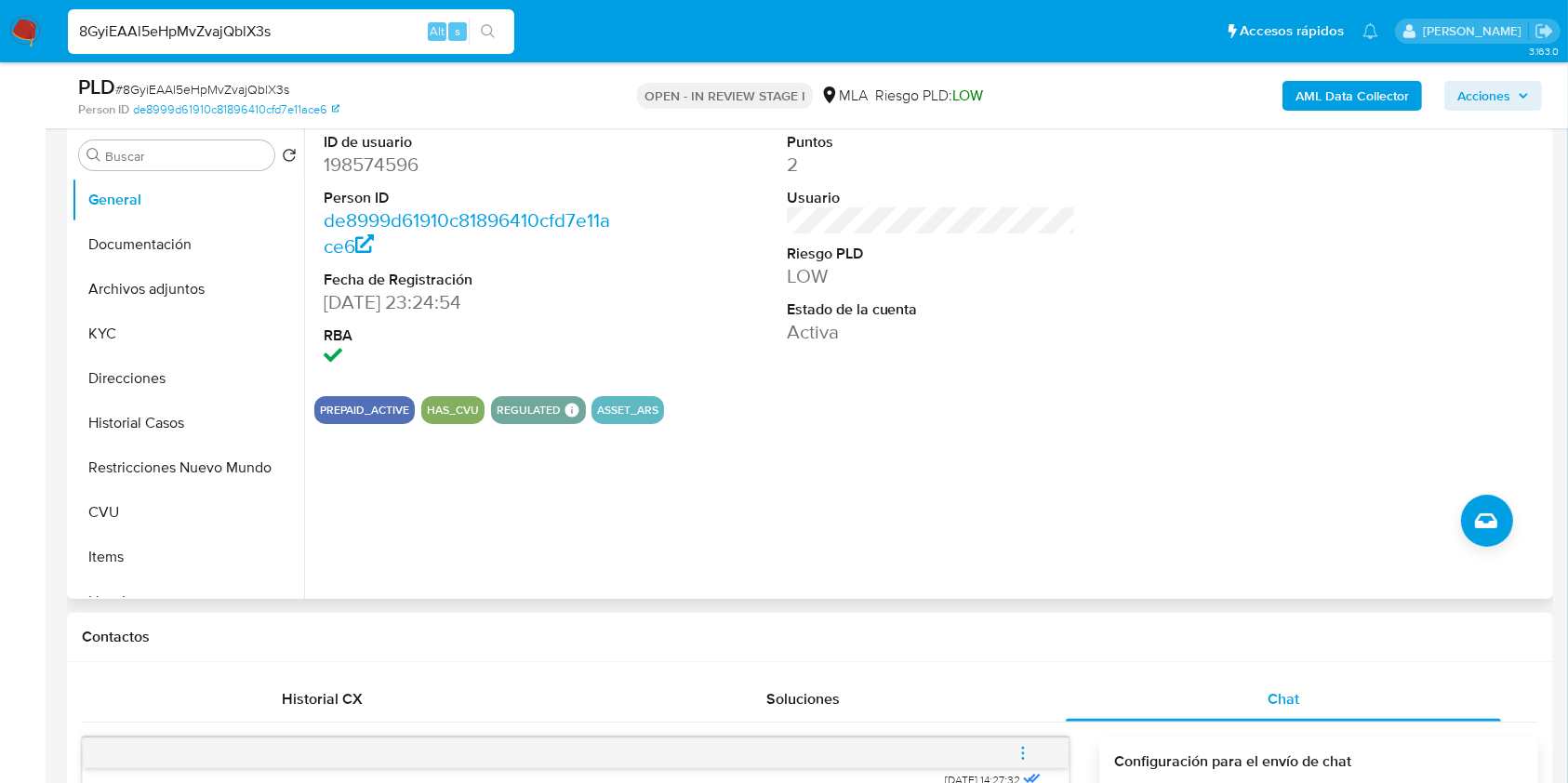
click at [401, 157] on dd "198574596" at bounding box center [469, 164] width 290 height 26
click at [364, 163] on dd "198574596" at bounding box center [469, 164] width 290 height 26
copy dd "198574596"
click at [165, 460] on button "Restricciones Nuevo Mundo" at bounding box center [180, 467] width 217 height 44
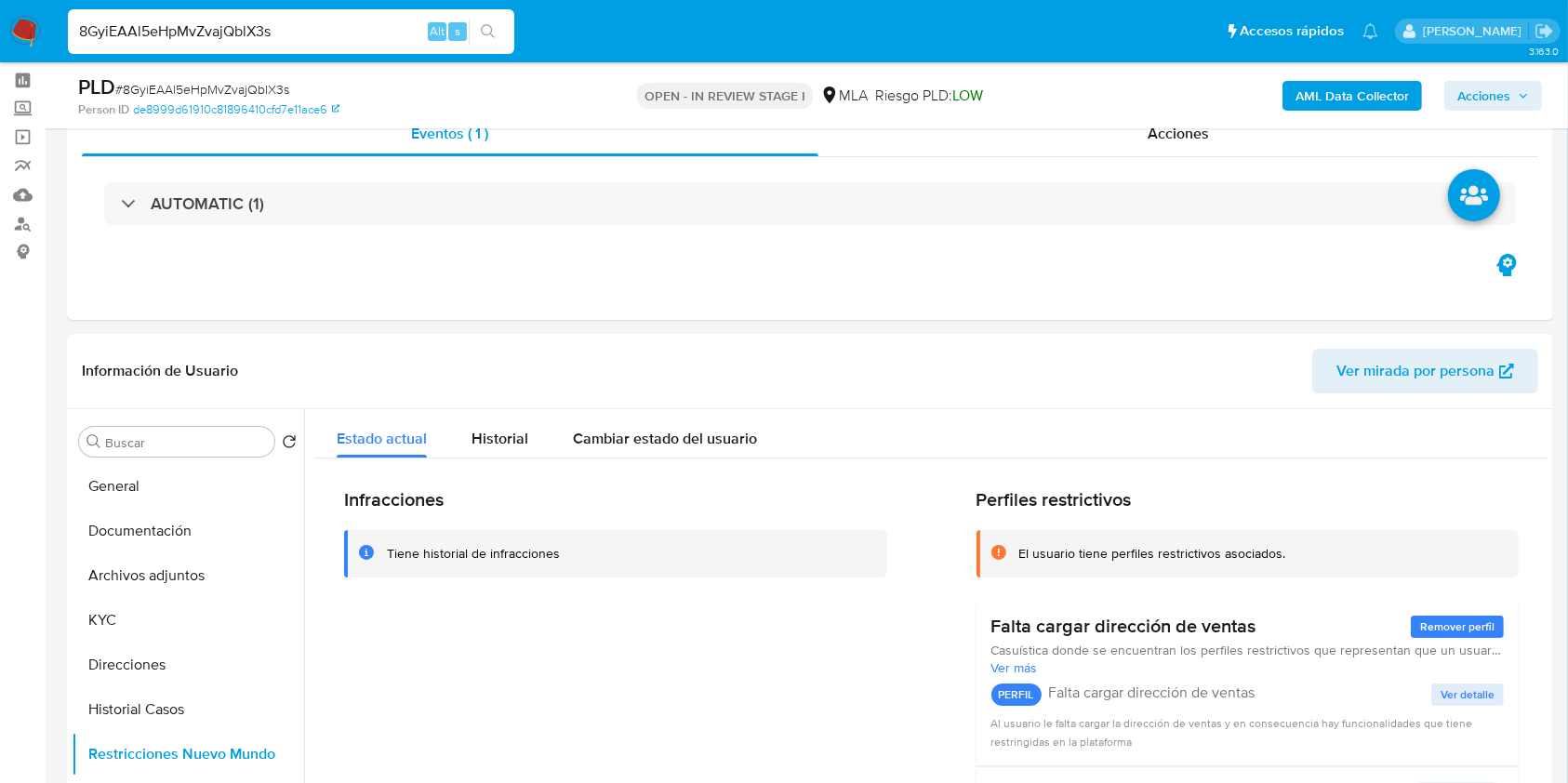
scroll to position [0, 0]
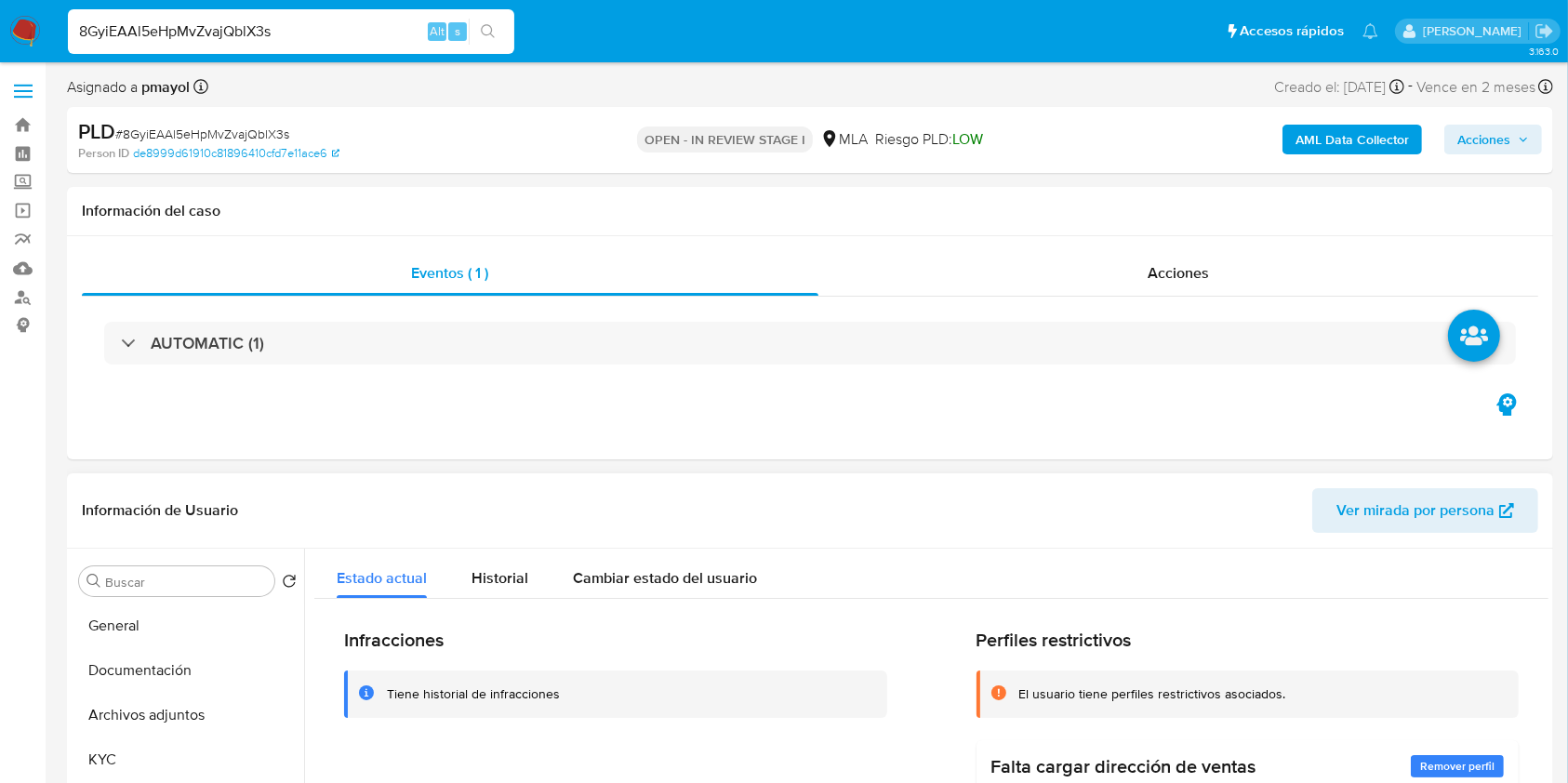
click at [1391, 501] on span "Ver mirada por persona" at bounding box center [1415, 511] width 158 height 44
click at [1304, 138] on b "AML Data Collector" at bounding box center [1352, 139] width 113 height 30
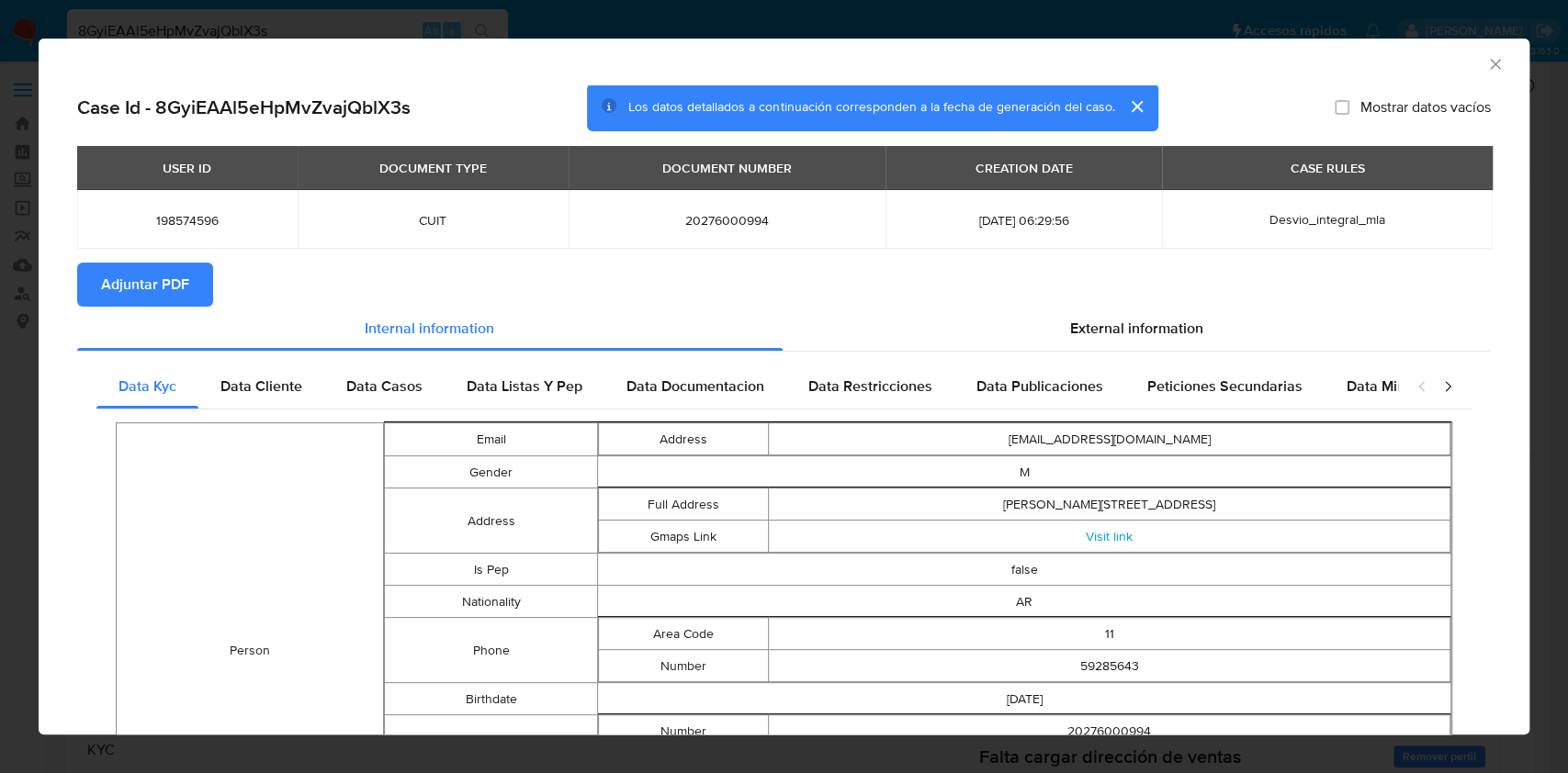
click at [161, 283] on span "Adjuntar PDF" at bounding box center [144, 285] width 88 height 41
click at [1486, 67] on icon "Cerrar ventana" at bounding box center [1495, 64] width 18 height 18
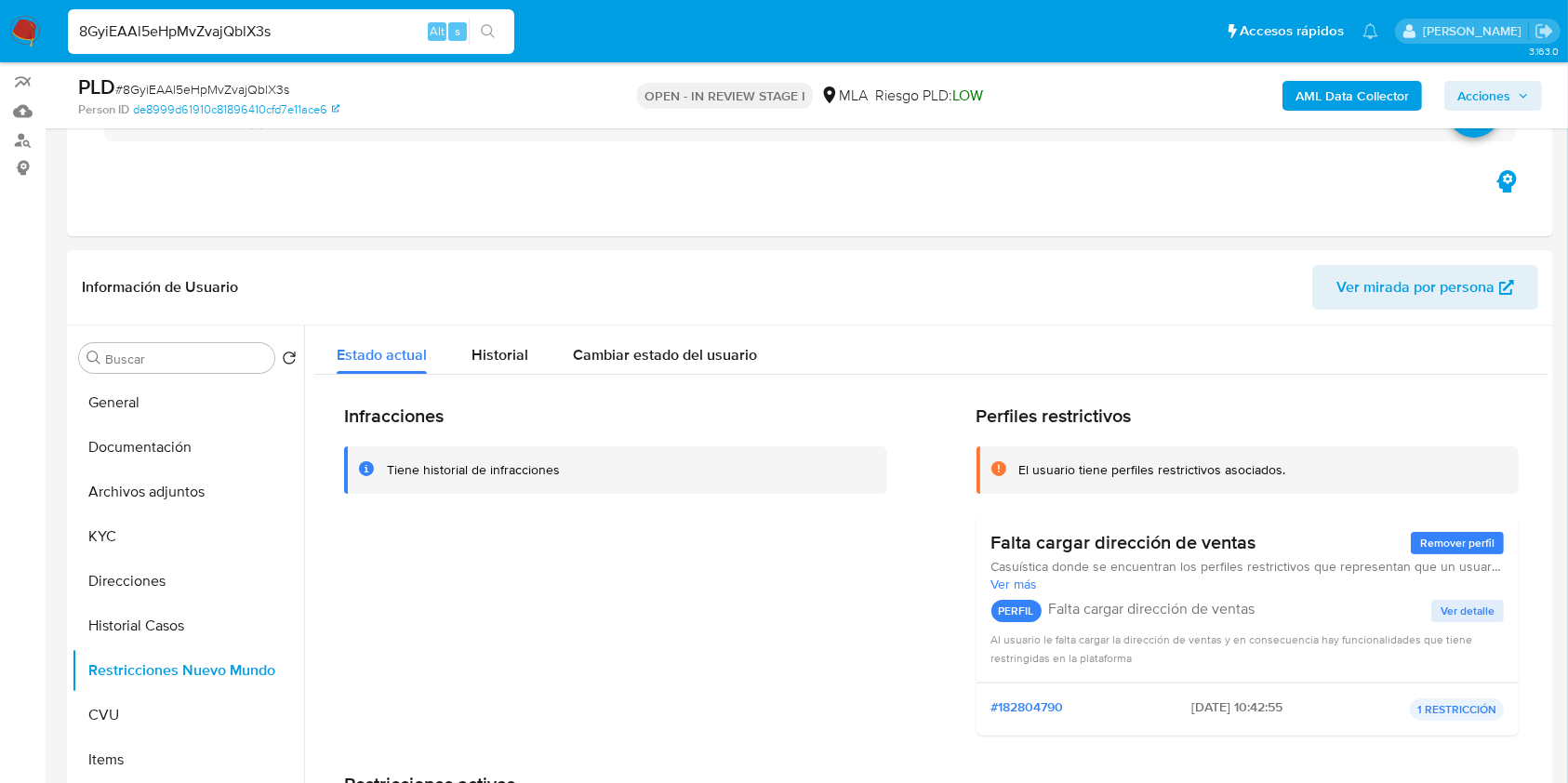
scroll to position [179, 0]
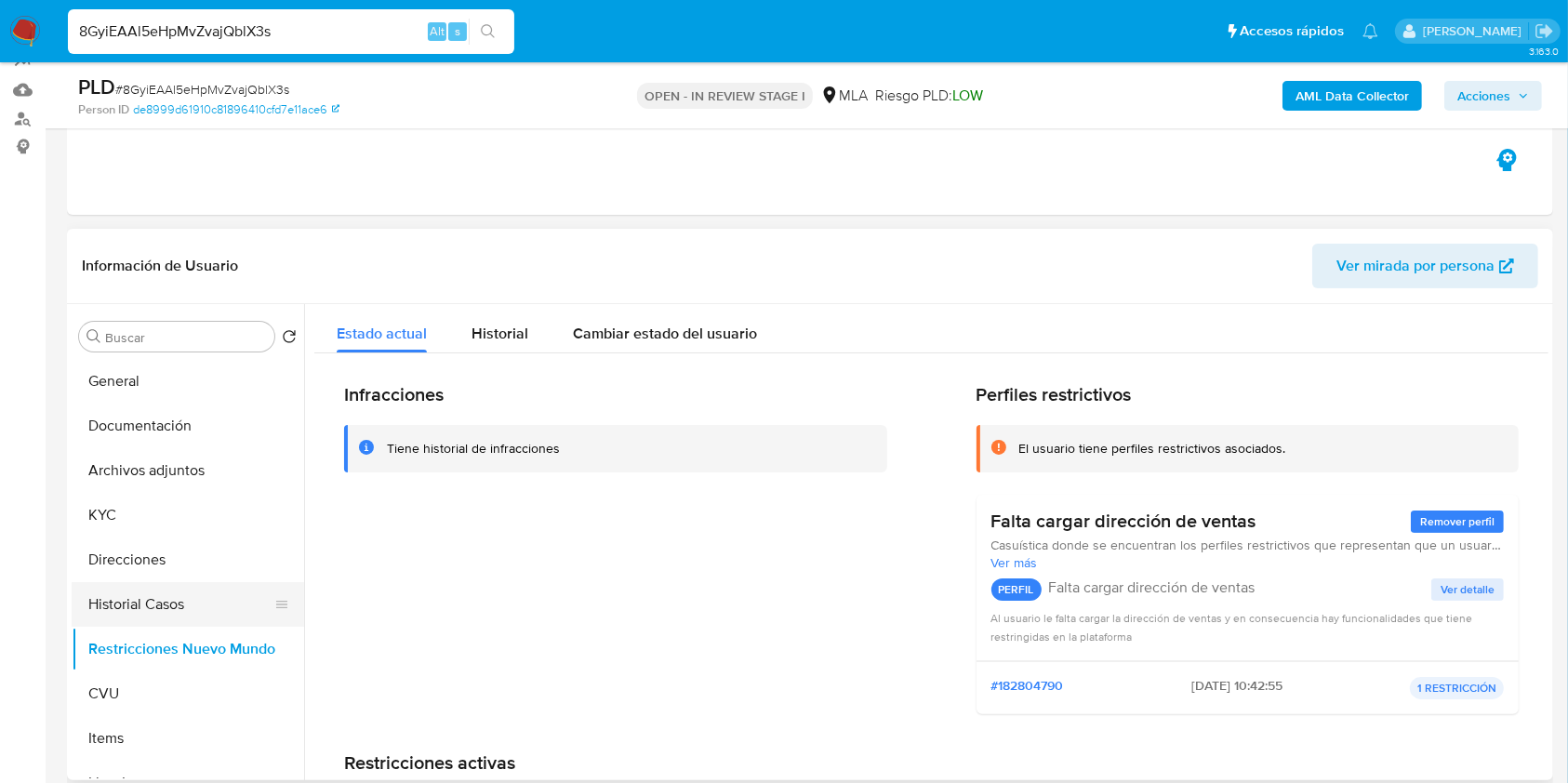
click at [137, 617] on button "Historial Casos" at bounding box center [180, 604] width 217 height 44
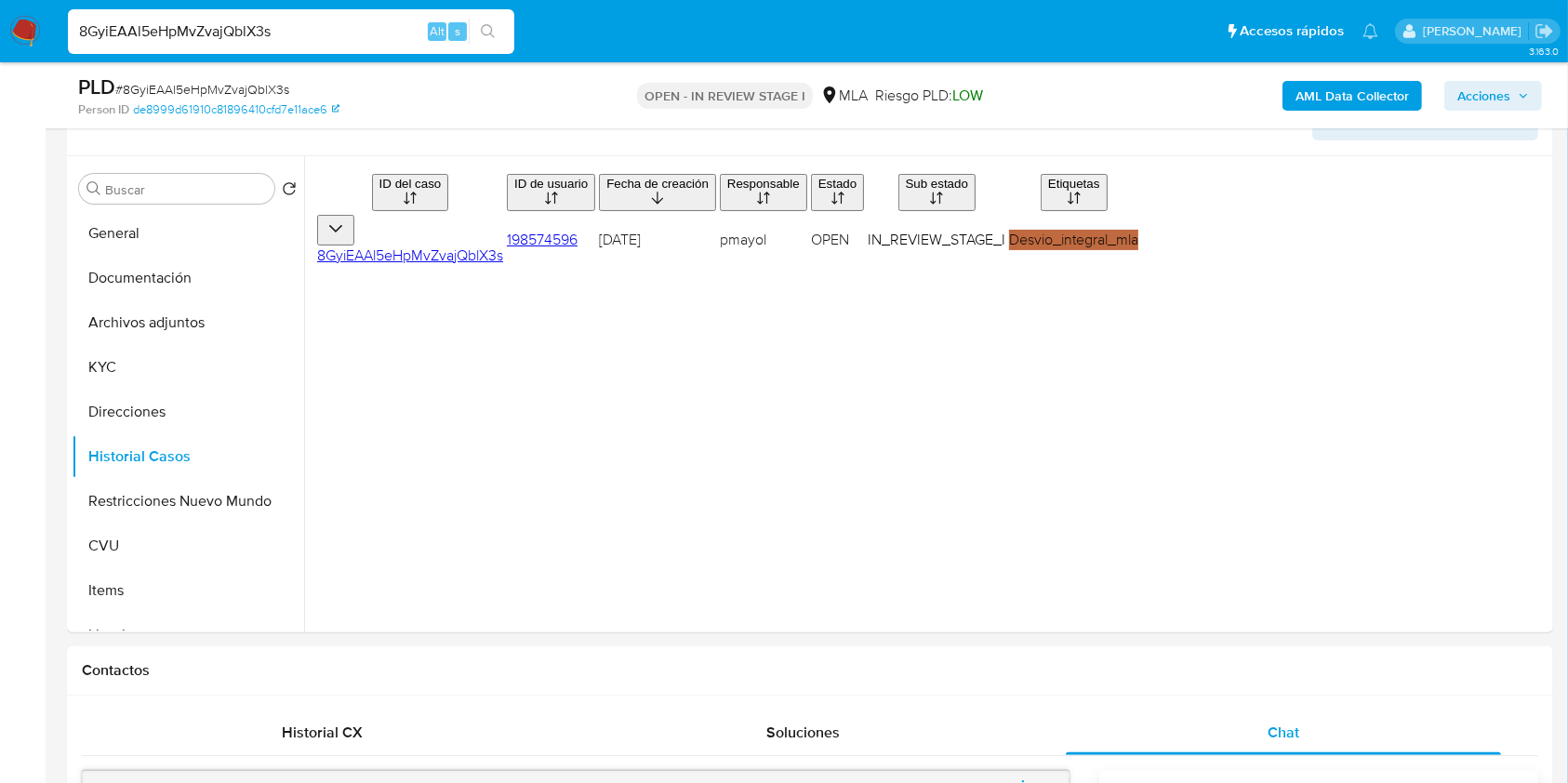
scroll to position [330, 0]
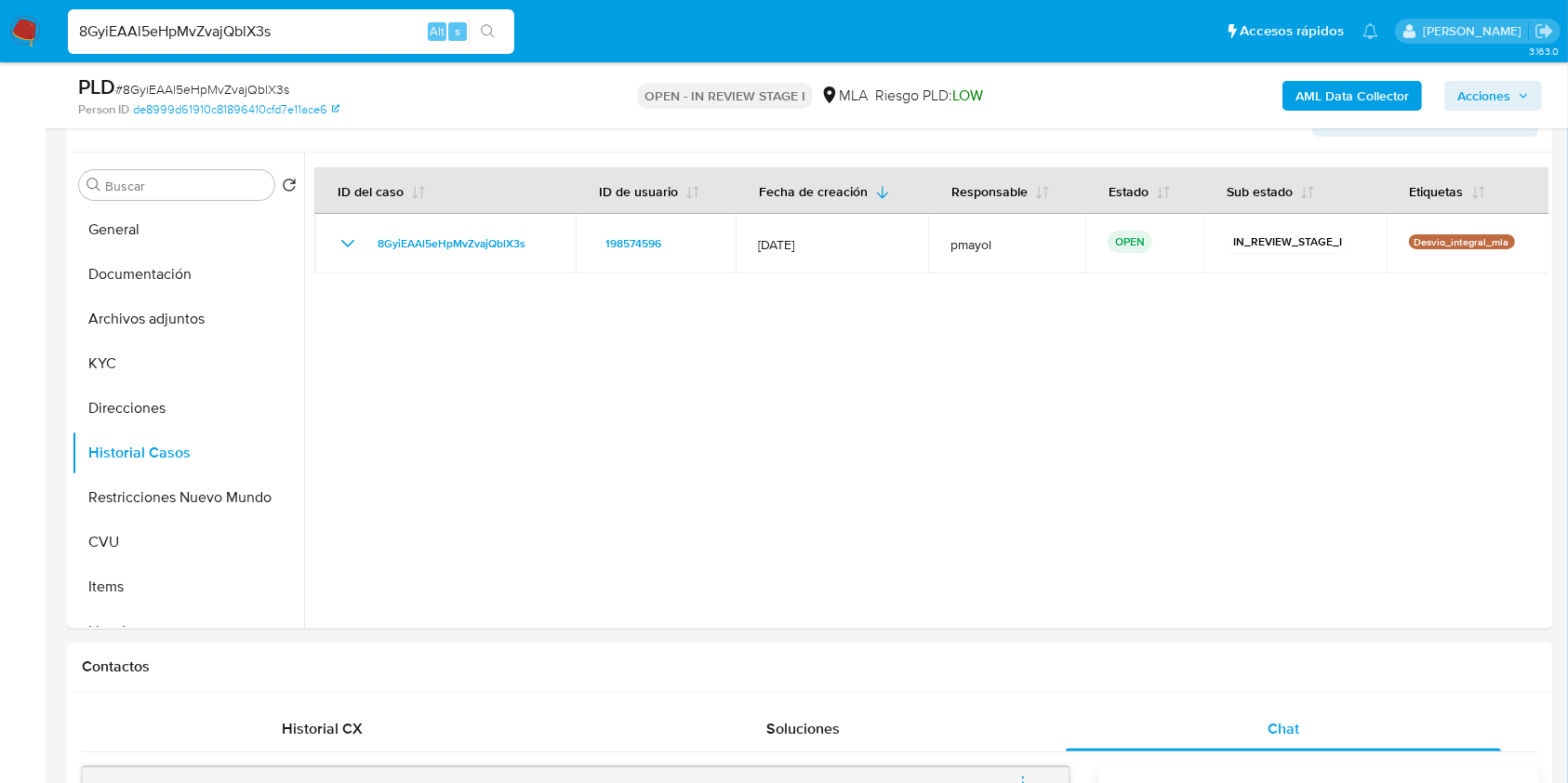
click at [241, 85] on span "# 8GyiEAAl5eHpMvZvajQblX3s" at bounding box center [202, 88] width 174 height 18
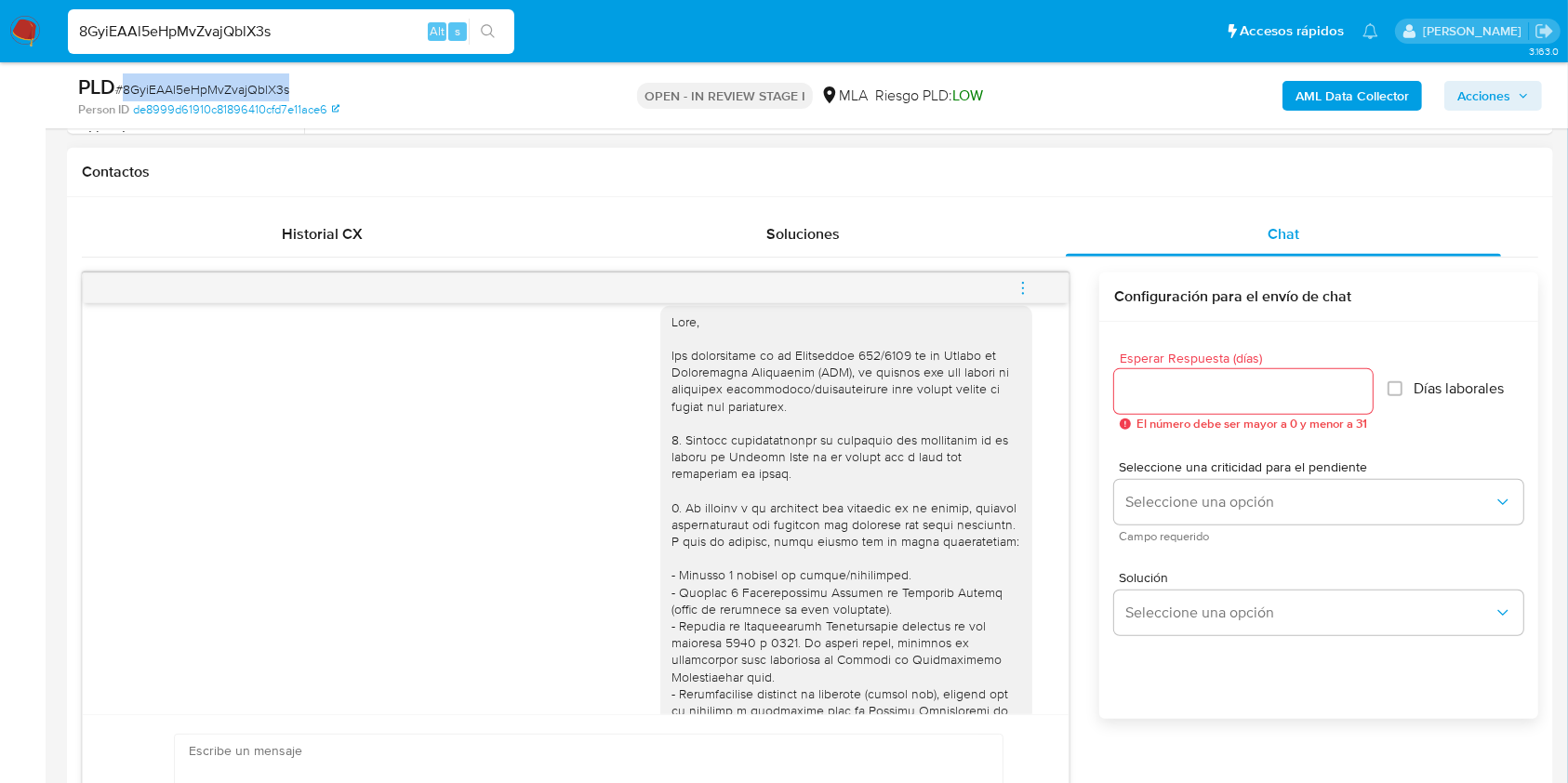
scroll to position [1051, 0]
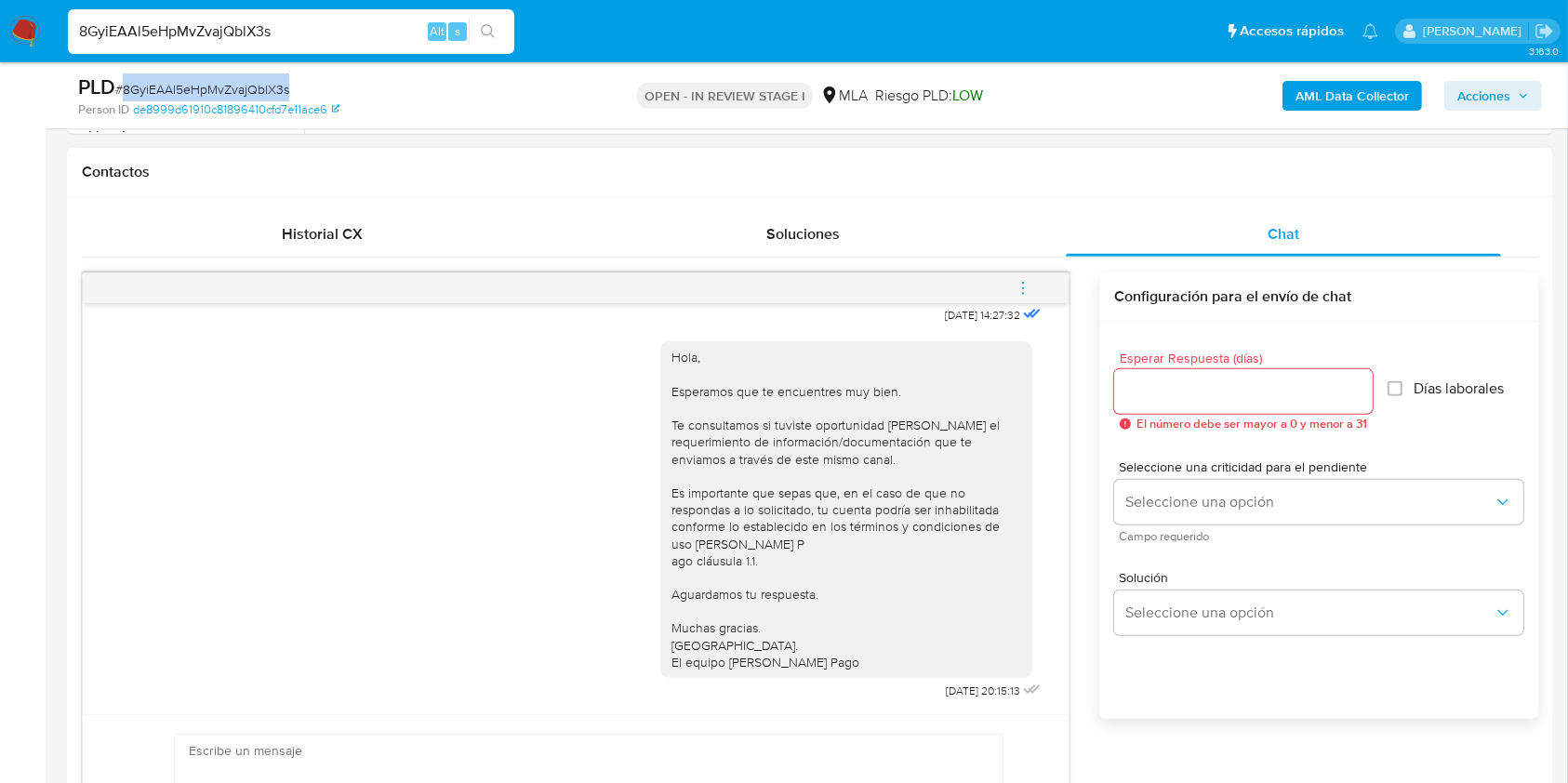
click at [1024, 282] on icon "menu-action" at bounding box center [1023, 283] width 2 height 2
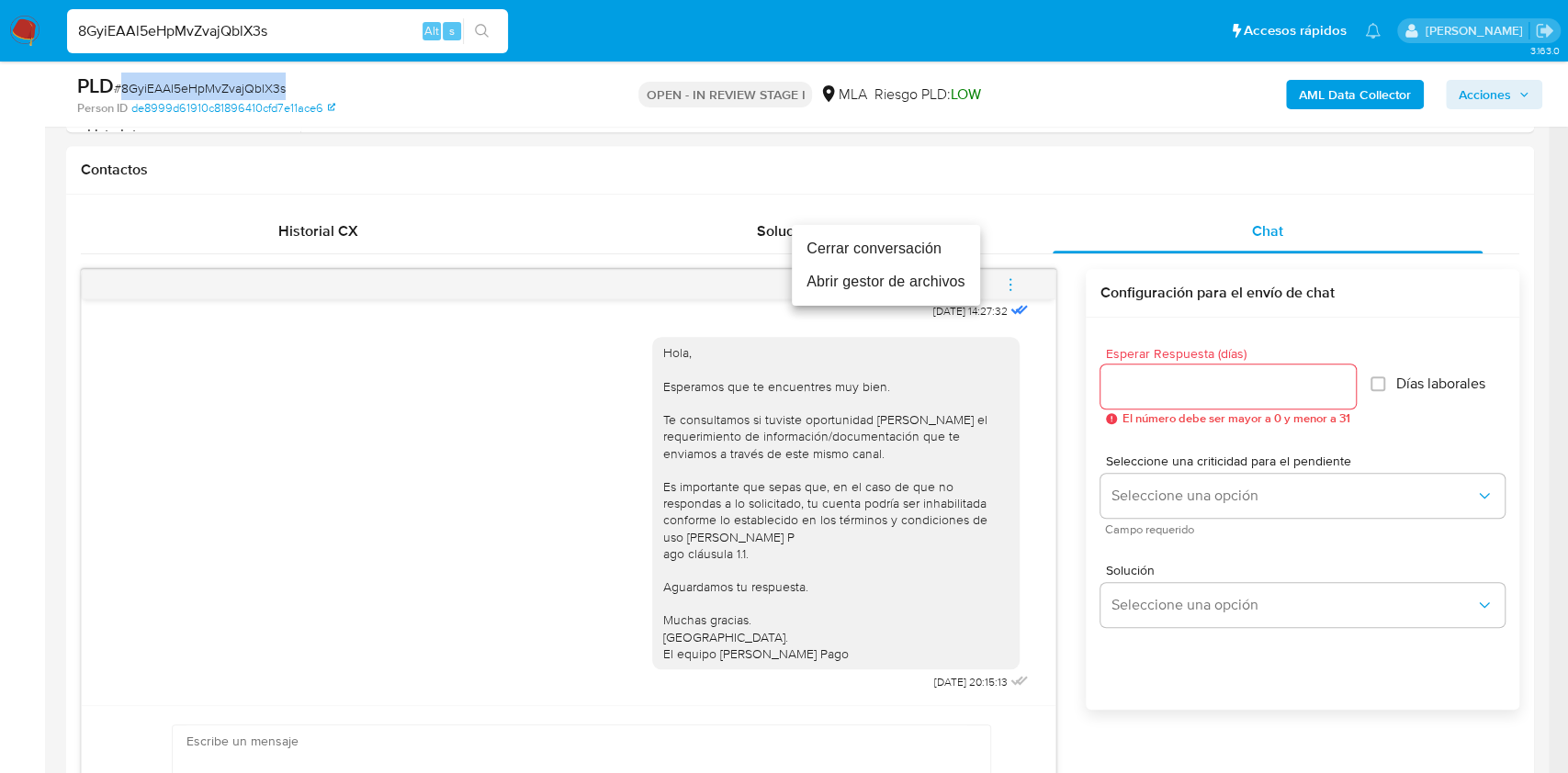
click at [911, 242] on li "Cerrar conversación" at bounding box center [886, 249] width 188 height 33
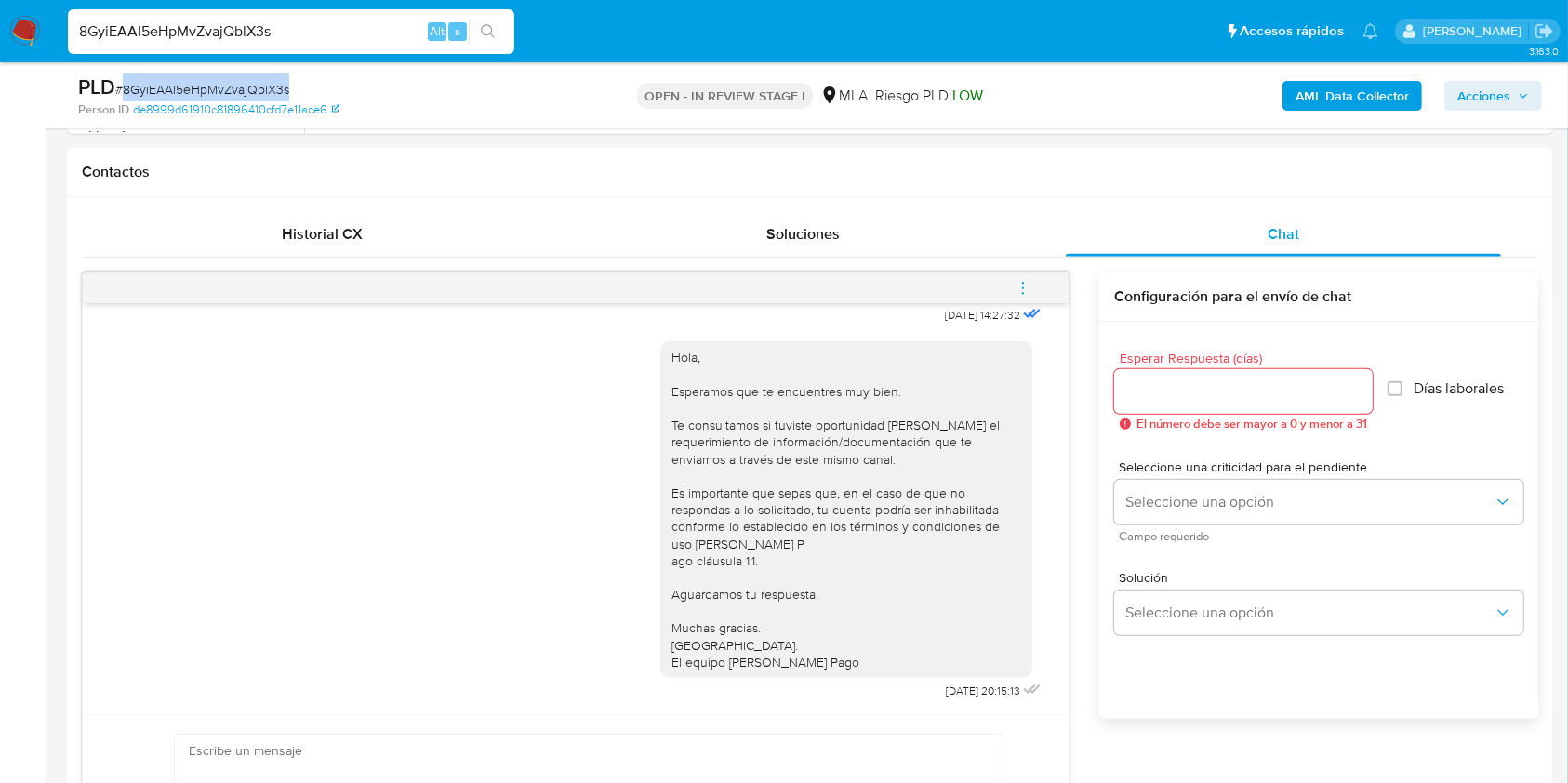
scroll to position [419, 0]
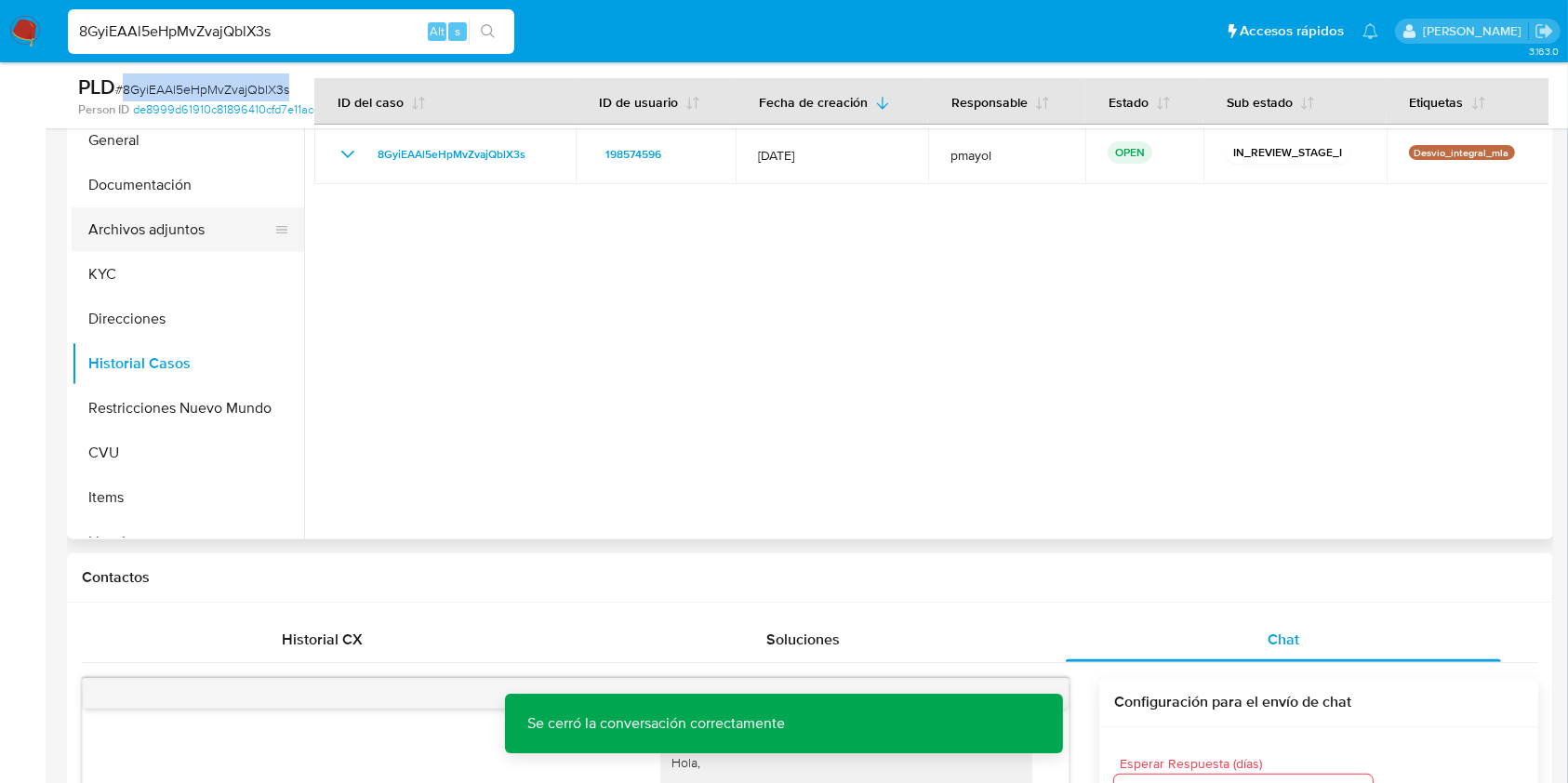
click at [156, 236] on button "Archivos adjuntos" at bounding box center [180, 230] width 217 height 44
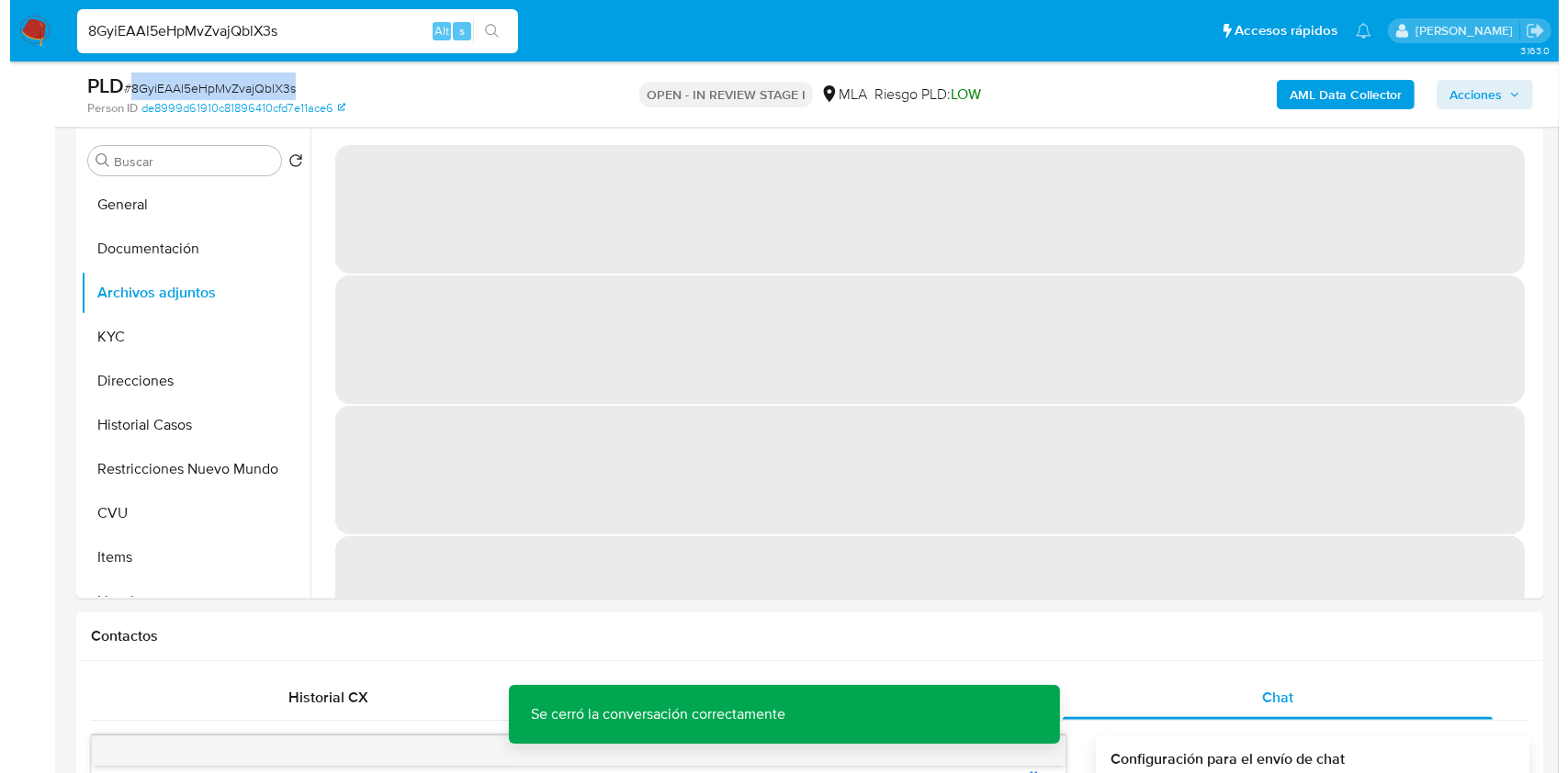
scroll to position [373, 0]
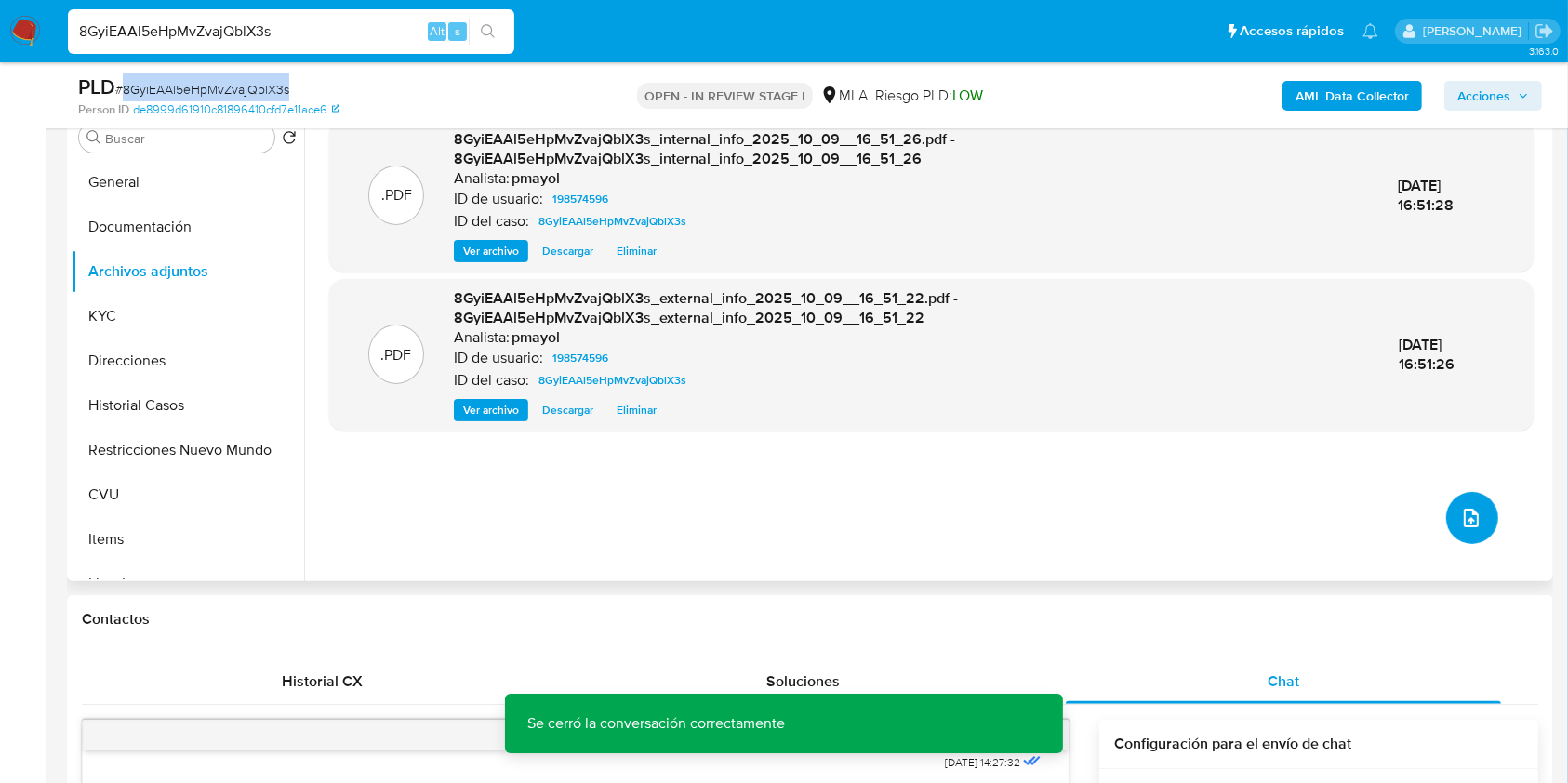
click at [1476, 510] on button "upload-file" at bounding box center [1472, 518] width 52 height 52
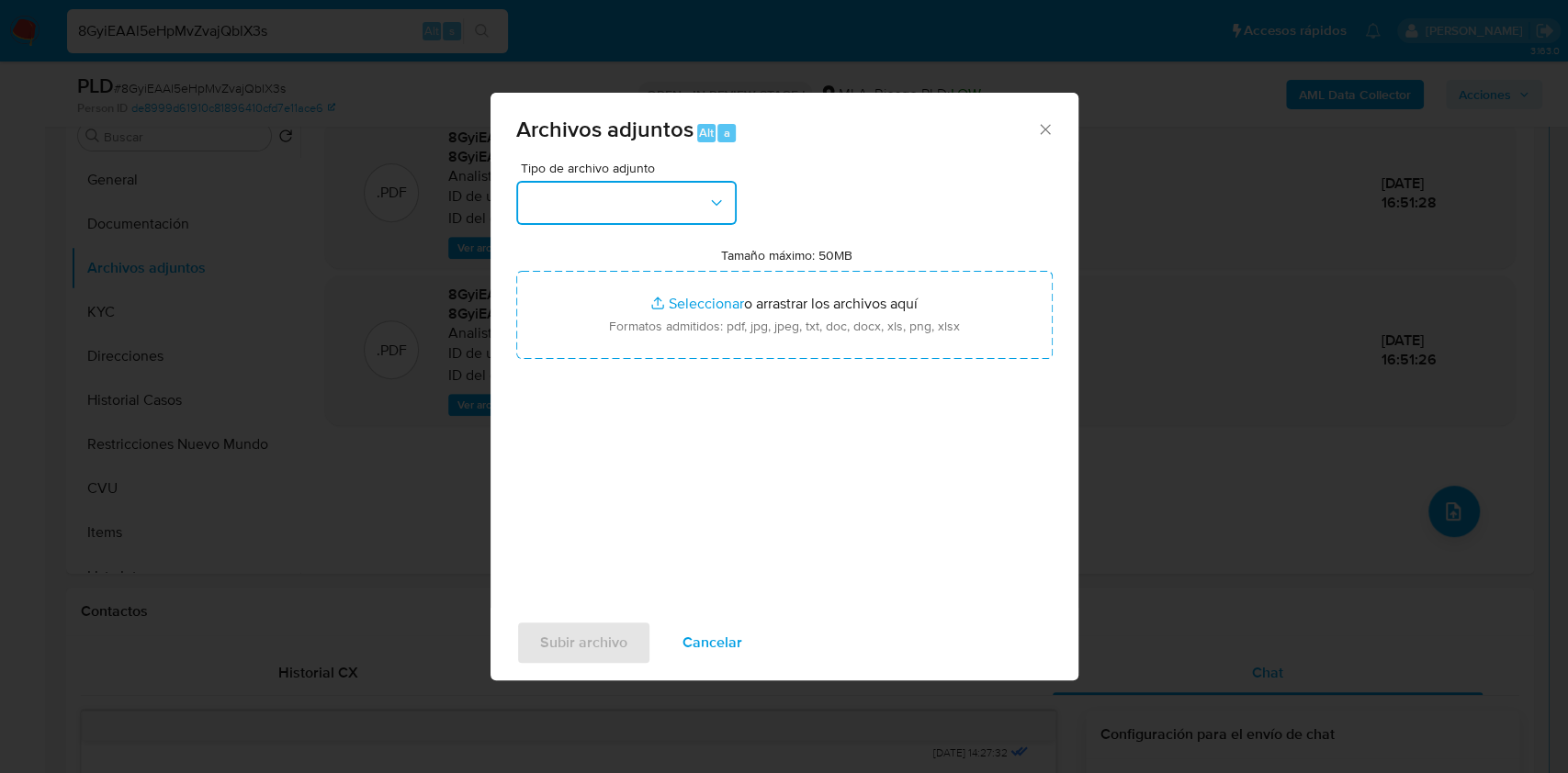
click at [631, 190] on button "button" at bounding box center [627, 203] width 220 height 44
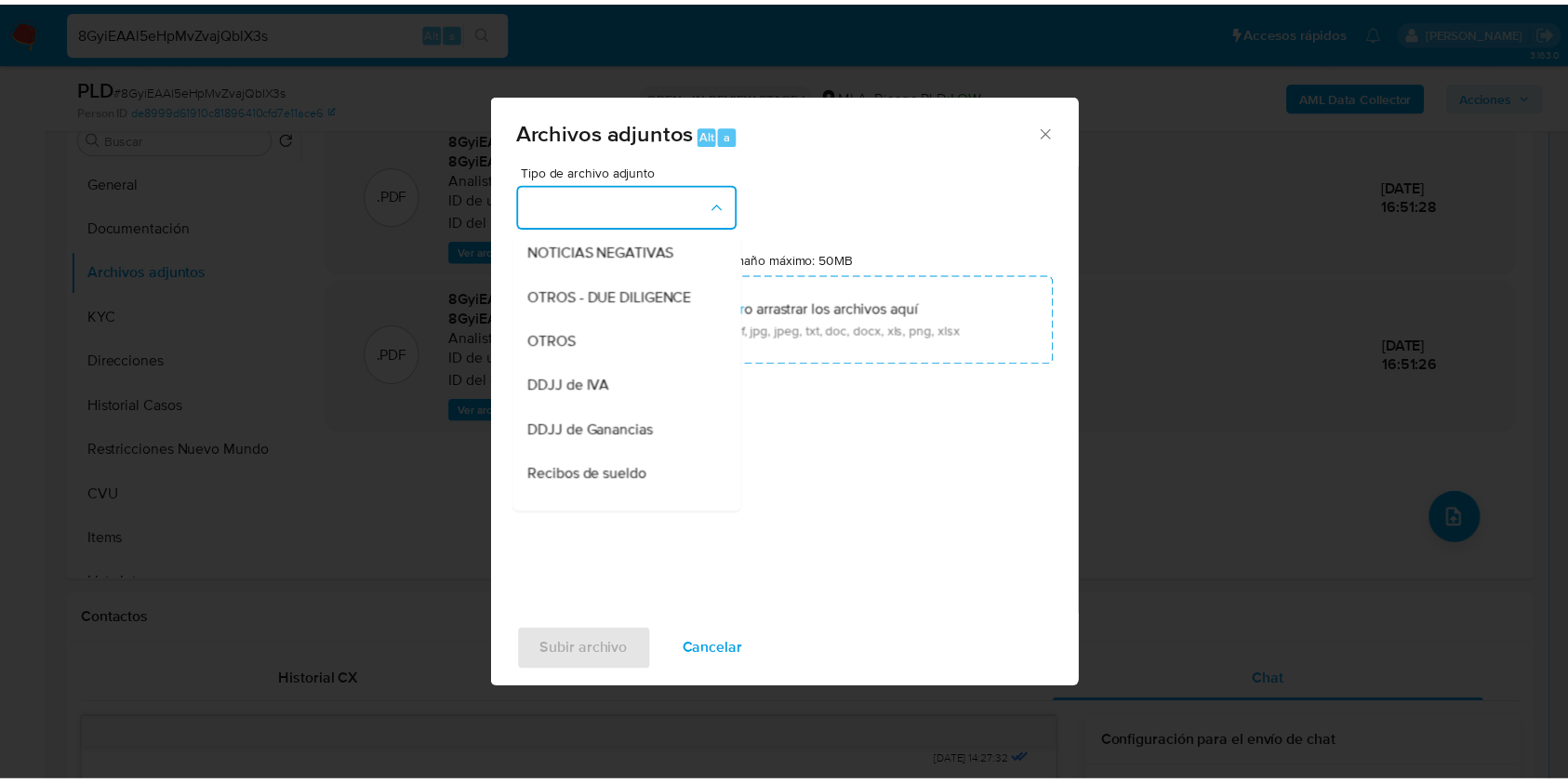
scroll to position [288, 0]
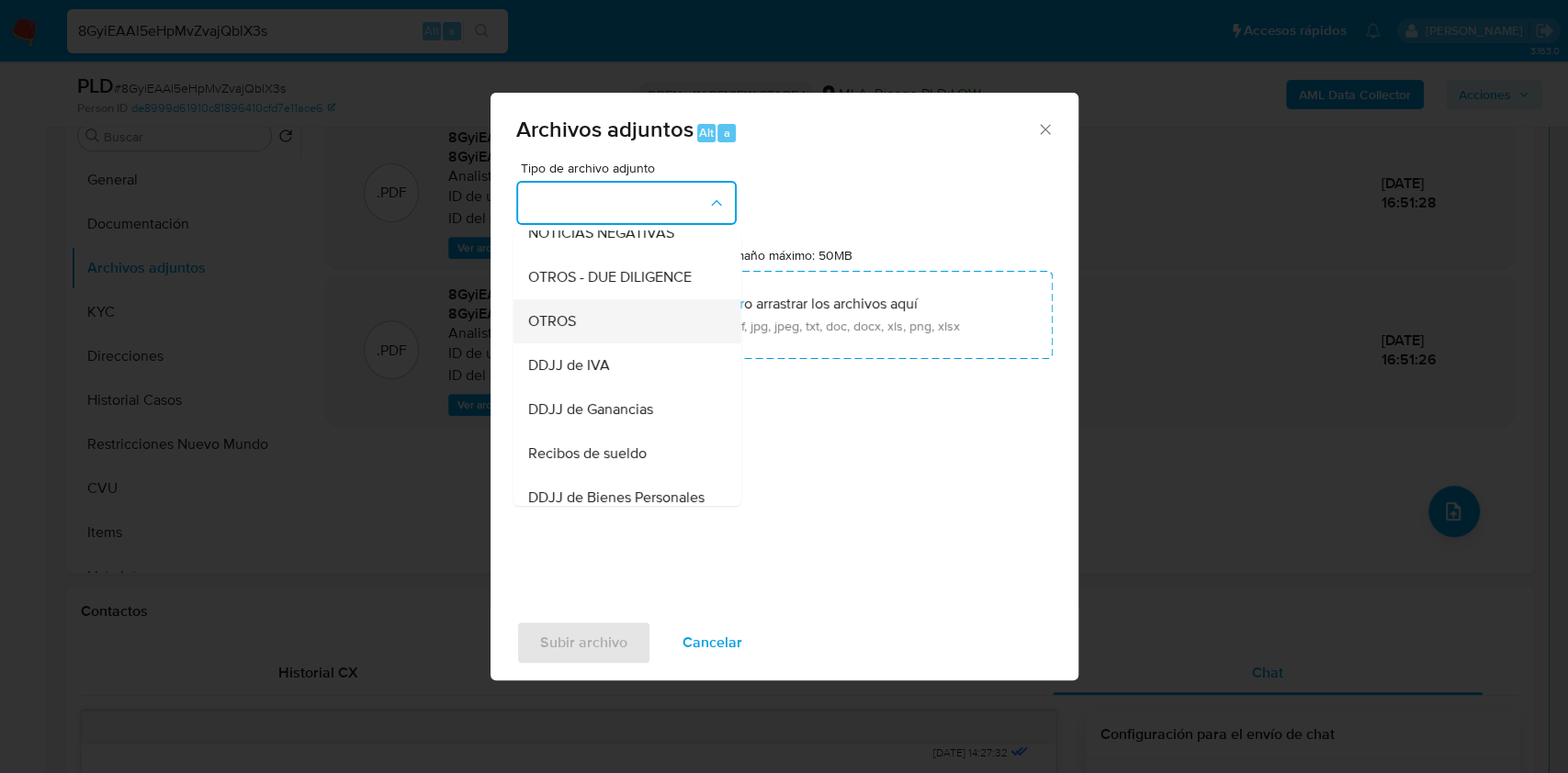
click at [616, 344] on div "OTROS" at bounding box center [620, 321] width 187 height 44
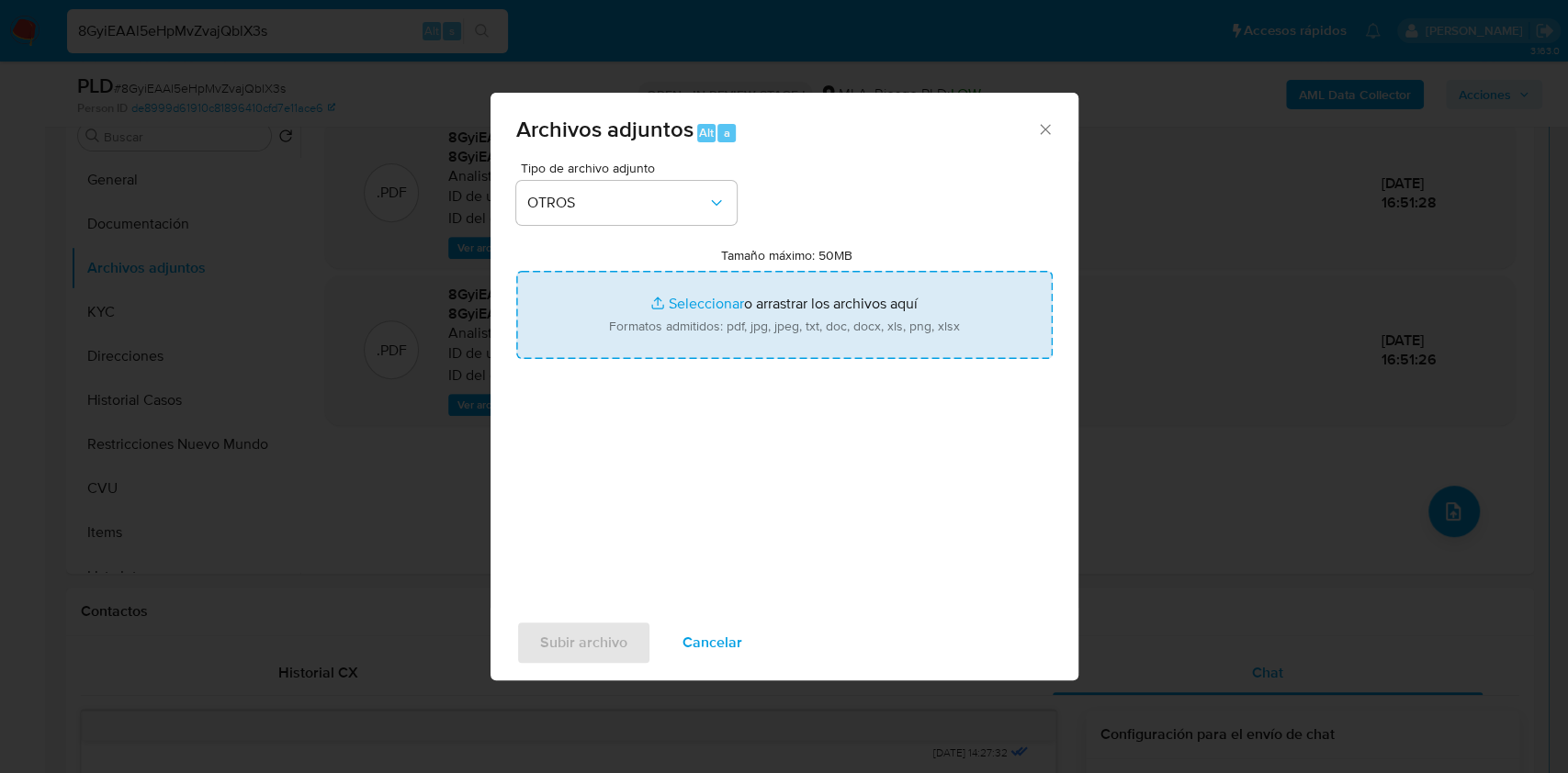
click at [633, 322] on input "Tamaño máximo: 50MB Seleccionar archivos" at bounding box center [784, 314] width 537 height 88
type input "C:\fakepath\Caselog 8GyiEAAl5eHpMvZvajQblX3s.docx"
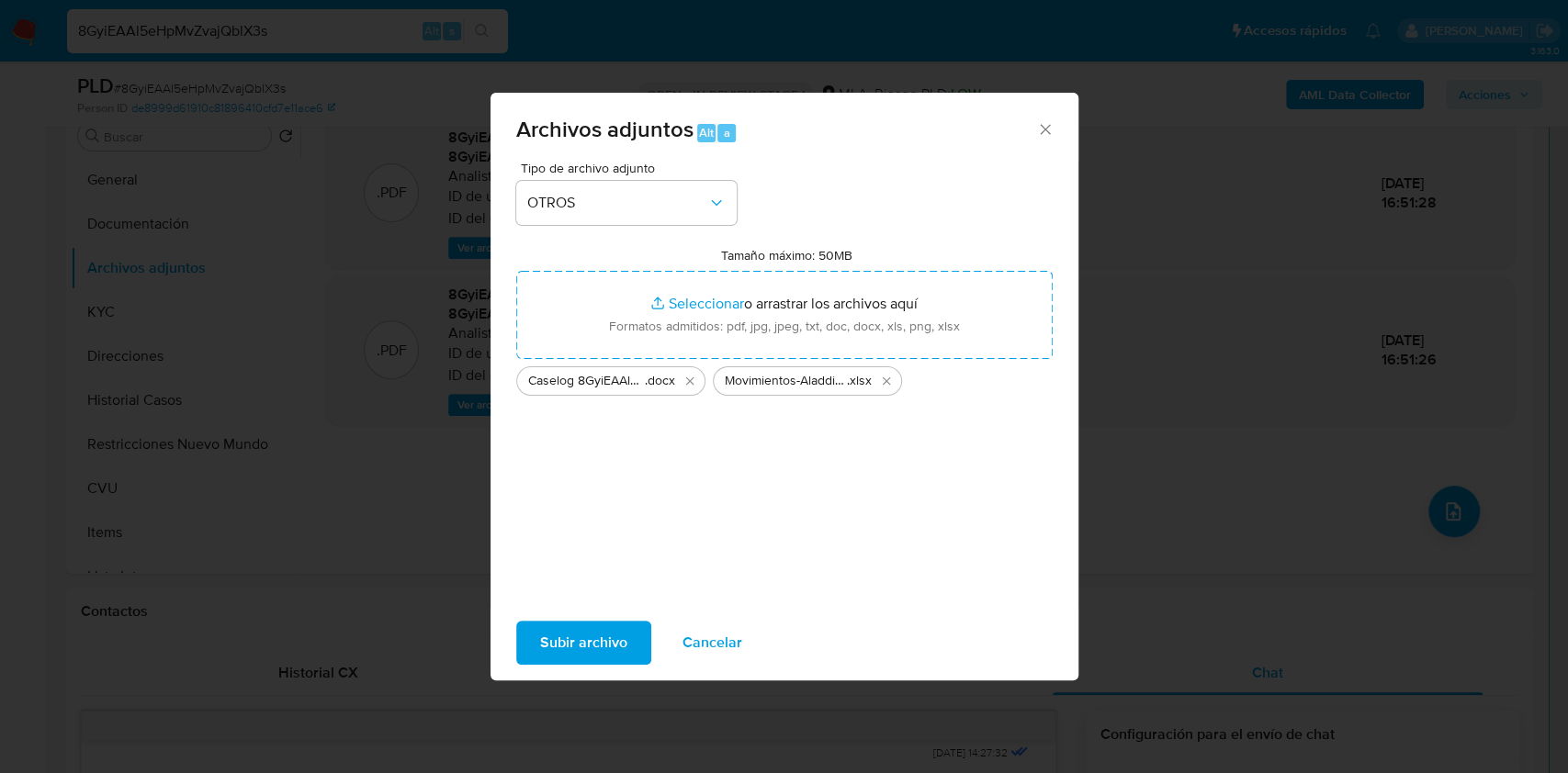
click at [602, 629] on span "Subir archivo" at bounding box center [584, 643] width 87 height 41
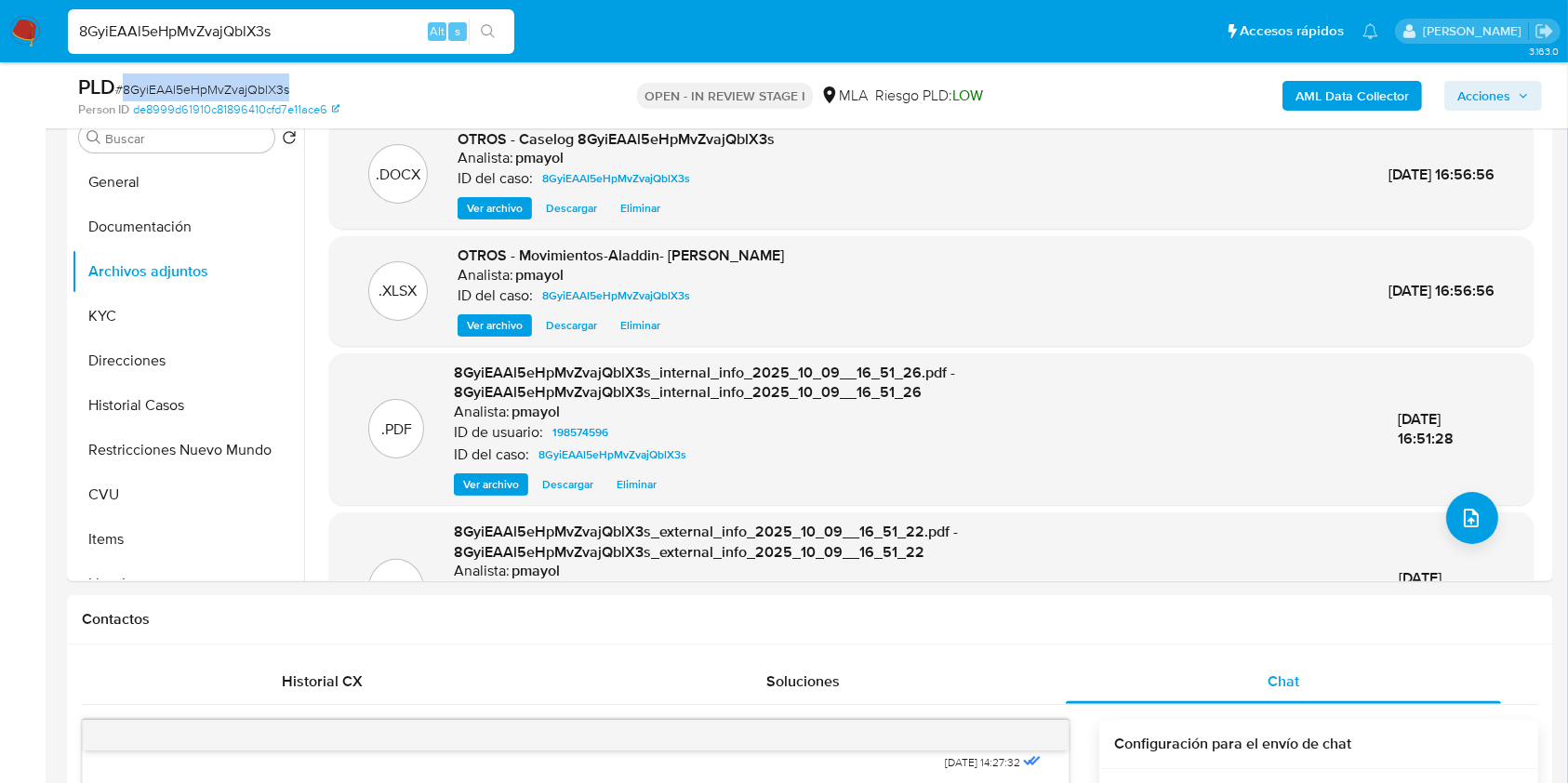
click at [1527, 85] on span "Acciones" at bounding box center [1493, 95] width 71 height 26
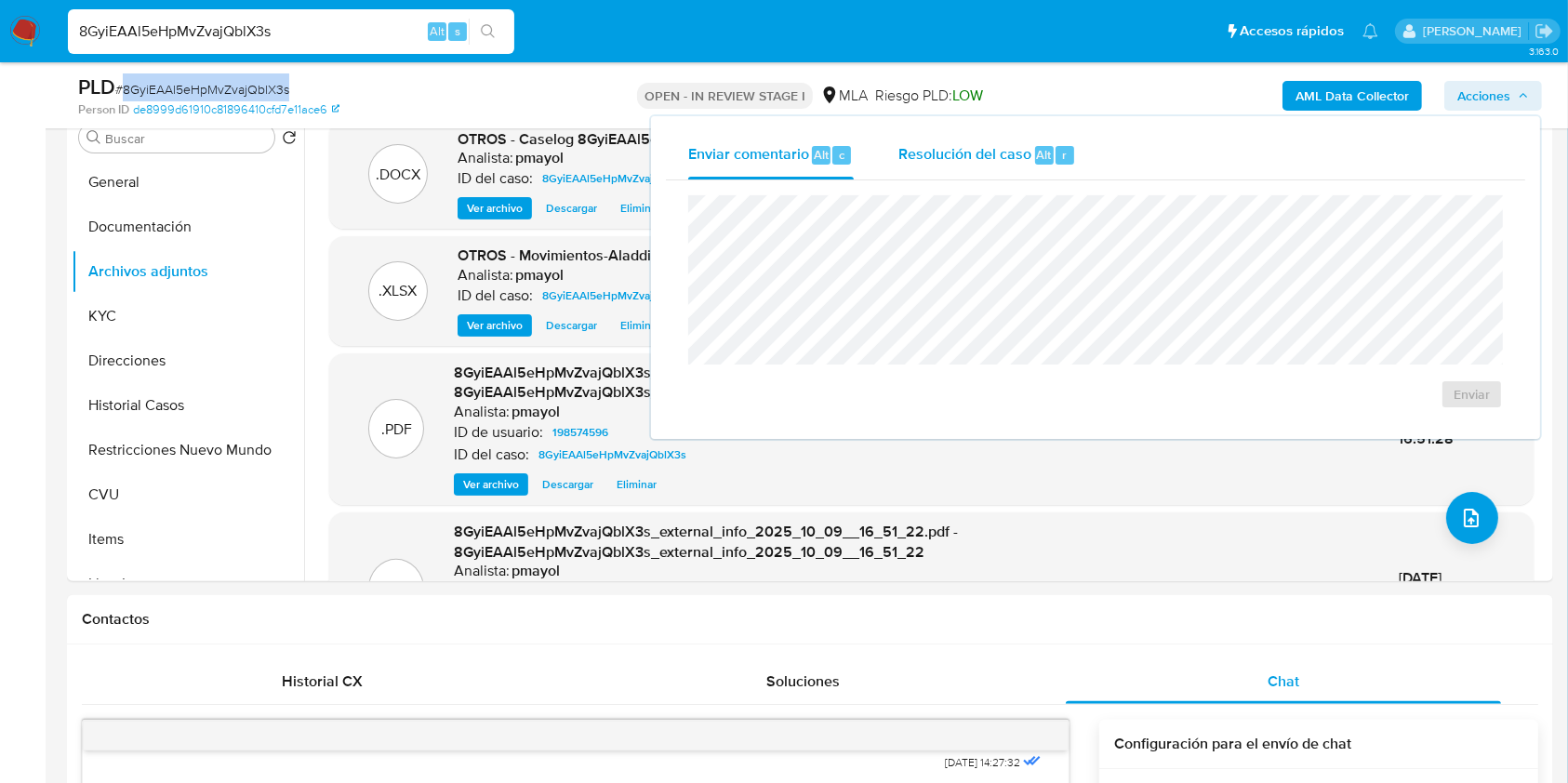
click at [1004, 142] on div "Resolución del caso Alt r" at bounding box center [986, 155] width 178 height 48
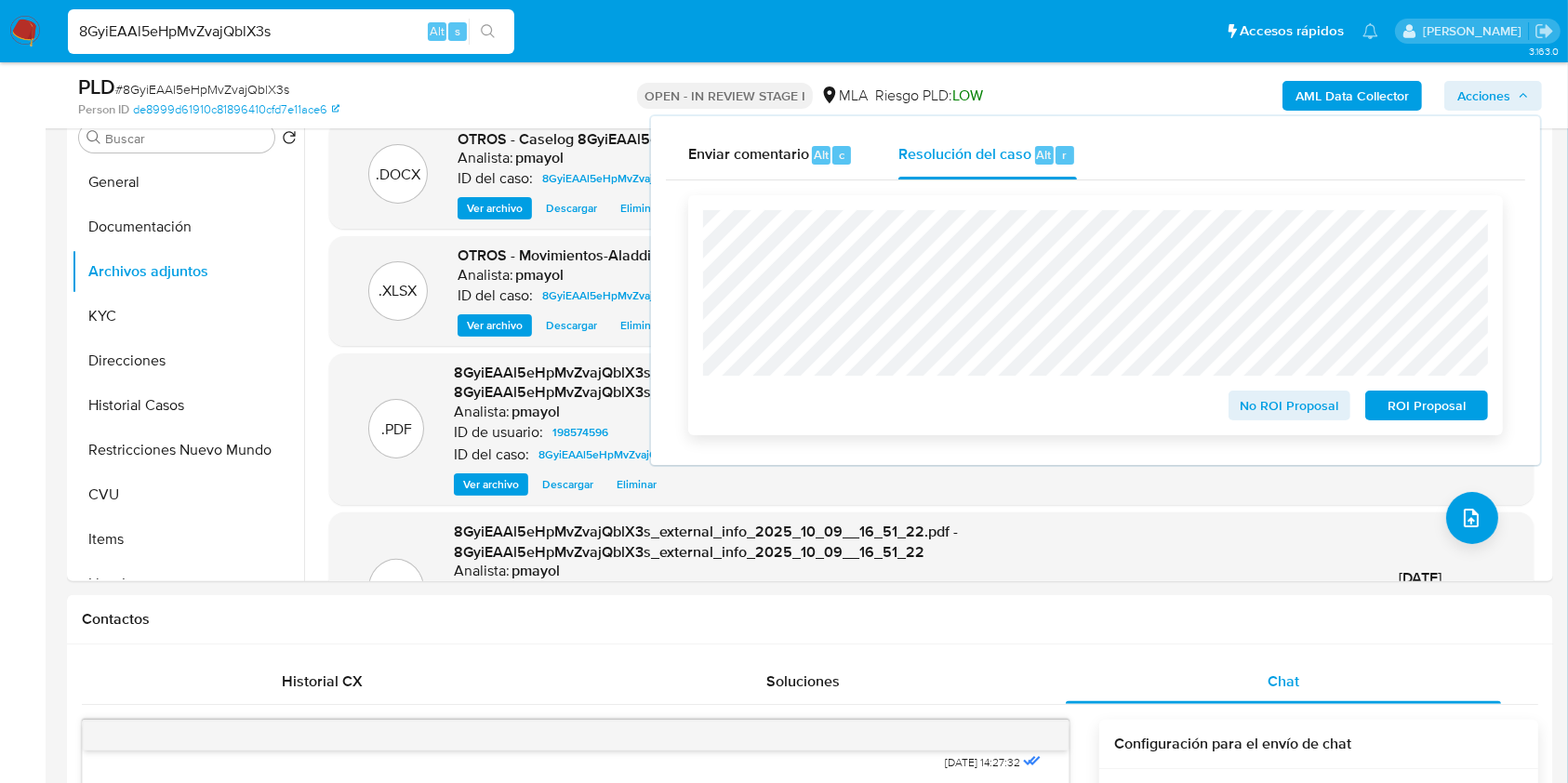
click at [1267, 409] on span "No ROI Proposal" at bounding box center [1289, 405] width 97 height 26
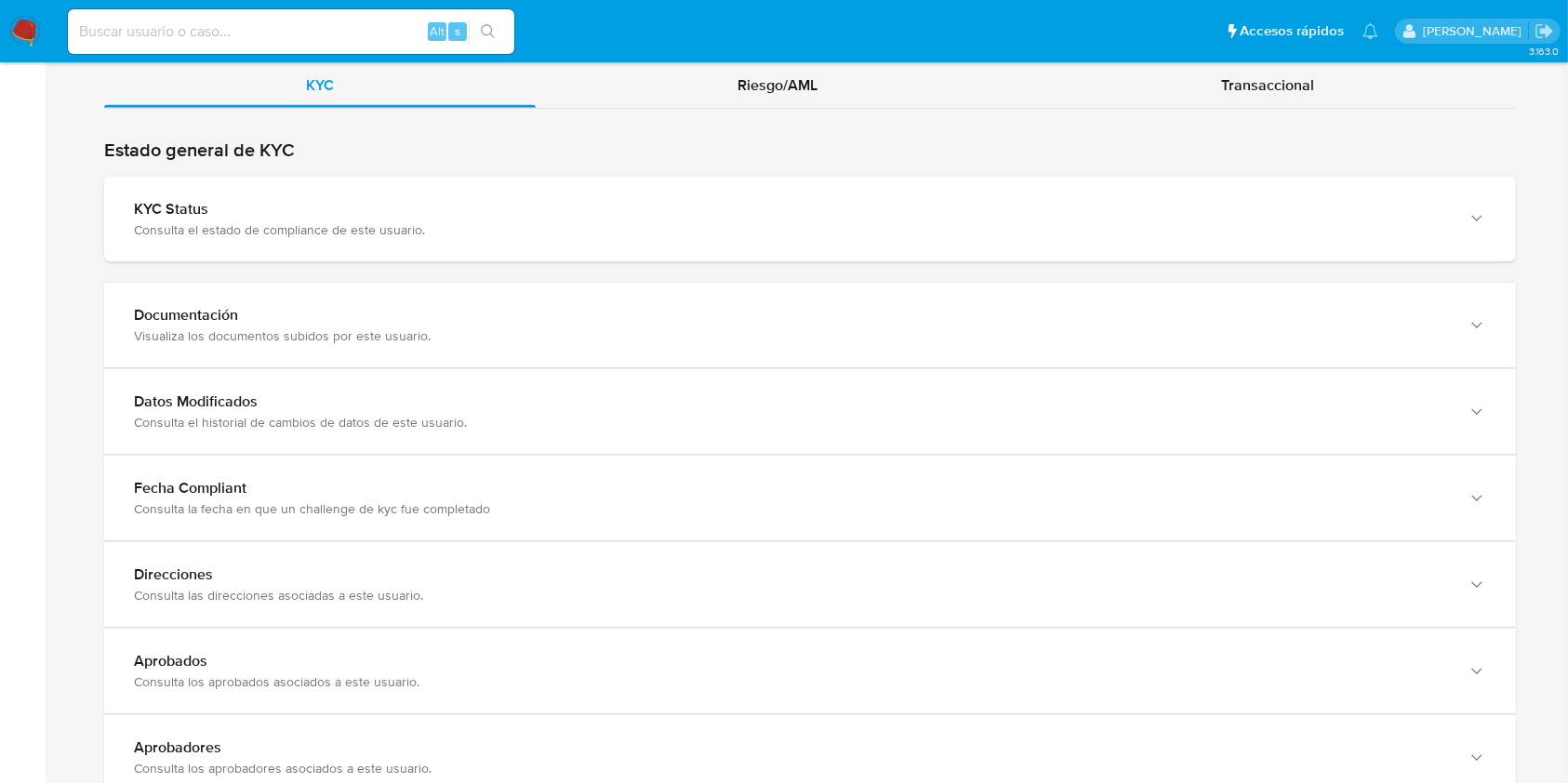
scroll to position [1815, 0]
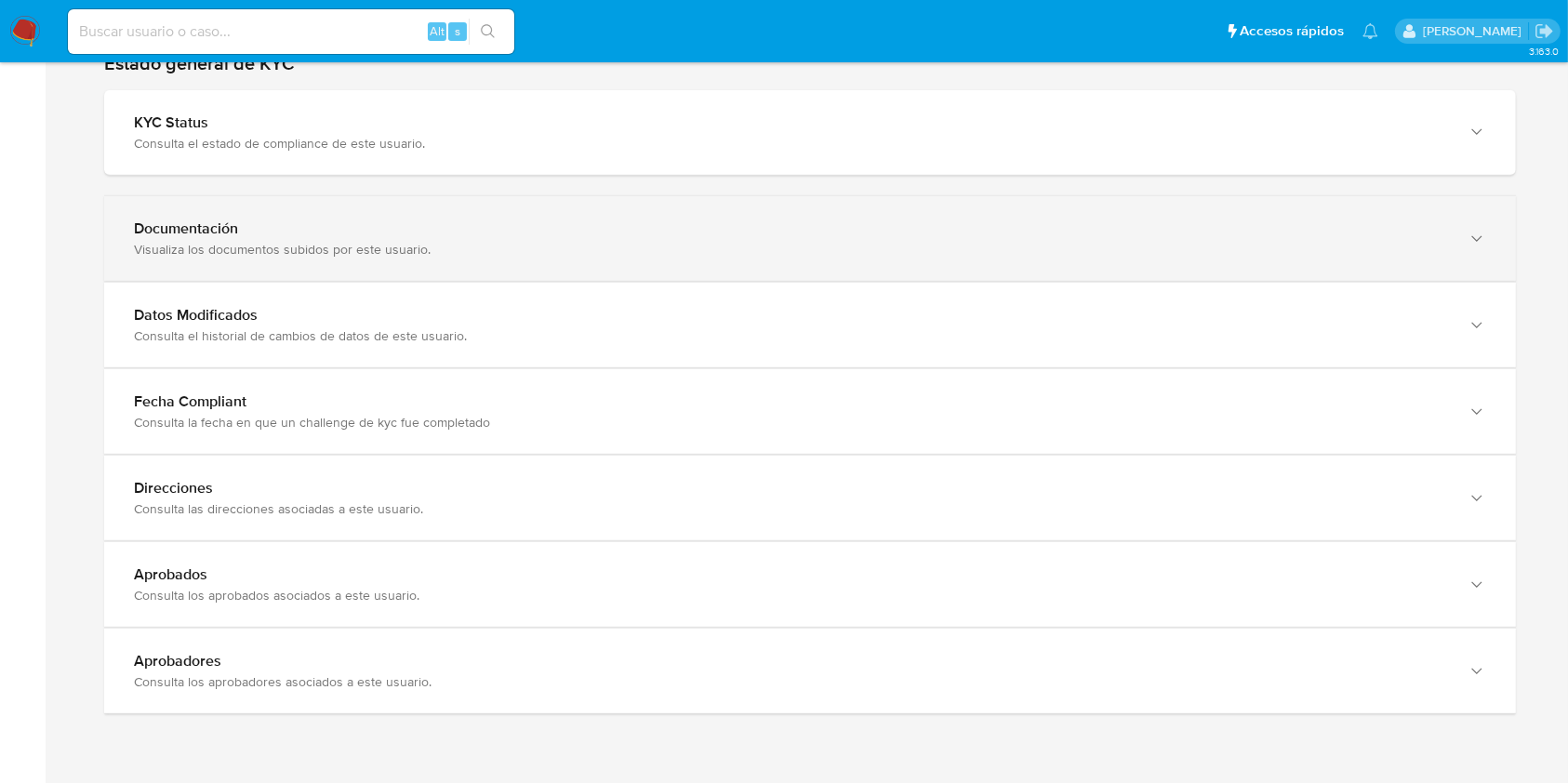
click at [1347, 241] on div "Visualiza los documentos subidos por este usuario." at bounding box center [791, 249] width 1315 height 16
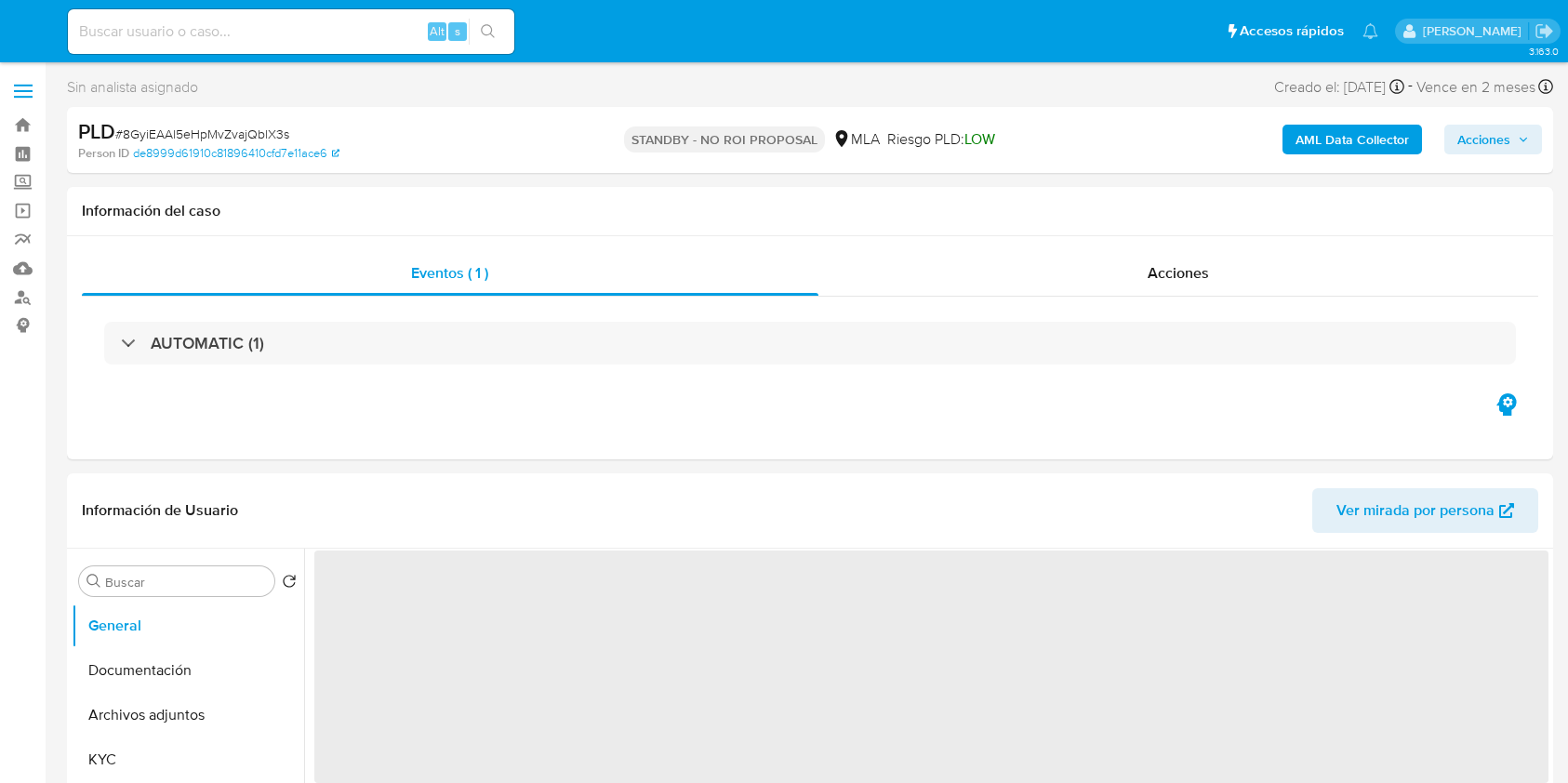
select select "10"
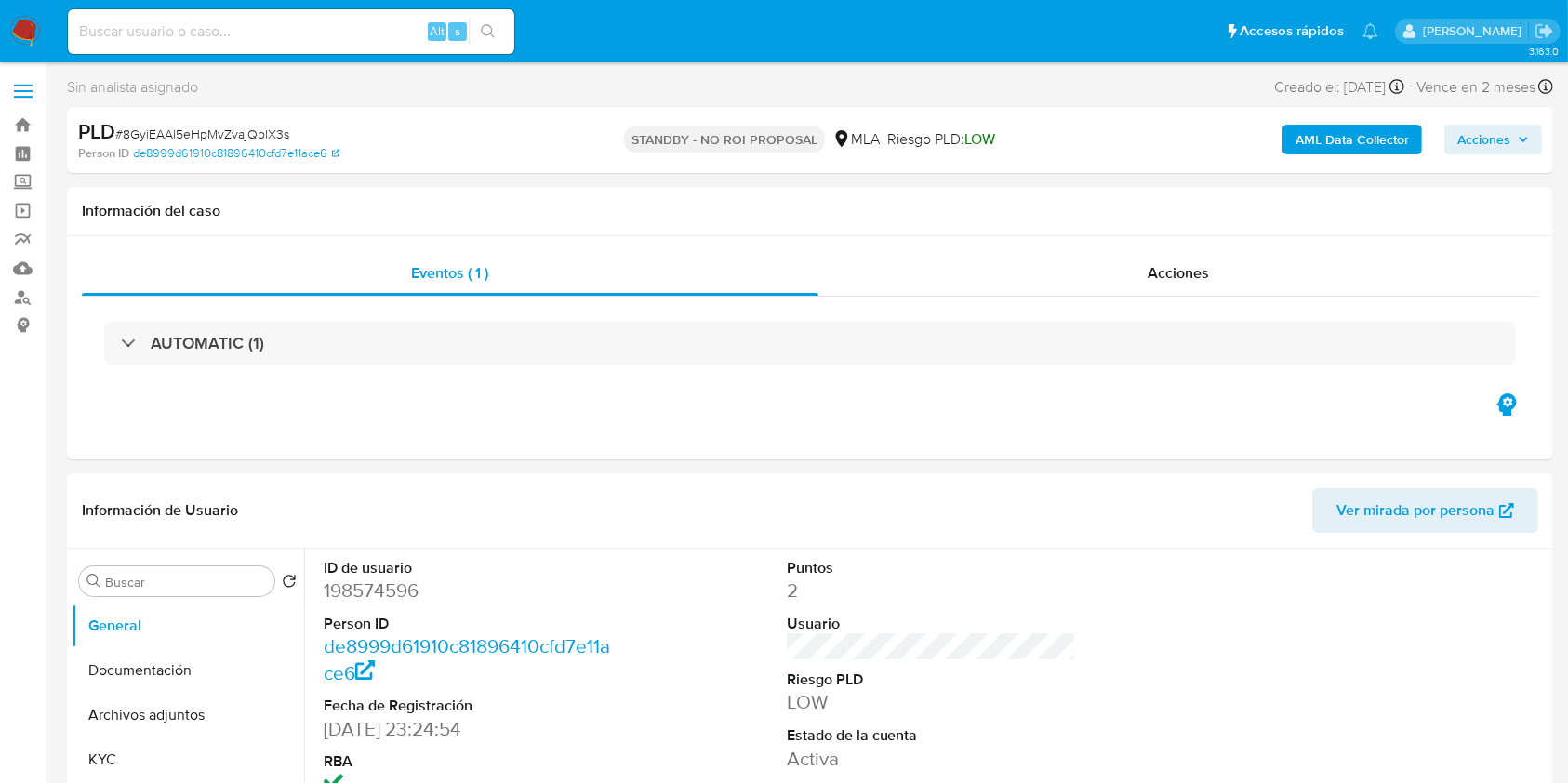
click at [335, 41] on input at bounding box center [291, 31] width 446 height 24
paste input "aU37OJDHSuIlQvR83XZn8R5Y"
type input "aU37OJDHSuIlQvR83XZn8R5Y"
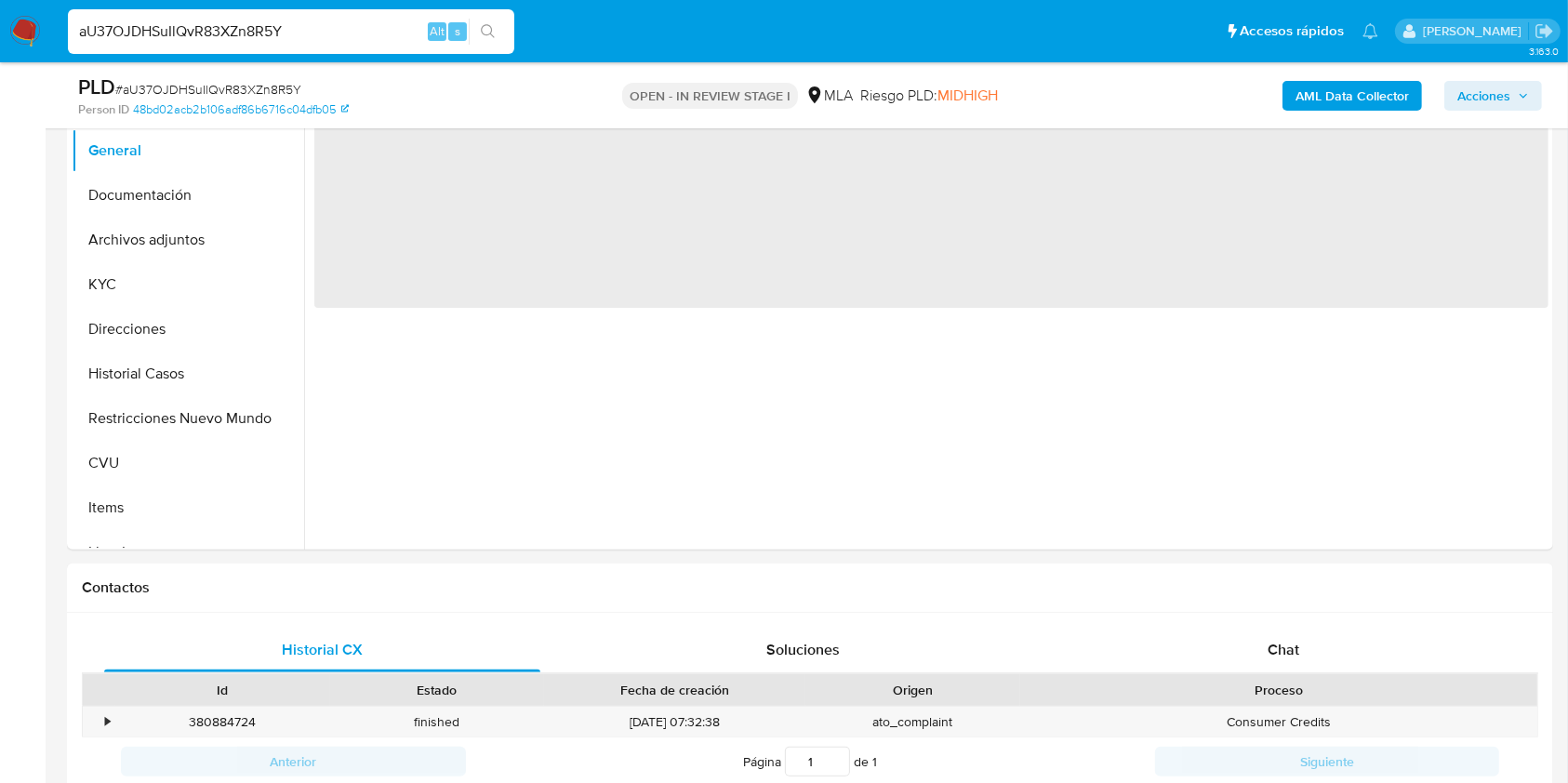
select select "10"
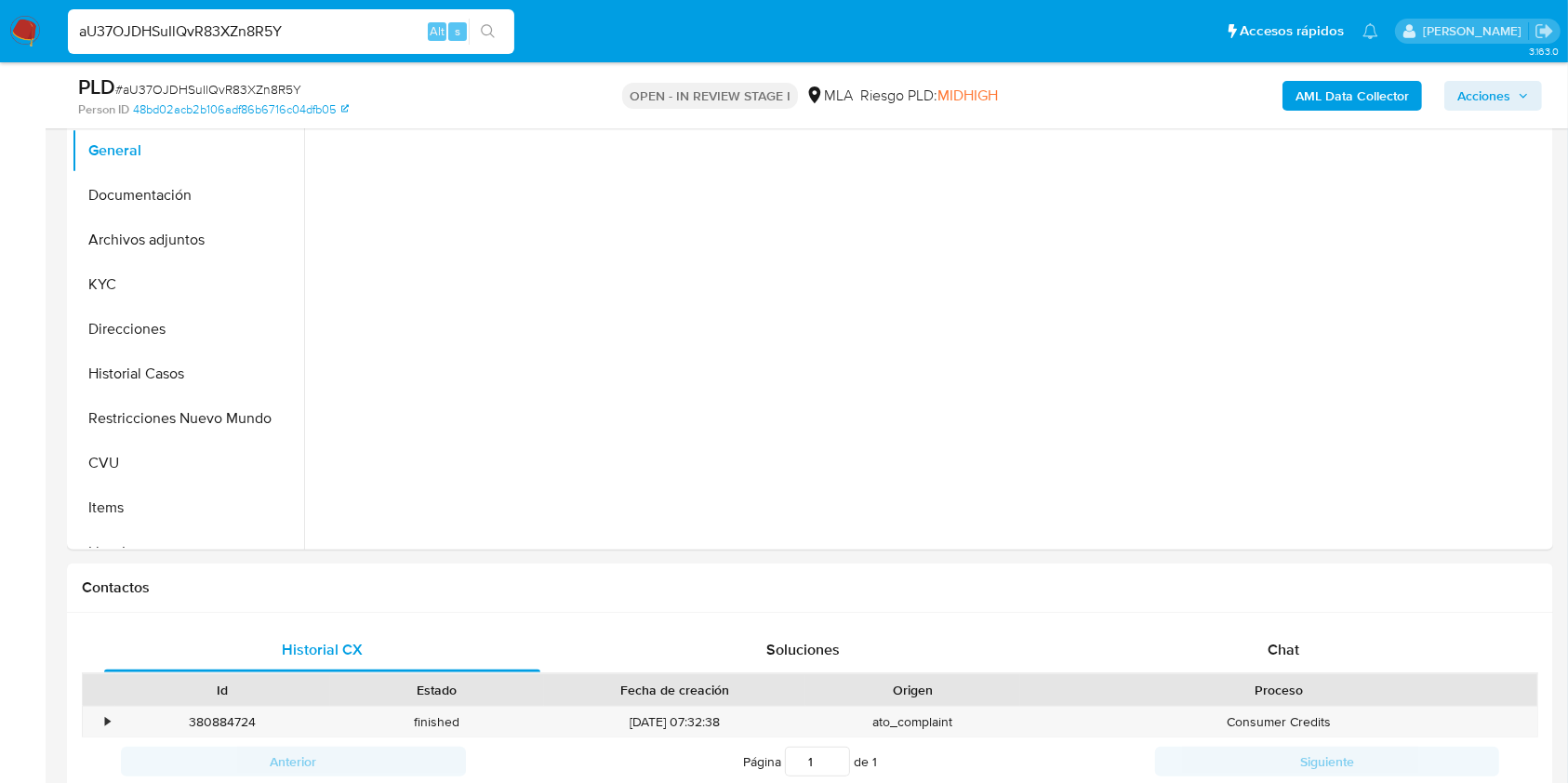
scroll to position [540, 0]
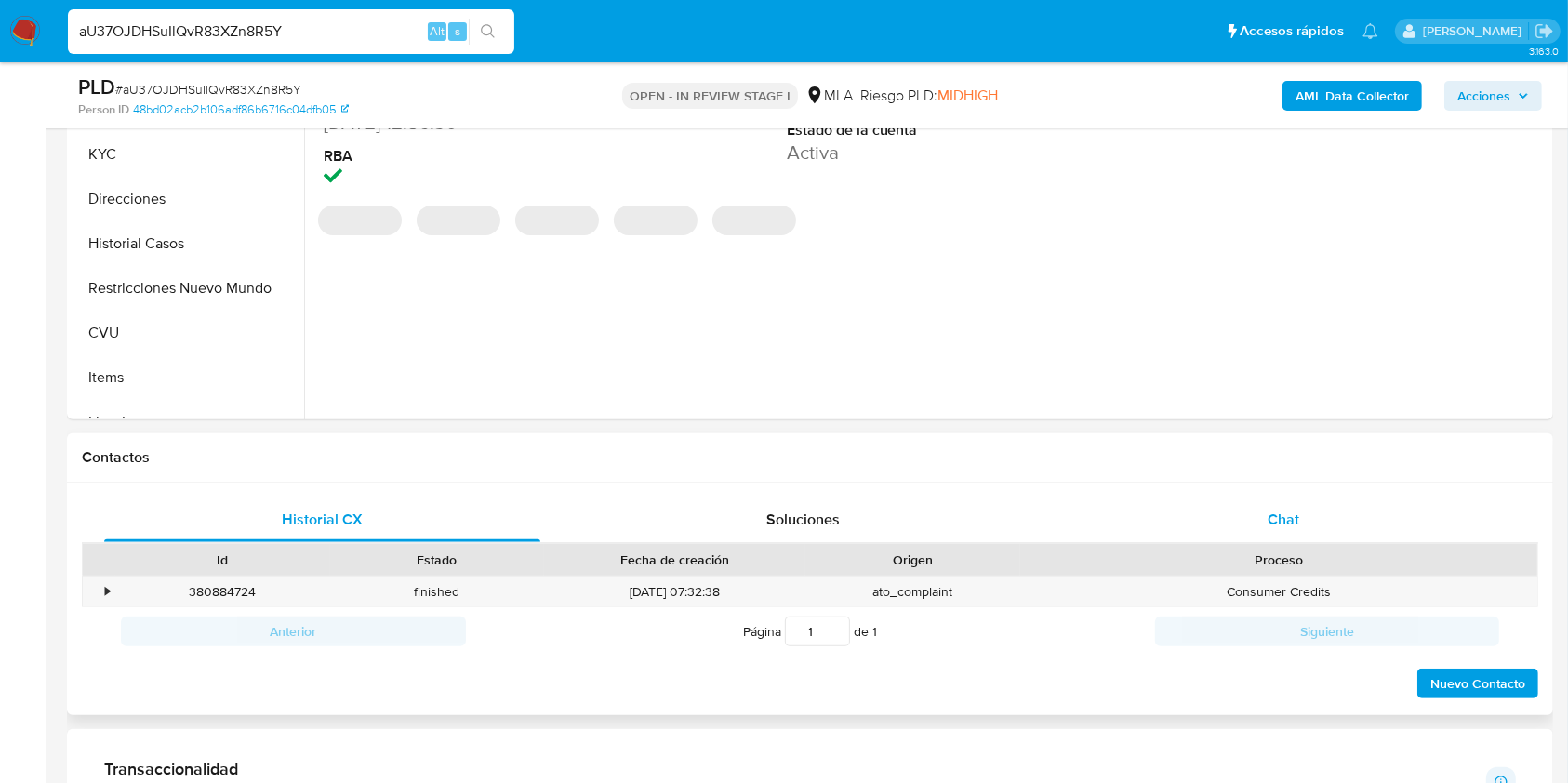
click at [1324, 512] on div "Chat" at bounding box center [1283, 519] width 436 height 44
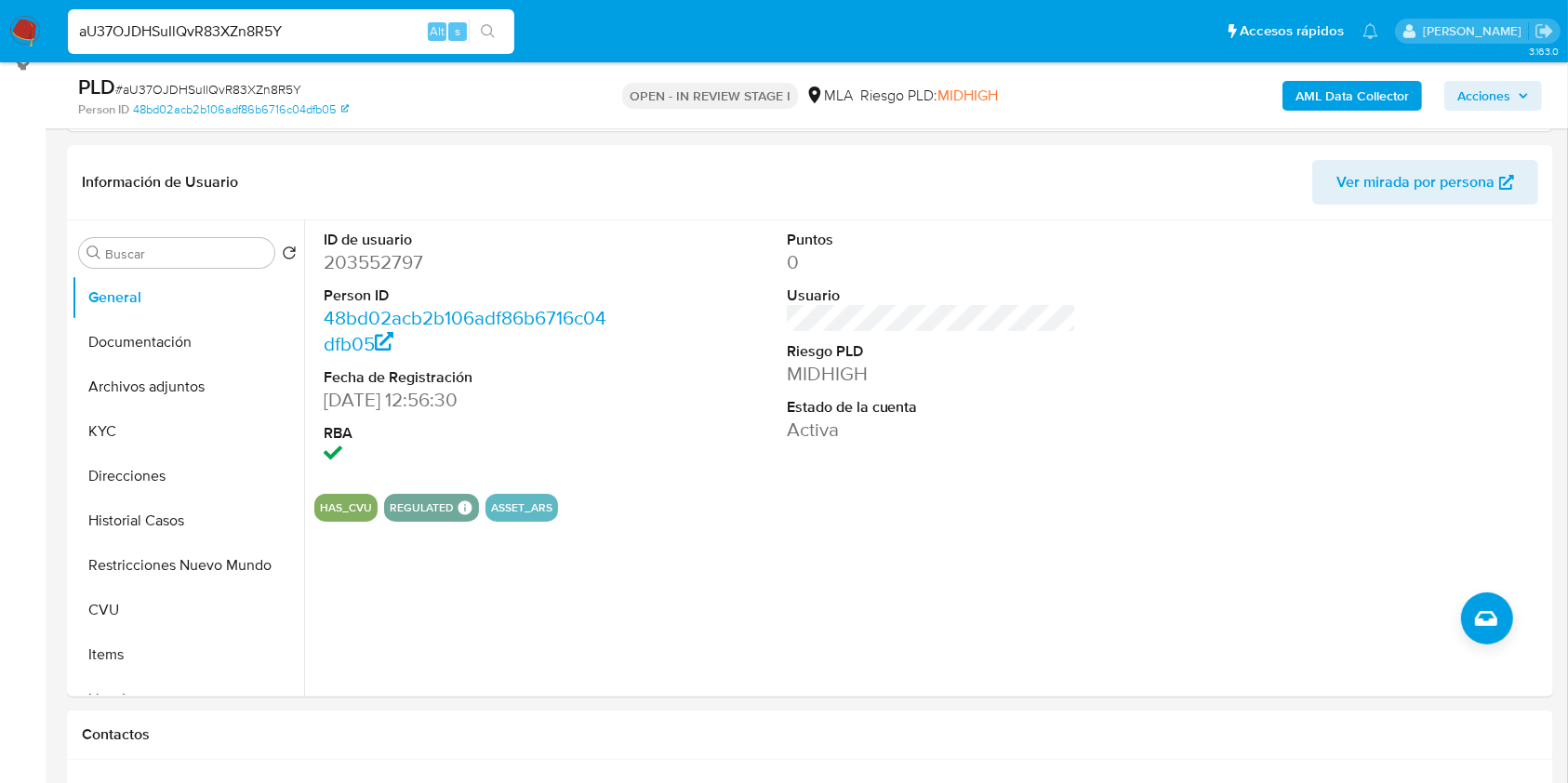
scroll to position [245, 0]
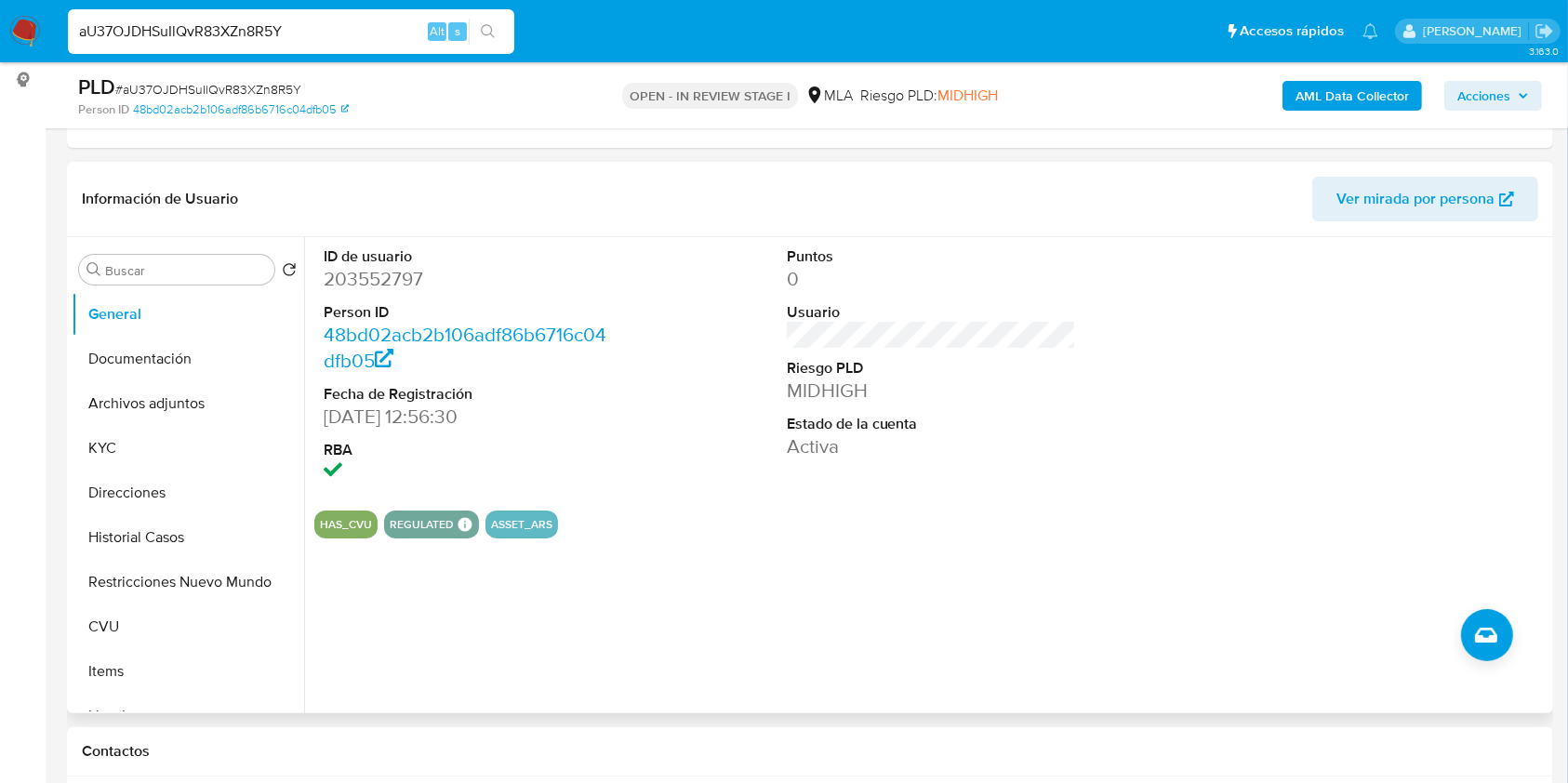
click at [393, 277] on dd "203552797" at bounding box center [469, 279] width 290 height 26
copy dd "203552797"
click at [261, 93] on span "# aU37OJDHSuIlQvR83XZn8R5Y" at bounding box center [208, 88] width 186 height 18
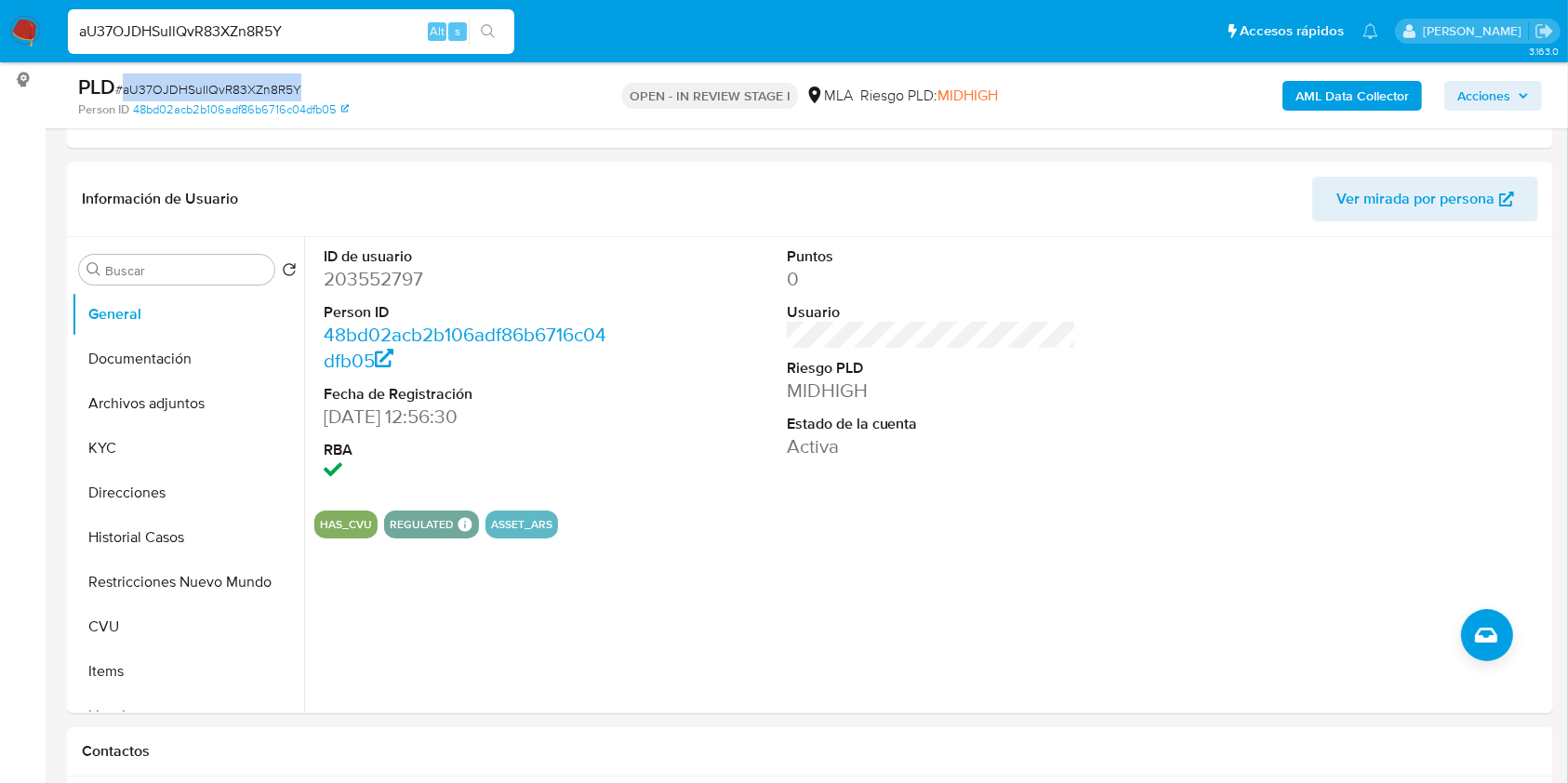
copy span "aU37OJDHSuIlQvR83XZn8R5Y"
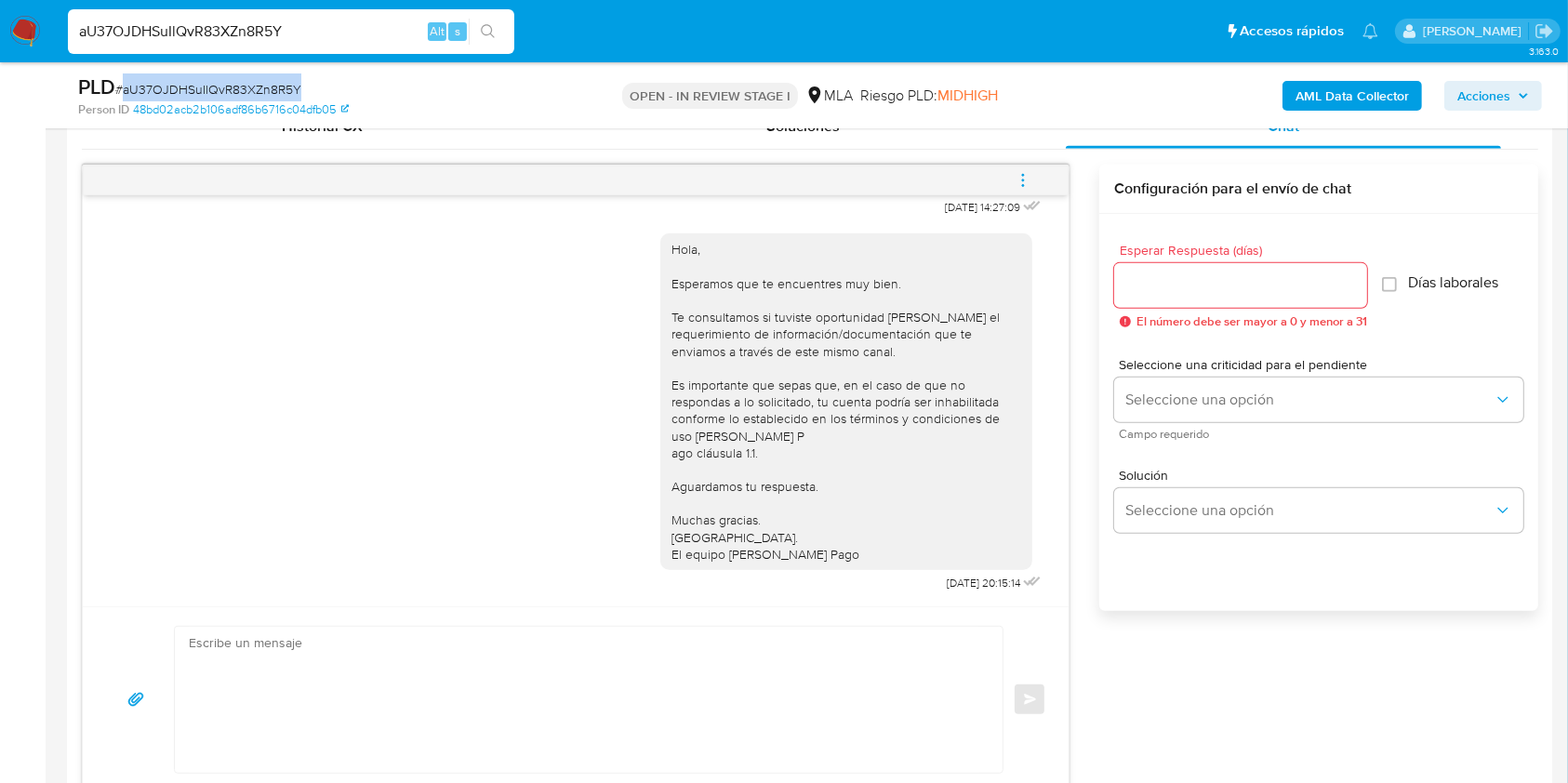
scroll to position [958, 0]
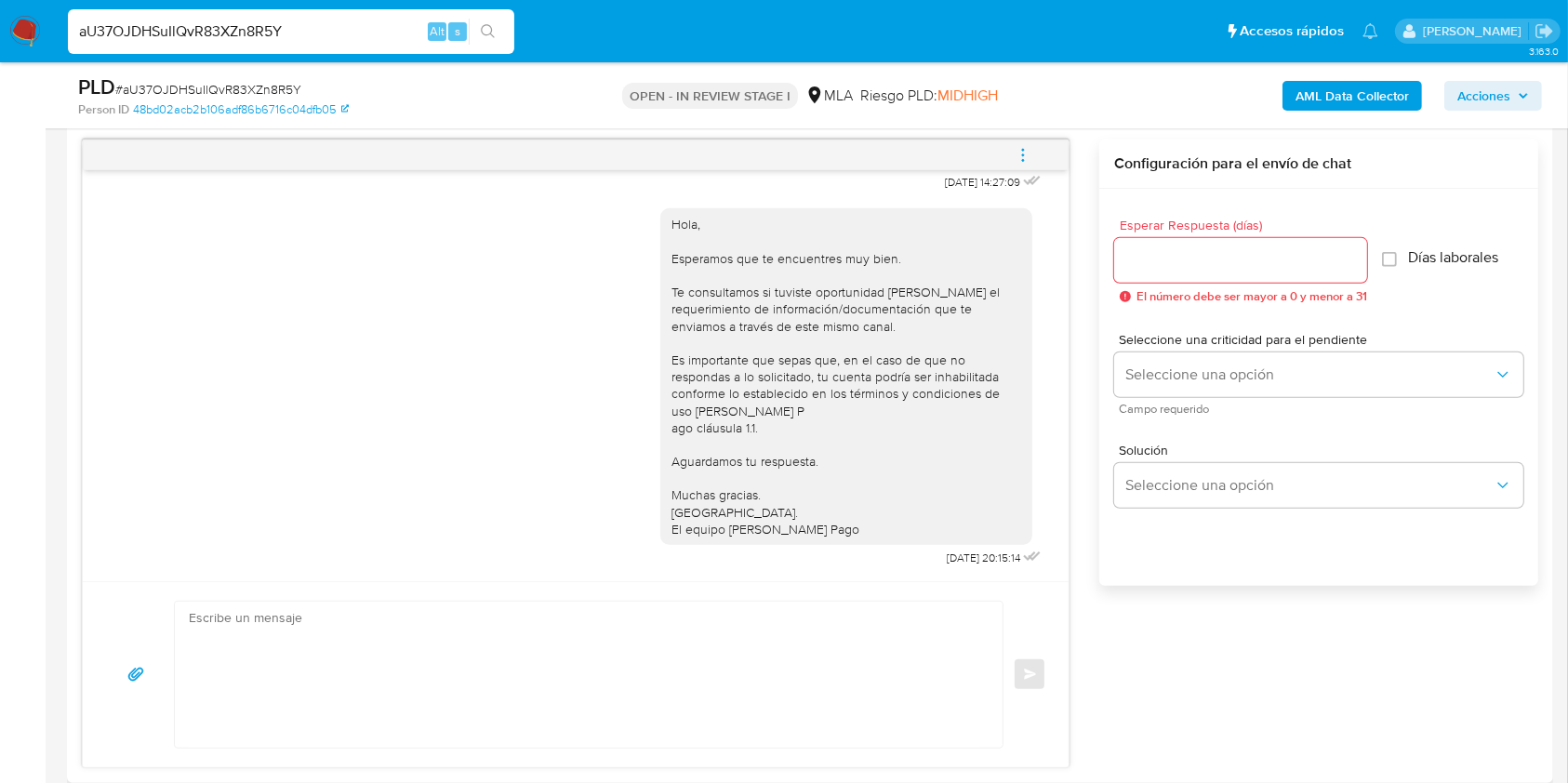
click at [706, 707] on textarea at bounding box center [584, 675] width 790 height 146
paste textarea "Hola XXX, ¡Gracias por tu respuesta! Queremos informarte que el uso de la cuent…"
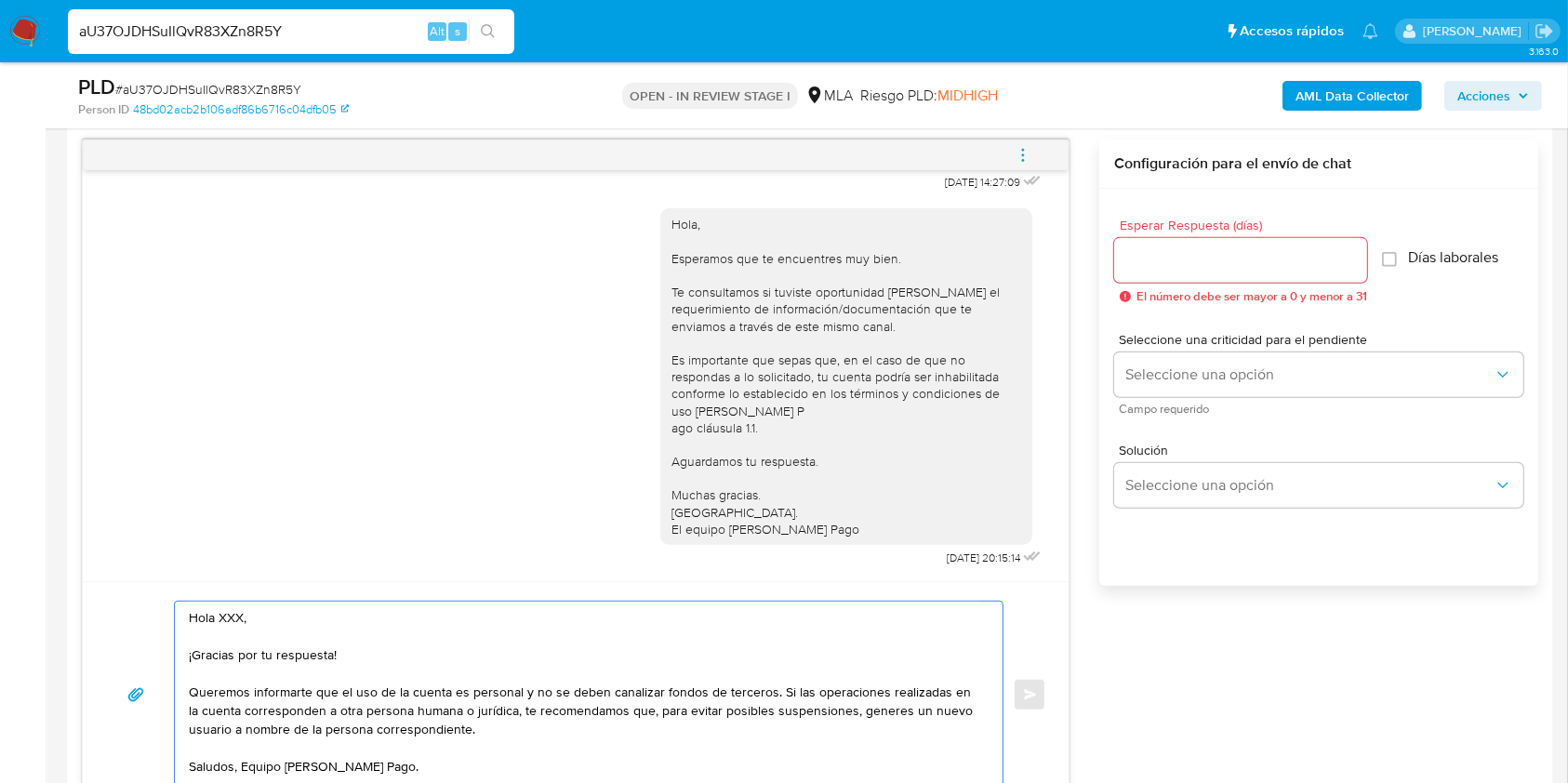
scroll to position [961, 0]
click at [286, 610] on textarea "Hola XXX, ¡Gracias por tu respuesta! Queremos informarte que el uso de la cuent…" at bounding box center [584, 692] width 790 height 186
drag, startPoint x: 398, startPoint y: 644, endPoint x: 262, endPoint y: 605, distance: 141.5
click at [262, 605] on textarea "Hola, ¡Gracias por tu respuesta! Queremos informarte que el uso de la cuenta es…" at bounding box center [584, 692] width 790 height 186
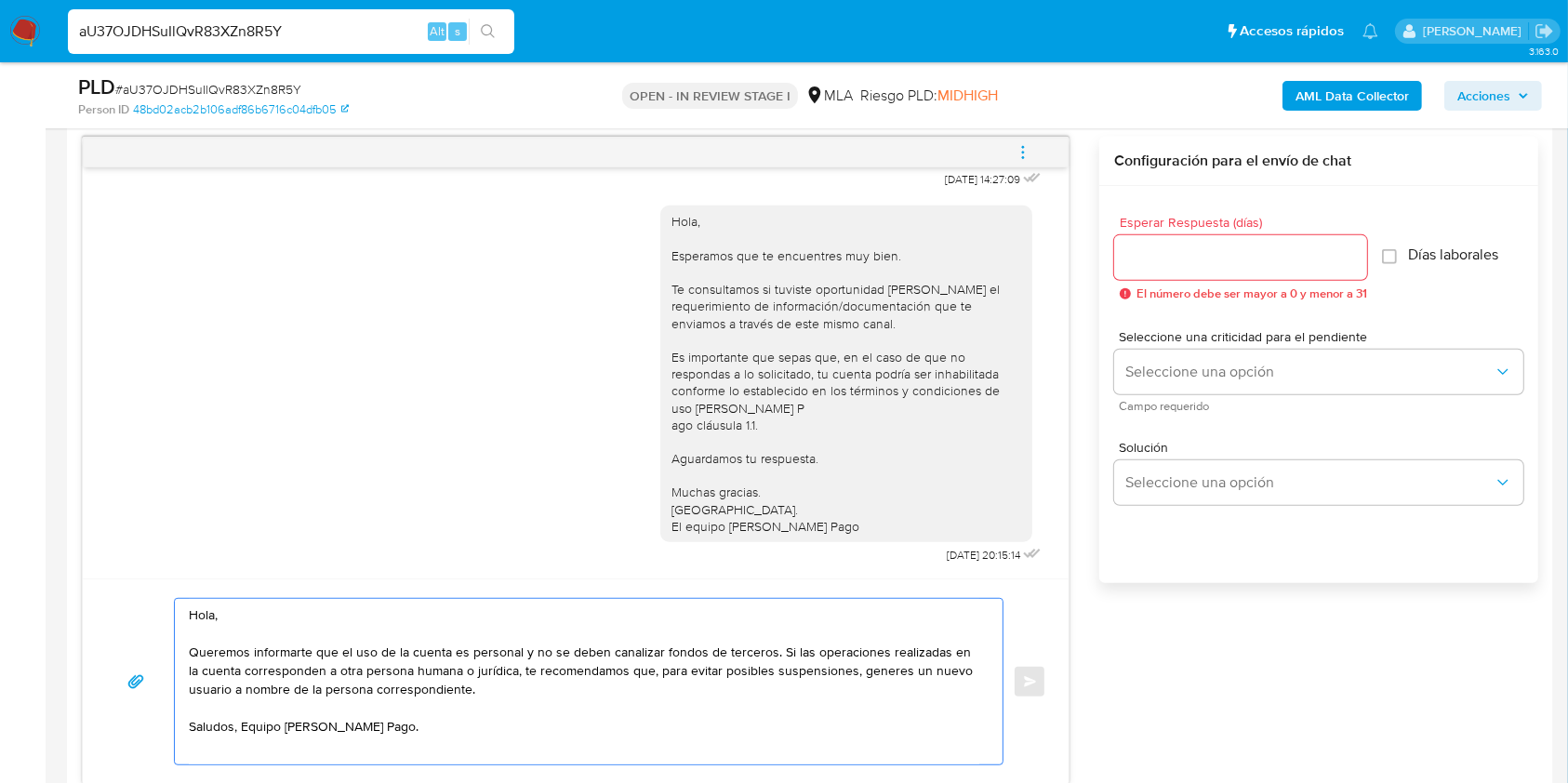
click at [246, 723] on textarea "Hola, Queremos informarte que el uso de la cuenta es personal y no se deben can…" at bounding box center [584, 682] width 790 height 165
type textarea "Hola, Queremos informarte que el uso de la cuenta es personal y no se deben can…"
click at [1131, 266] on input "Esperar Respuesta (días)" at bounding box center [1240, 257] width 253 height 24
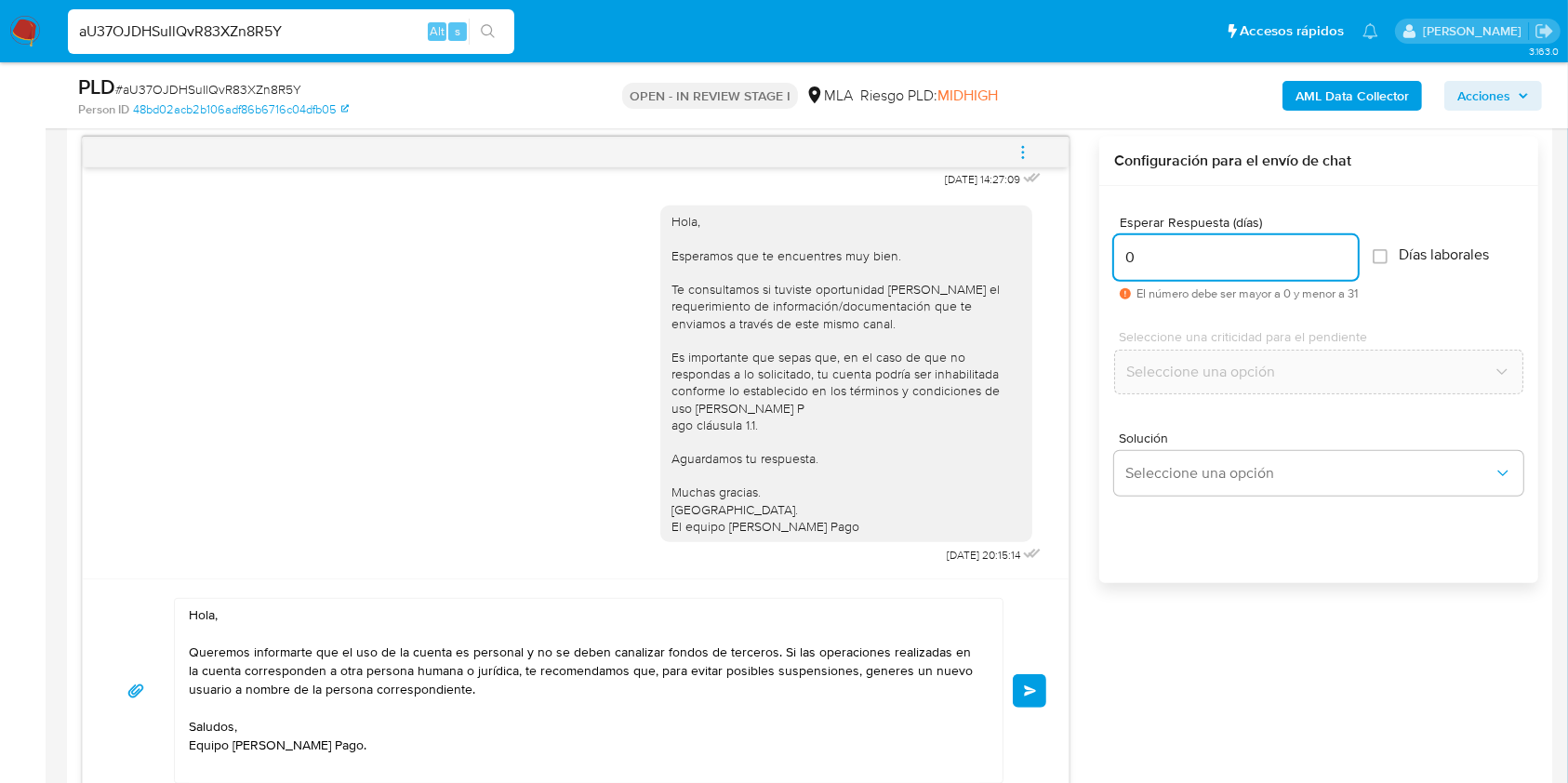
type input "0"
click at [265, 80] on span "# aU37OJDHSuIlQvR83XZn8R5Y" at bounding box center [208, 88] width 186 height 18
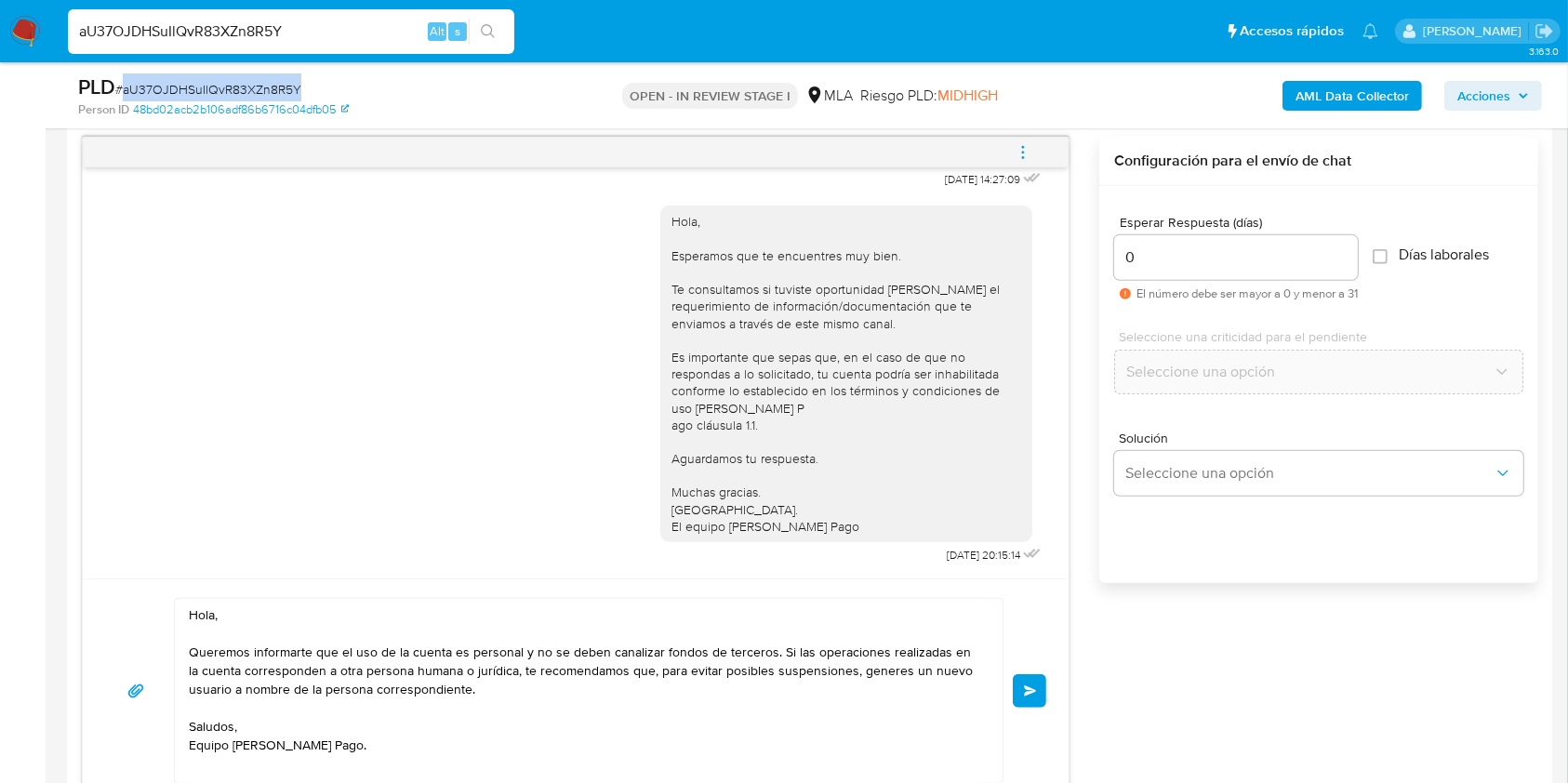
click at [265, 80] on span "# aU37OJDHSuIlQvR83XZn8R5Y" at bounding box center [208, 88] width 186 height 18
copy span "aU37OJDHSuIlQvR83XZn8R5Y"
click at [1014, 693] on button "Enviar" at bounding box center [1029, 691] width 34 height 34
click at [1026, 147] on icon "menu-action" at bounding box center [1022, 152] width 16 height 16
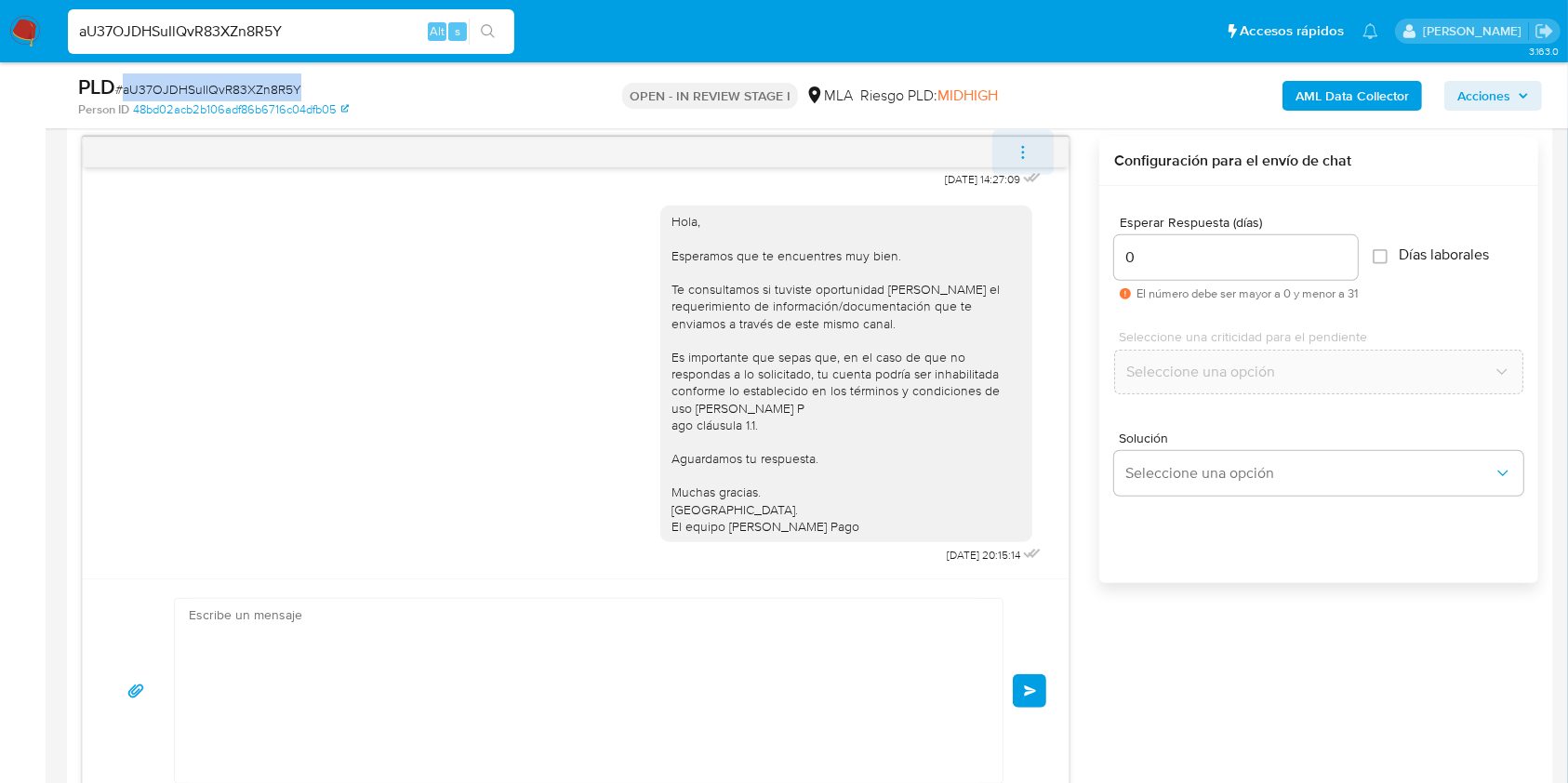
scroll to position [1292, 0]
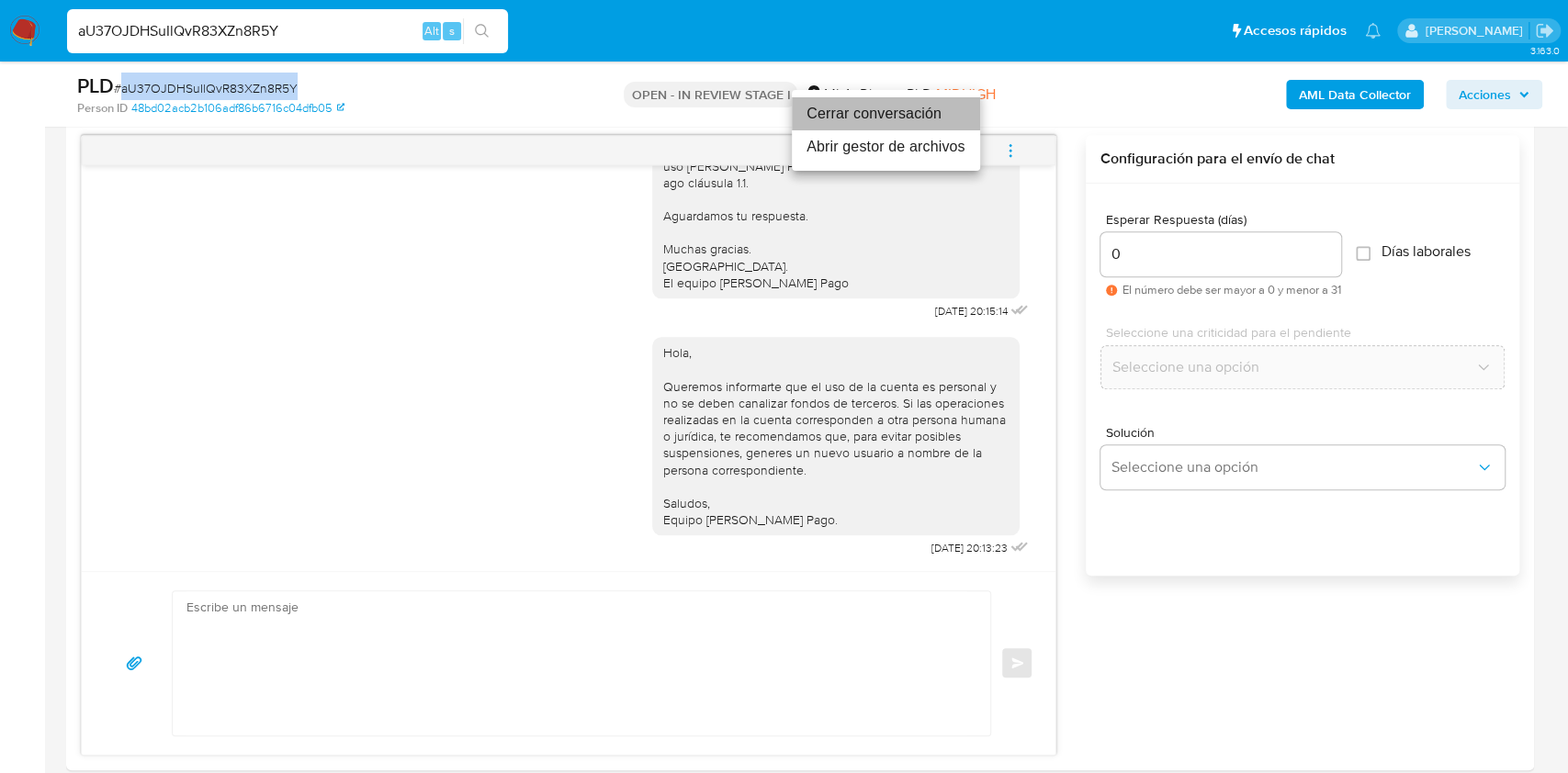
click at [879, 114] on li "Cerrar conversación" at bounding box center [886, 114] width 188 height 33
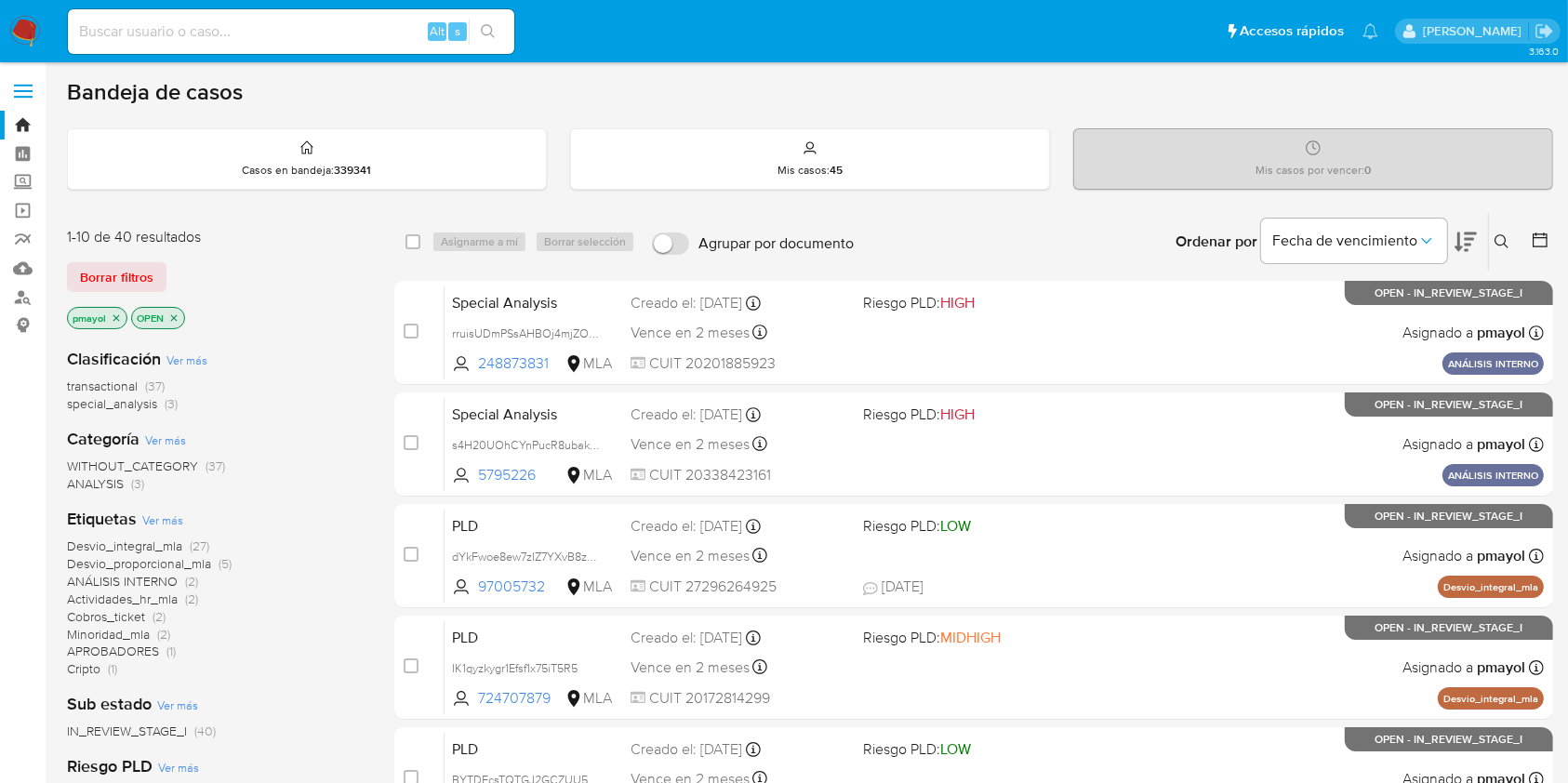
click at [1189, 241] on icon at bounding box center [1501, 241] width 14 height 14
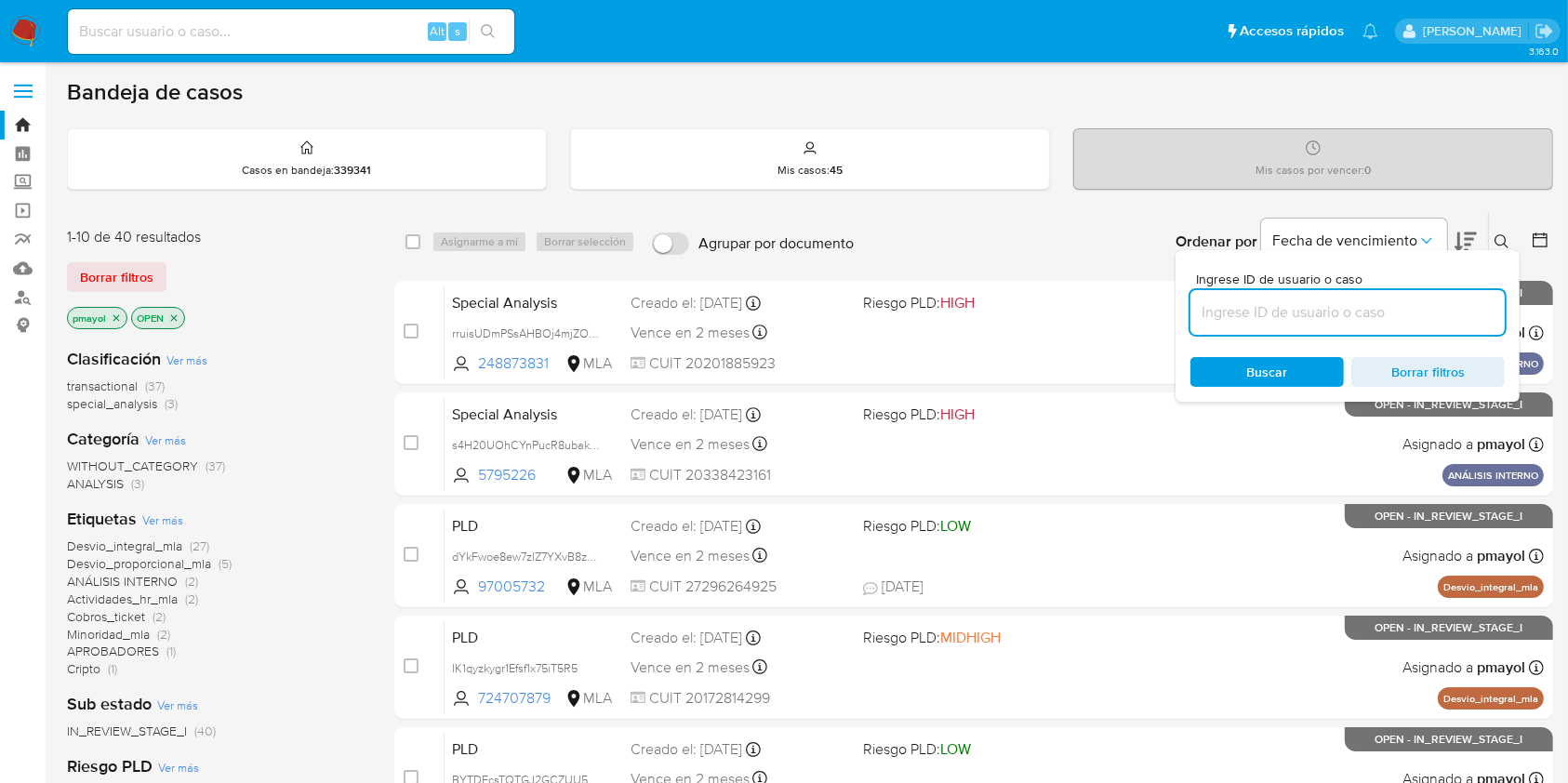
click at [1189, 306] on input at bounding box center [1347, 312] width 314 height 24
type input "aU37OJDHSuIlQvR83XZn8R5Y"
click at [1189, 367] on span "Buscar" at bounding box center [1267, 371] width 128 height 26
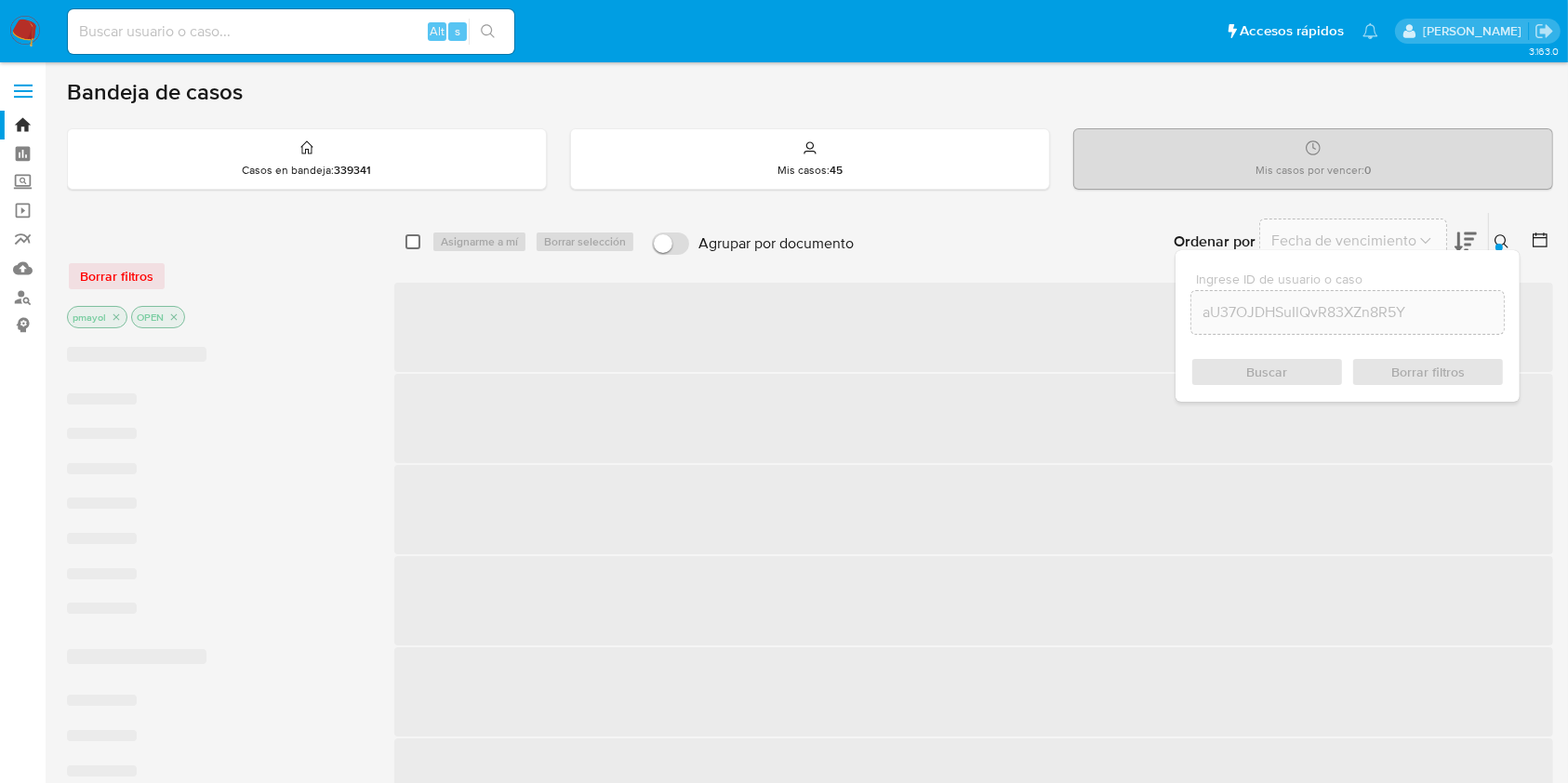
click at [408, 241] on input "checkbox" at bounding box center [412, 241] width 14 height 14
checkbox input "true"
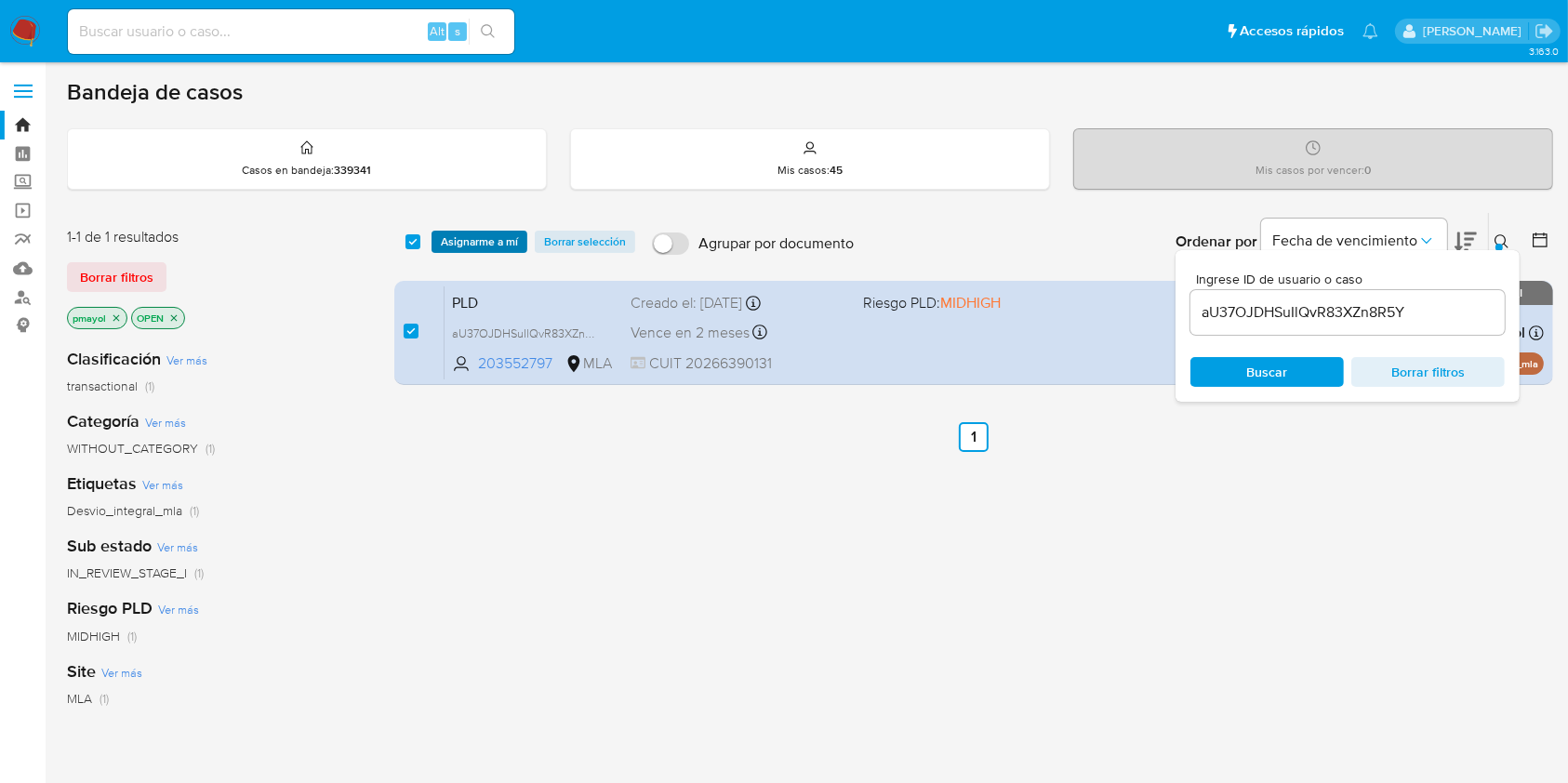
click at [482, 247] on span "Asignarme a mí" at bounding box center [479, 241] width 77 height 18
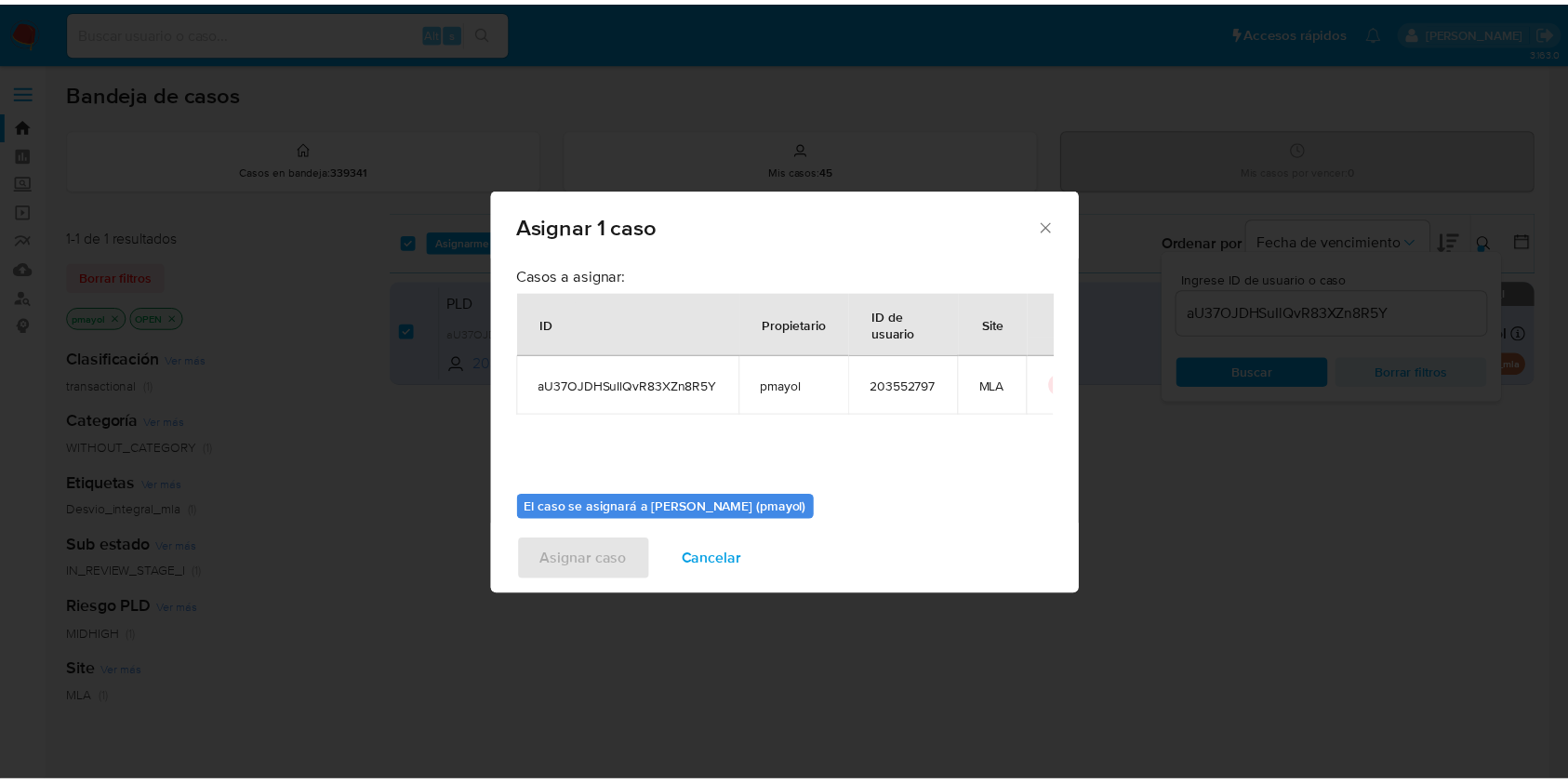
scroll to position [95, 0]
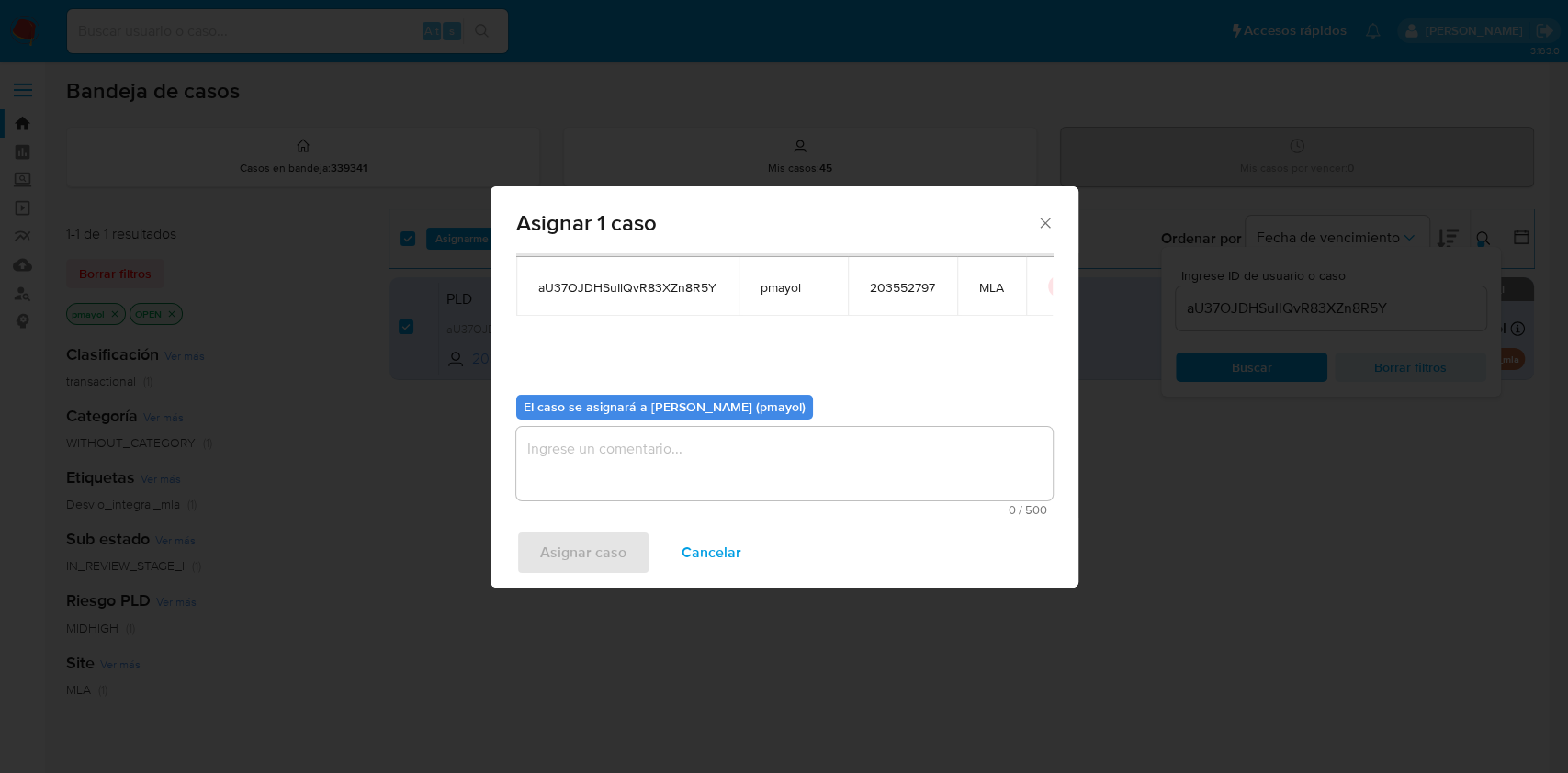
click at [869, 436] on textarea "assign-modal" at bounding box center [784, 463] width 537 height 73
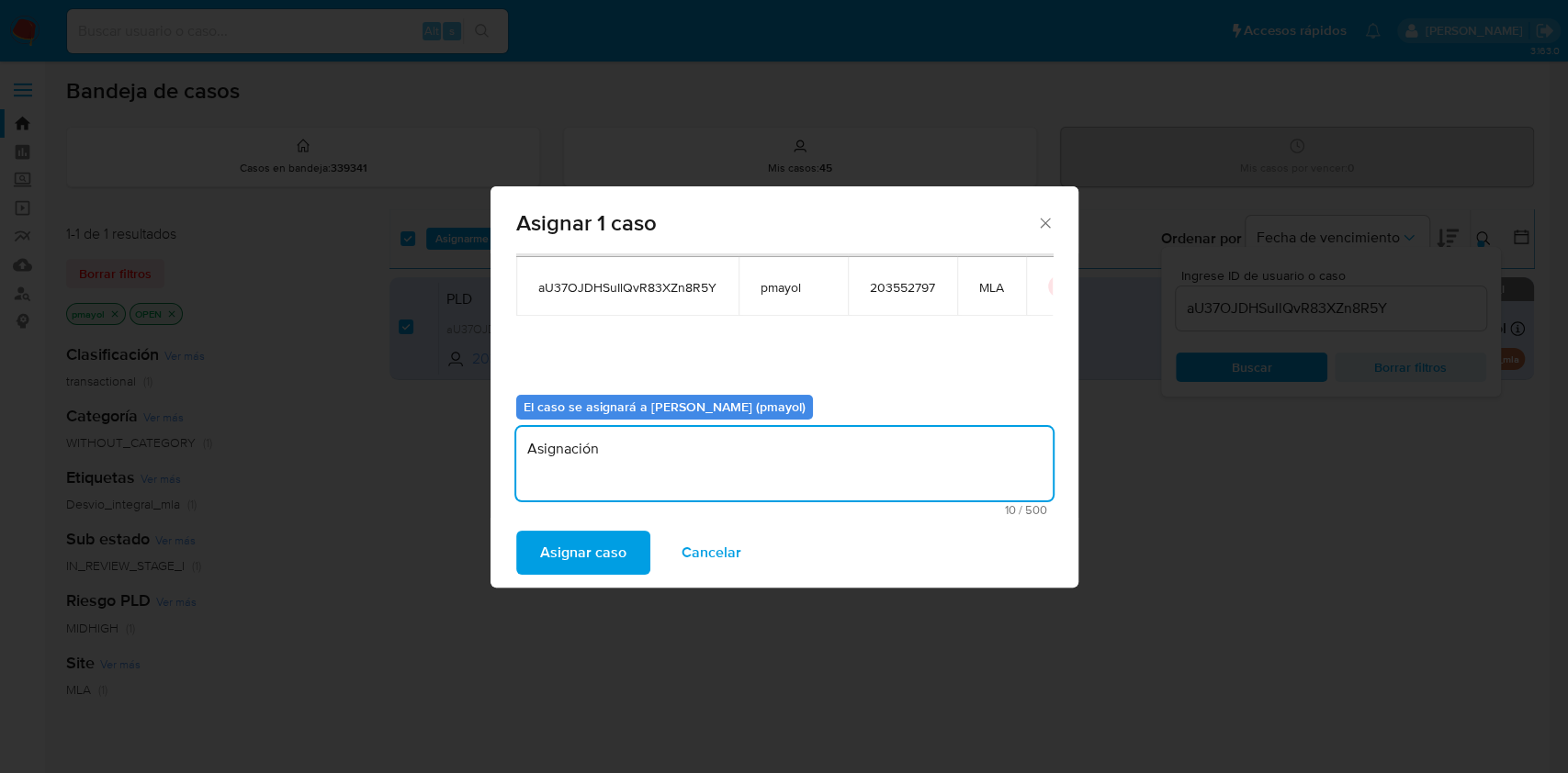
type textarea "Asignación"
click at [561, 546] on span "Asignar caso" at bounding box center [583, 553] width 86 height 41
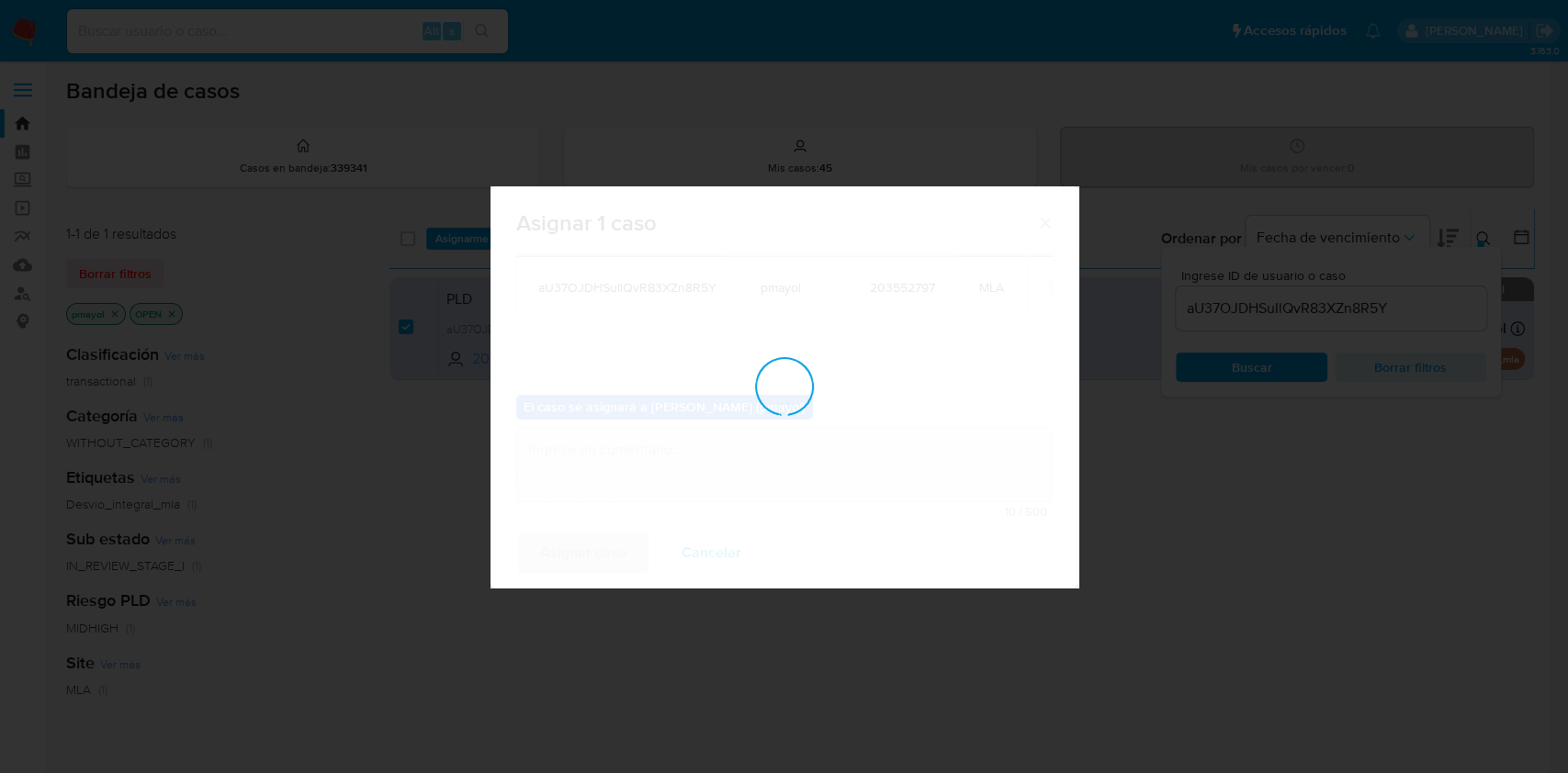
checkbox input "false"
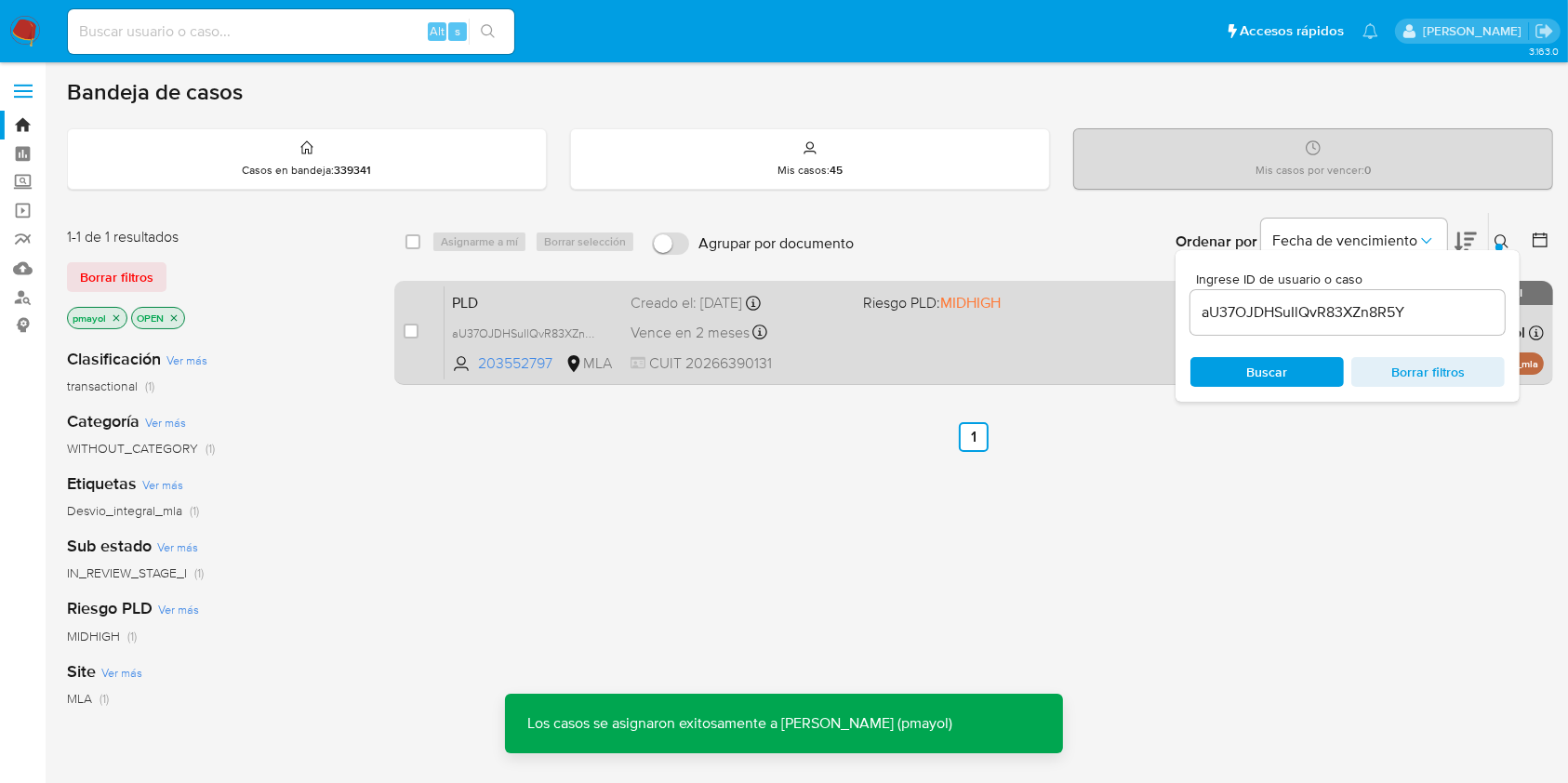
click at [947, 324] on div "PLD aU37OJDHSuIlQvR83XZn8R5Y 203552797 MLA Riesgo PLD: MIDHIGH Creado el: 12/09…" at bounding box center [993, 333] width 1099 height 94
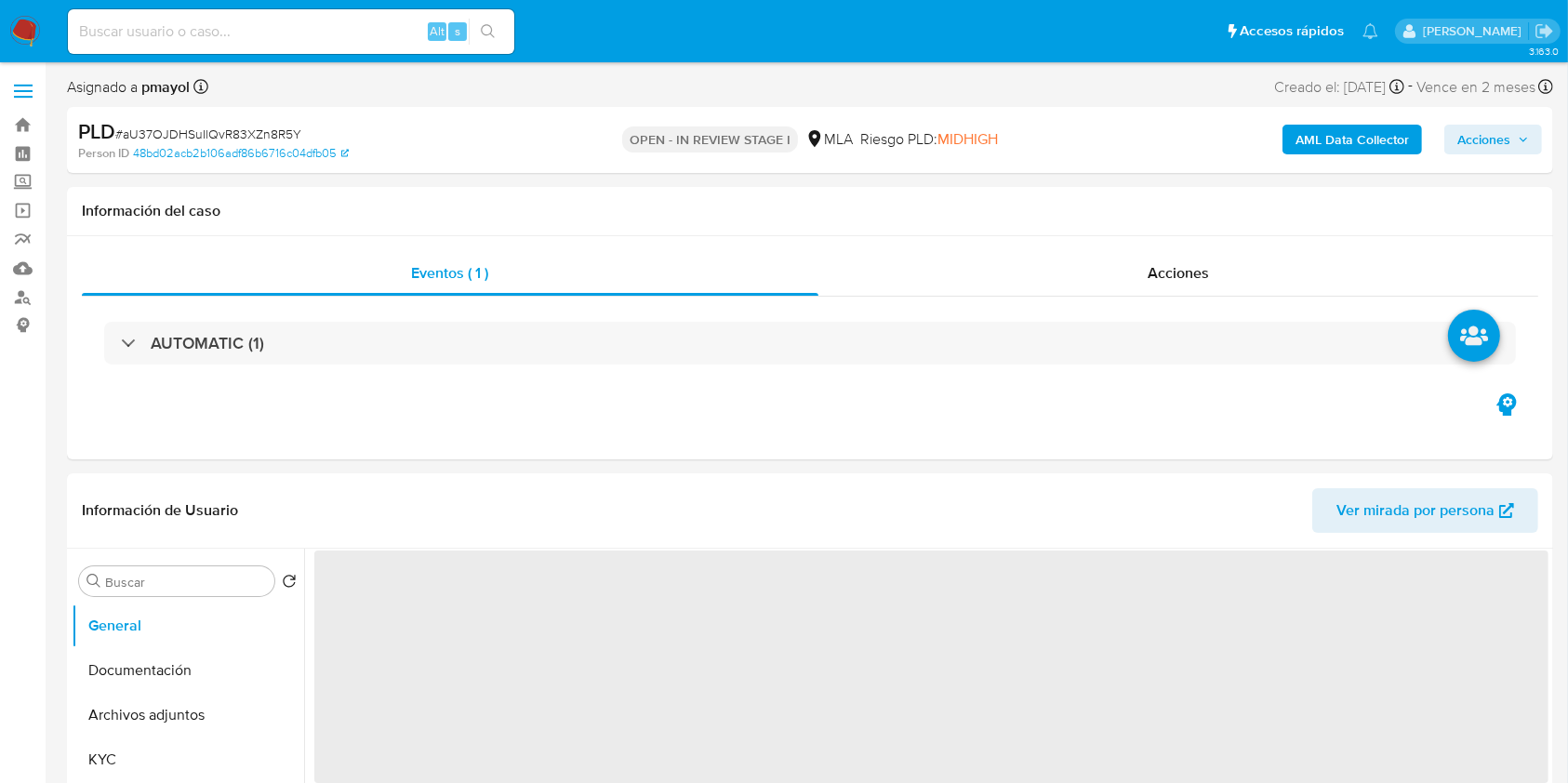
select select "10"
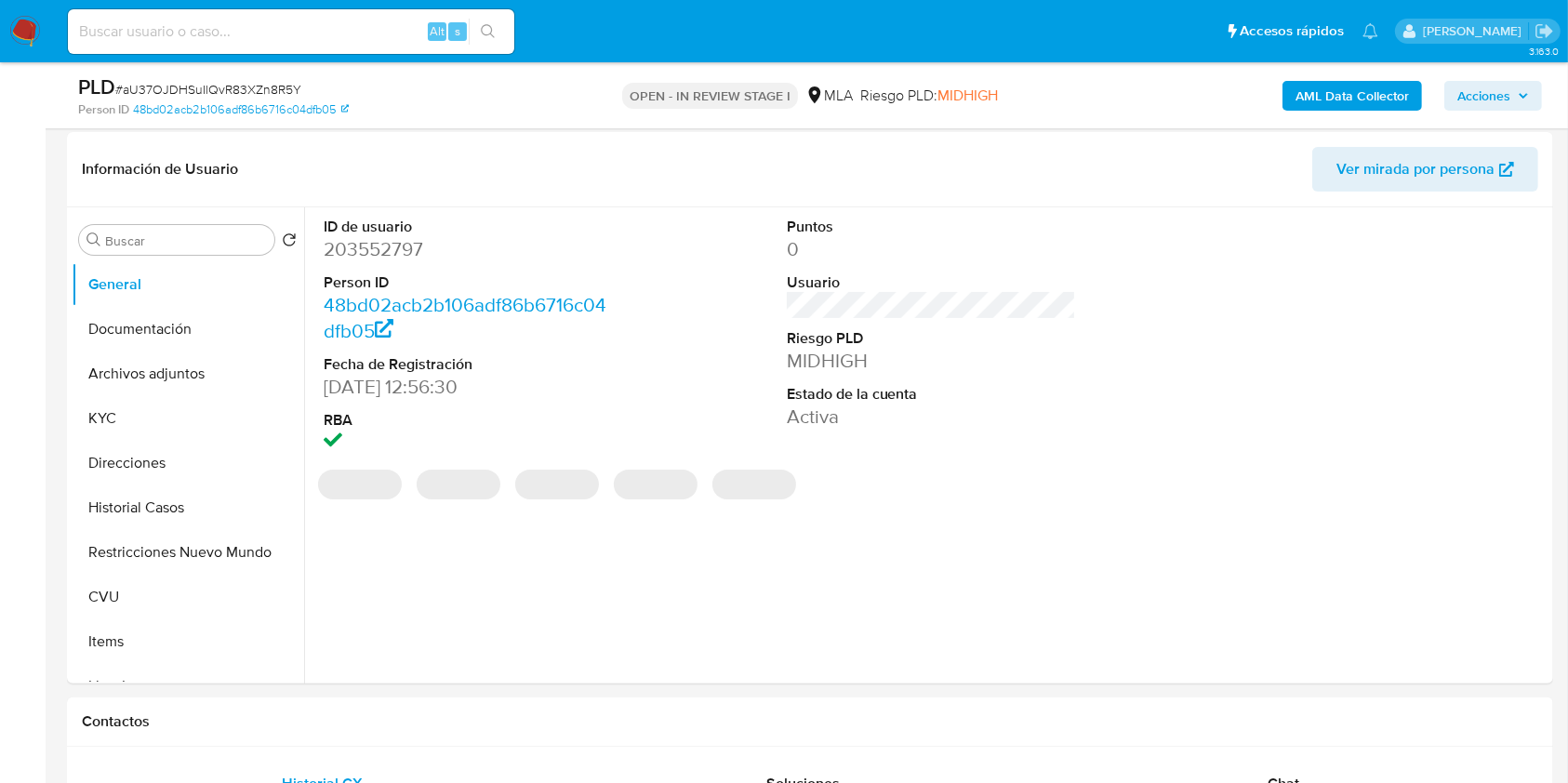
scroll to position [298, 0]
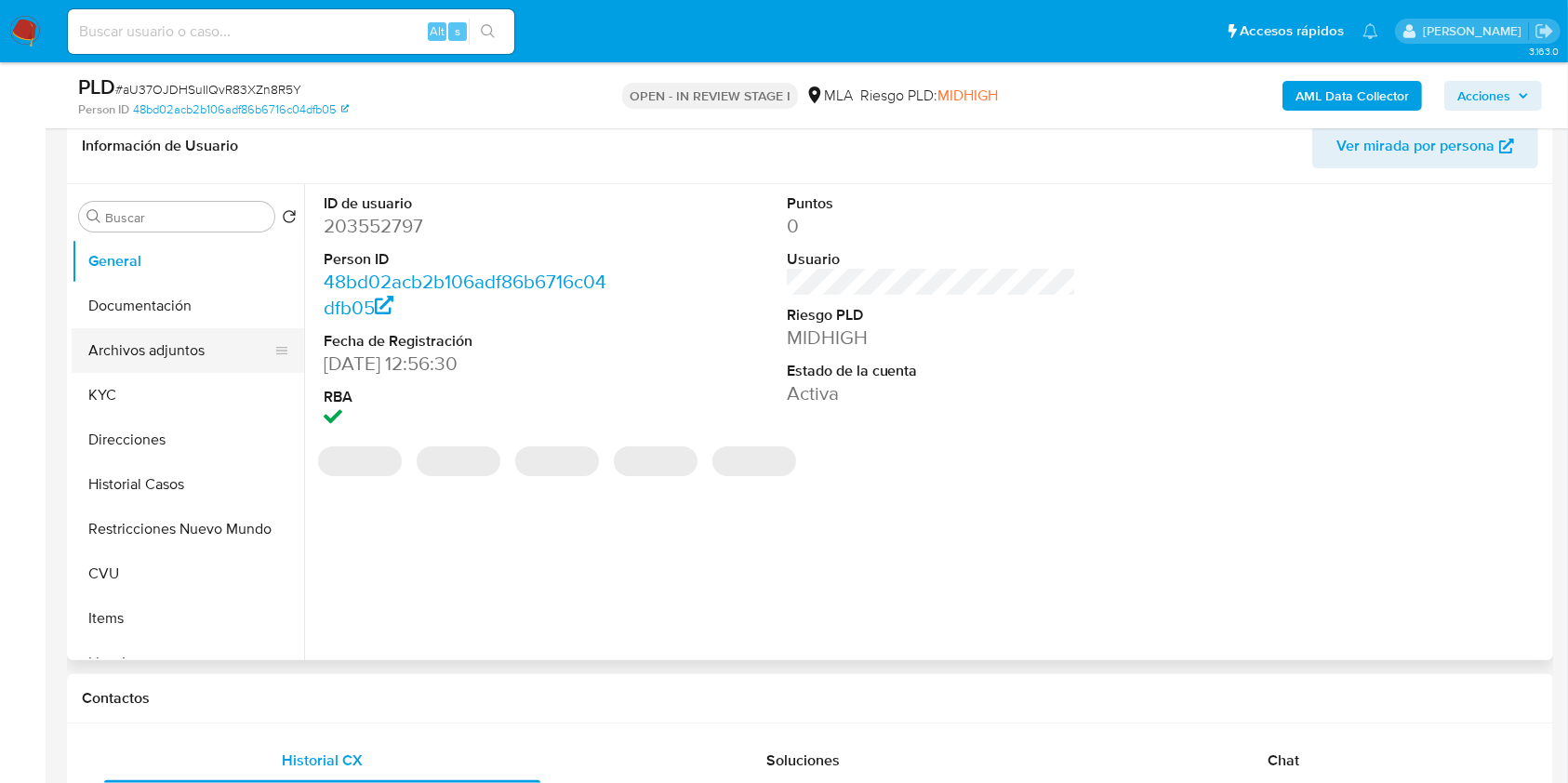
click at [199, 353] on button "Archivos adjuntos" at bounding box center [180, 350] width 217 height 44
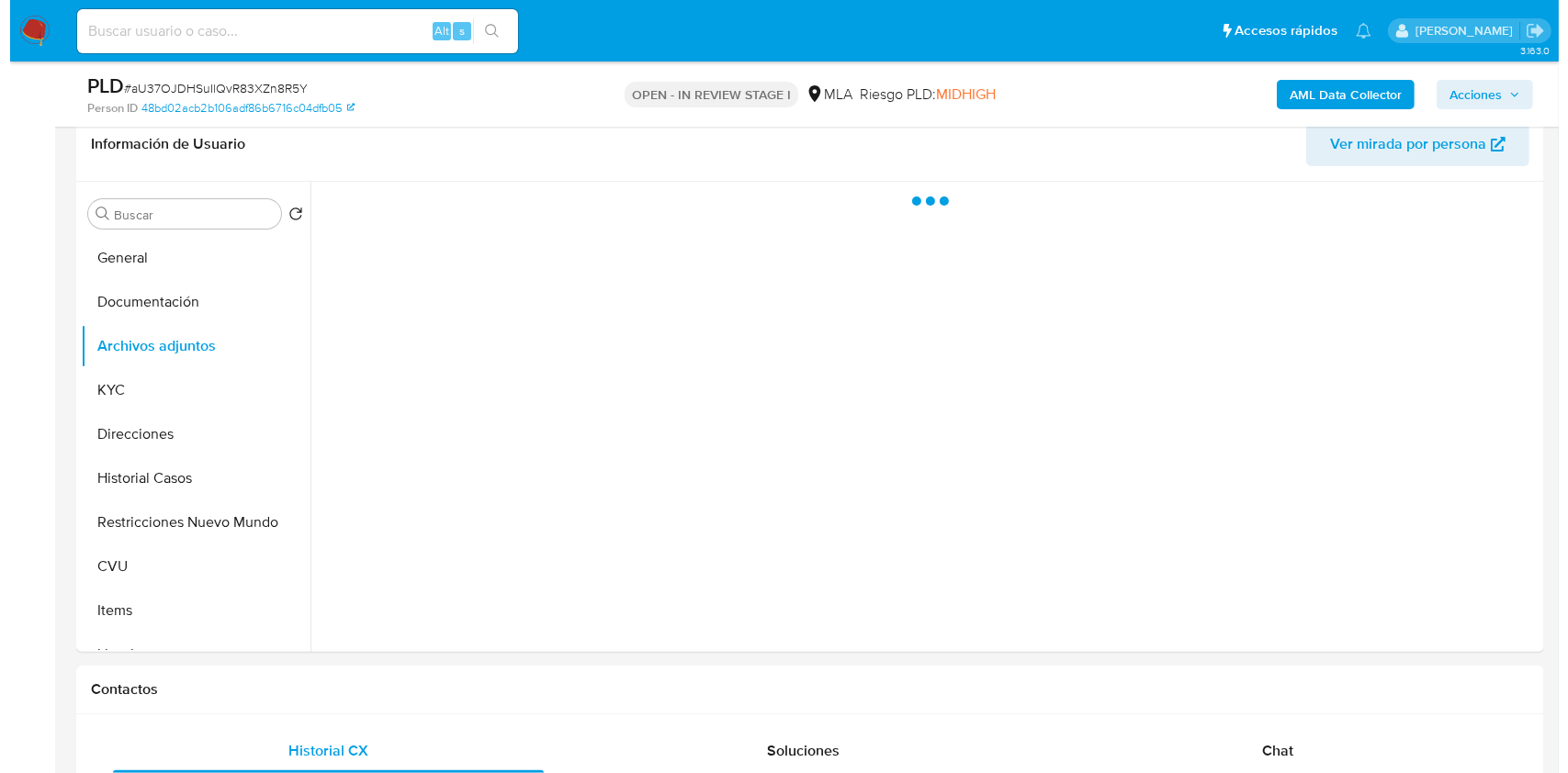
scroll to position [217, 0]
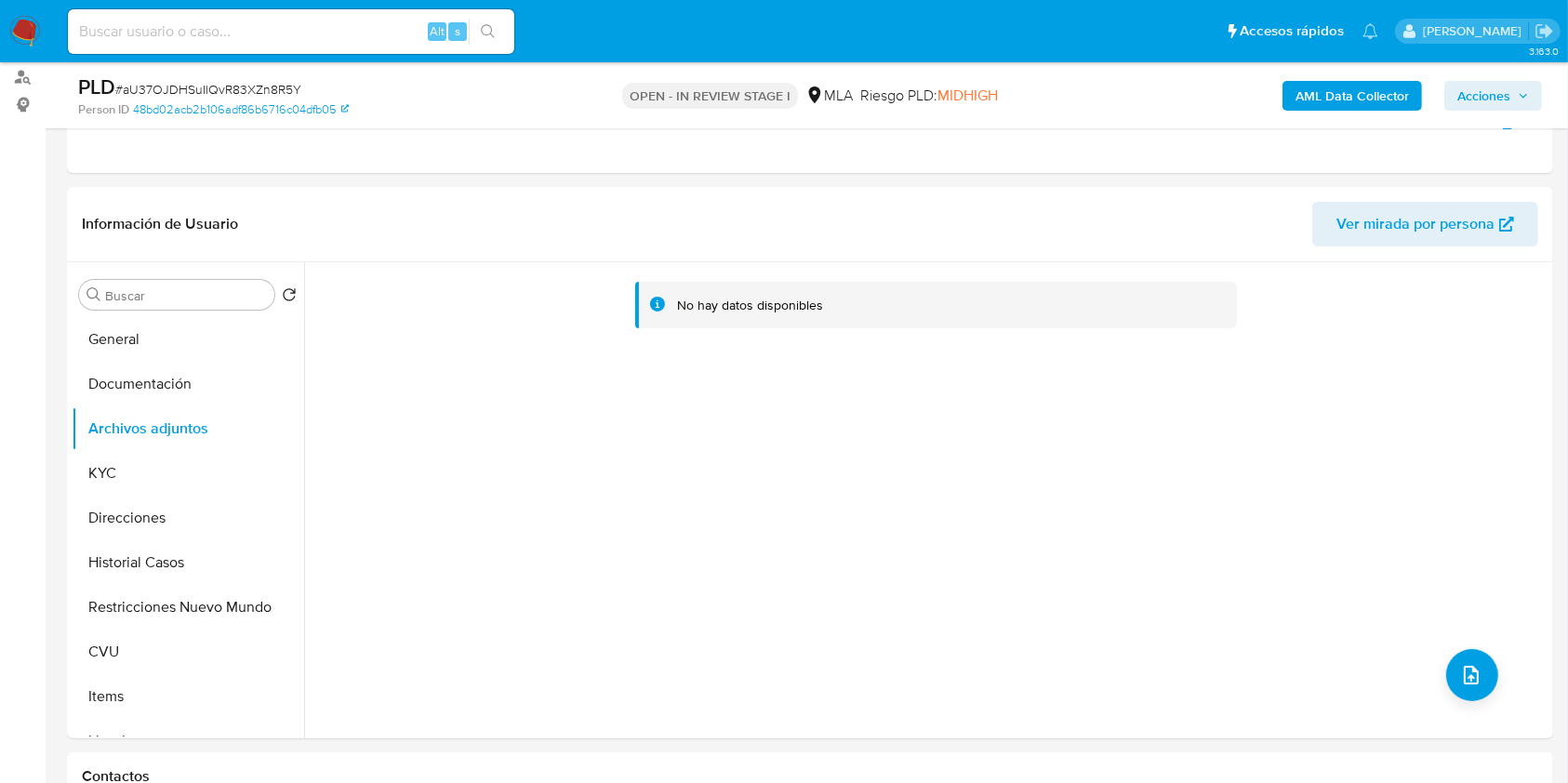
click at [1348, 94] on b "AML Data Collector" at bounding box center [1352, 95] width 113 height 30
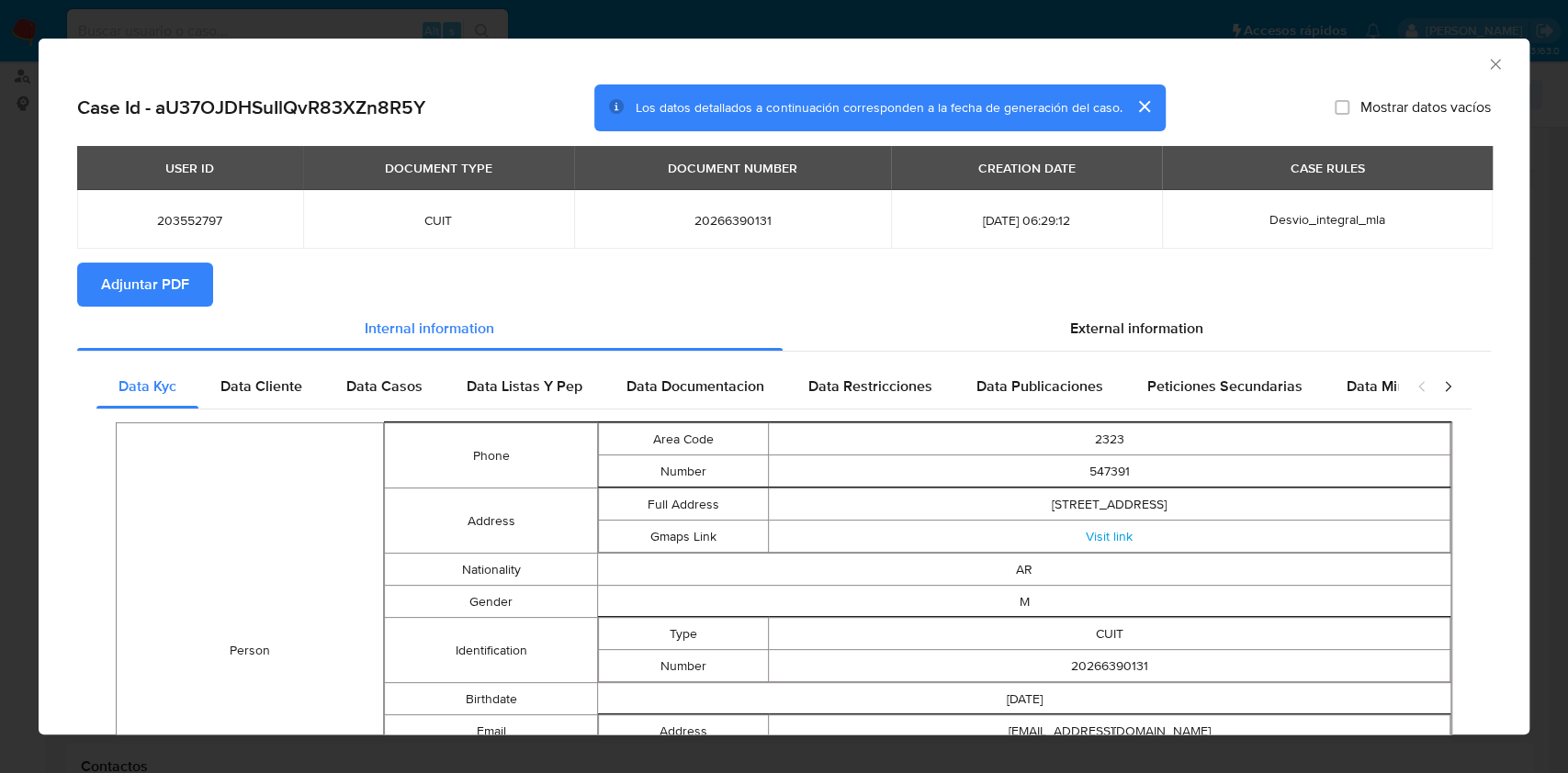
click at [1490, 63] on icon "Cerrar ventana" at bounding box center [1495, 64] width 10 height 10
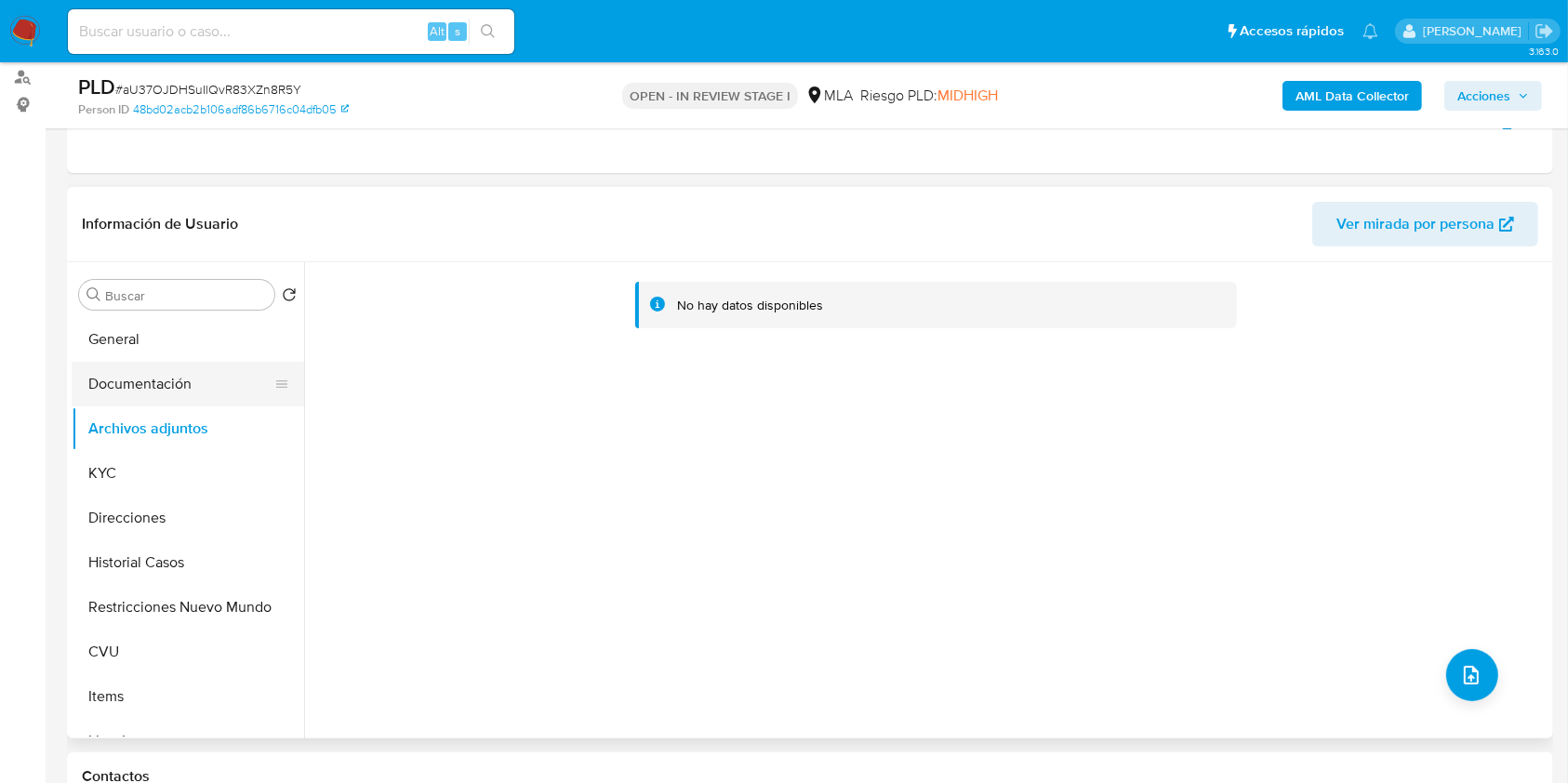
click at [113, 382] on button "Documentación" at bounding box center [180, 384] width 217 height 44
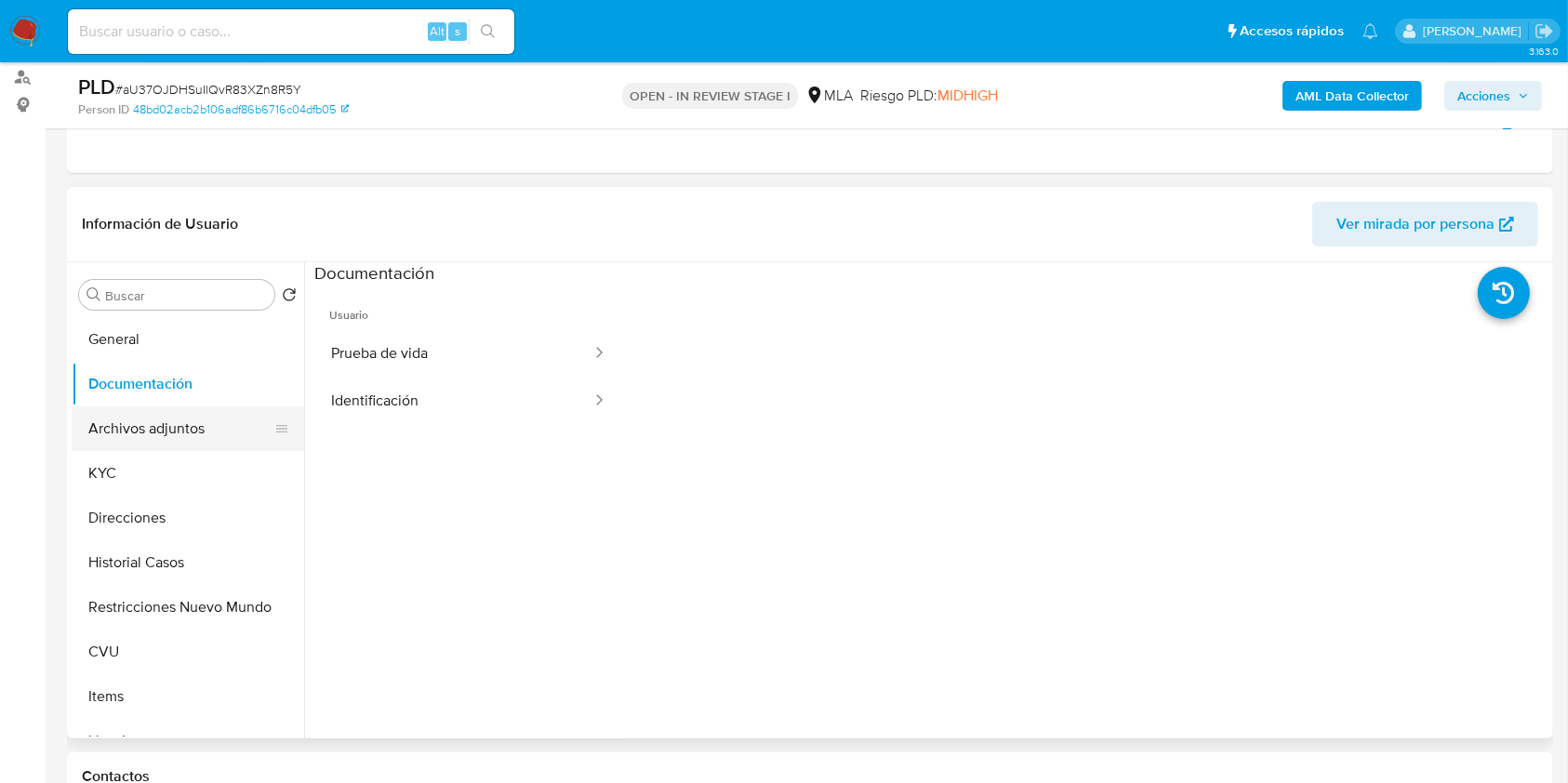
click at [127, 425] on button "Archivos adjuntos" at bounding box center [180, 429] width 217 height 44
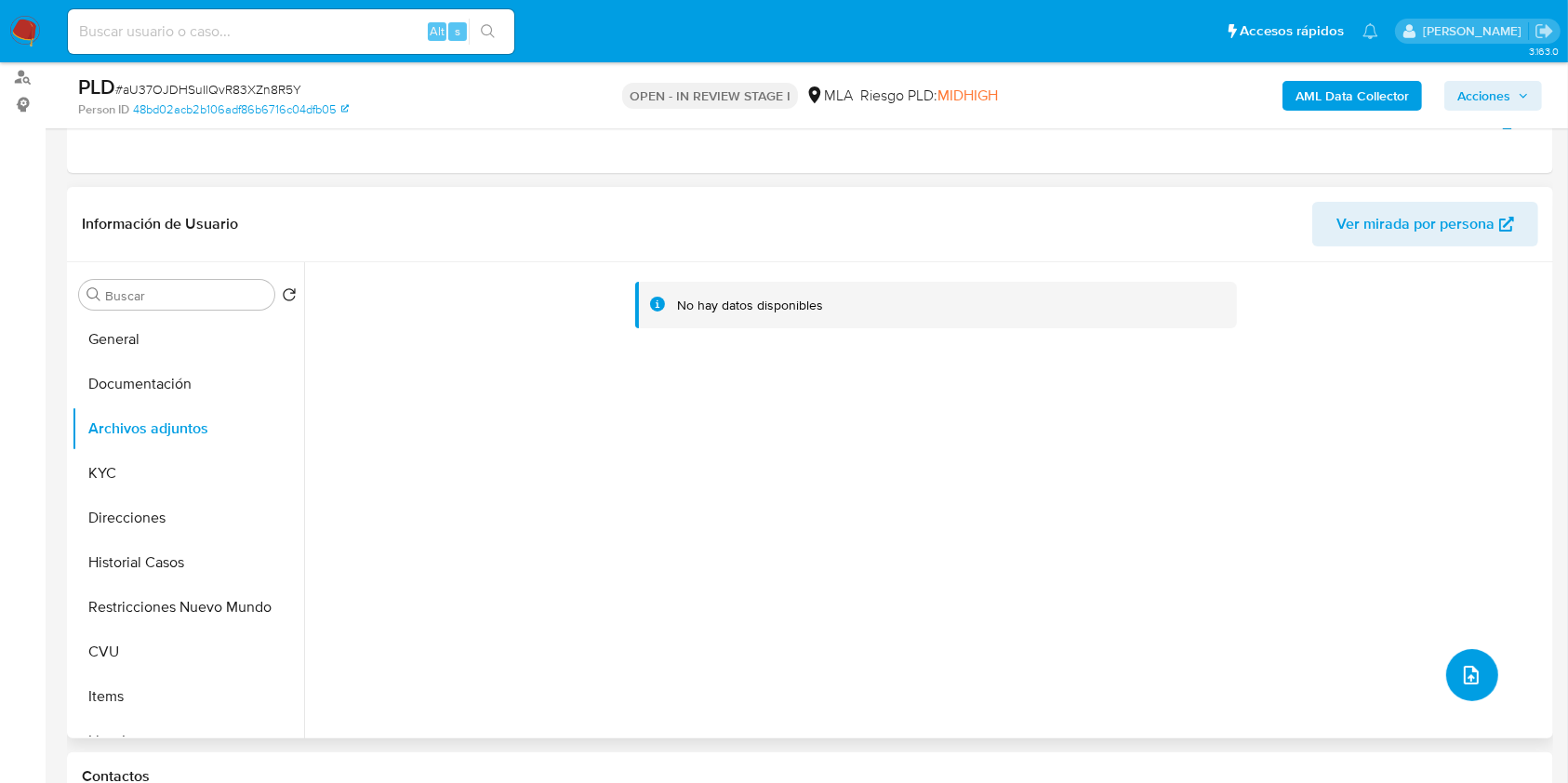
click at [1450, 670] on button "upload-file" at bounding box center [1472, 675] width 52 height 52
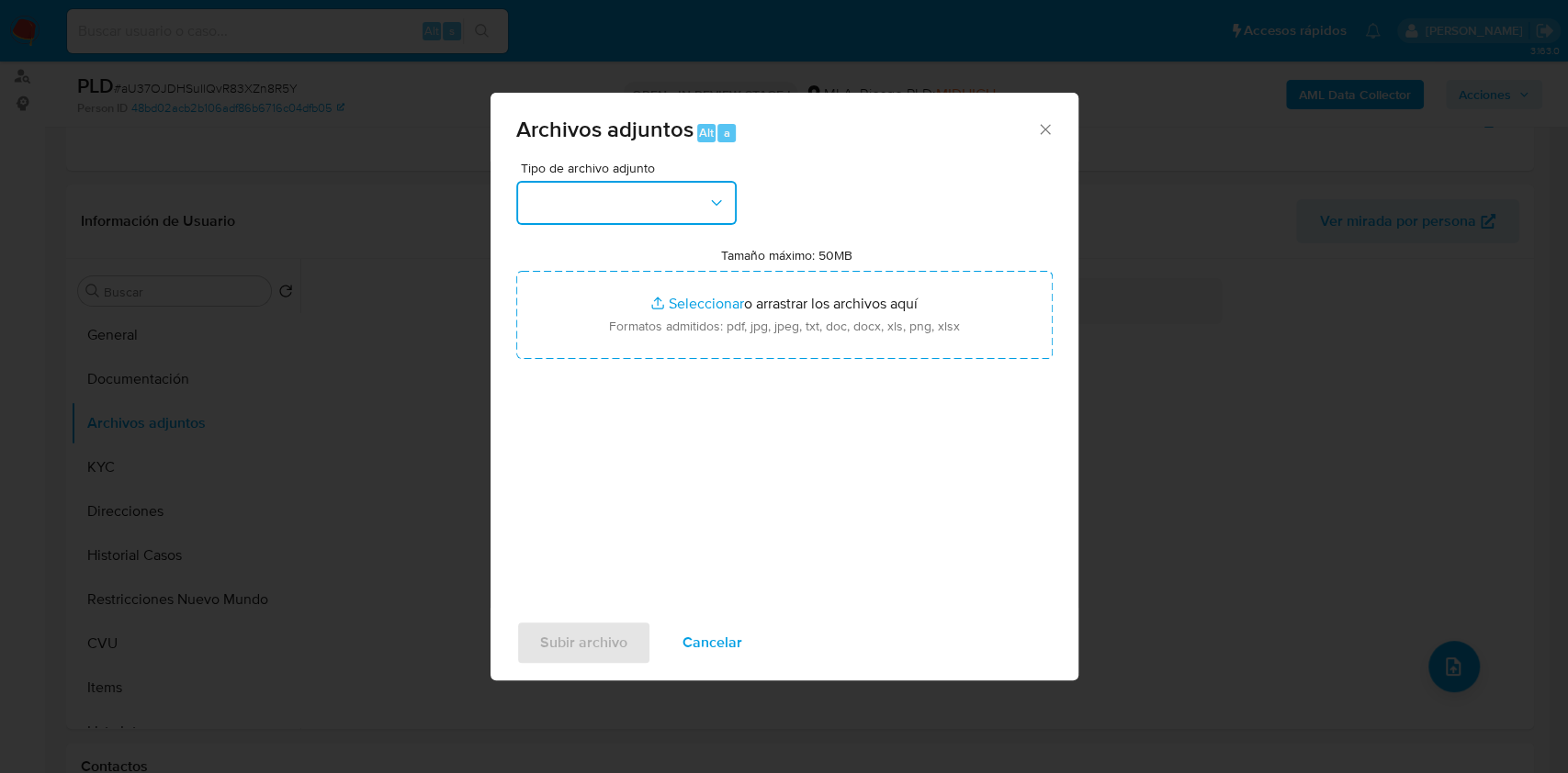
click at [690, 187] on button "button" at bounding box center [627, 203] width 220 height 44
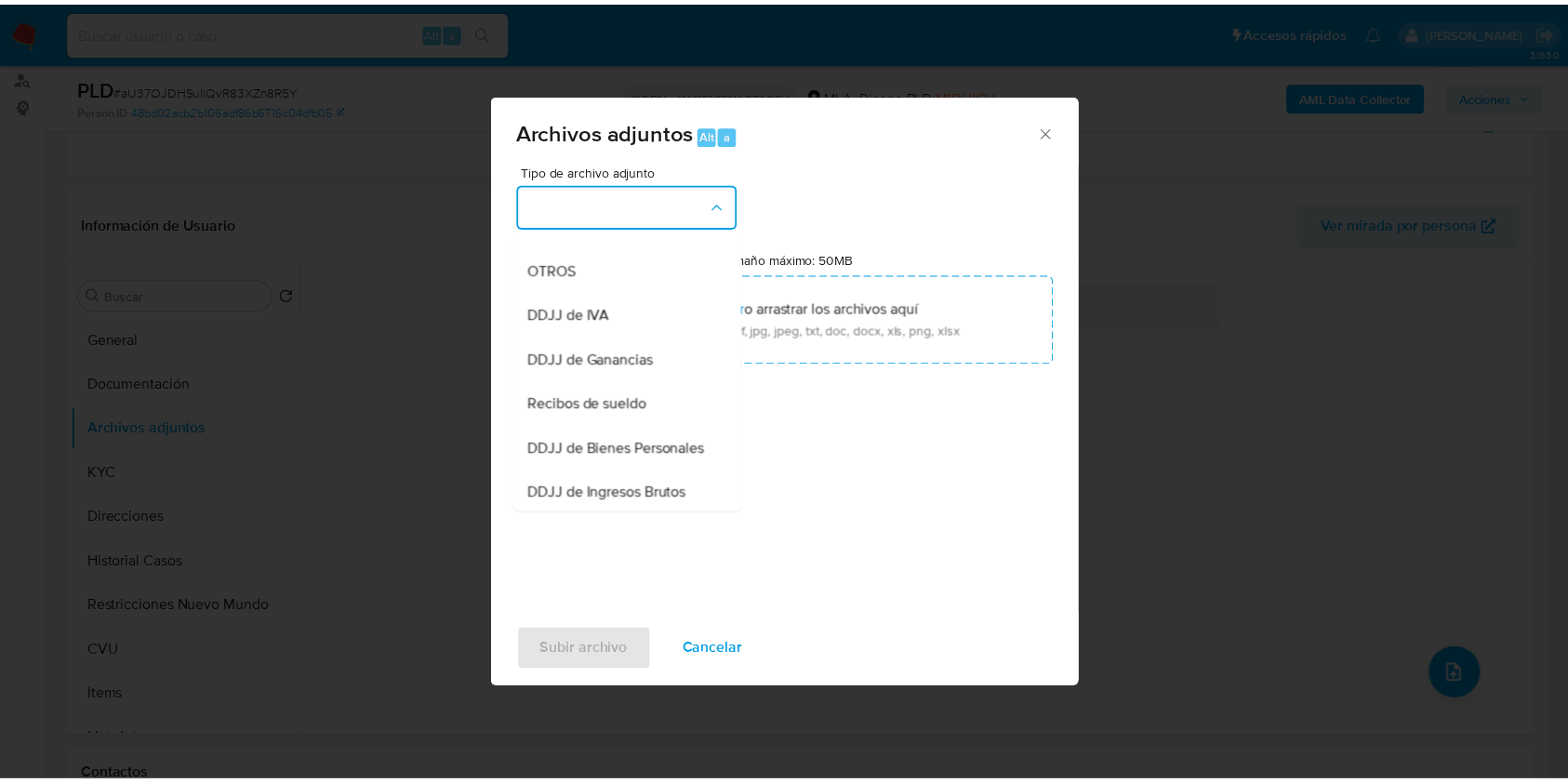
scroll to position [351, 0]
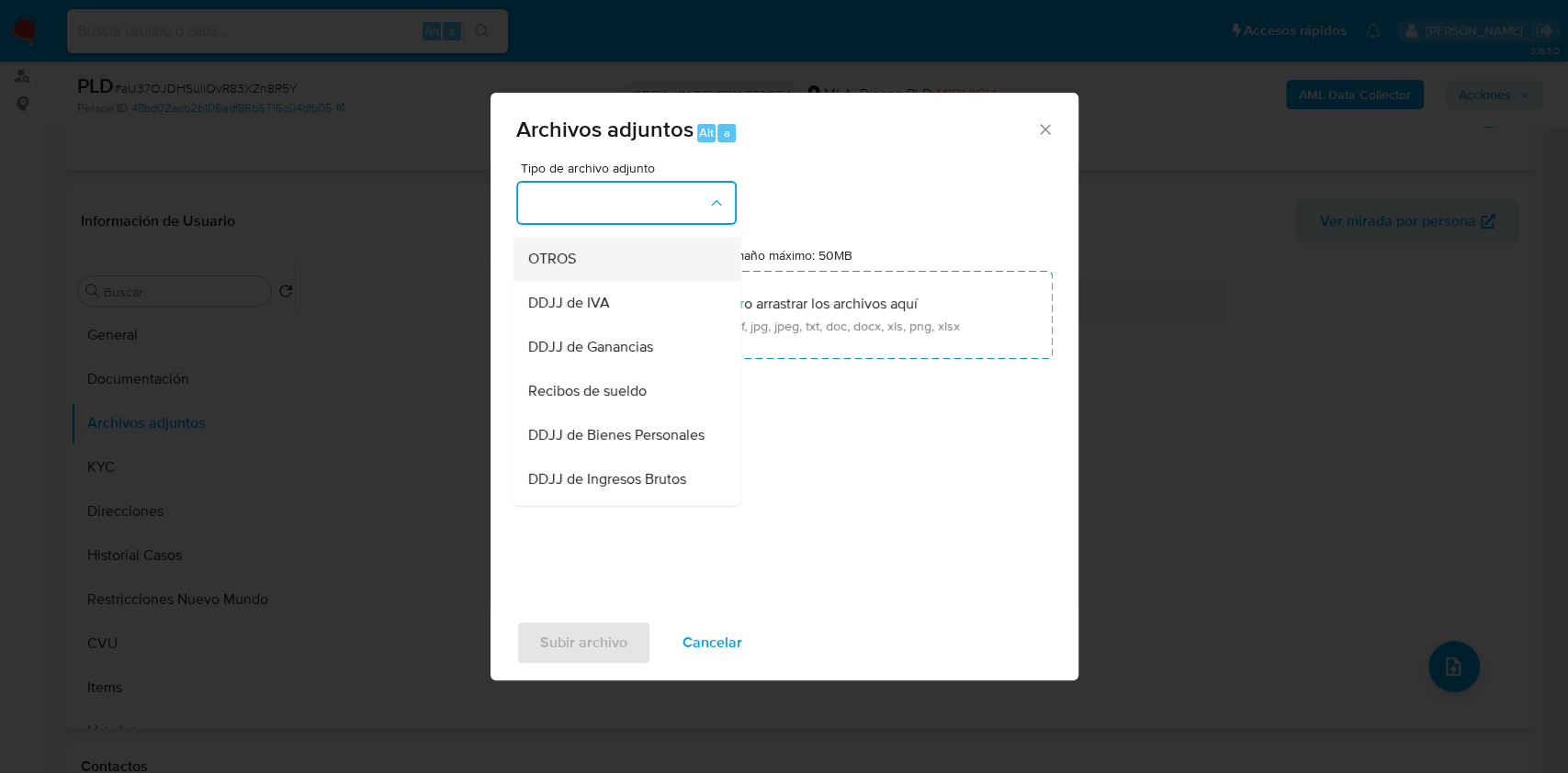
click at [574, 281] on div "OTROS" at bounding box center [620, 259] width 187 height 44
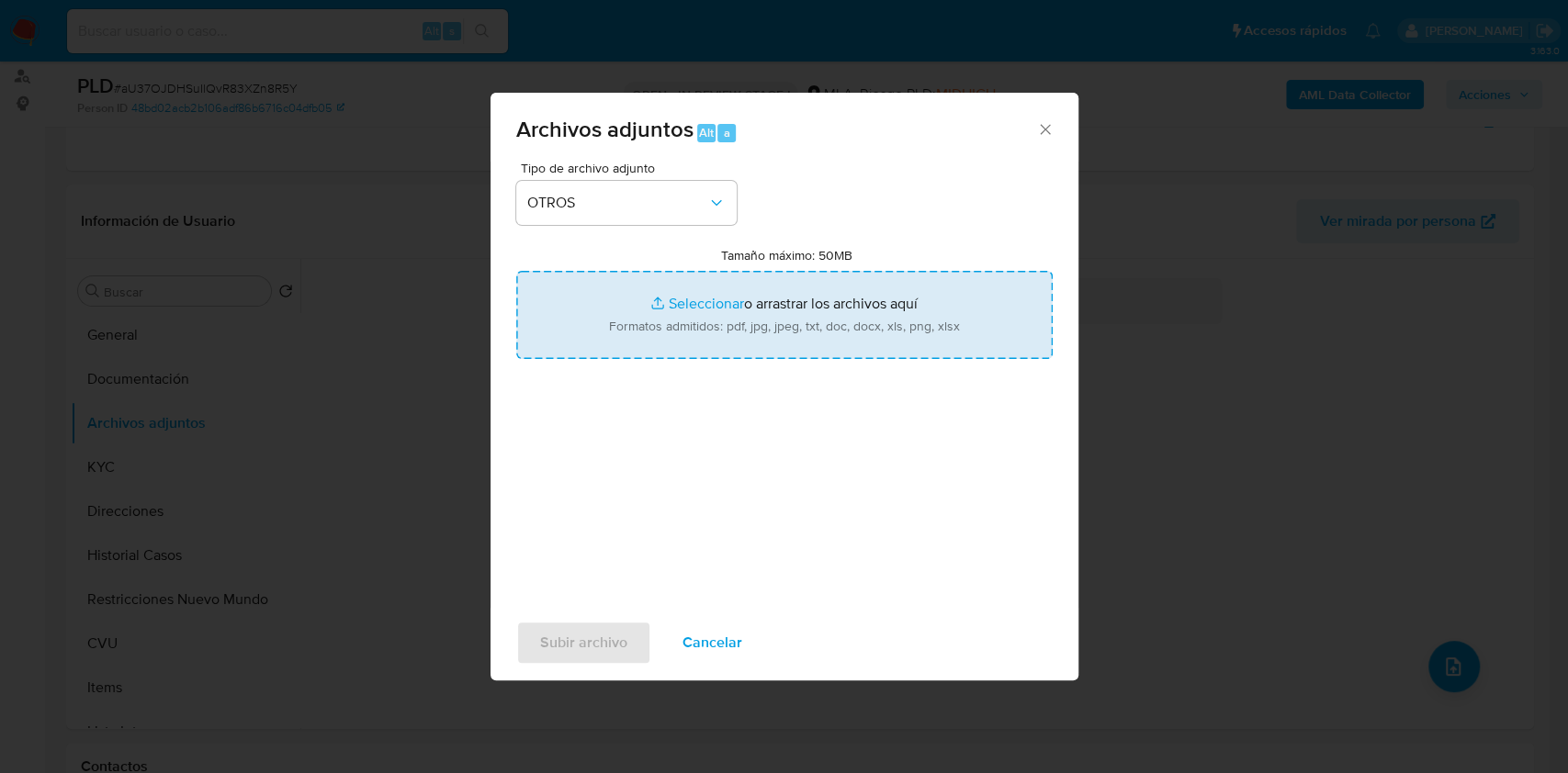
click at [673, 317] on input "Tamaño máximo: 50MB Seleccionar archivos" at bounding box center [784, 314] width 537 height 88
type input "C:\fakepath\Caselog aU37OJDHSuIlQvR83XZn8R5Y.docx"
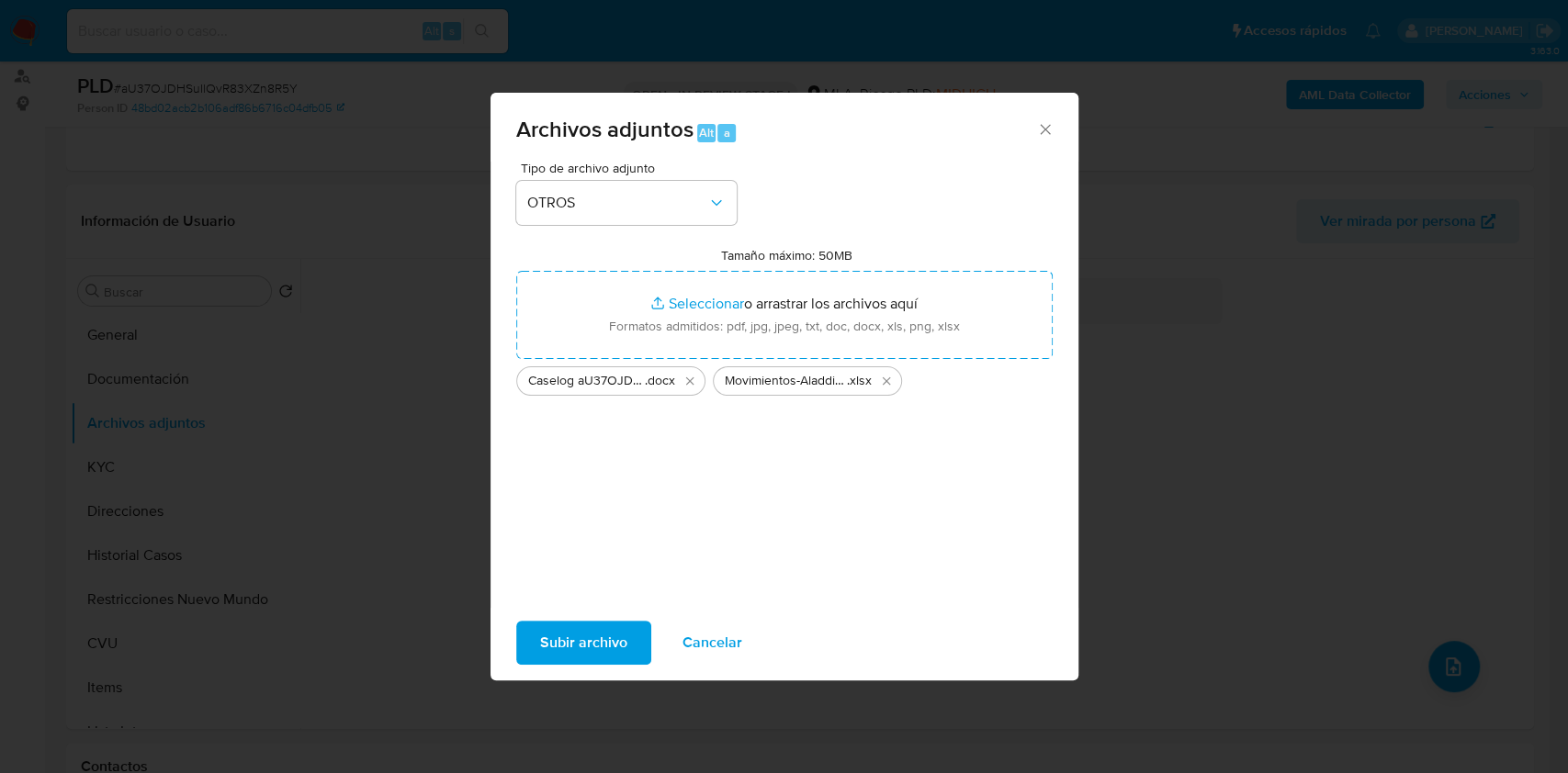
click at [583, 643] on span "Subir archivo" at bounding box center [584, 643] width 87 height 41
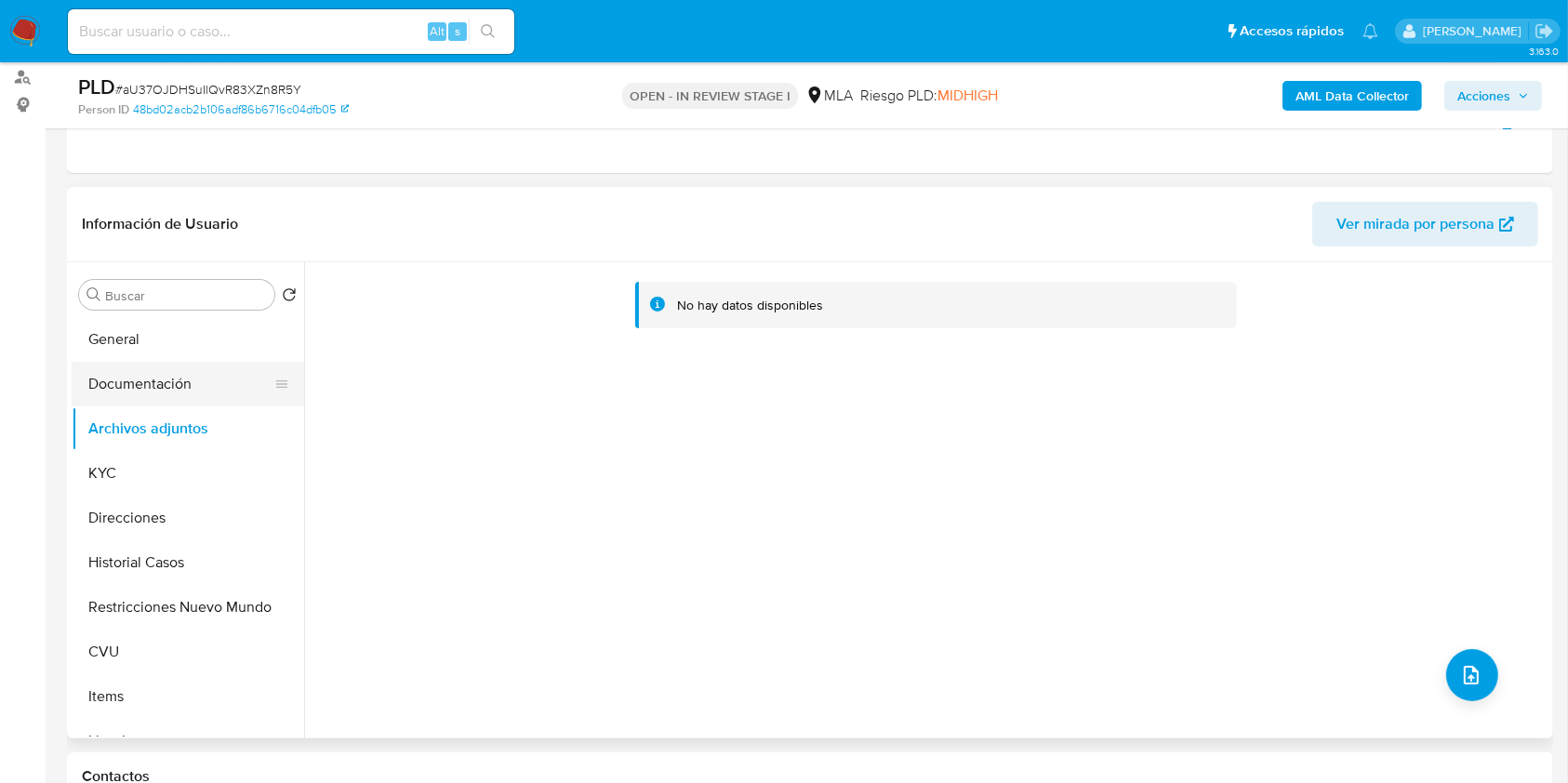
click at [156, 385] on button "Documentación" at bounding box center [180, 384] width 217 height 44
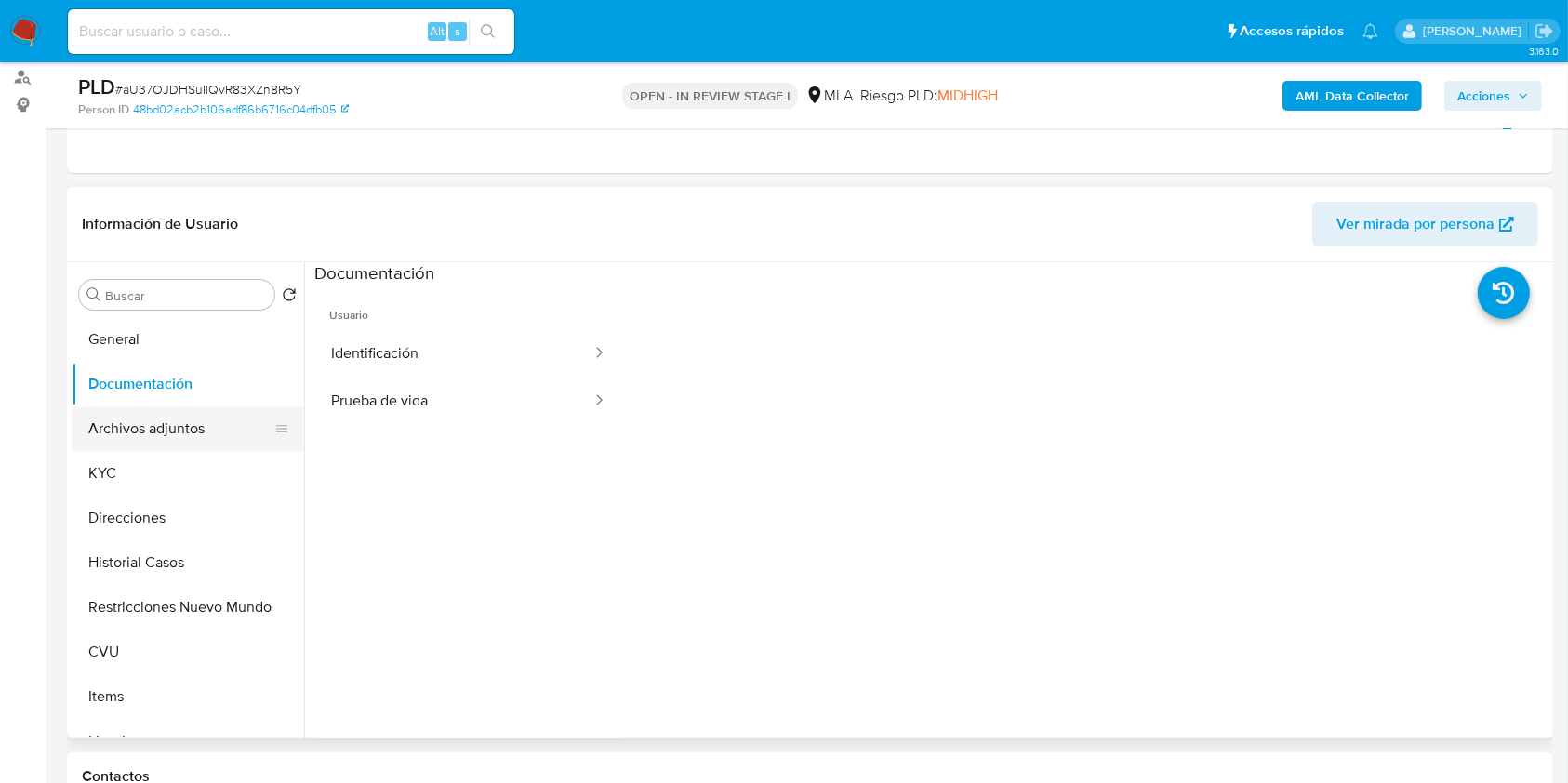
click at [165, 428] on button "Archivos adjuntos" at bounding box center [180, 429] width 217 height 44
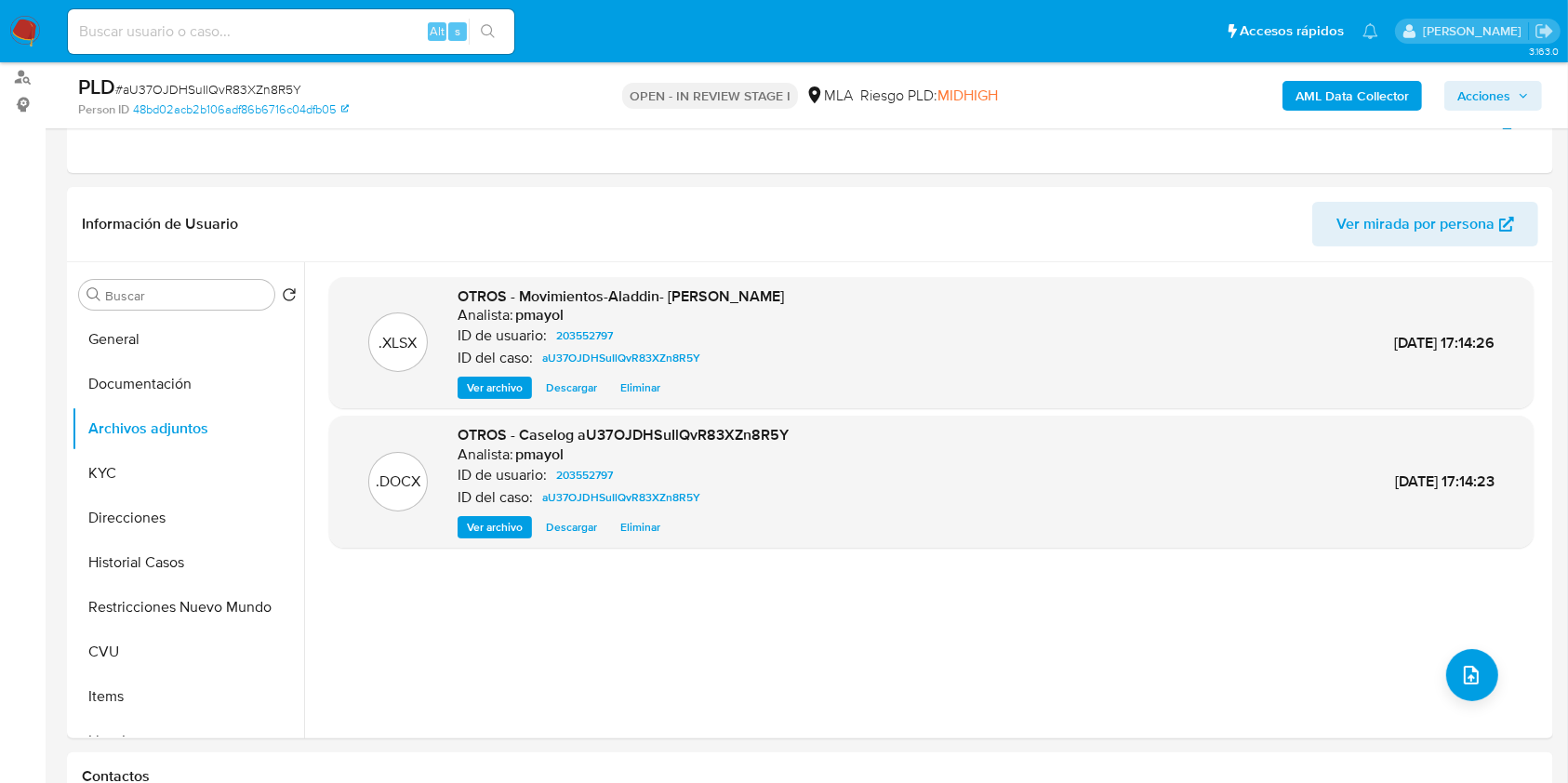
drag, startPoint x: 1495, startPoint y: 105, endPoint x: 1454, endPoint y: 91, distance: 43.3
click at [1454, 91] on button "Acciones" at bounding box center [1493, 95] width 98 height 30
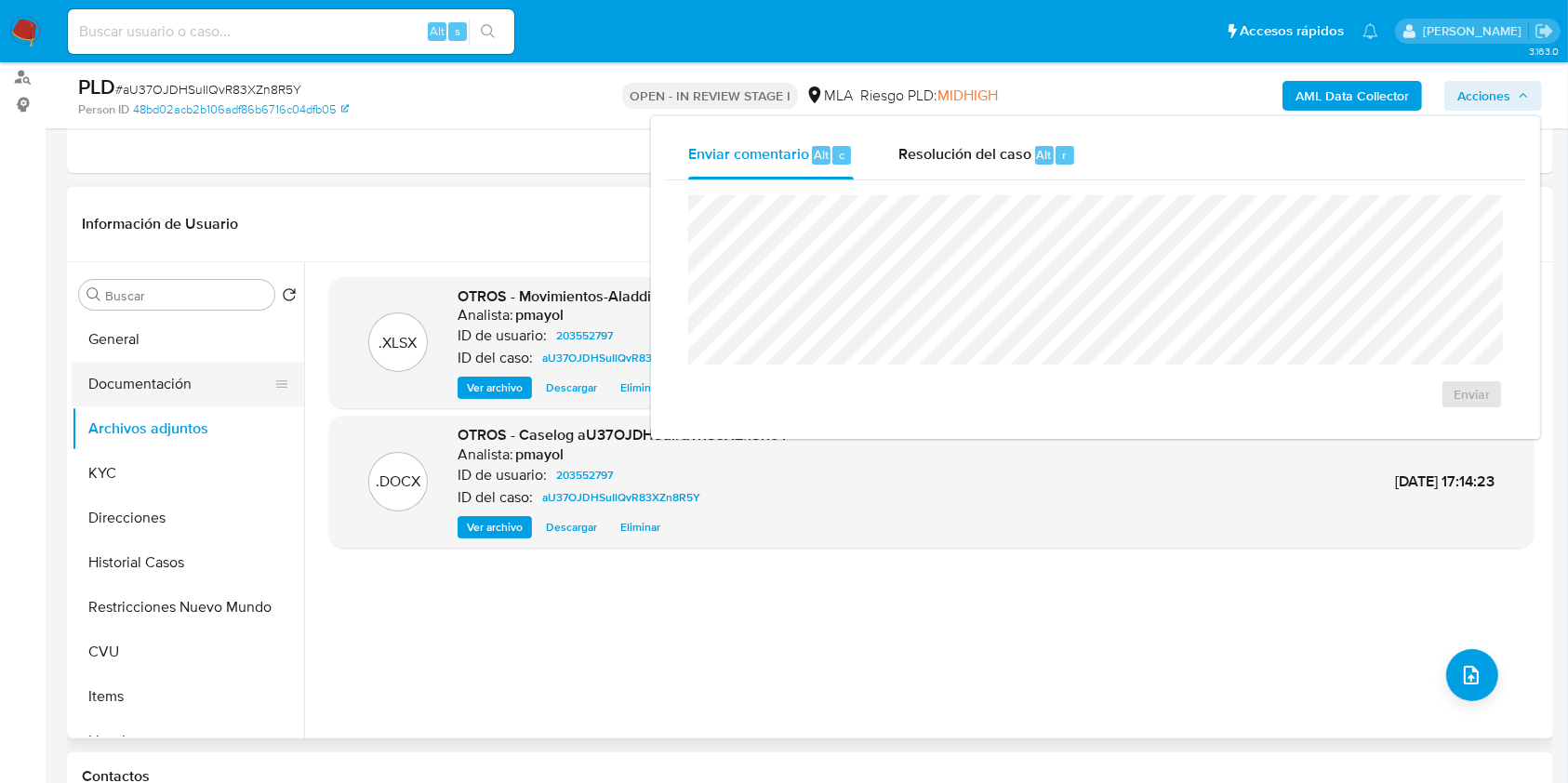
click at [170, 368] on button "Documentación" at bounding box center [180, 384] width 217 height 44
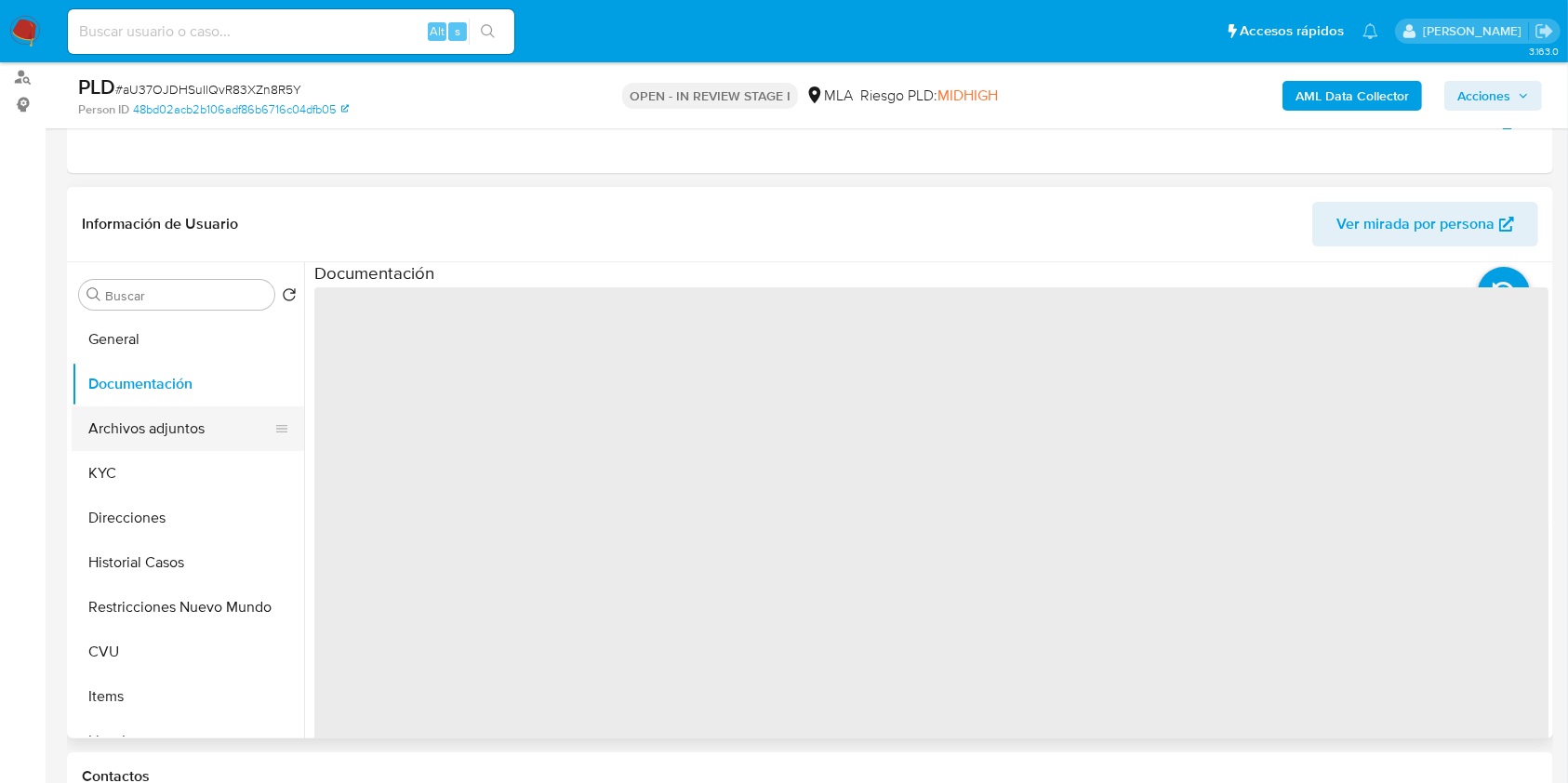
click at [163, 431] on button "Archivos adjuntos" at bounding box center [180, 429] width 217 height 44
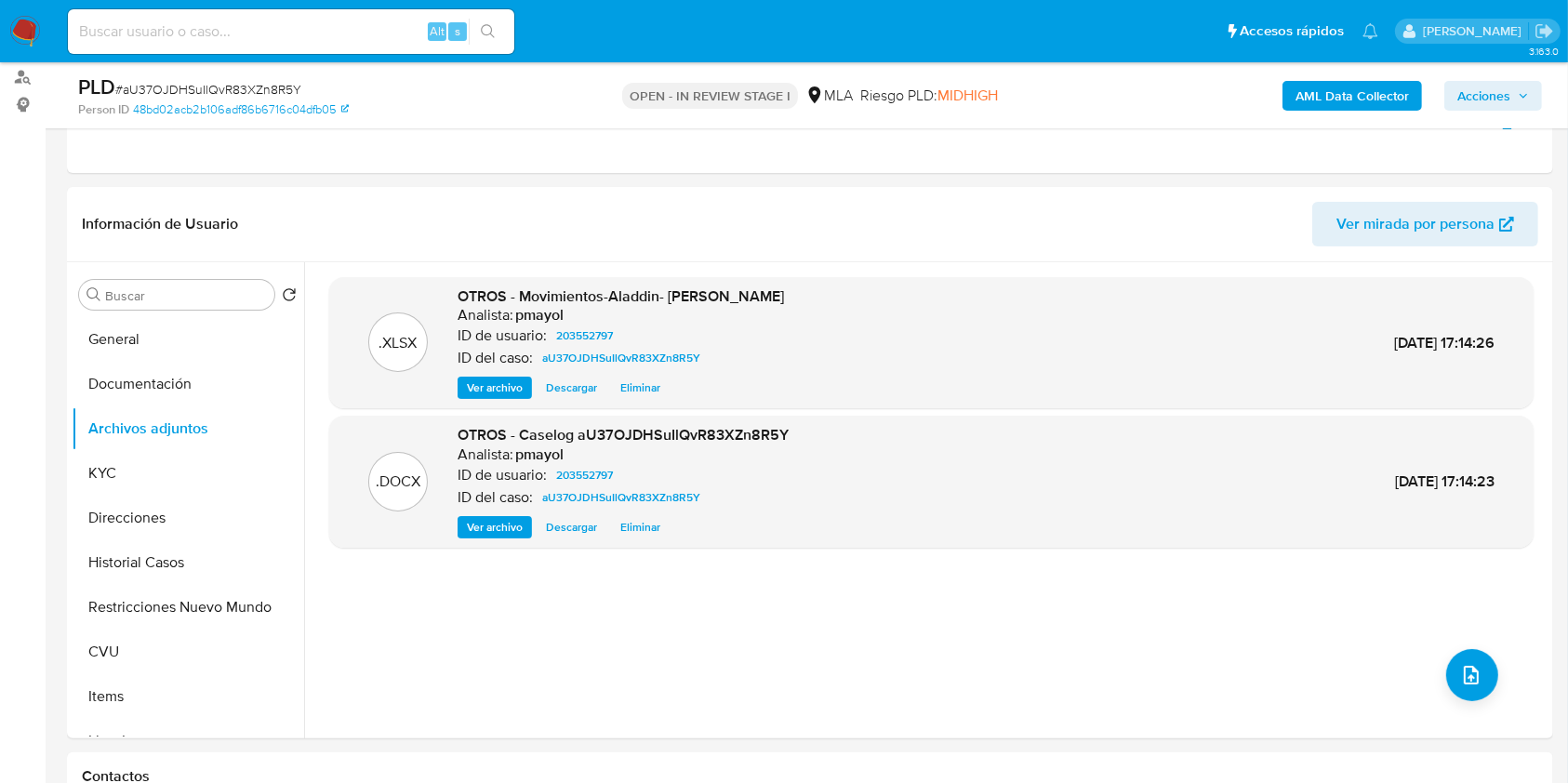
click at [1329, 89] on b "AML Data Collector" at bounding box center [1352, 95] width 113 height 30
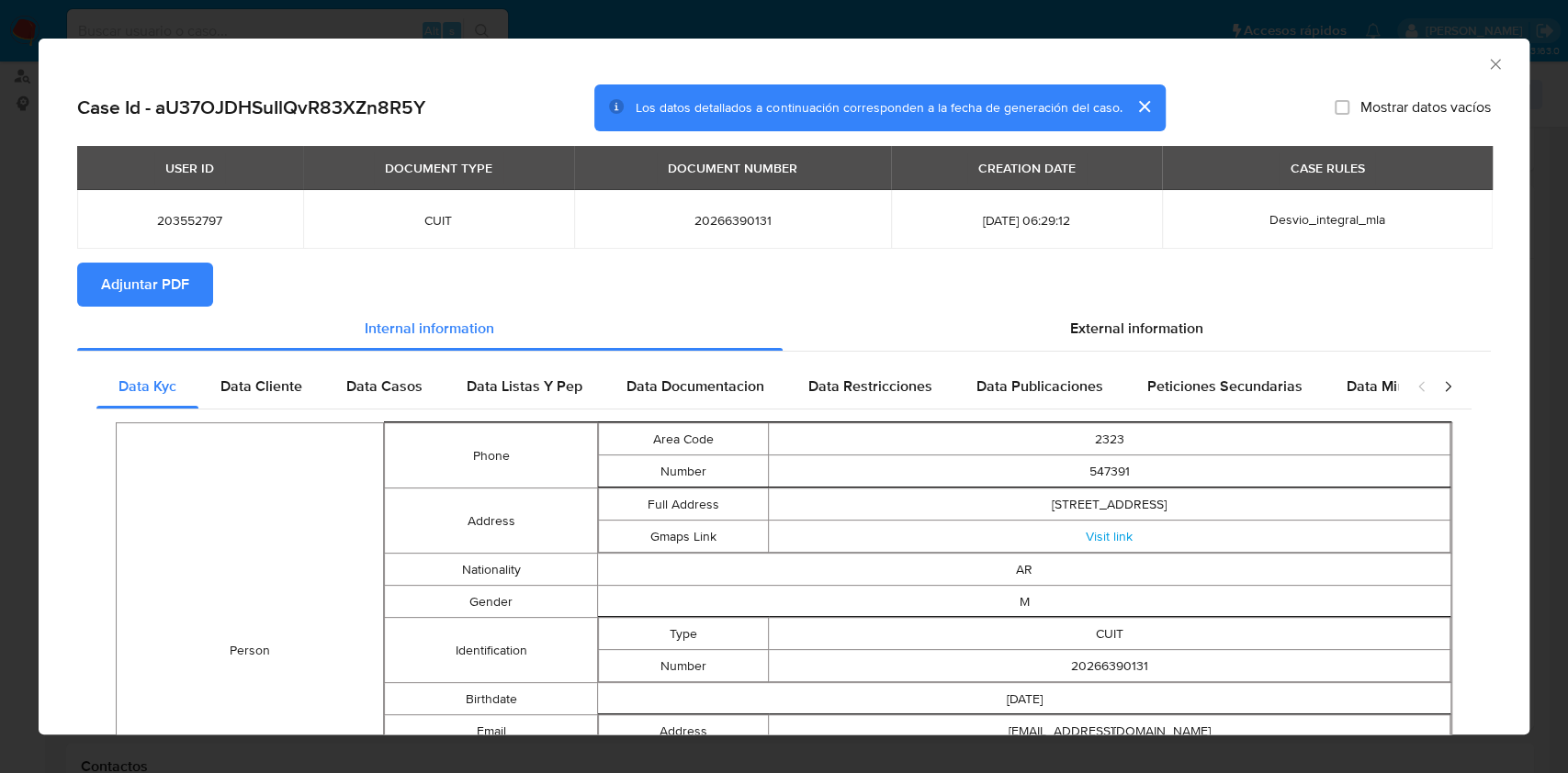
click at [166, 279] on span "Adjuntar PDF" at bounding box center [144, 285] width 88 height 41
click at [1486, 68] on icon "Cerrar ventana" at bounding box center [1495, 64] width 18 height 18
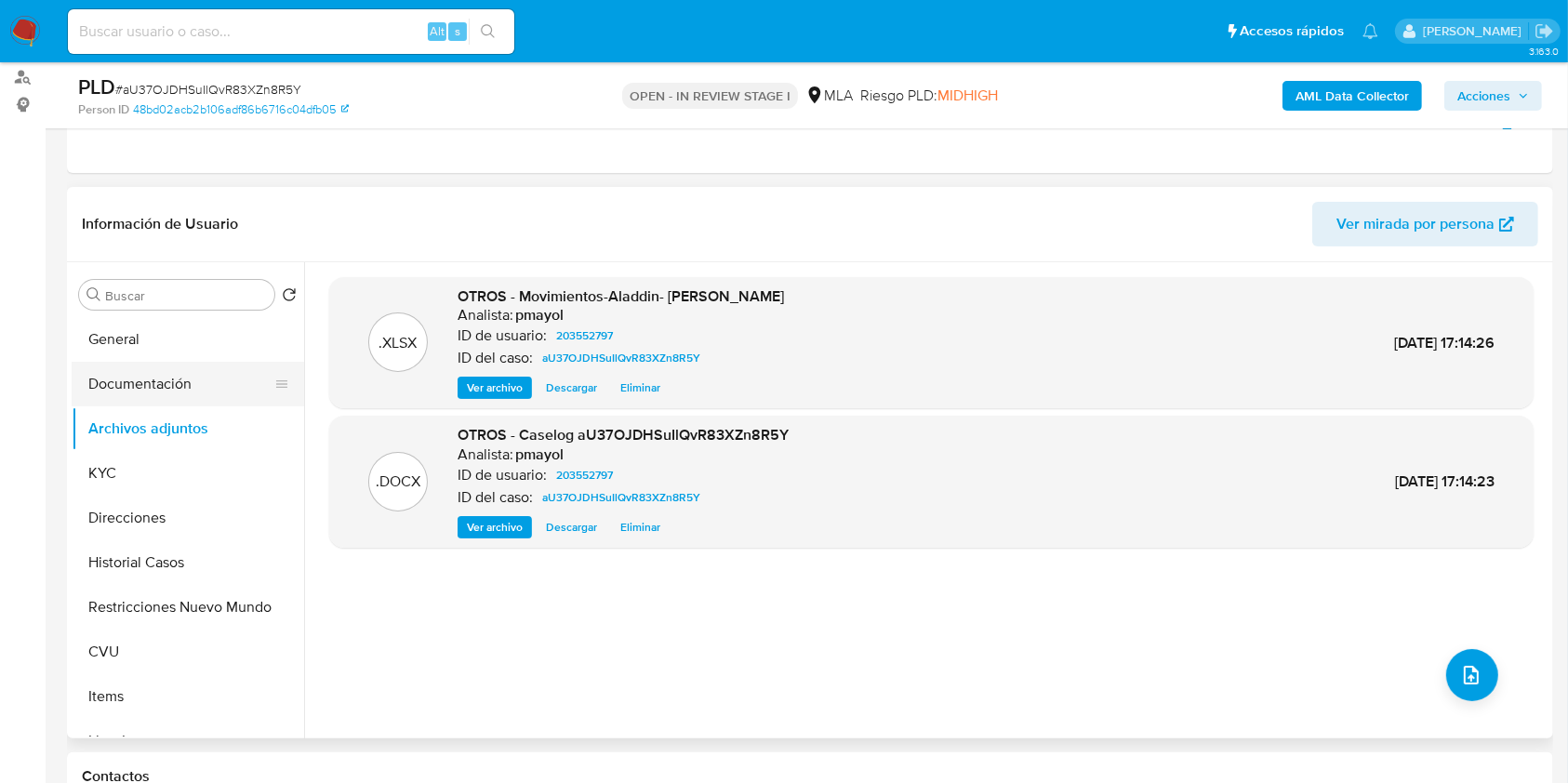
click at [156, 385] on button "Documentación" at bounding box center [180, 384] width 217 height 44
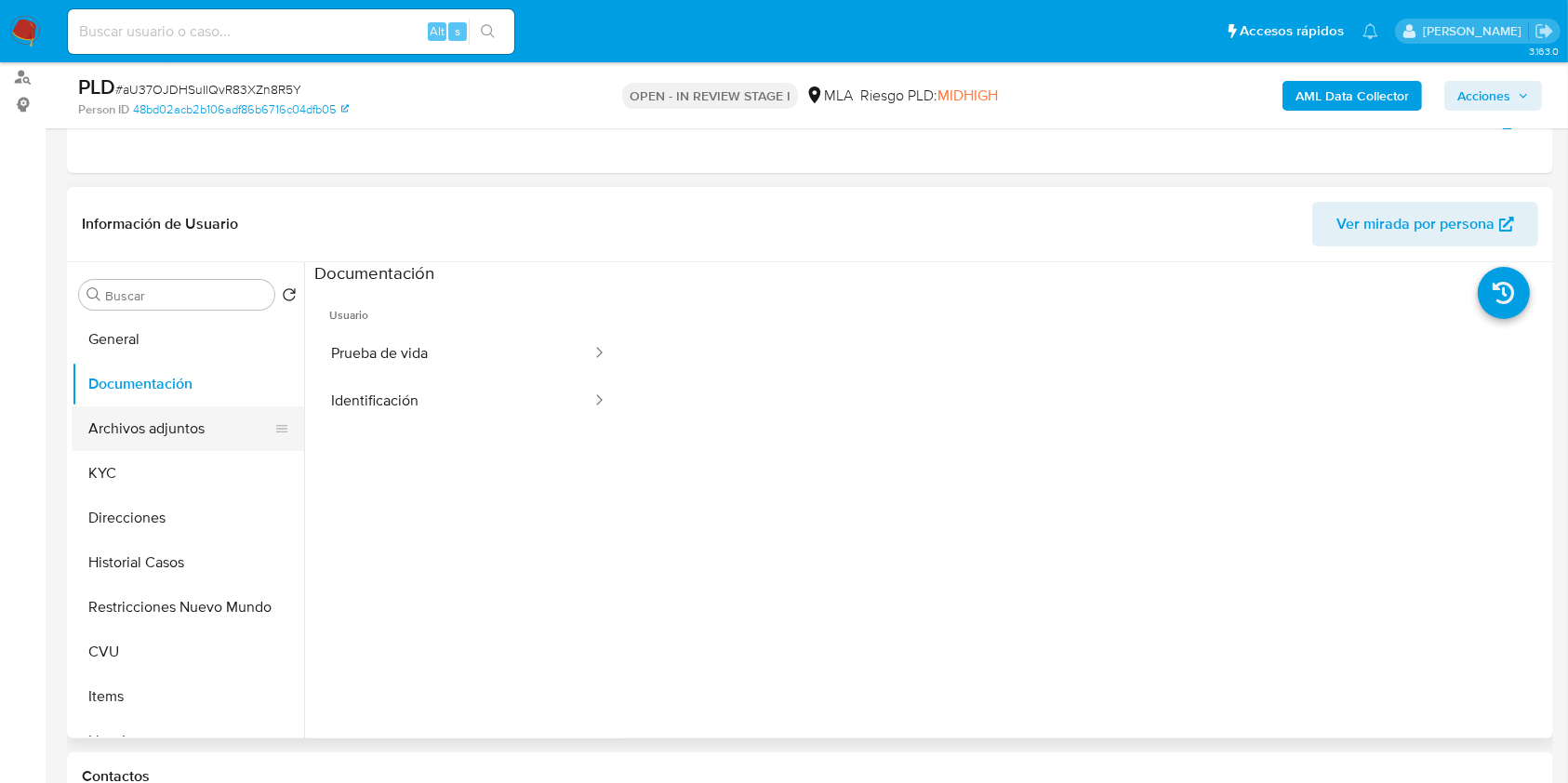
click at [160, 424] on button "Archivos adjuntos" at bounding box center [180, 429] width 217 height 44
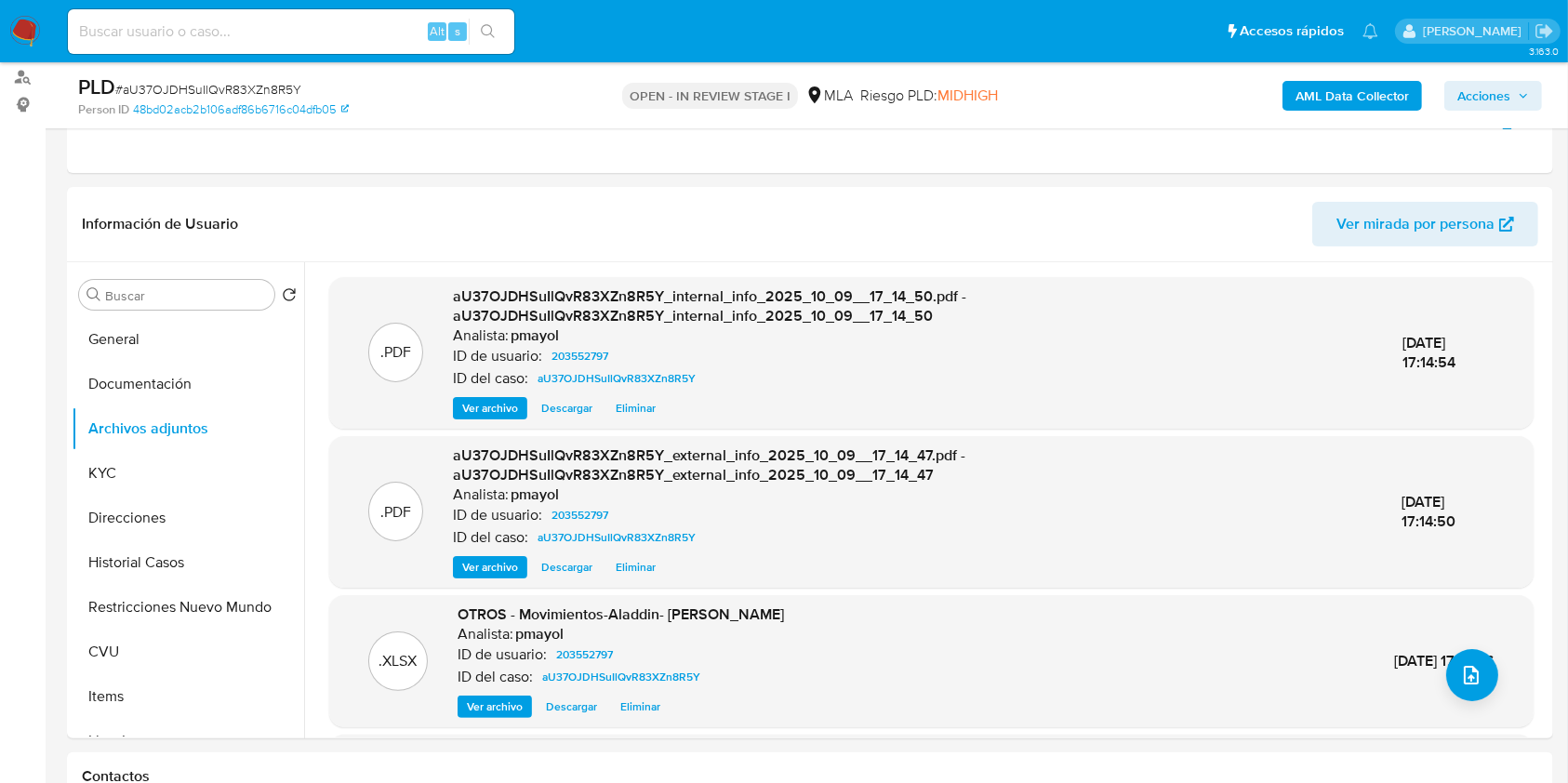
click at [1470, 100] on span "Acciones" at bounding box center [1483, 95] width 53 height 30
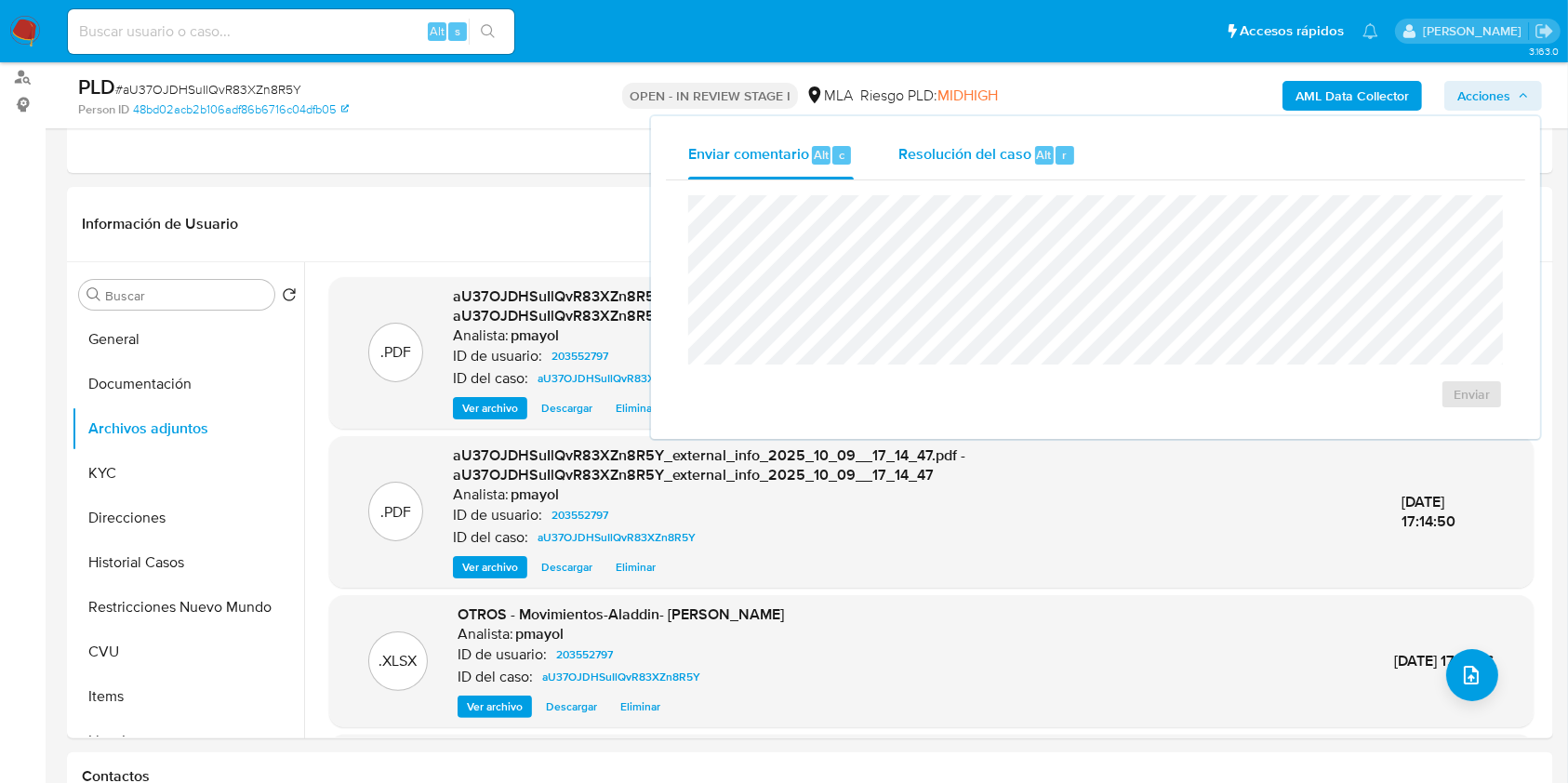
click at [978, 153] on span "Resolución del caso" at bounding box center [964, 154] width 133 height 21
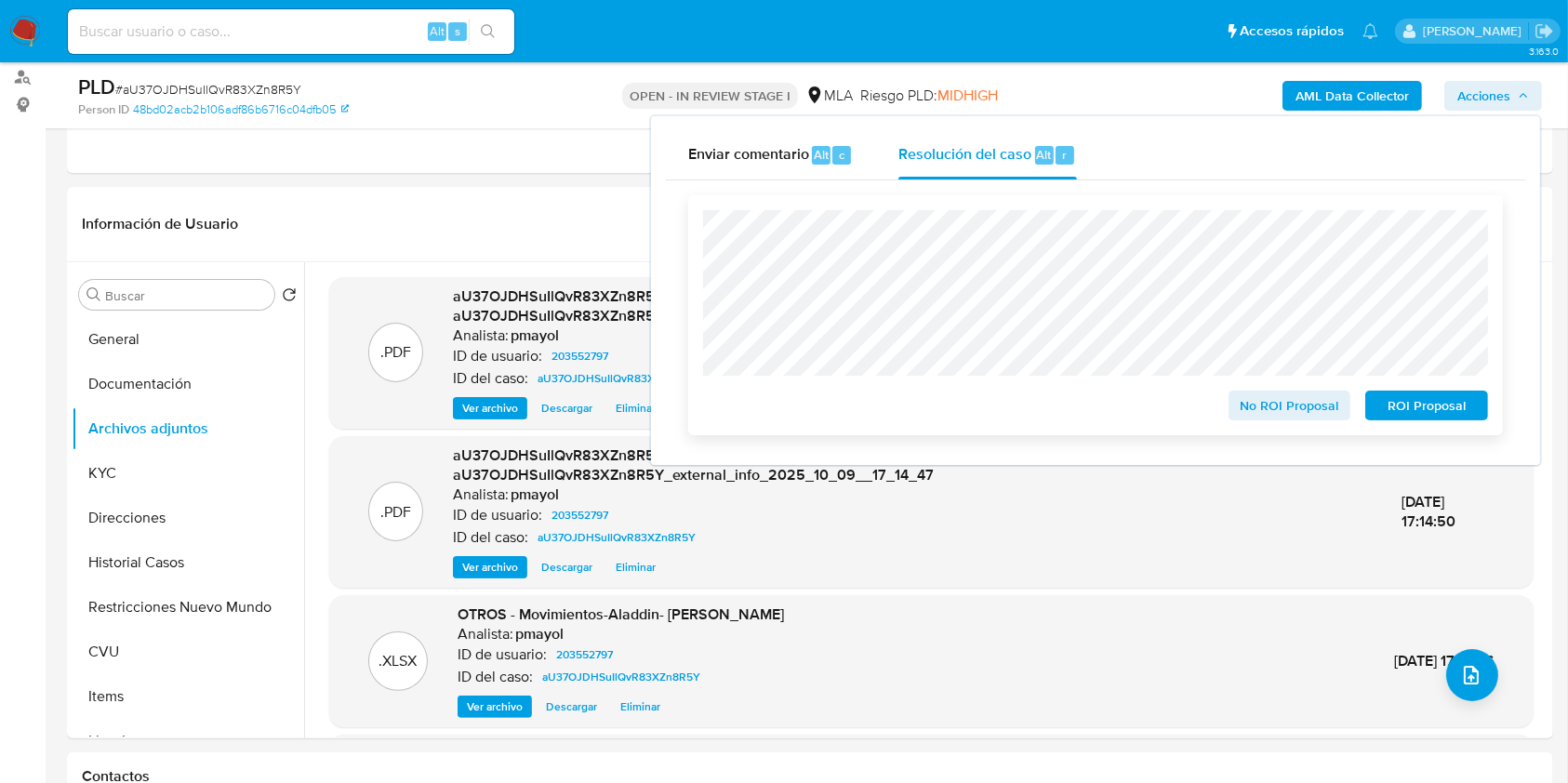
click at [1302, 395] on span "No ROI Proposal" at bounding box center [1289, 405] width 97 height 26
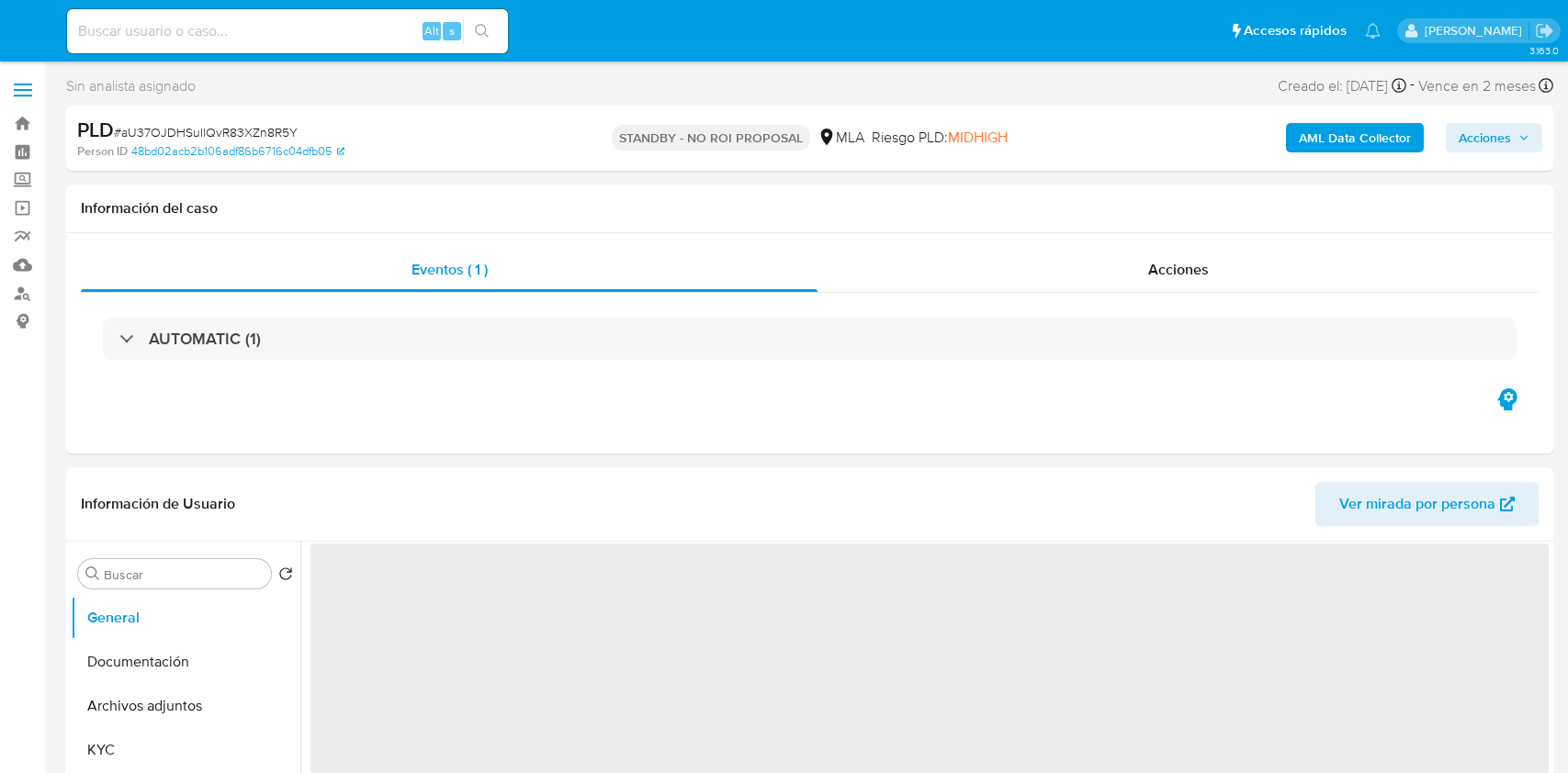
select select "10"
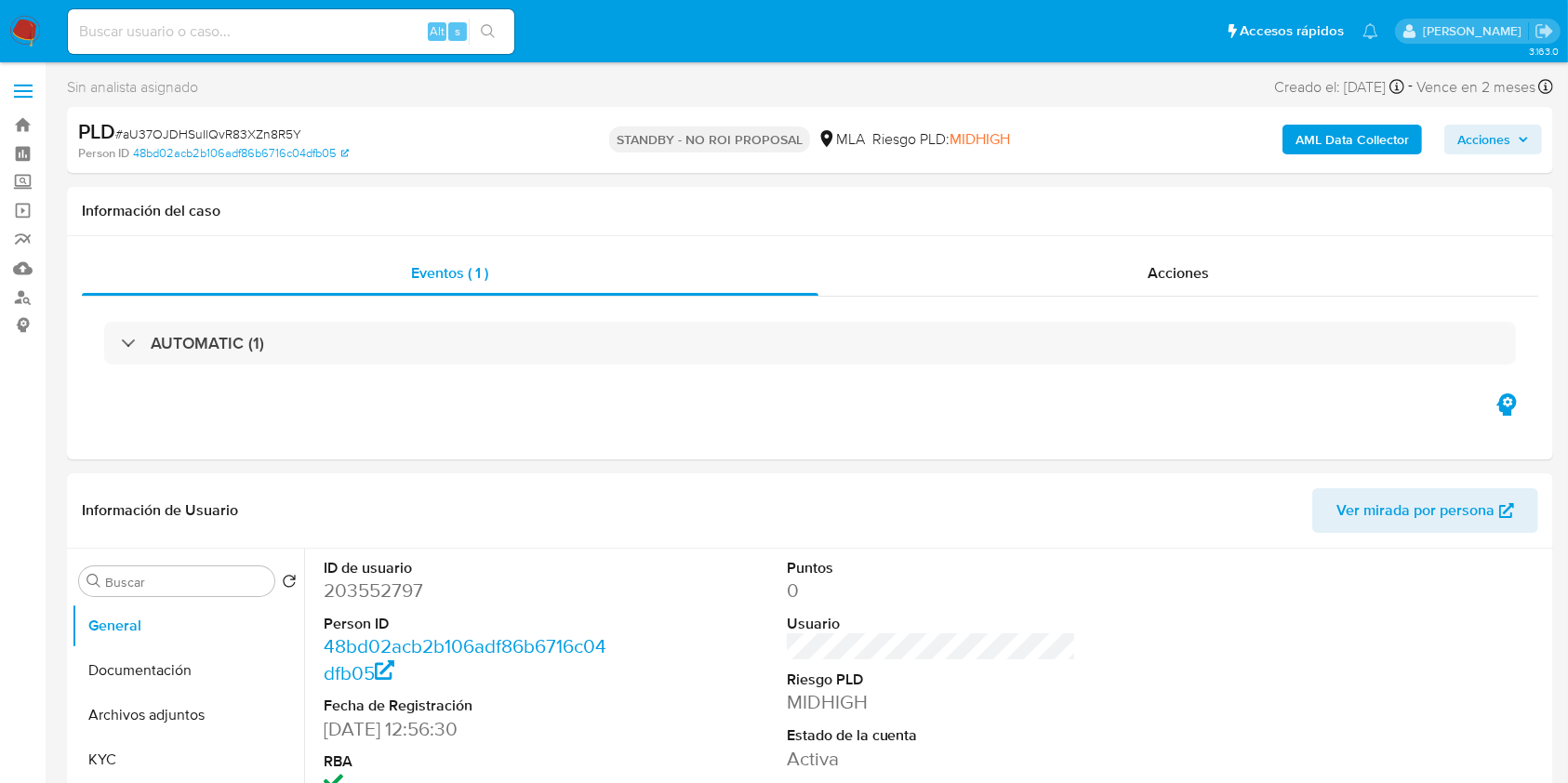
click at [383, 37] on input at bounding box center [291, 31] width 446 height 24
paste input "wIGkce5rlXDXXsqm1aUv8qxG"
type input "wIGkce5rlXDXXsqm1aUv8qxG"
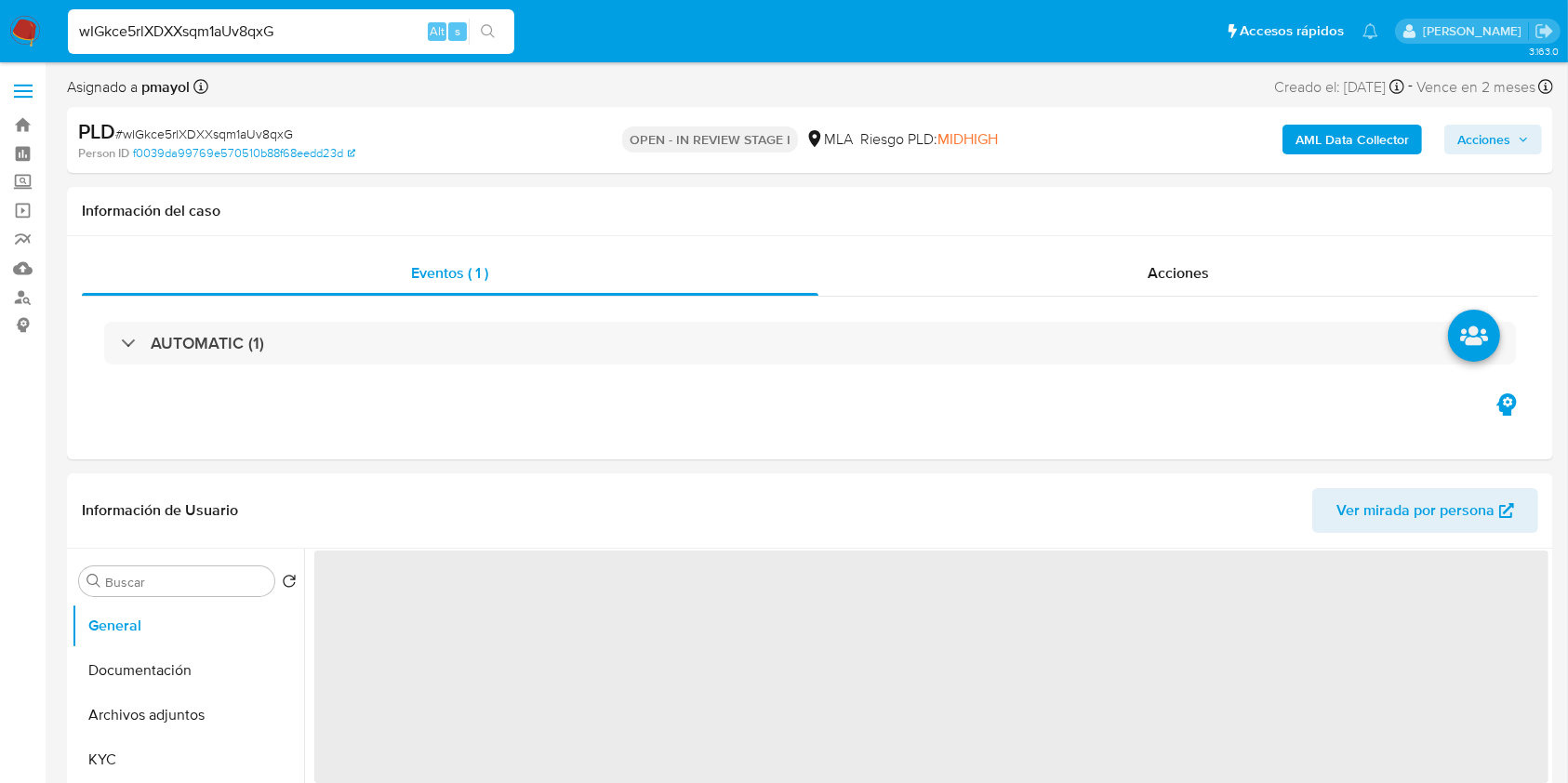
select select "10"
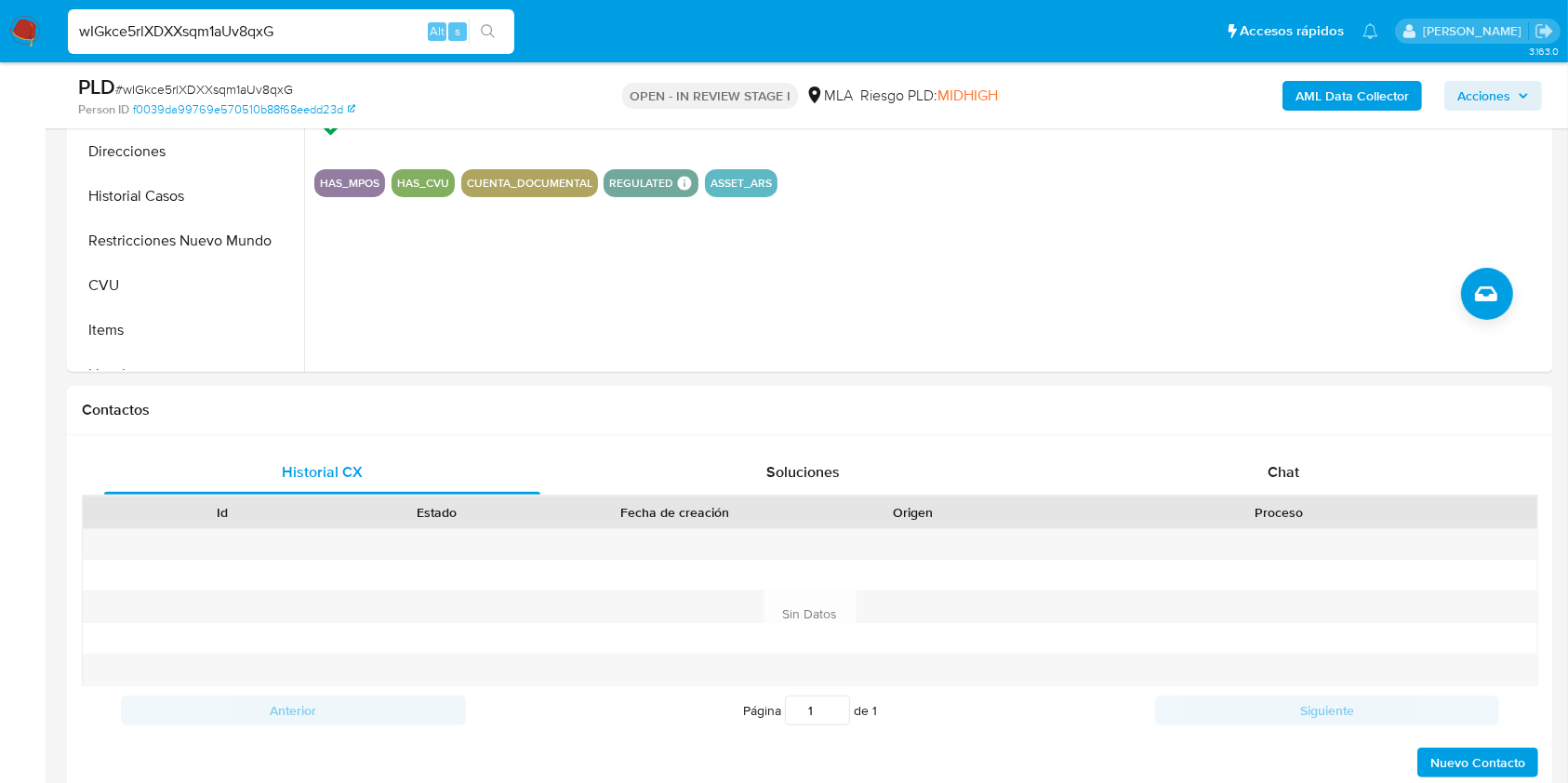
scroll to position [610, 0]
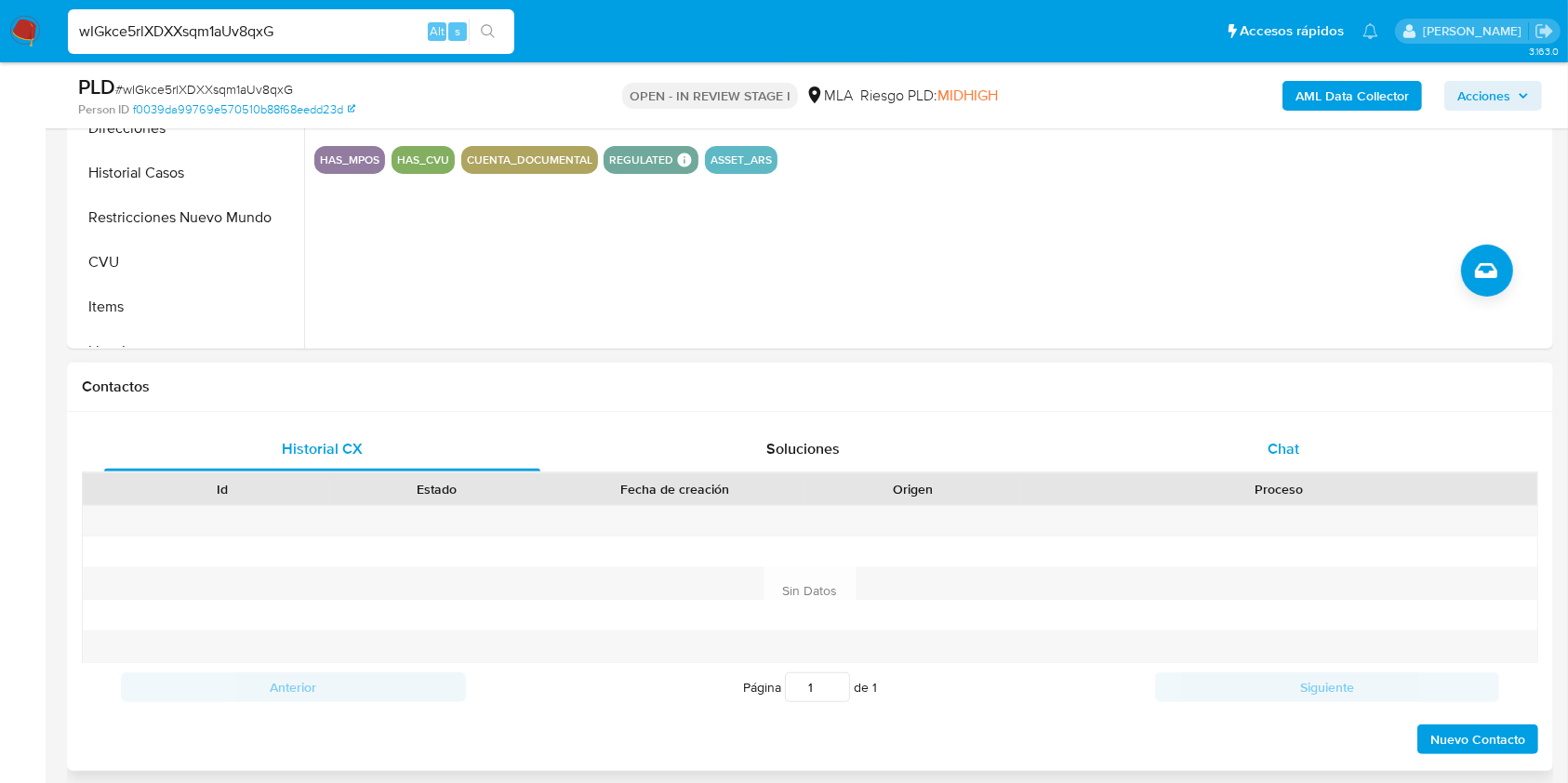
click at [1276, 442] on span "Chat" at bounding box center [1282, 449] width 32 height 21
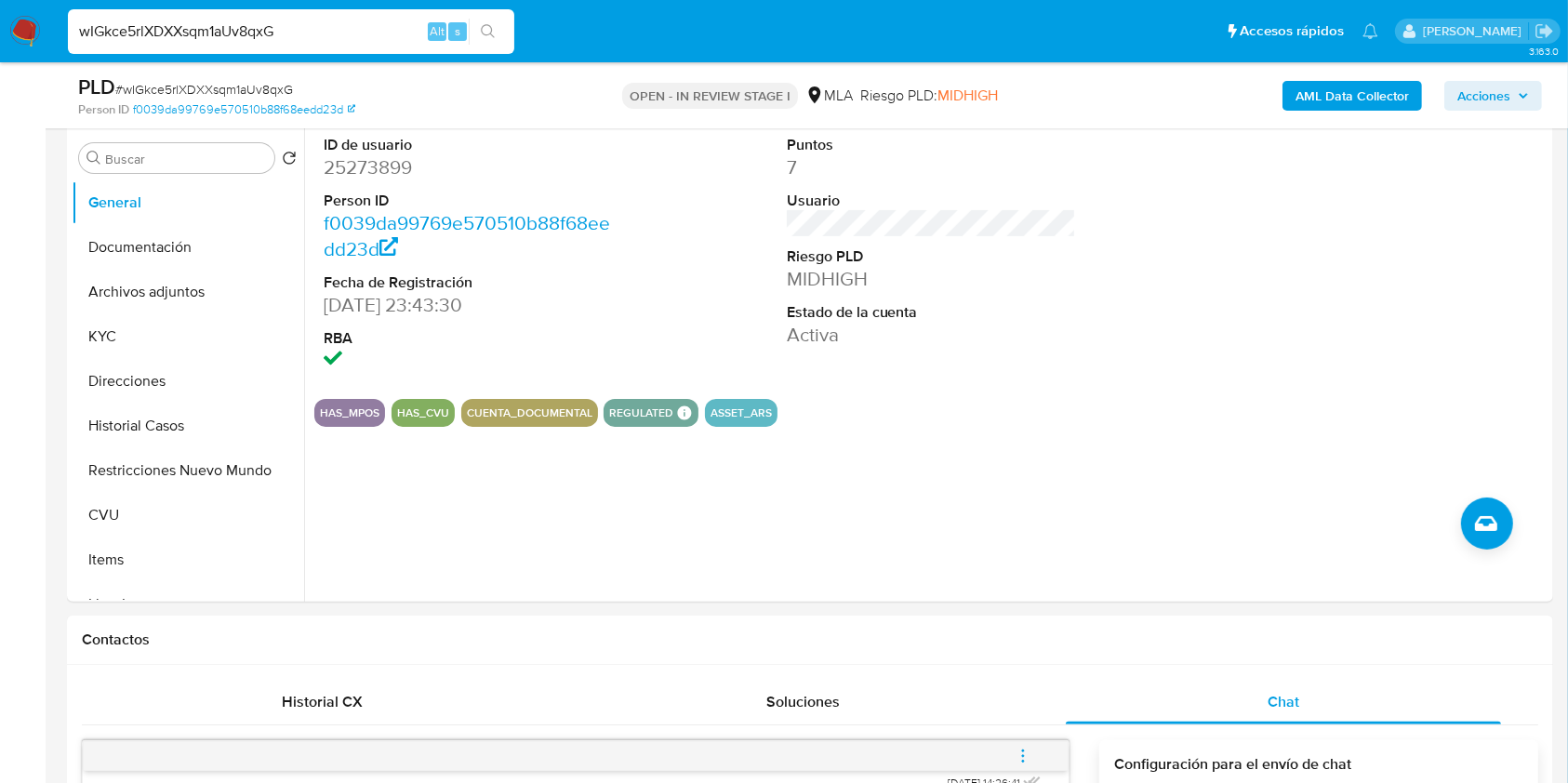
scroll to position [344, 0]
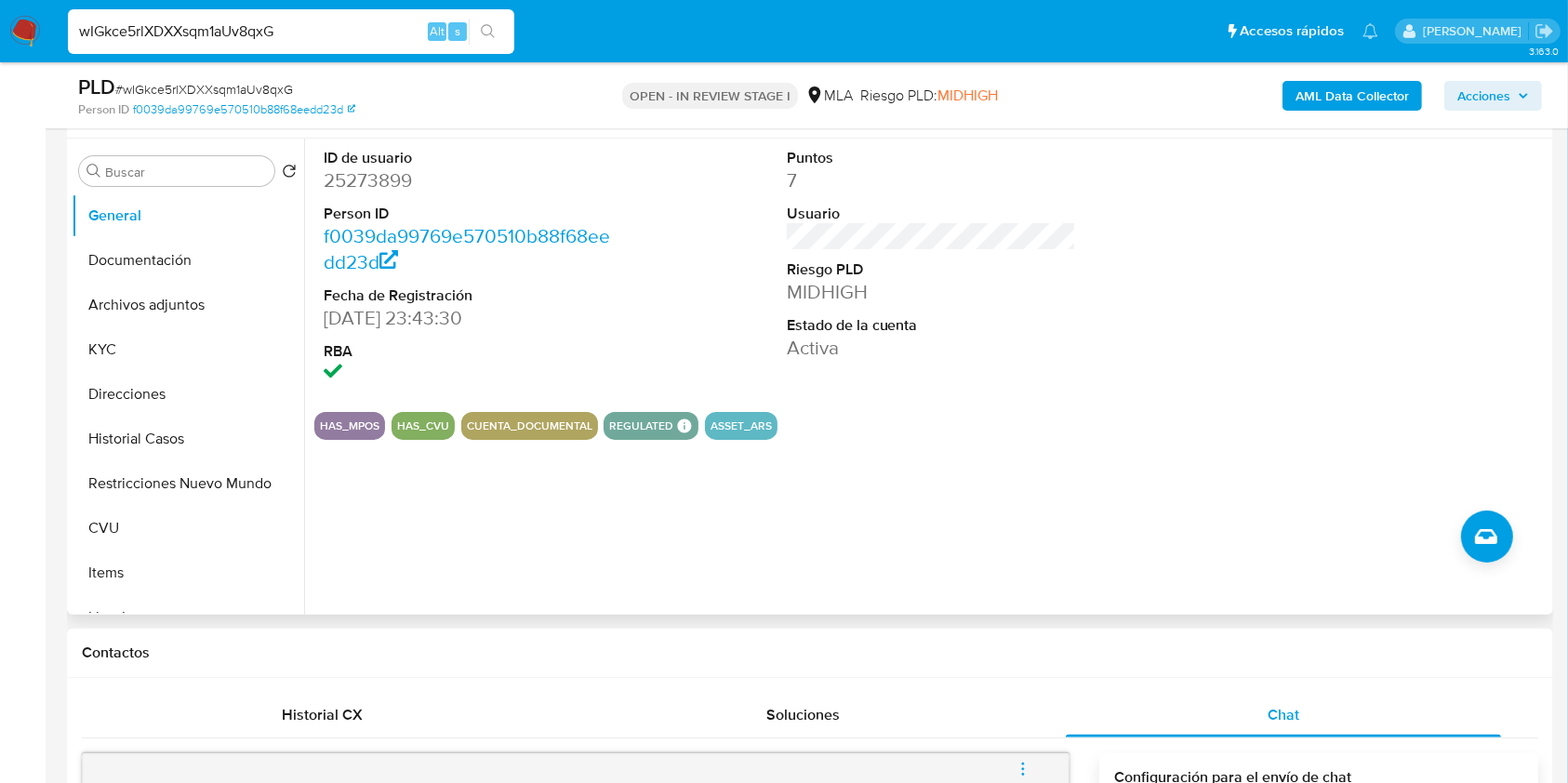
click at [380, 179] on dd "25273899" at bounding box center [469, 180] width 290 height 26
copy dd "25273899"
click at [153, 345] on button "KYC" at bounding box center [180, 349] width 217 height 44
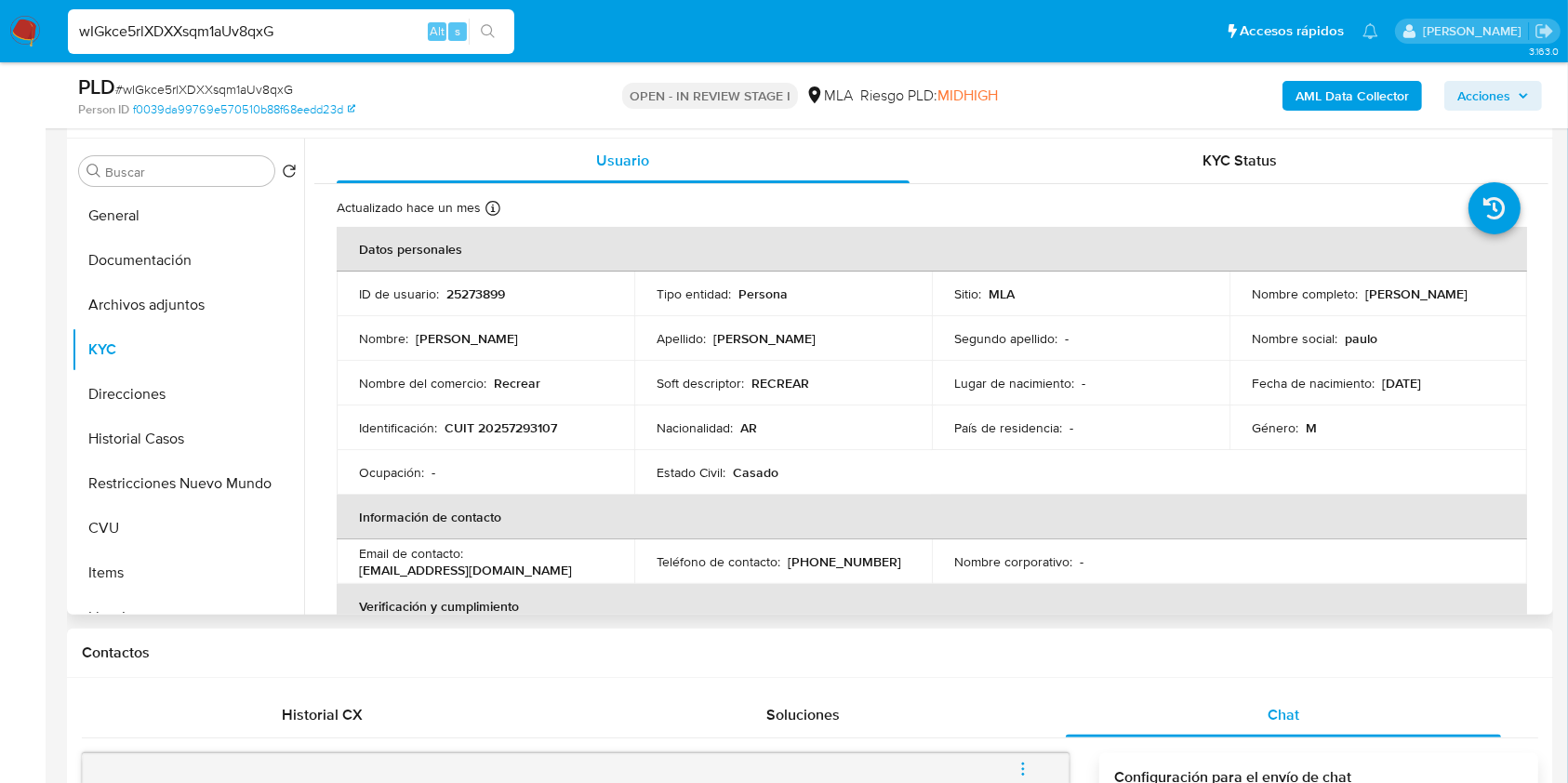
click at [527, 428] on p "CUIT 20257293107" at bounding box center [500, 427] width 112 height 16
copy p "20257293107"
click at [1300, 103] on b "AML Data Collector" at bounding box center [1352, 95] width 113 height 30
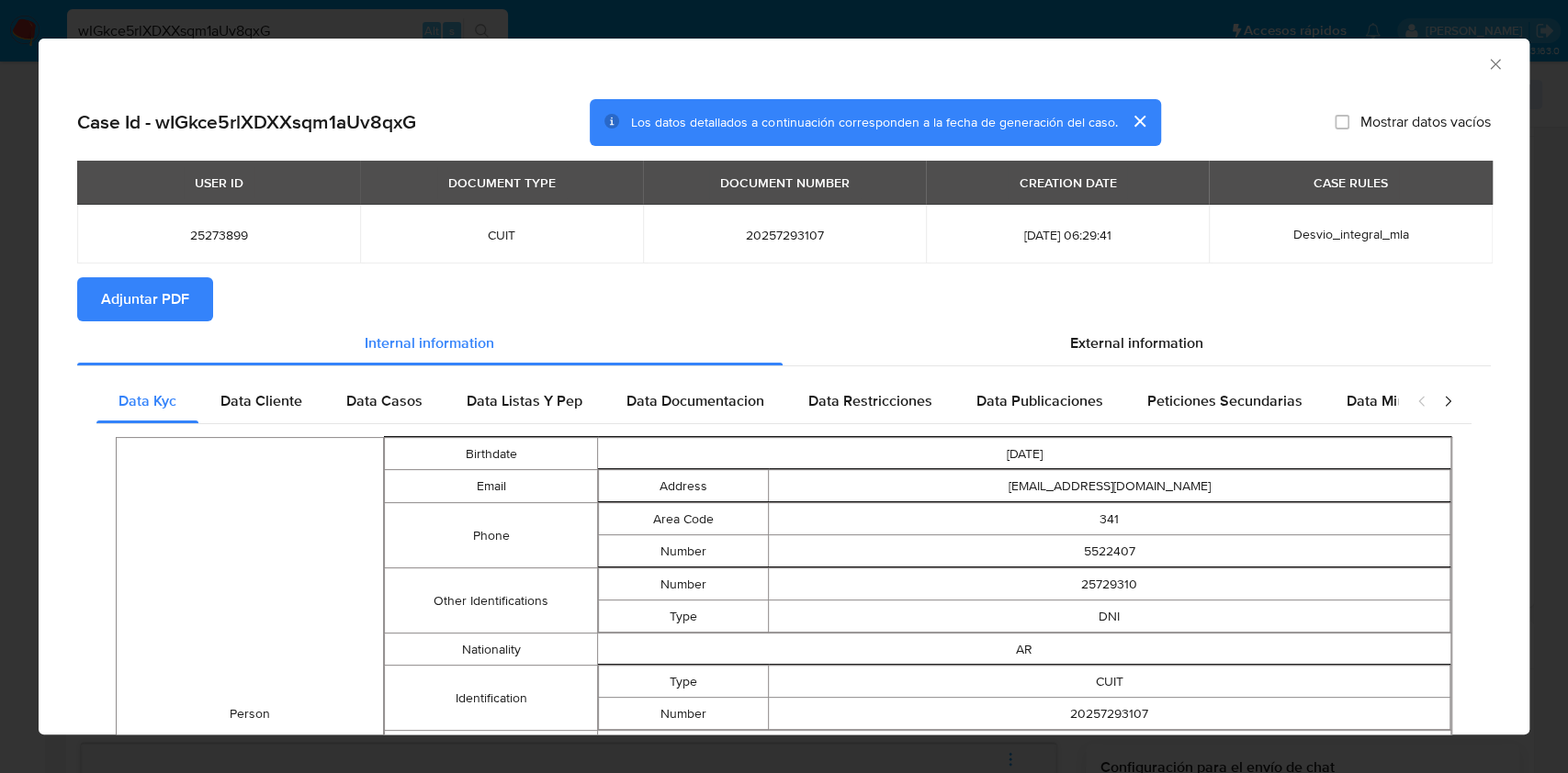
click at [164, 279] on span "Adjuntar PDF" at bounding box center [144, 299] width 88 height 41
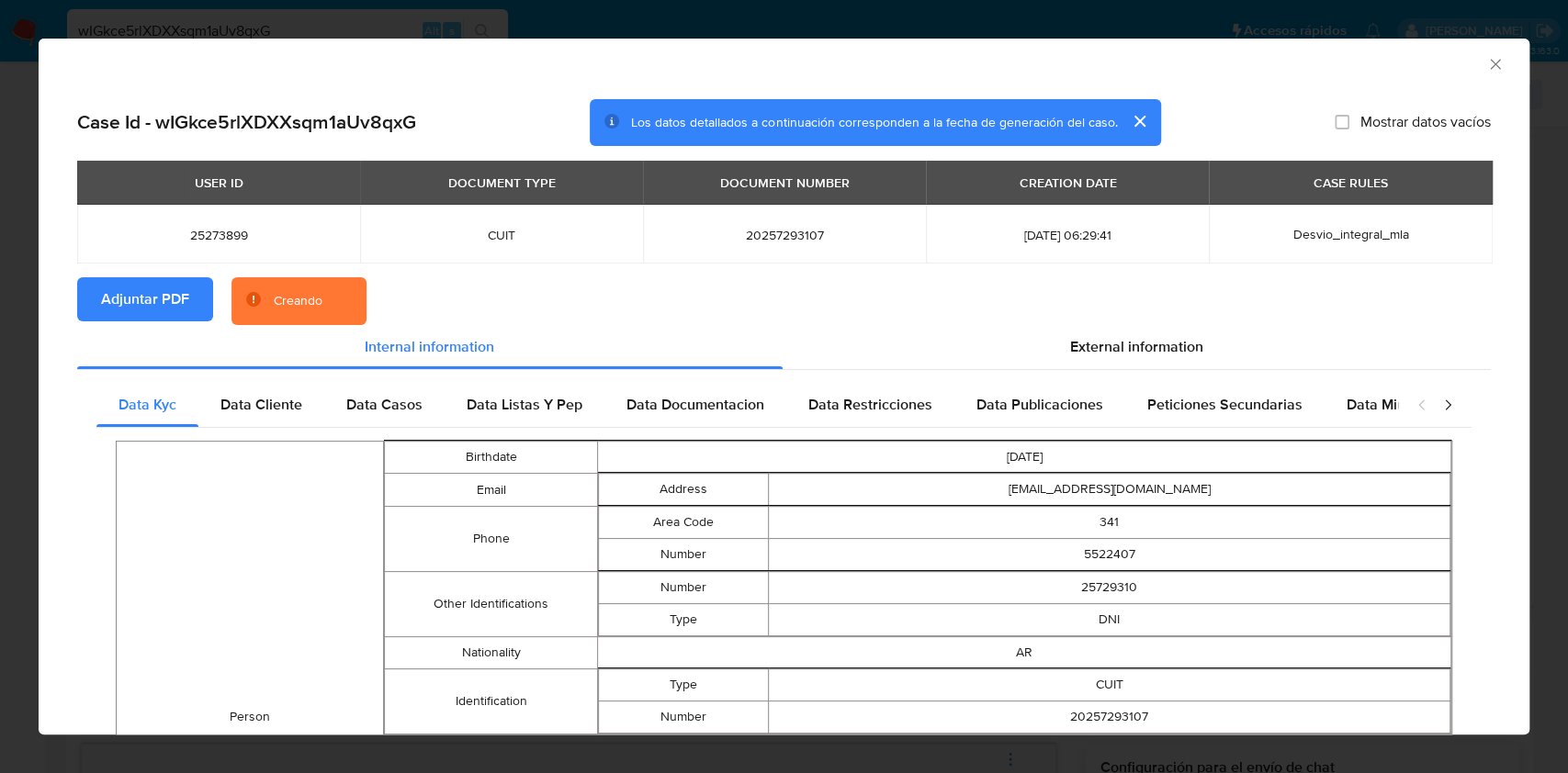
click at [1486, 57] on icon "Cerrar ventana" at bounding box center [1495, 64] width 18 height 18
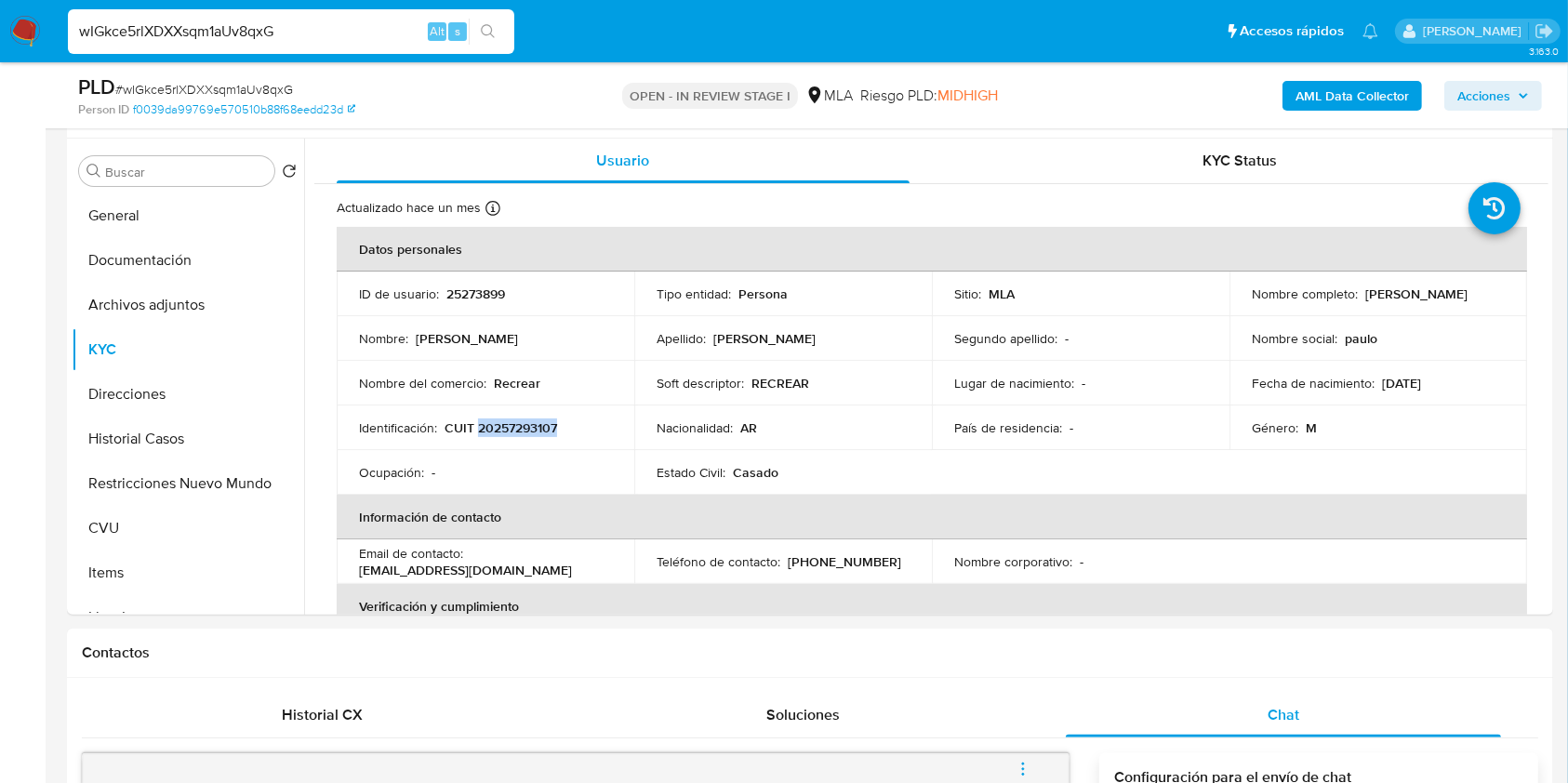
click at [24, 23] on img at bounding box center [25, 31] width 32 height 32
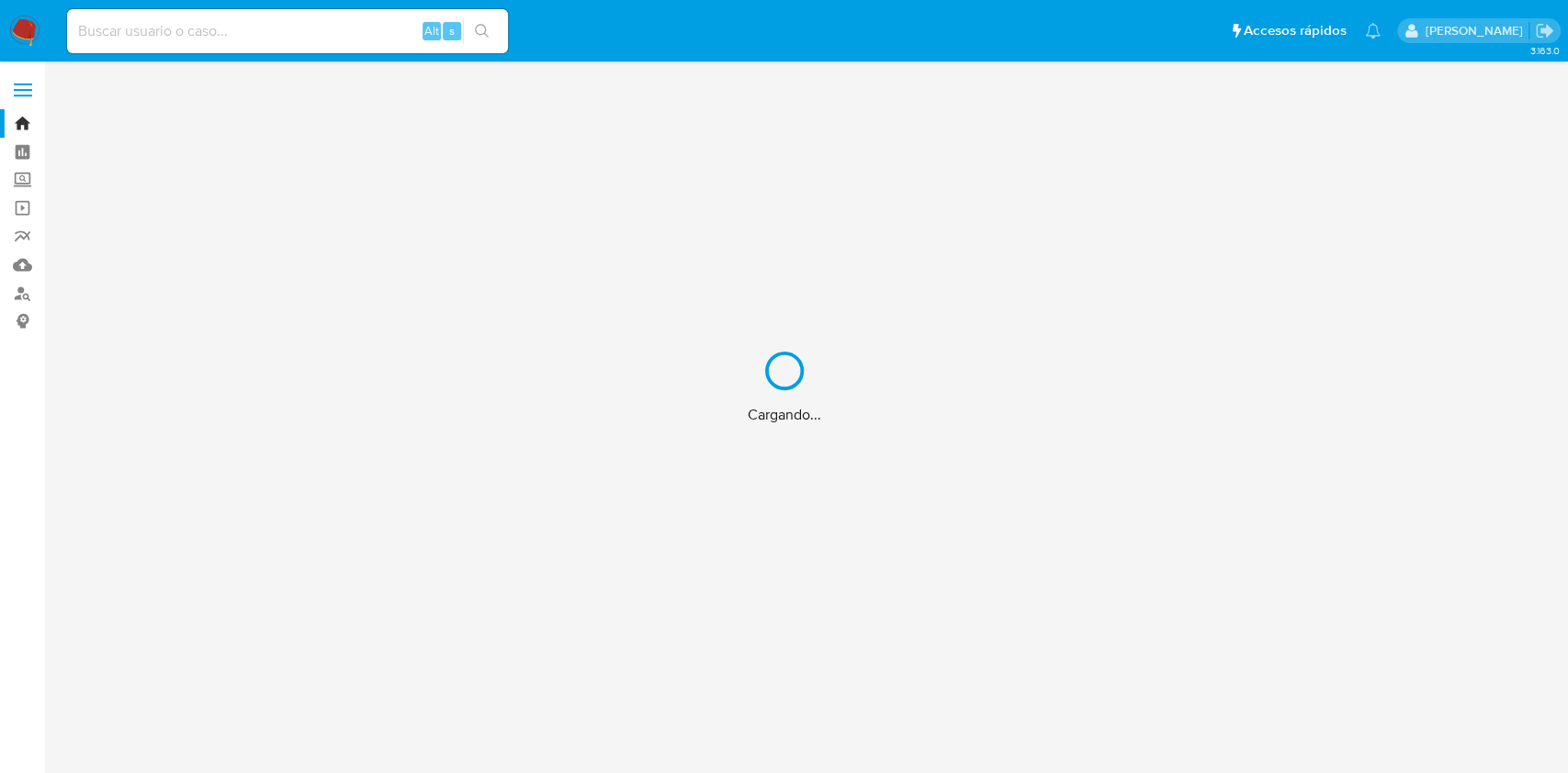
click at [22, 146] on div "Cargando..." at bounding box center [784, 386] width 1568 height 773
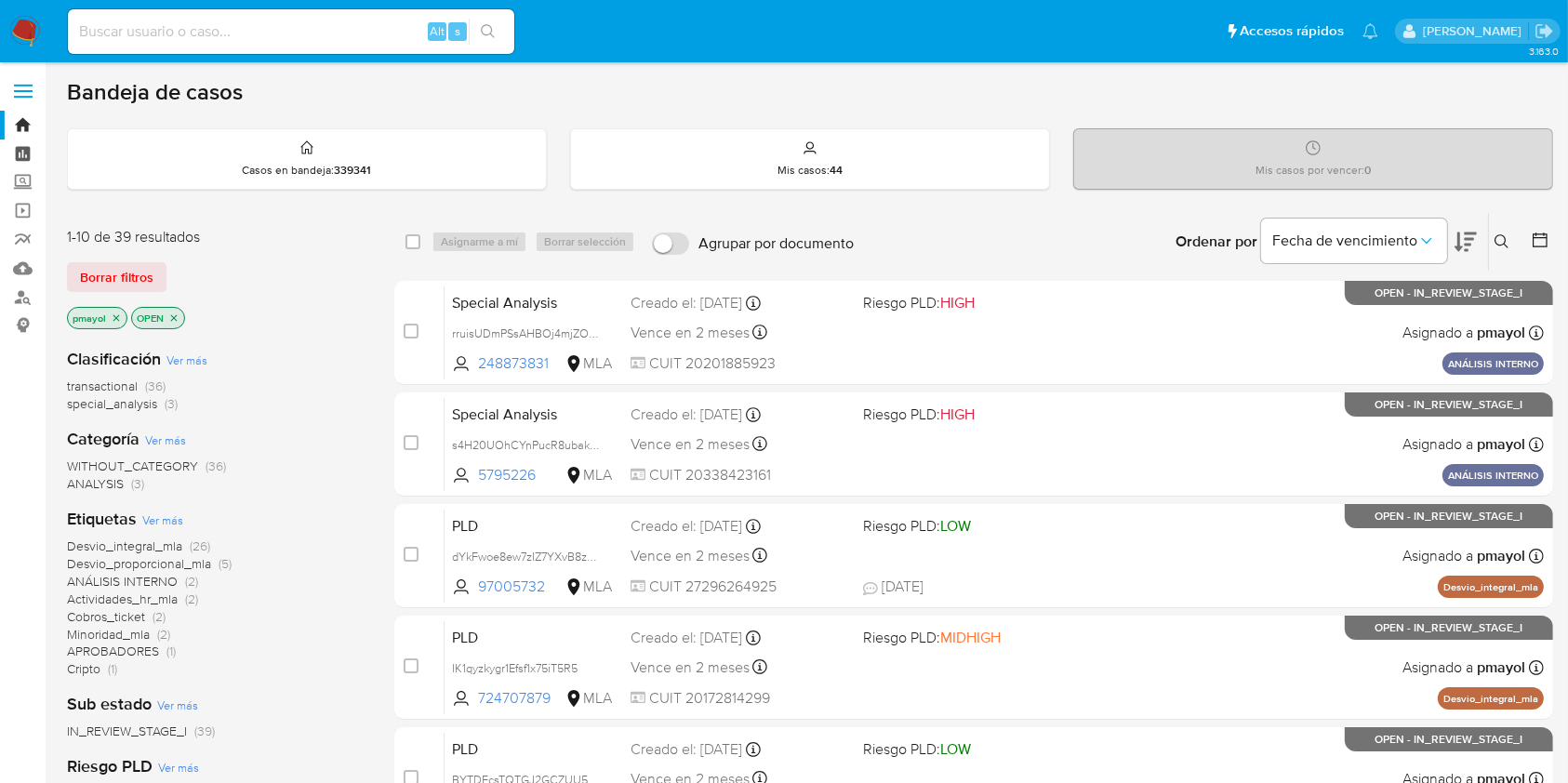
click at [27, 143] on link "Tablero" at bounding box center [111, 154] width 221 height 29
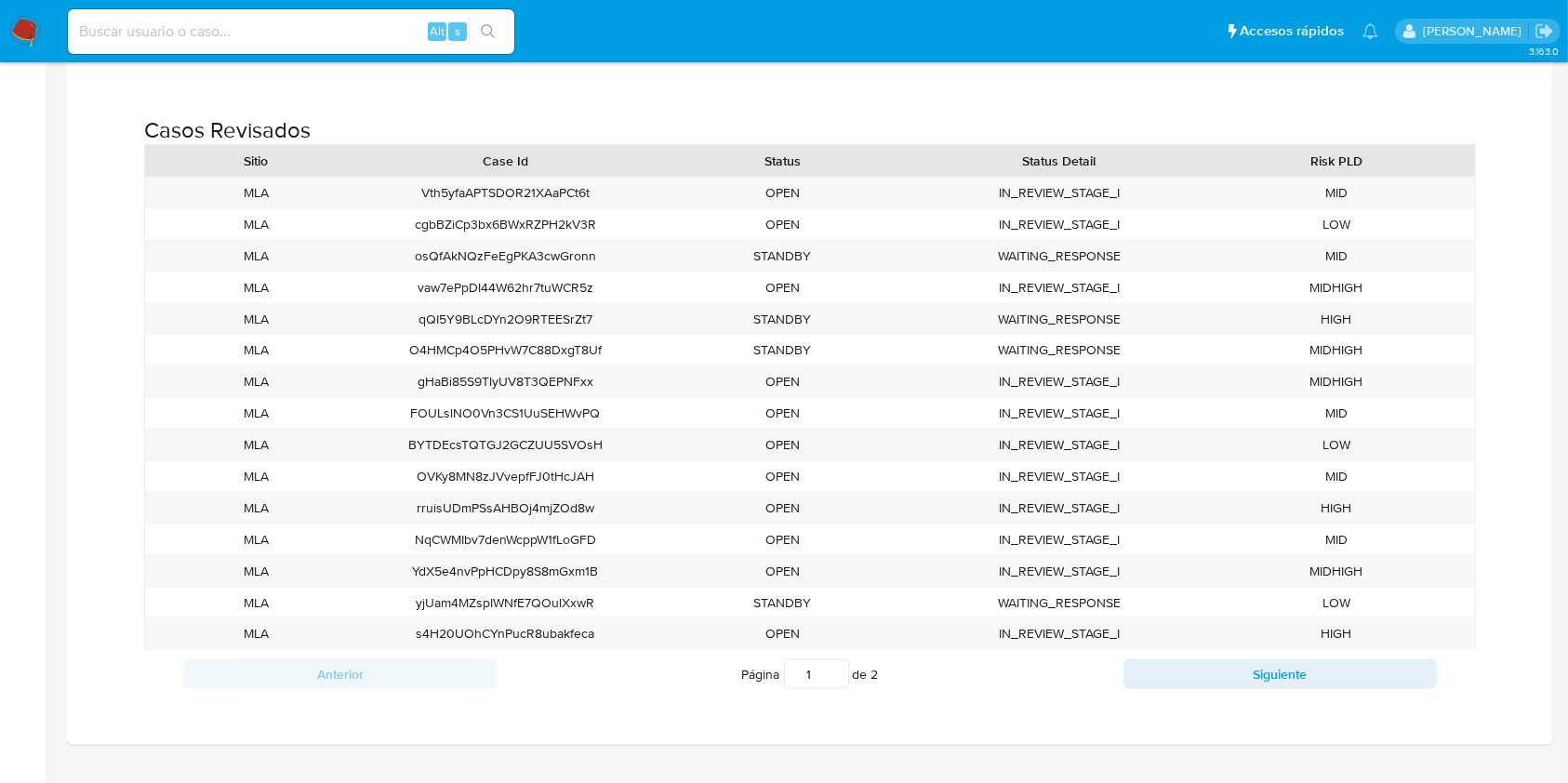
scroll to position [2557, 0]
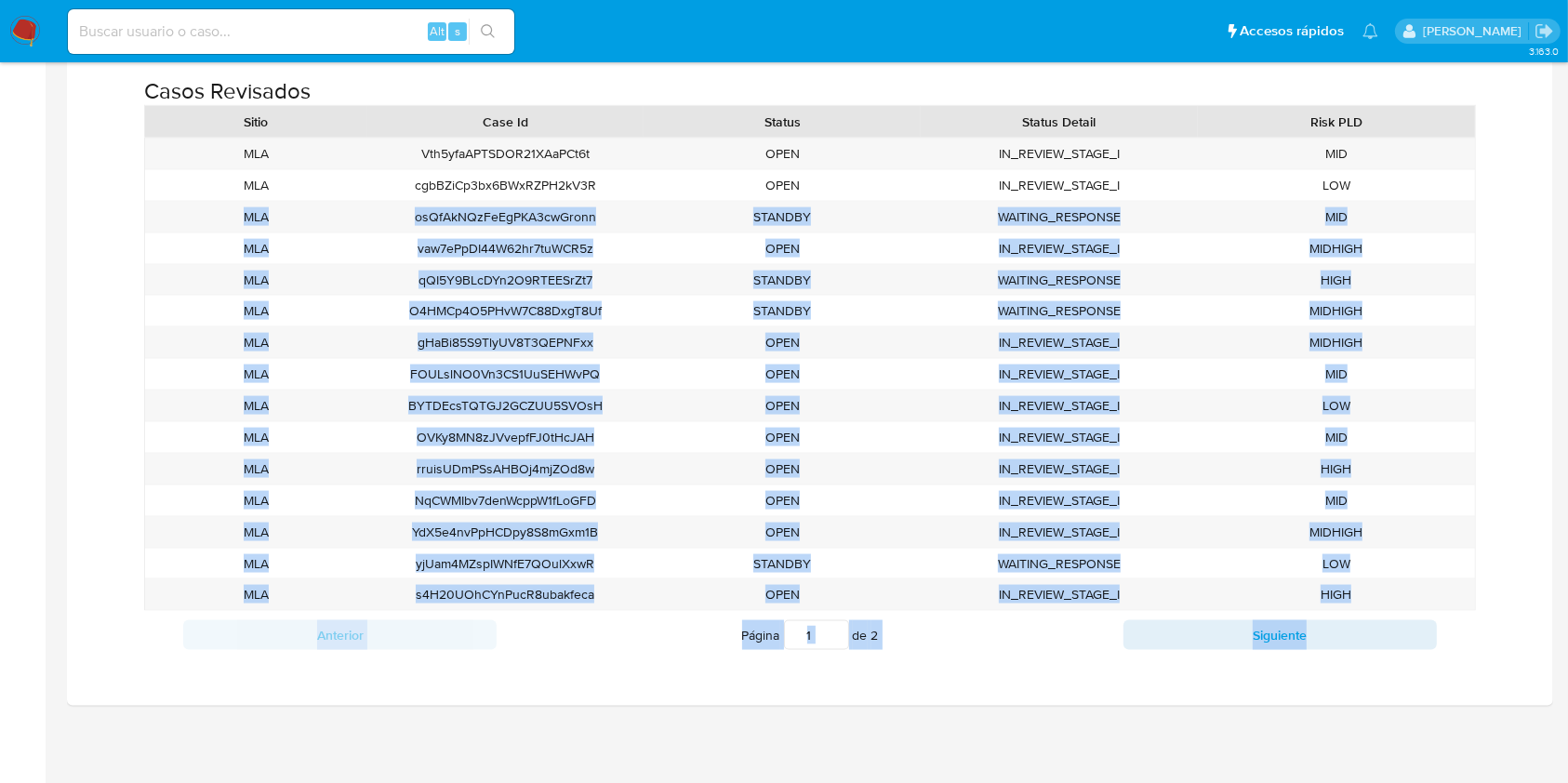
drag, startPoint x: 1565, startPoint y: 667, endPoint x: 1585, endPoint y: 181, distance: 486.4
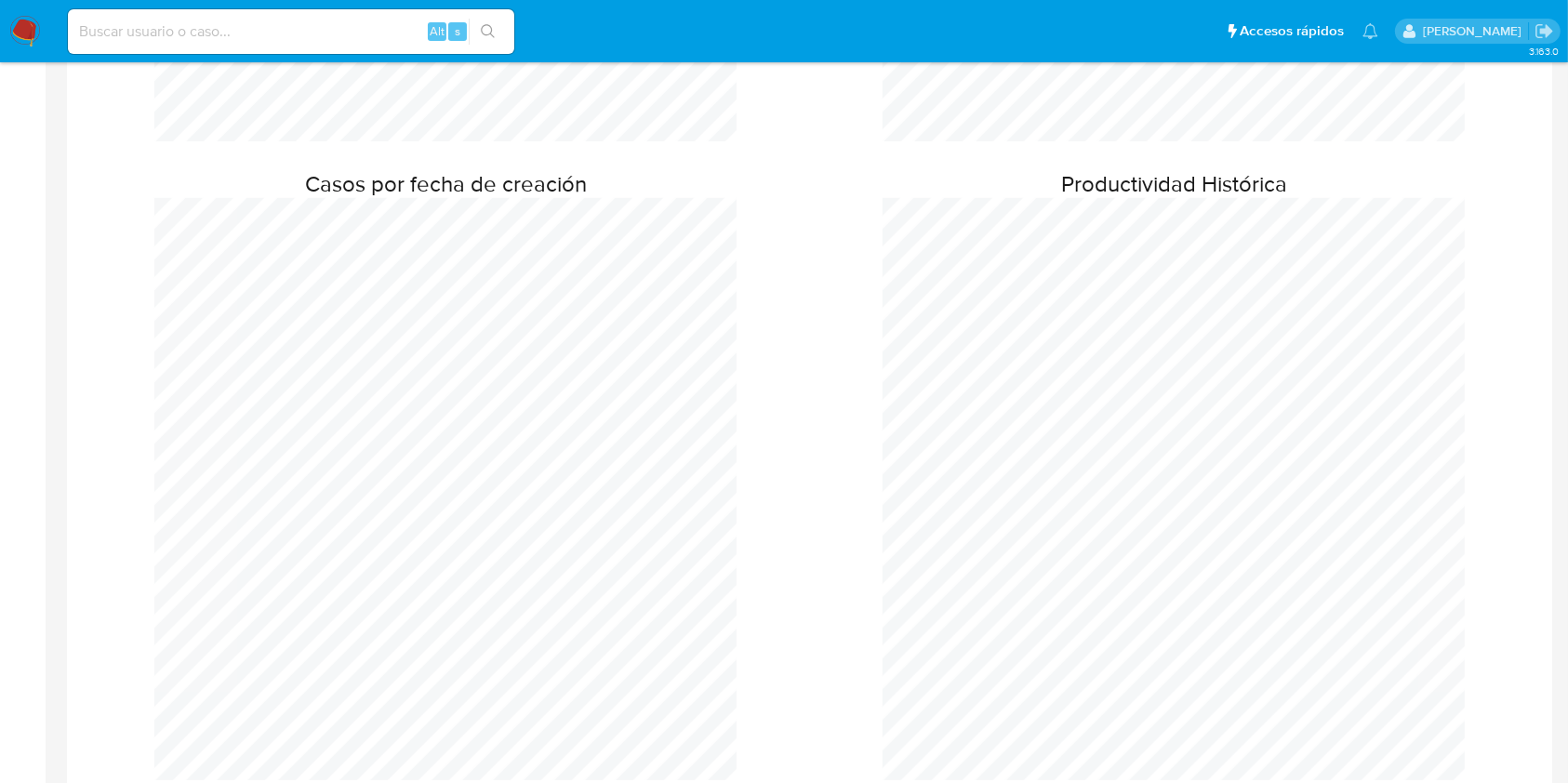
scroll to position [0, 0]
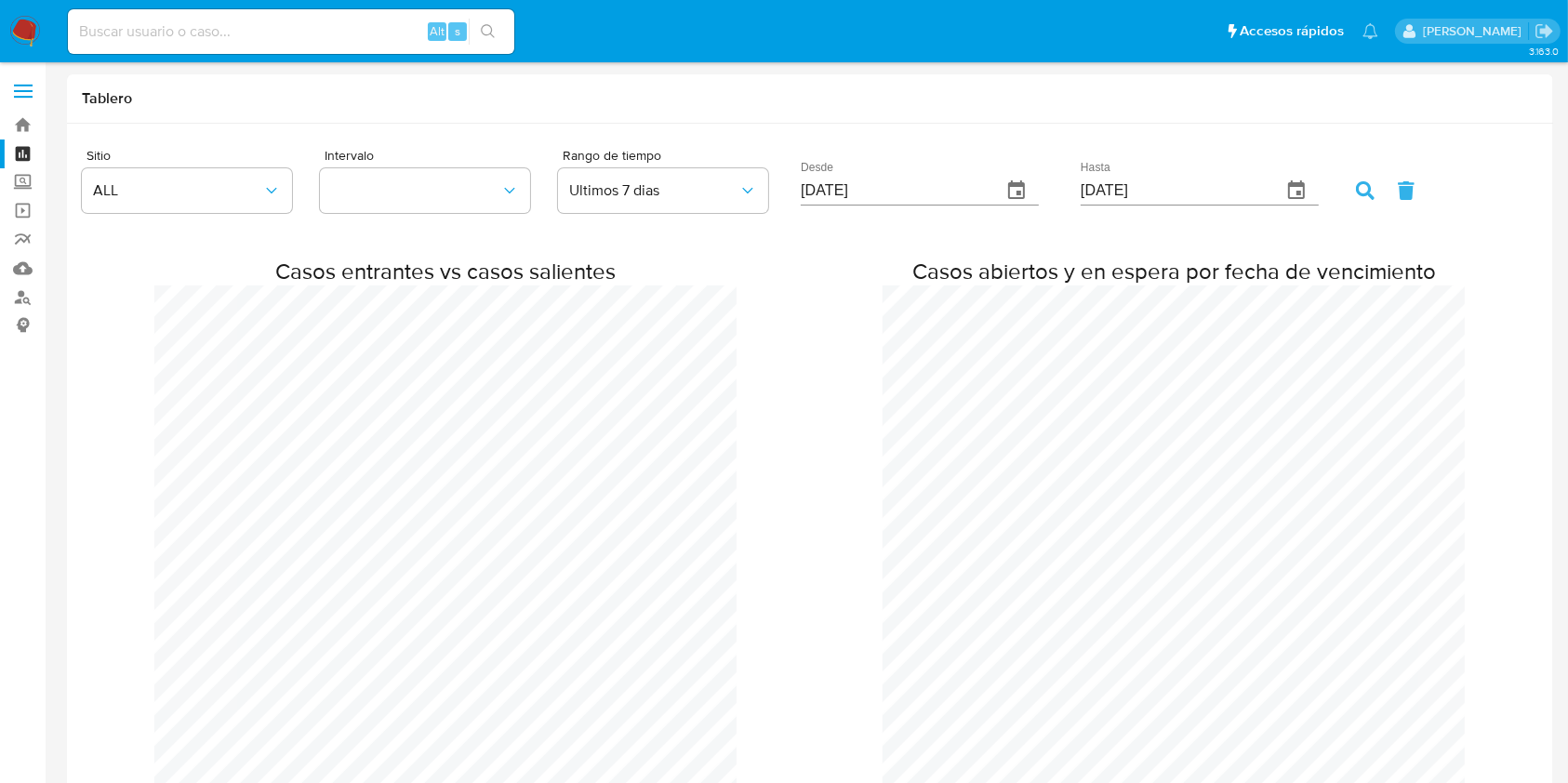
click at [31, 26] on img at bounding box center [25, 31] width 32 height 32
